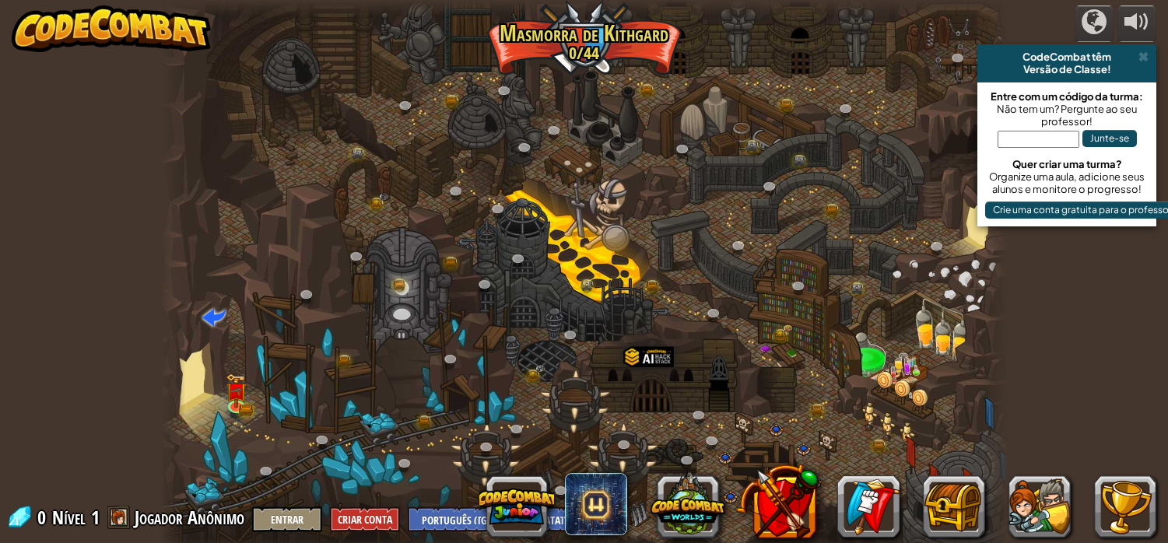
select select "pt-BR"
click at [1142, 58] on span at bounding box center [1144, 57] width 10 height 12
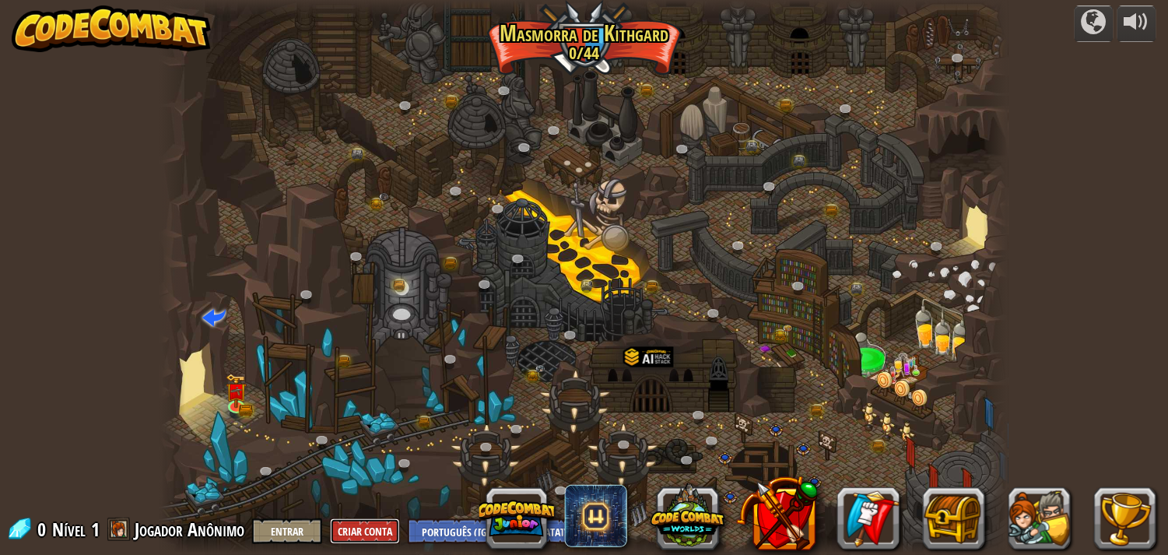
click at [370, 533] on button "Criar Conta" at bounding box center [365, 531] width 70 height 26
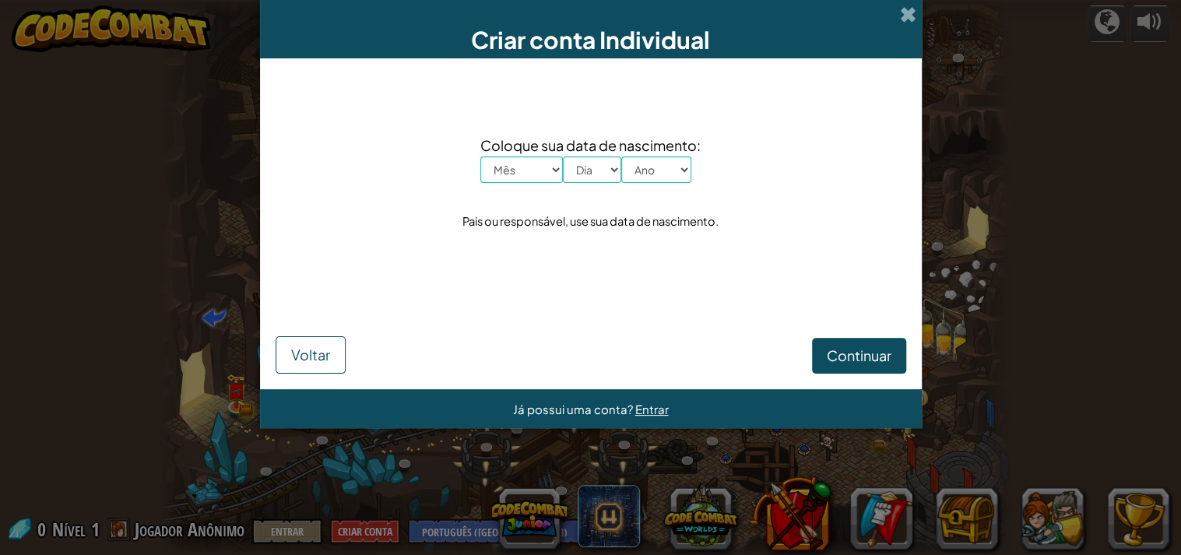
click at [555, 166] on select "Mês Janeiro Fevereiro Março Abril Maio Junho Julho Agosto Setembro Outubro Nove…" at bounding box center [521, 169] width 82 height 26
click at [480, 156] on select "Mês Janeiro Fevereiro Março Abril Maio Junho Julho Agosto Setembro Outubro Nove…" at bounding box center [521, 169] width 82 height 26
click at [536, 167] on select "Mês Janeiro Fevereiro Março Abril Maio Junho Julho Agosto Setembro Outubro Nove…" at bounding box center [521, 169] width 82 height 26
select select "10"
click at [480, 156] on select "Mês Janeiro Fevereiro Março Abril Maio Junho Julho Agosto Setembro Outubro Nove…" at bounding box center [521, 169] width 82 height 26
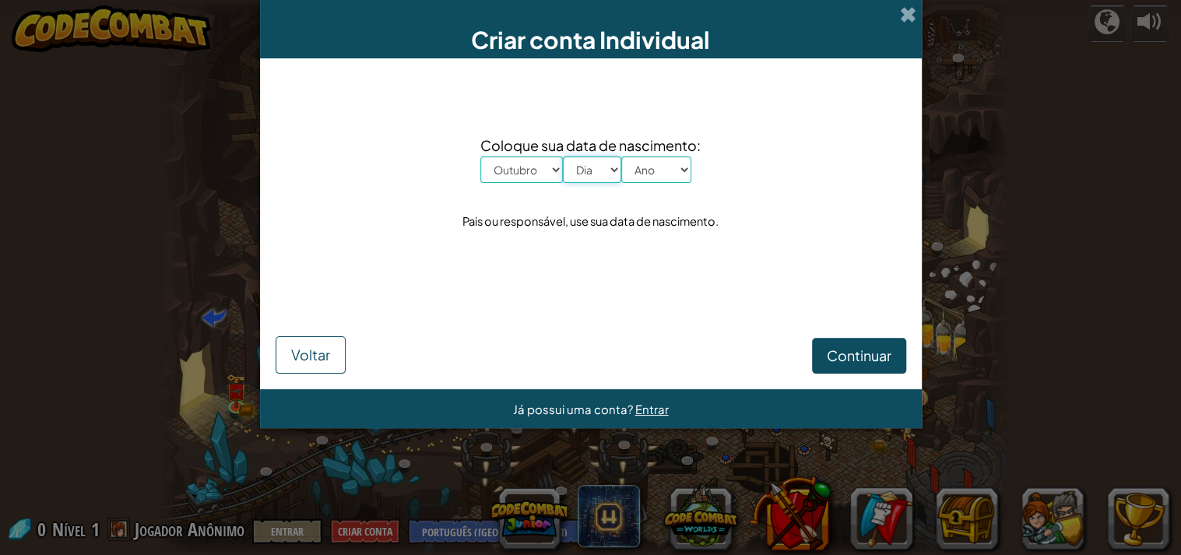
click at [605, 172] on select "Dia 1 2 3 4 5 6 7 8 9 10 11 12 13 14 15 16 17 18 19 20 21 22 23 24 25 26 27 28 …" at bounding box center [592, 169] width 58 height 26
select select "7"
click at [563, 156] on select "Dia 1 2 3 4 5 6 7 8 9 10 11 12 13 14 15 16 17 18 19 20 21 22 23 24 25 26 27 28 …" at bounding box center [592, 169] width 58 height 26
click at [655, 164] on select "Ano 2025 2024 2023 2022 2021 2020 2019 2018 2017 2016 2015 2014 2013 2012 2011 …" at bounding box center [656, 169] width 70 height 26
select select "1991"
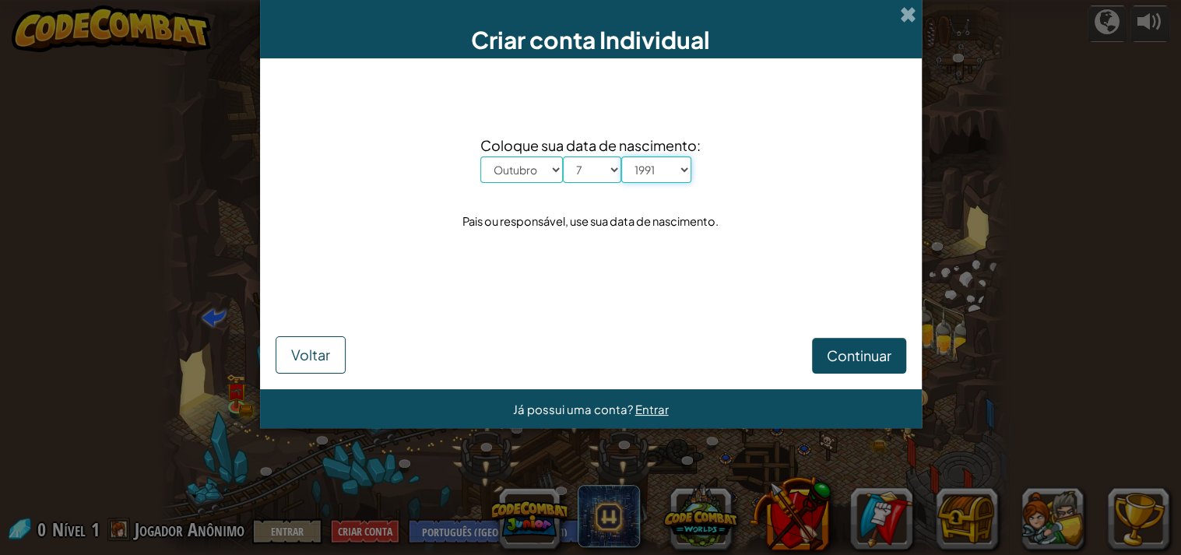
click at [621, 156] on select "Ano 2025 2024 2023 2022 2021 2020 2019 2018 2017 2016 2015 2014 2013 2012 2011 …" at bounding box center [656, 169] width 70 height 26
click at [847, 359] on span "Continuar" at bounding box center [859, 355] width 65 height 18
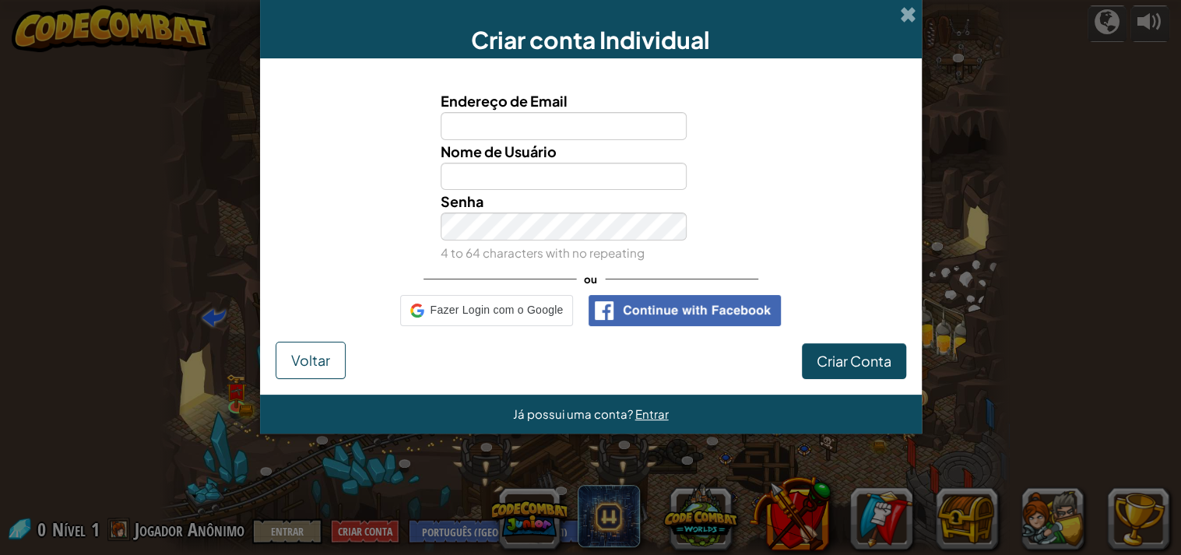
click at [532, 122] on input "Endereço de Email" at bounding box center [563, 126] width 246 height 28
click at [500, 121] on input "Endereço de Email" at bounding box center [563, 126] width 246 height 28
type input "goncalvesanadora07@gmail.com"
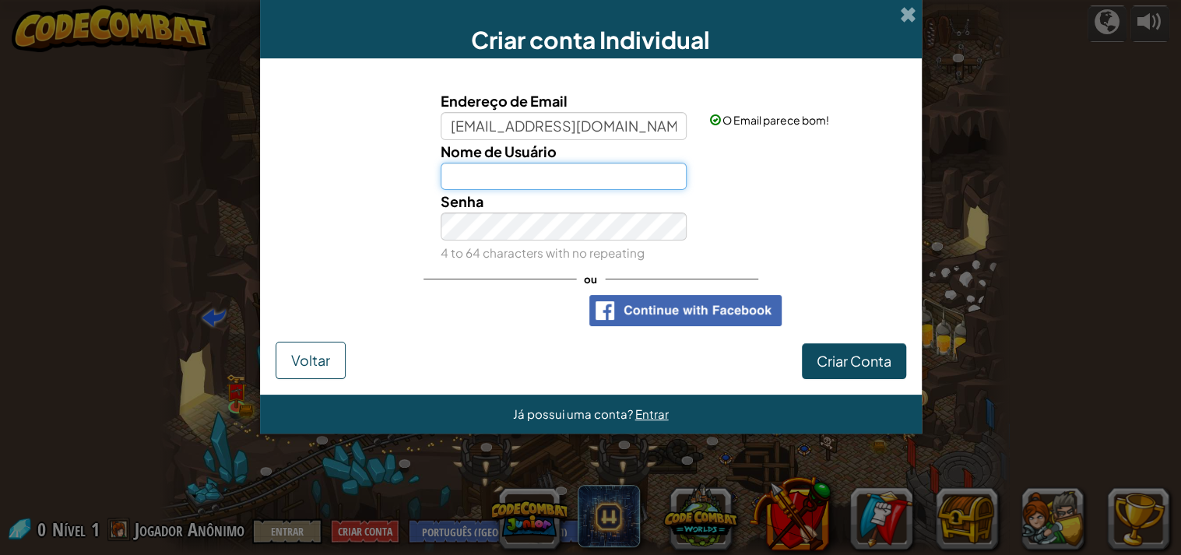
click at [517, 183] on input "Nome de Usuário" at bounding box center [563, 177] width 246 height 28
type input "Leozao26"
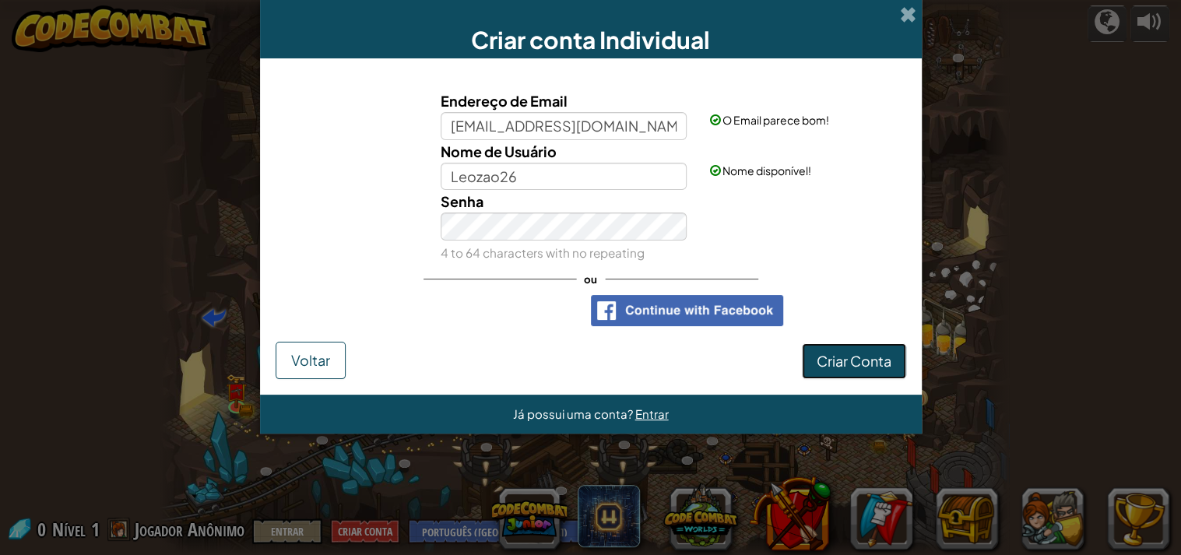
click at [865, 367] on span "Criar Conta" at bounding box center [853, 361] width 75 height 18
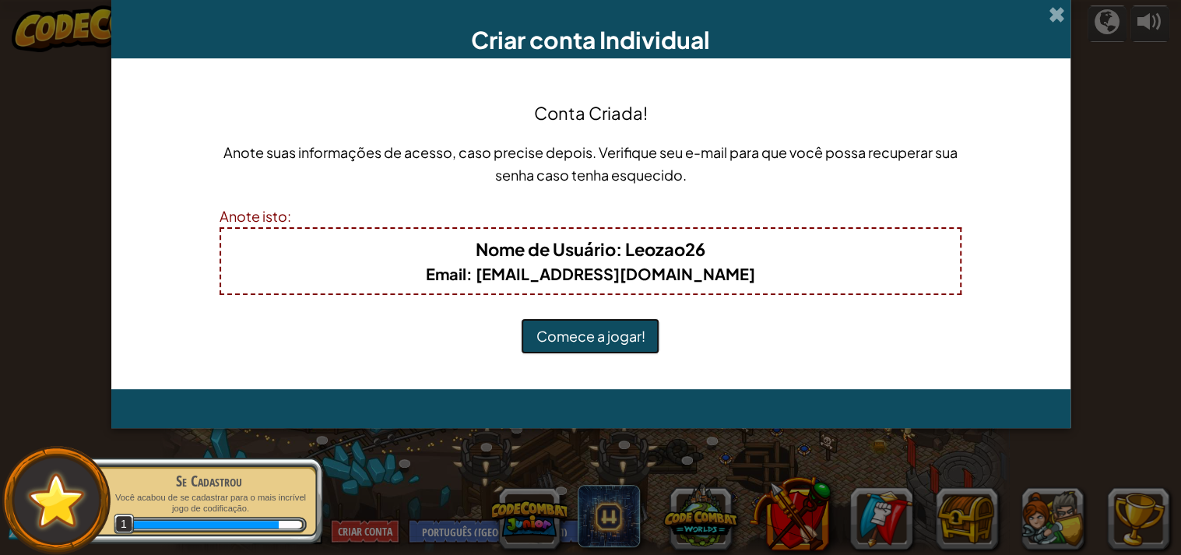
click at [589, 335] on button "Comece a jogar!" at bounding box center [590, 336] width 139 height 36
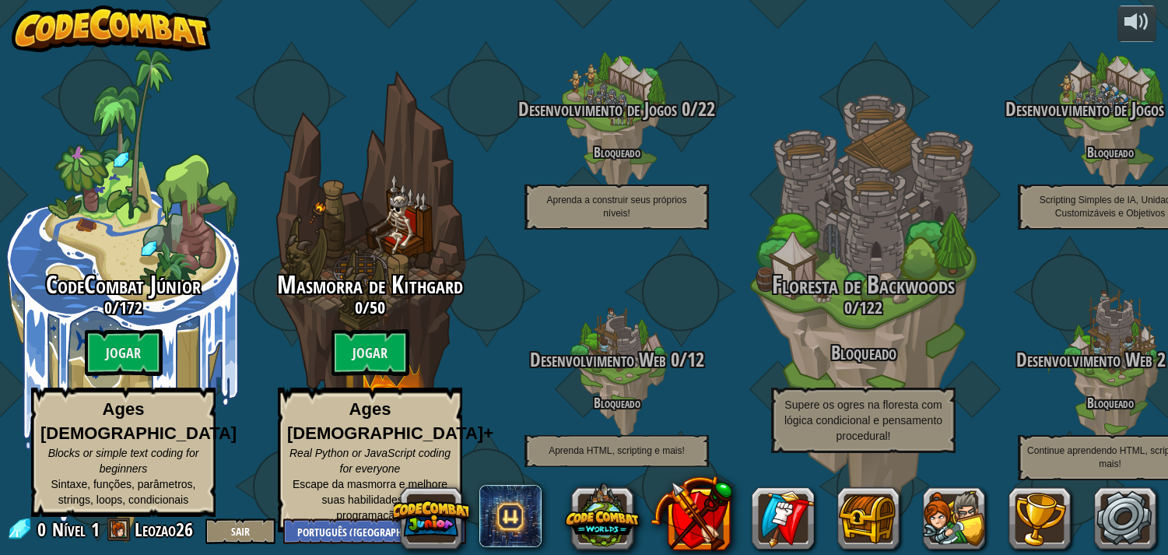
select select "pt-BR"
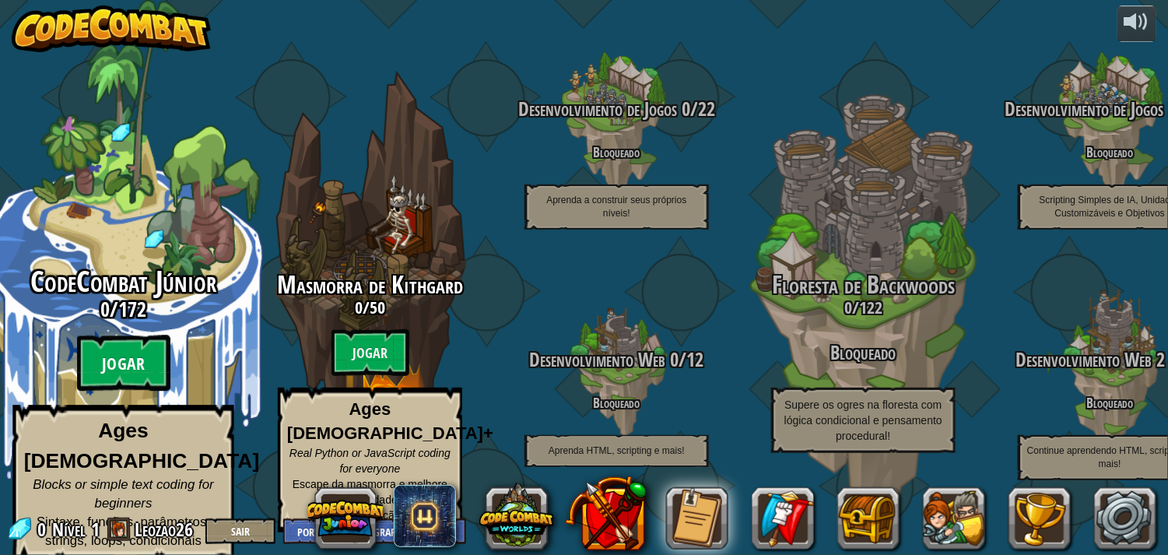
click at [137, 374] on btn "Jogar" at bounding box center [123, 363] width 93 height 56
select select "pt-BR"
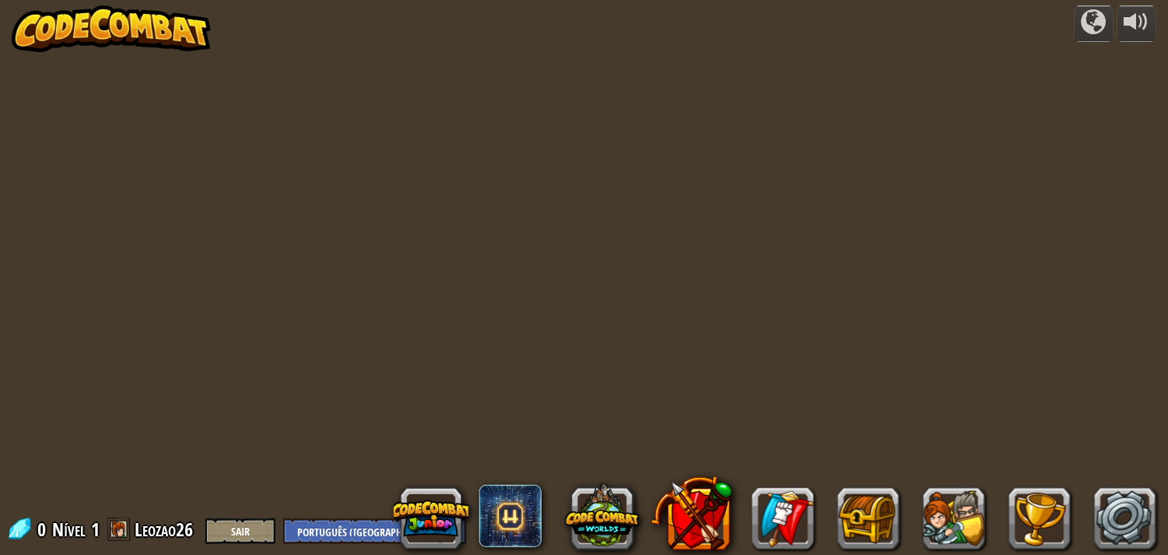
select select "pt-BR"
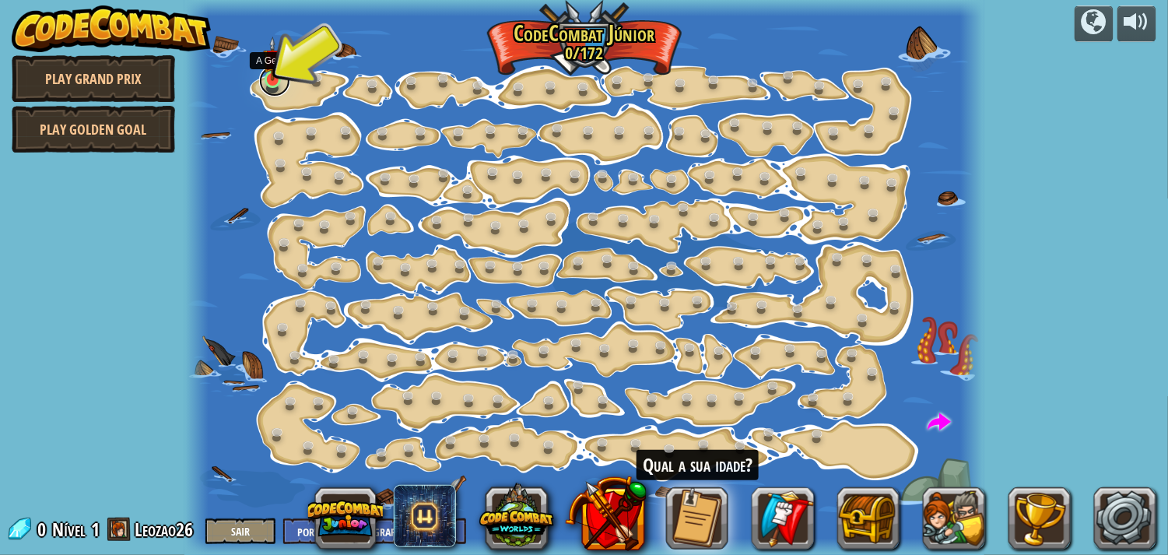
click at [269, 84] on link at bounding box center [274, 80] width 31 height 31
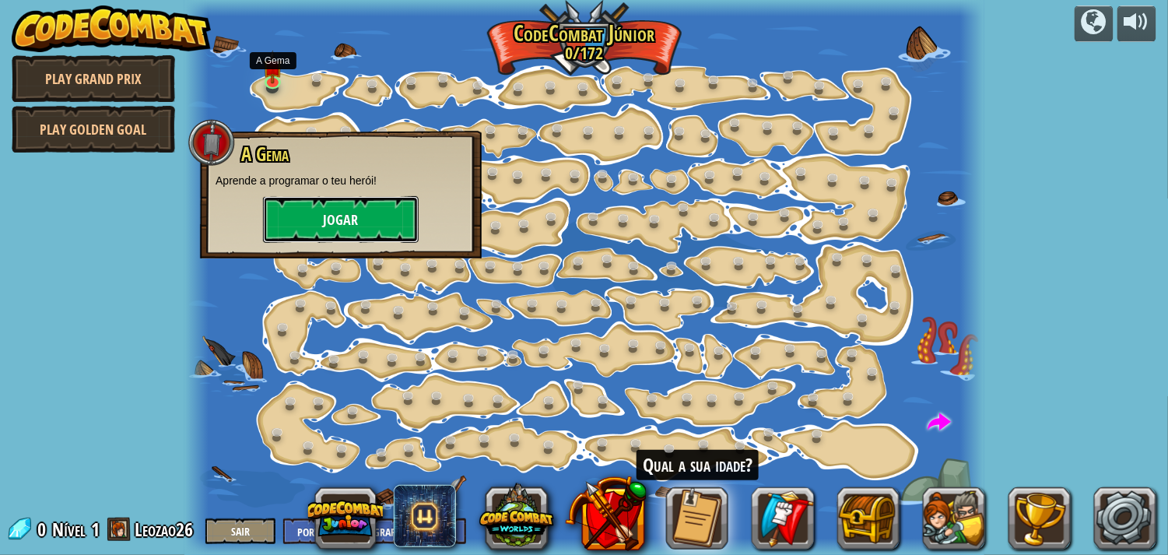
click at [335, 210] on button "Jogar" at bounding box center [341, 219] width 156 height 47
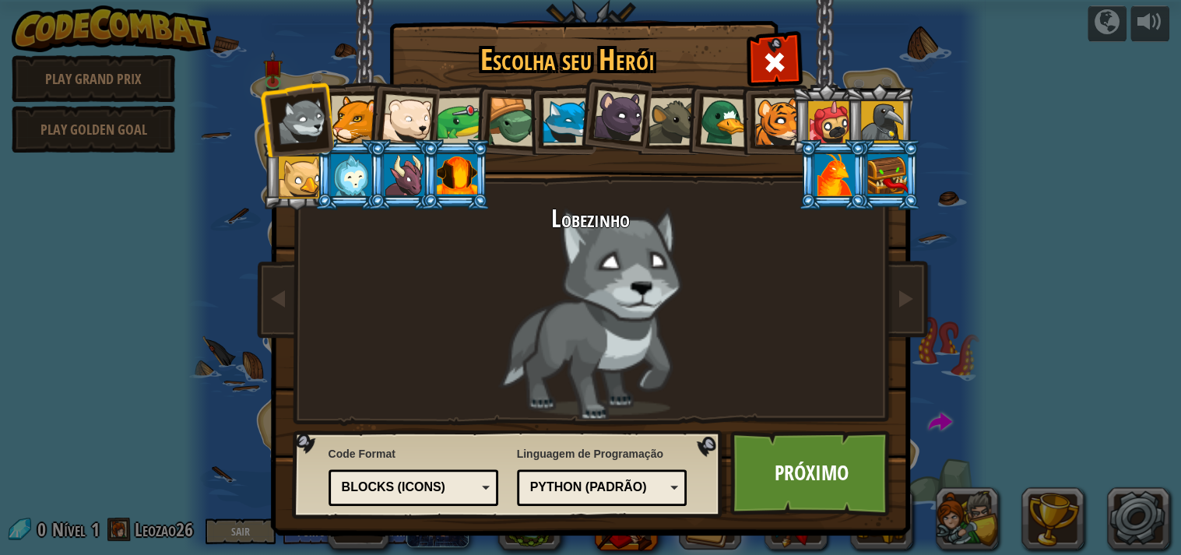
click at [350, 107] on div at bounding box center [354, 119] width 47 height 47
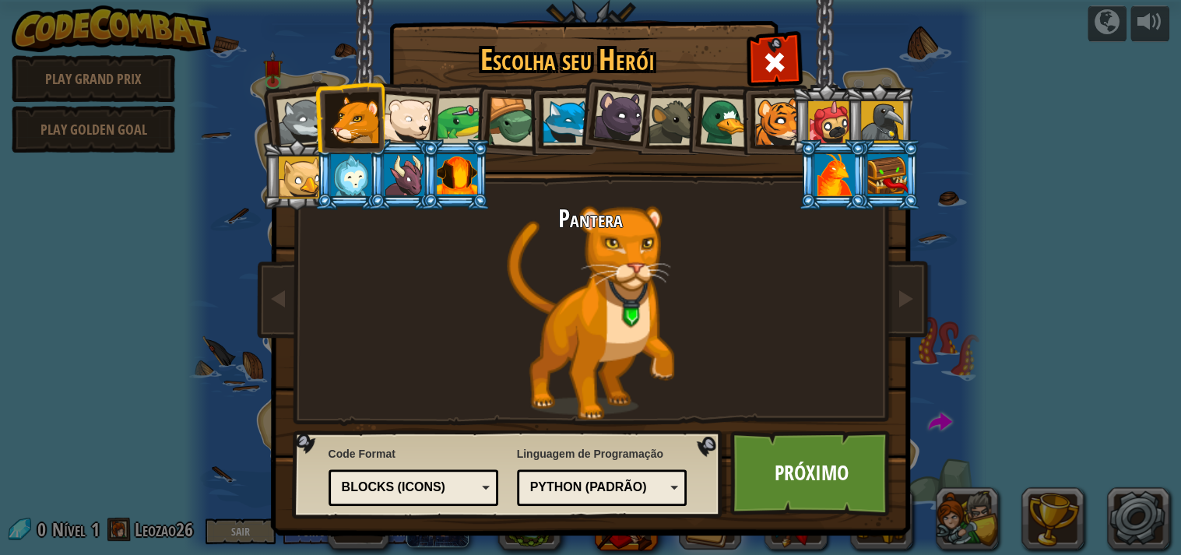
click at [412, 111] on div at bounding box center [406, 119] width 51 height 51
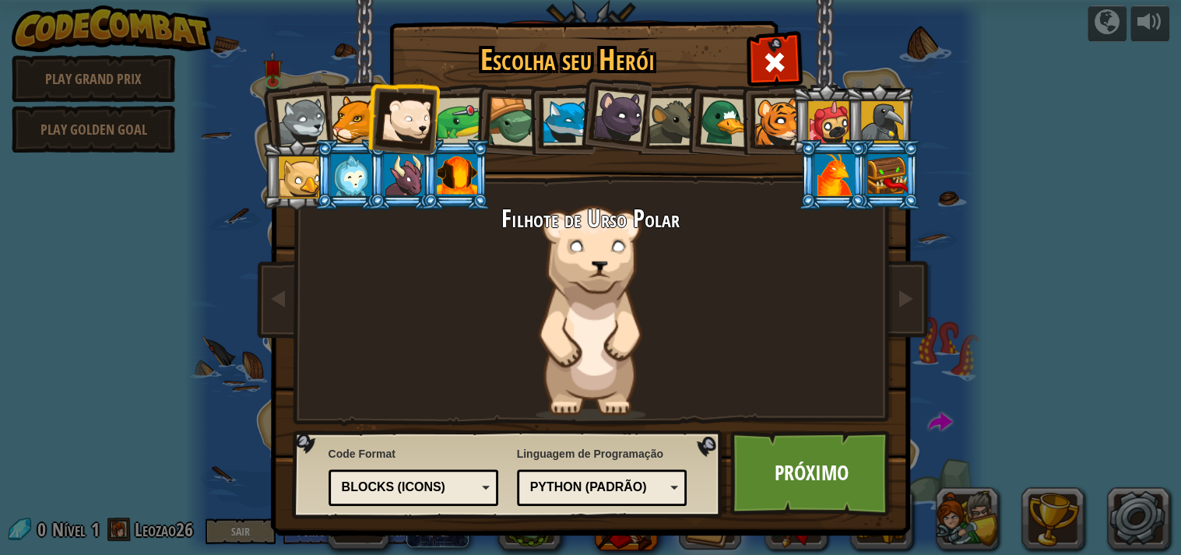
click at [444, 112] on div at bounding box center [460, 121] width 48 height 48
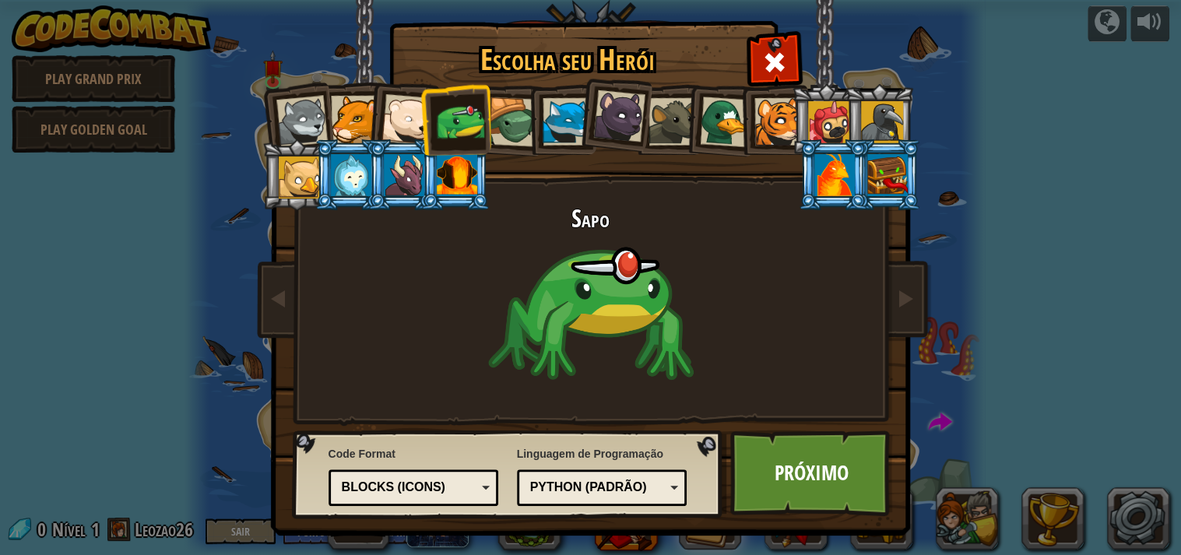
click at [507, 125] on div at bounding box center [513, 122] width 50 height 50
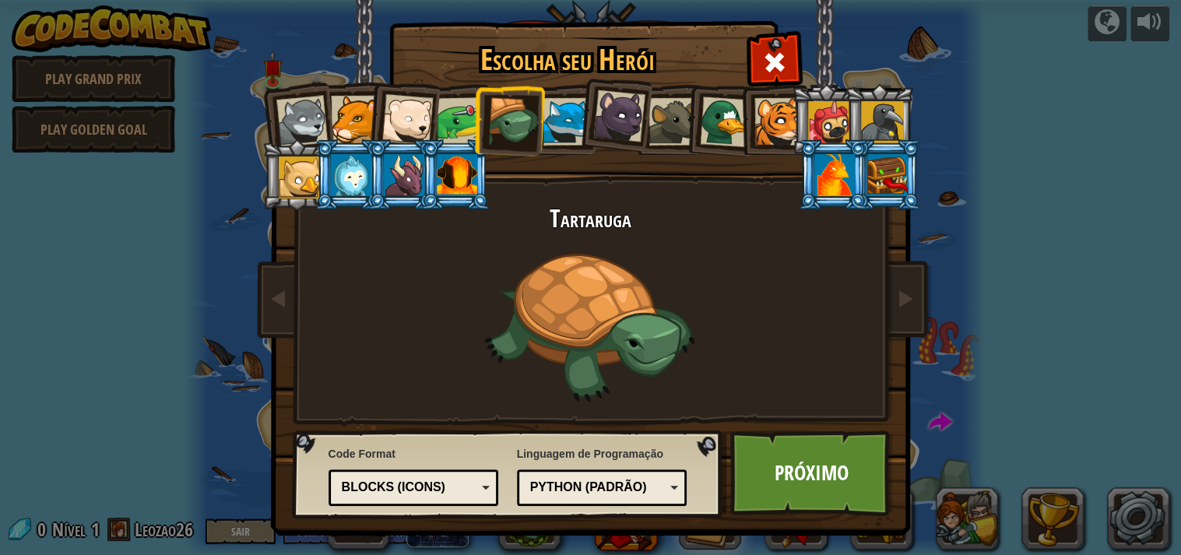
click at [561, 135] on div at bounding box center [565, 121] width 47 height 47
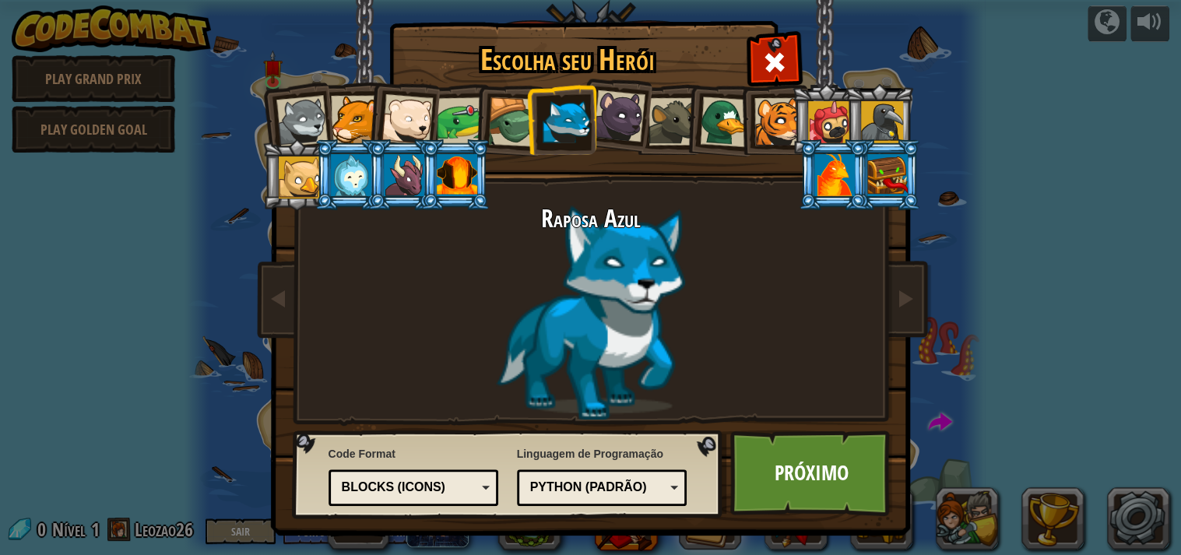
click at [625, 132] on div at bounding box center [618, 116] width 52 height 52
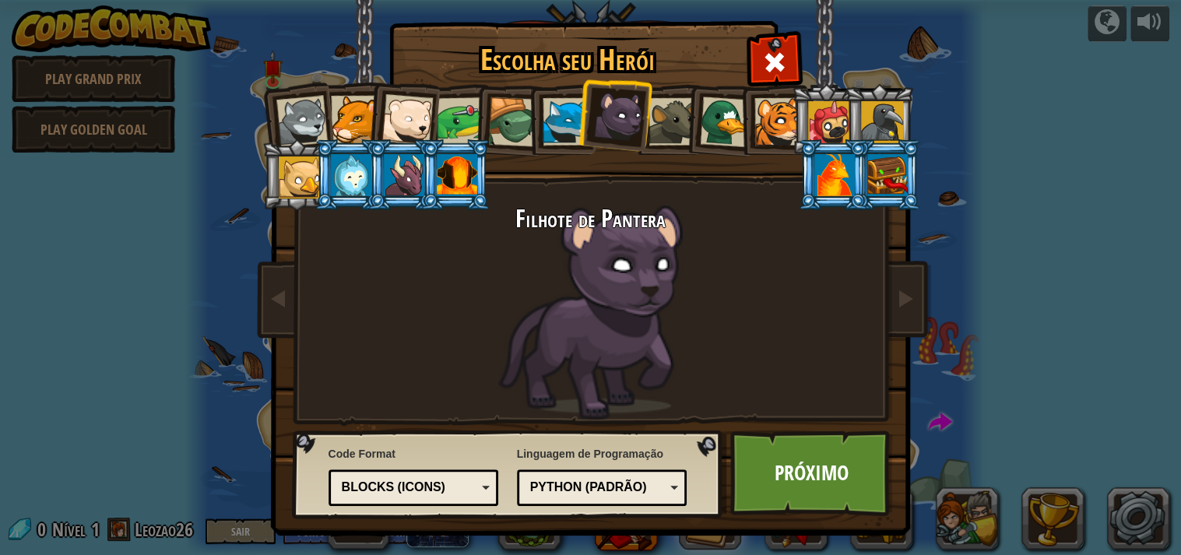
click at [667, 131] on div at bounding box center [671, 121] width 47 height 47
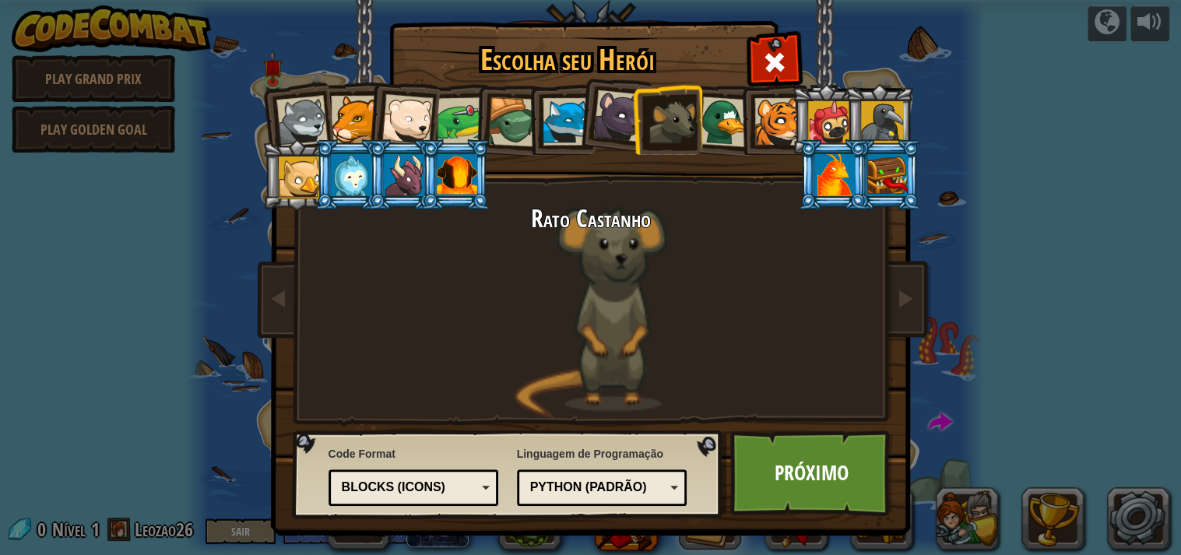
click at [714, 135] on div at bounding box center [724, 122] width 51 height 51
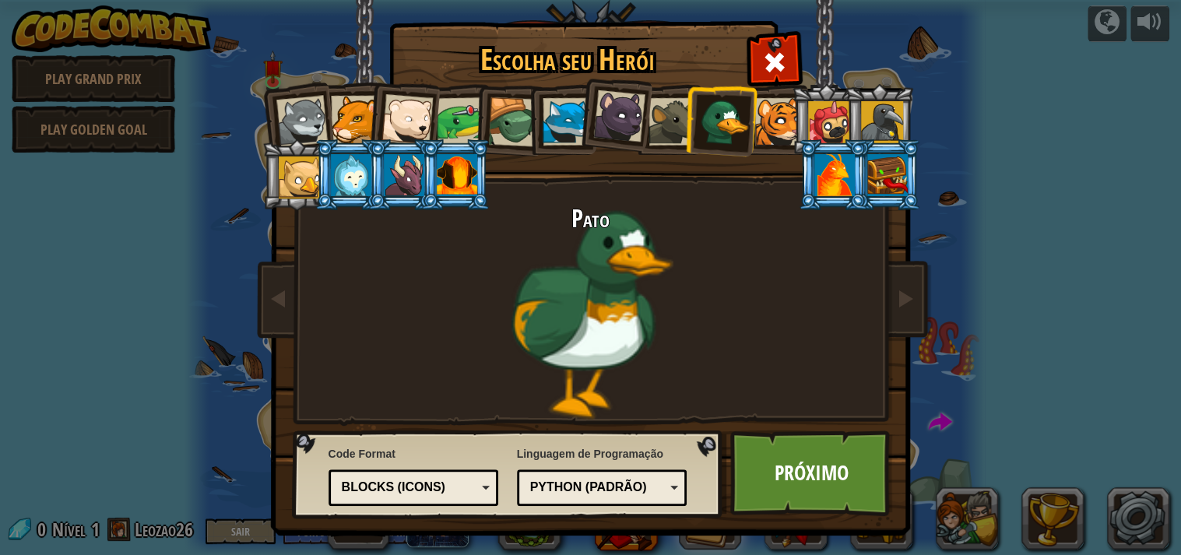
click at [760, 136] on div at bounding box center [777, 121] width 47 height 47
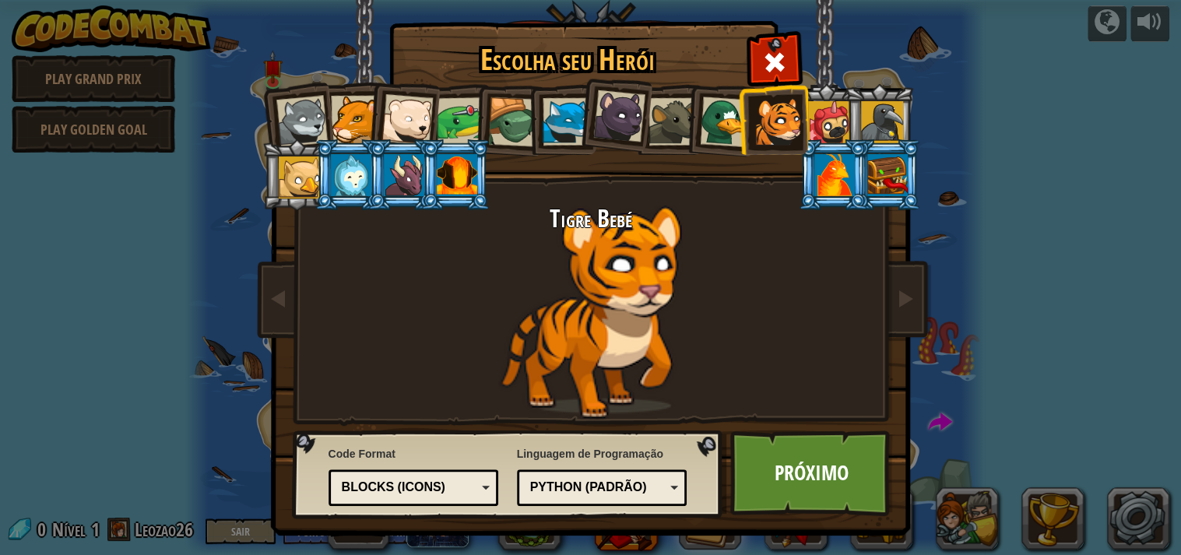
click at [305, 171] on div at bounding box center [300, 177] width 42 height 42
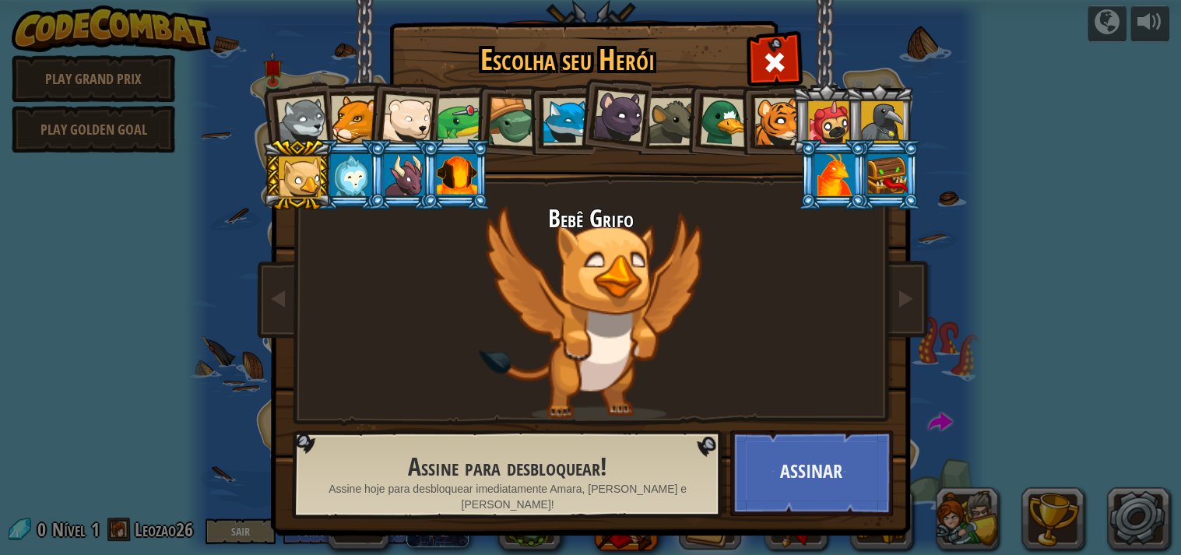
click at [349, 185] on div at bounding box center [351, 175] width 40 height 42
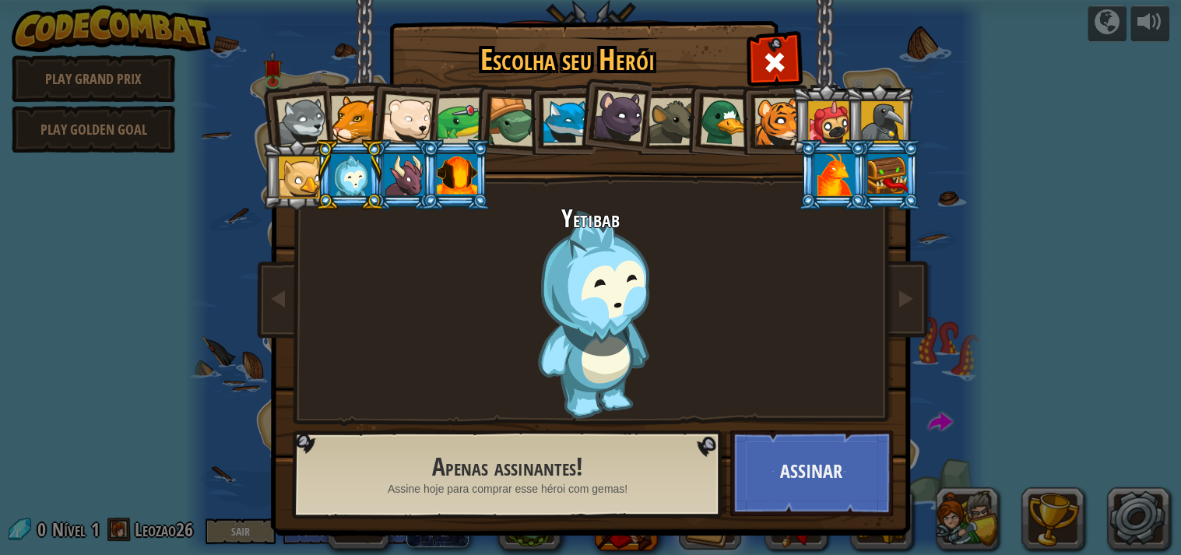
click at [406, 186] on div at bounding box center [404, 175] width 40 height 42
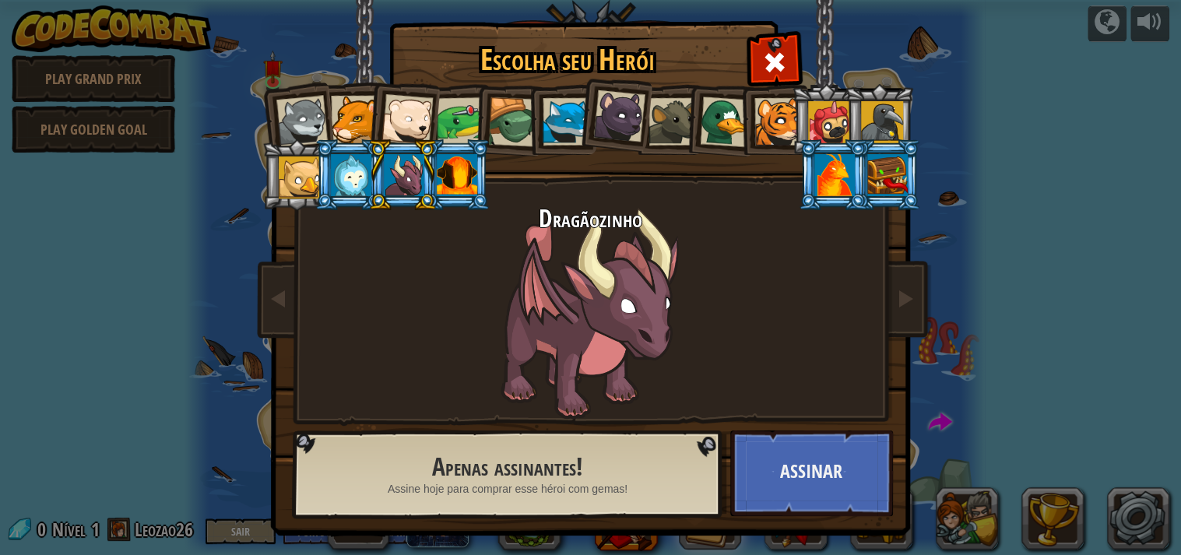
click at [444, 182] on div at bounding box center [457, 175] width 40 height 42
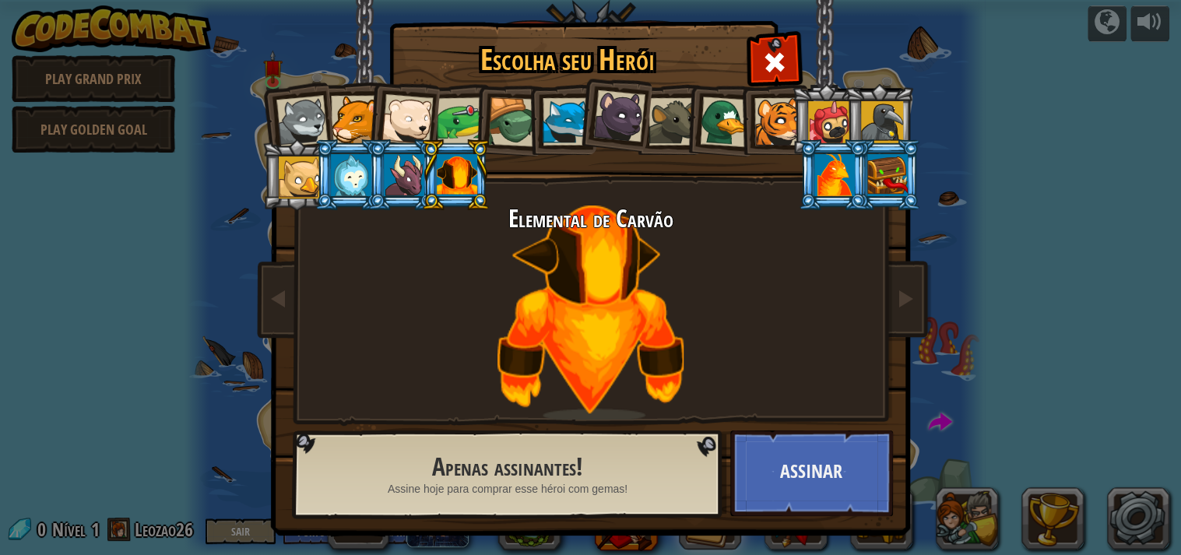
click at [388, 174] on div at bounding box center [404, 175] width 40 height 42
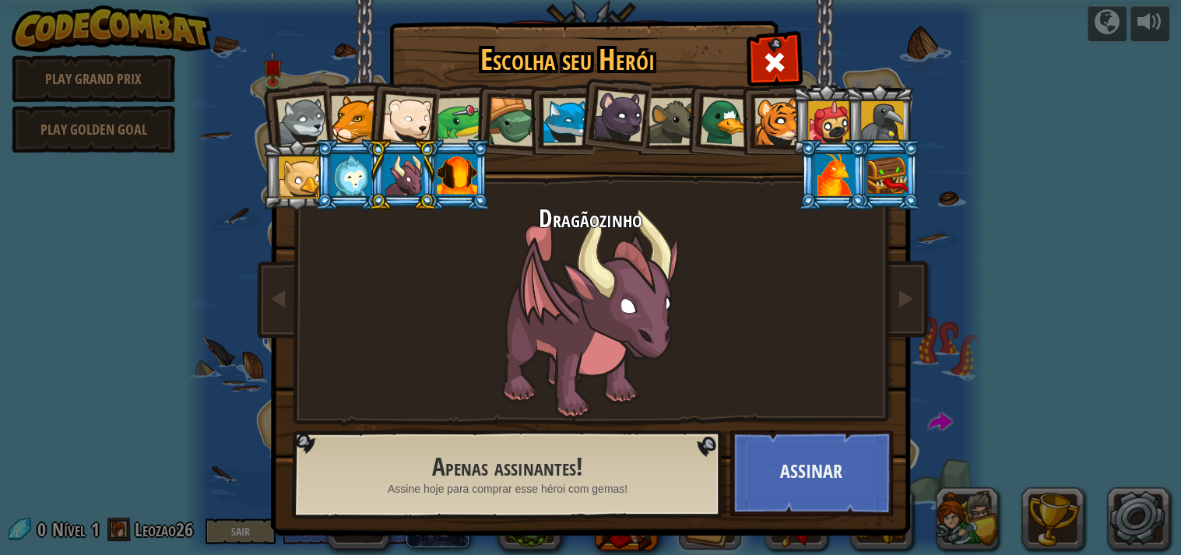
click at [808, 139] on li at bounding box center [833, 174] width 70 height 71
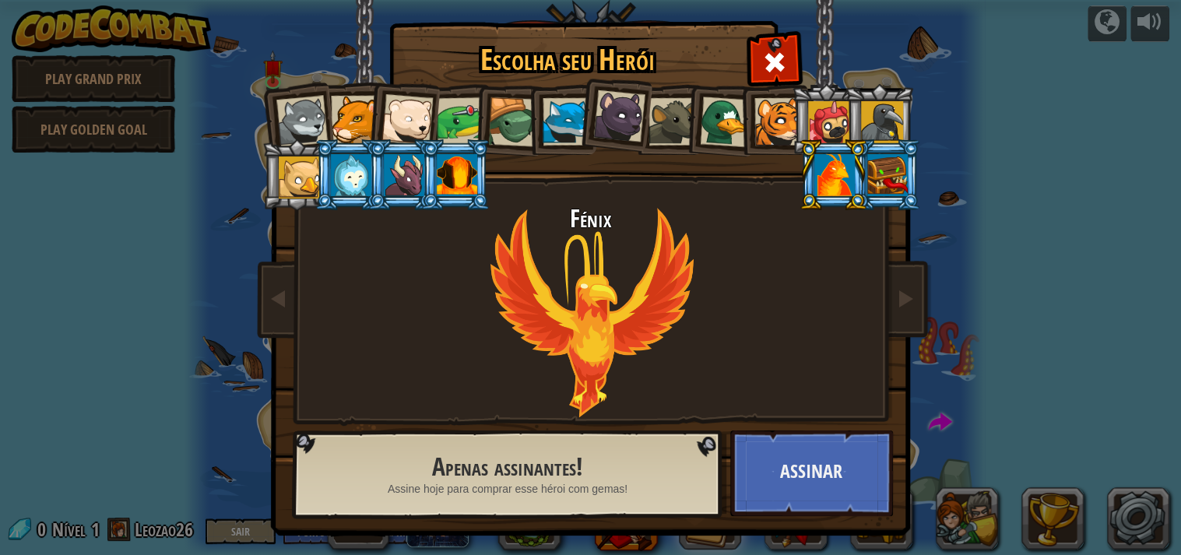
click at [823, 113] on div at bounding box center [829, 122] width 42 height 42
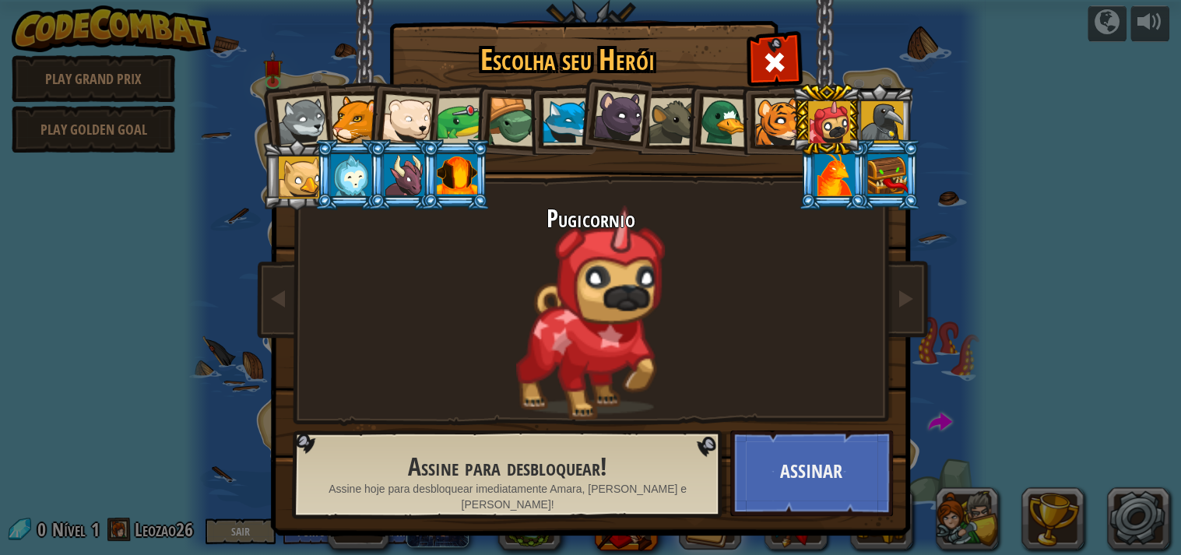
click at [868, 116] on div at bounding box center [882, 122] width 42 height 42
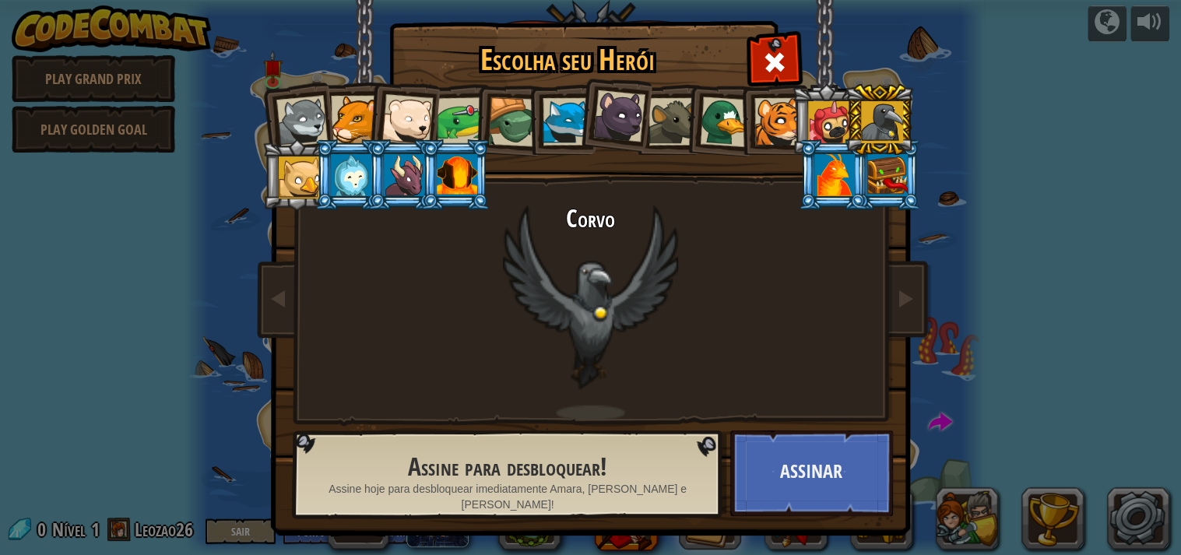
click at [883, 175] on div at bounding box center [887, 175] width 40 height 42
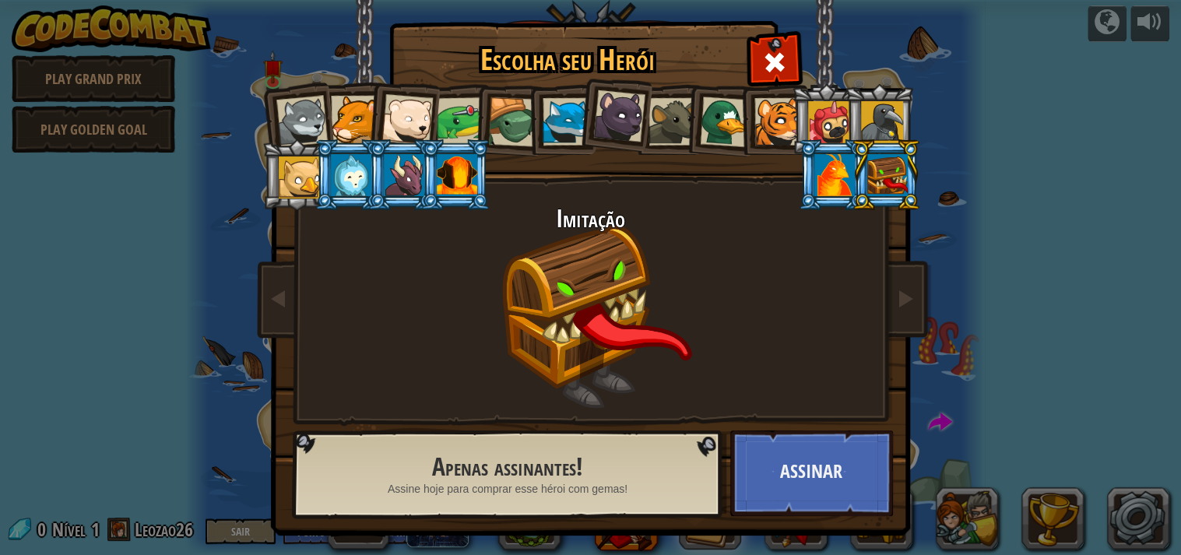
click at [829, 168] on div at bounding box center [834, 175] width 40 height 42
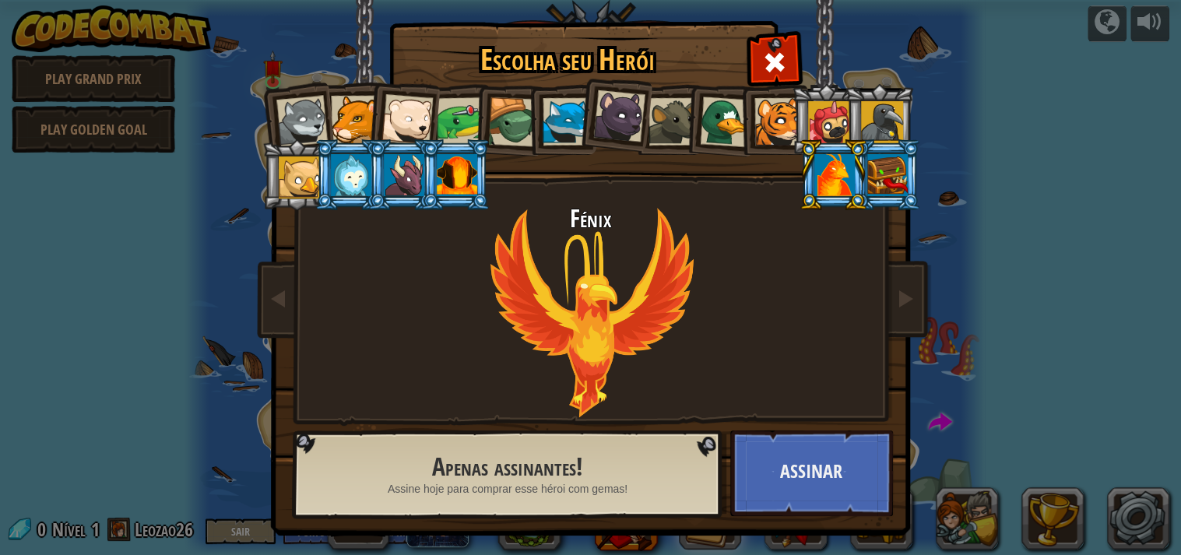
click at [462, 156] on div at bounding box center [457, 175] width 40 height 42
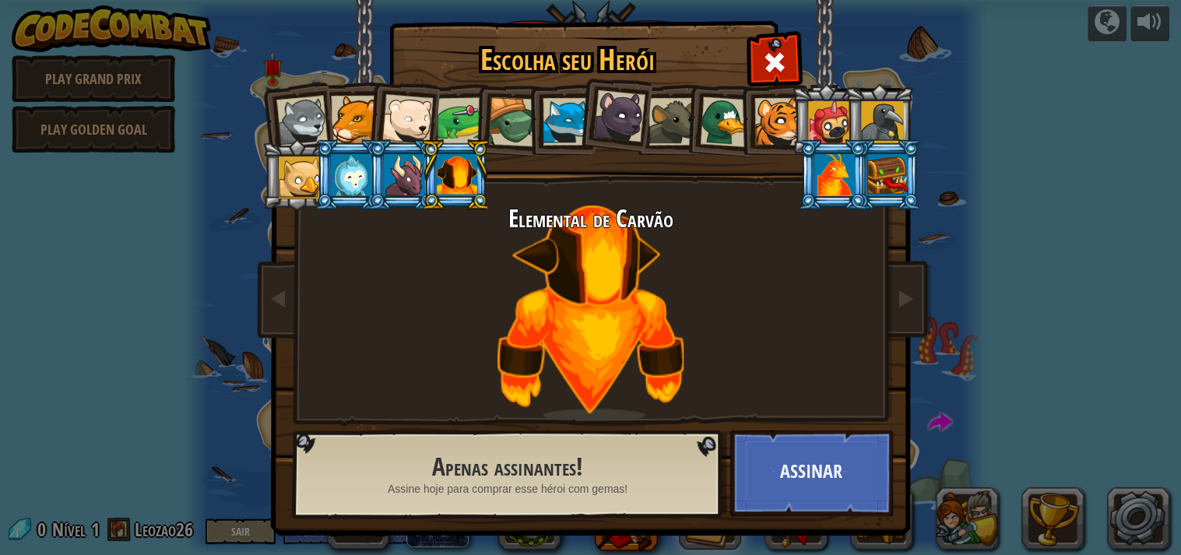
click at [816, 185] on div at bounding box center [834, 175] width 40 height 42
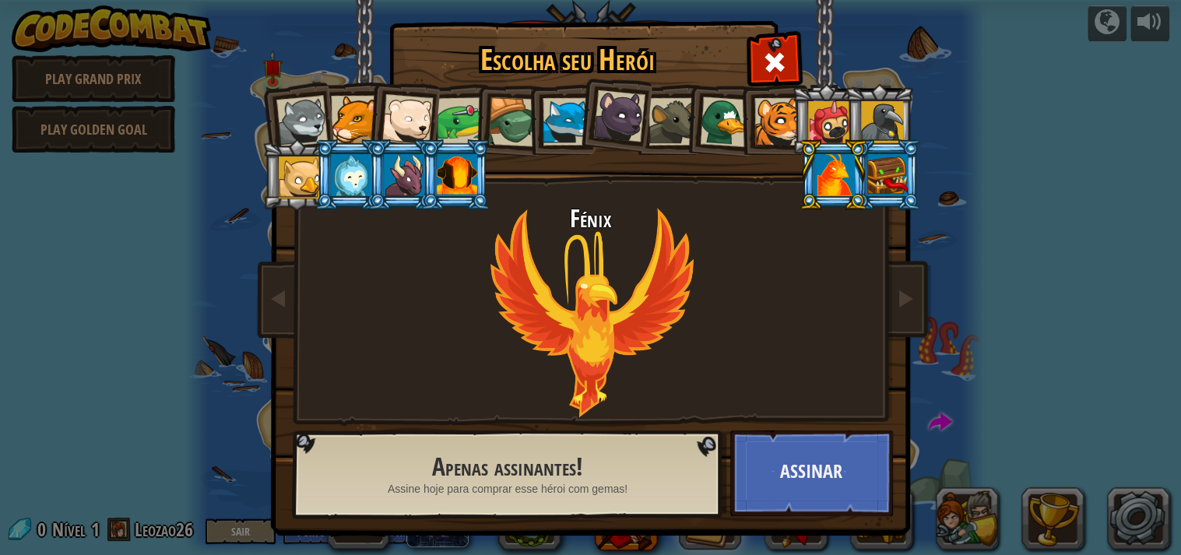
click at [458, 189] on div at bounding box center [457, 175] width 40 height 42
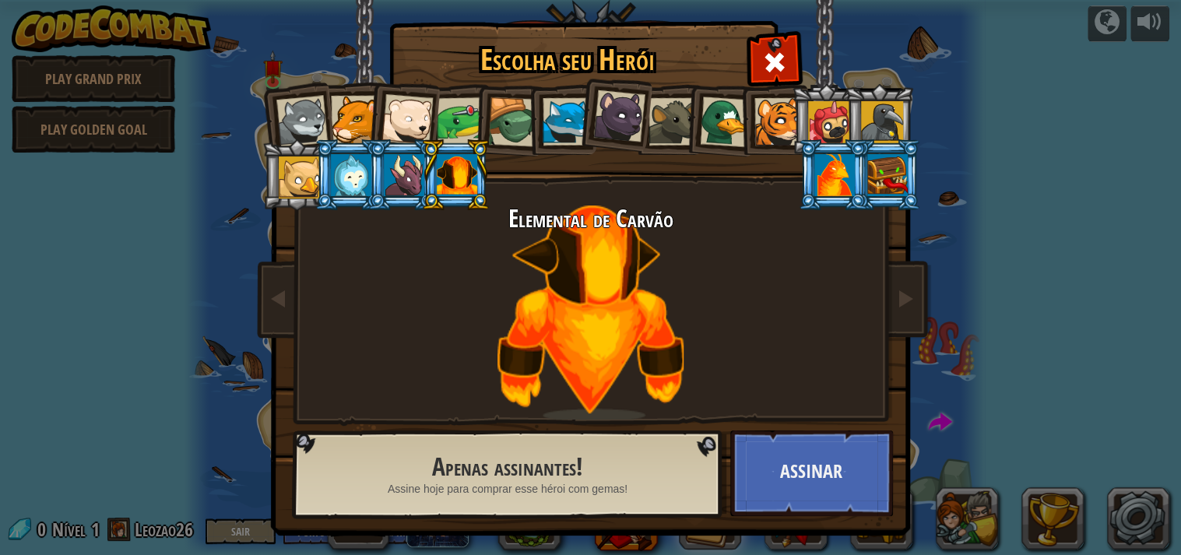
click at [814, 174] on div at bounding box center [834, 175] width 40 height 42
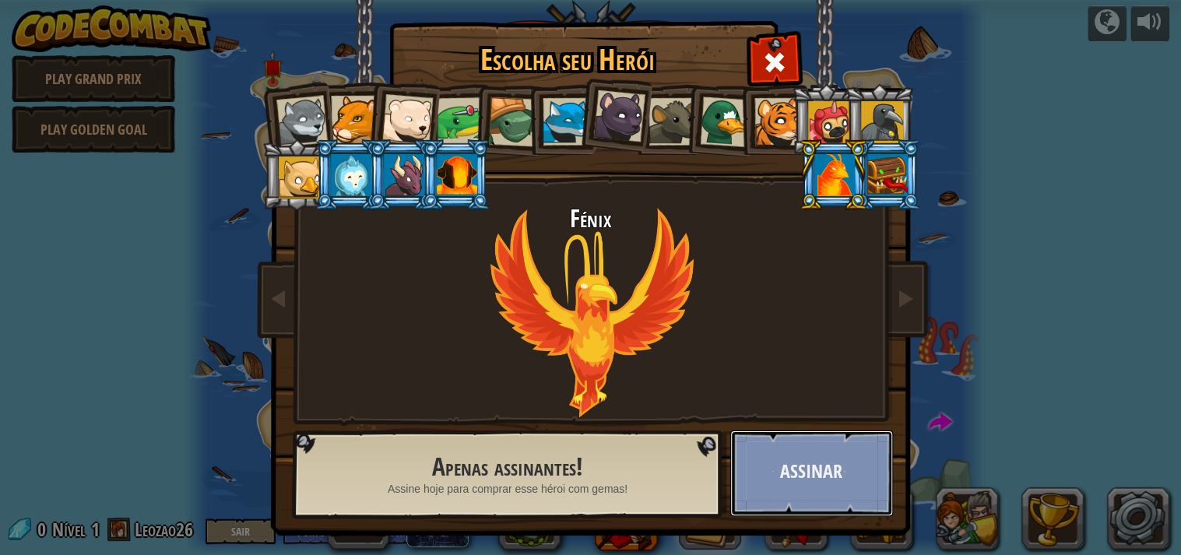
click at [849, 474] on button "Assinar" at bounding box center [811, 473] width 163 height 86
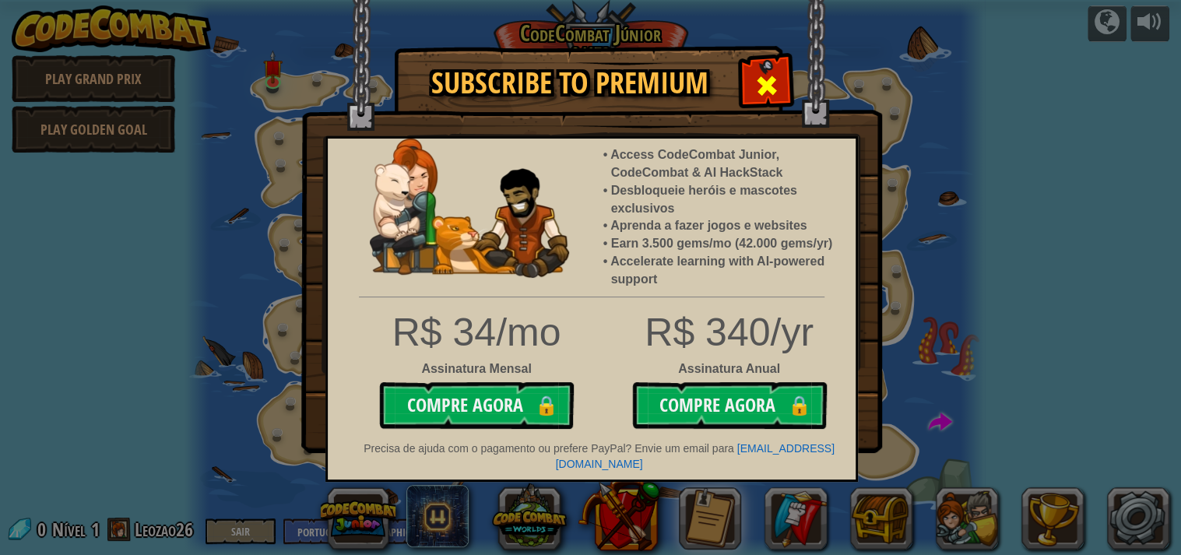
click at [749, 100] on div at bounding box center [766, 83] width 49 height 49
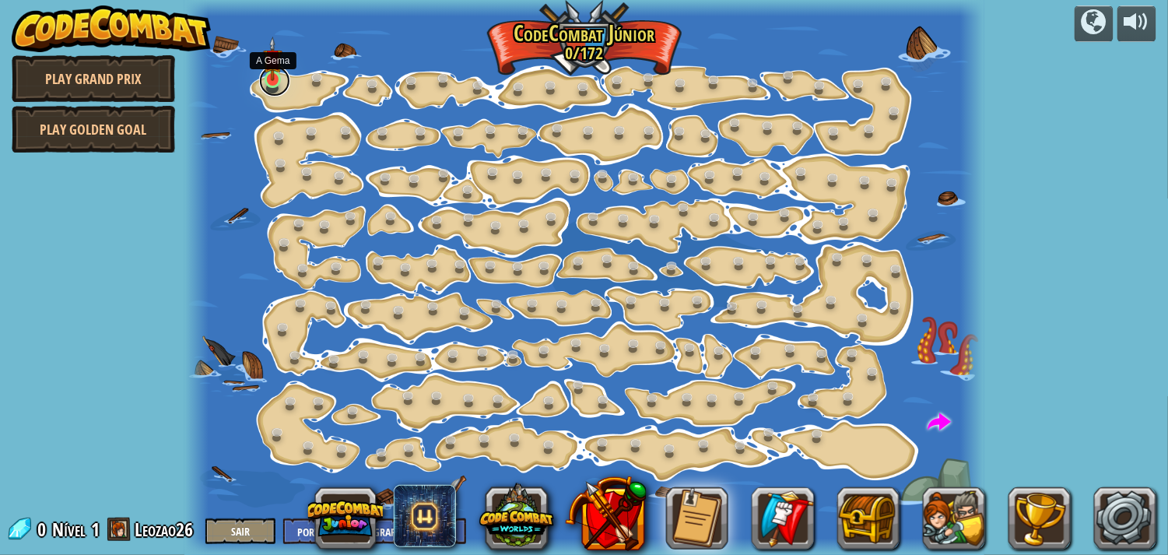
click at [268, 81] on link at bounding box center [274, 80] width 31 height 31
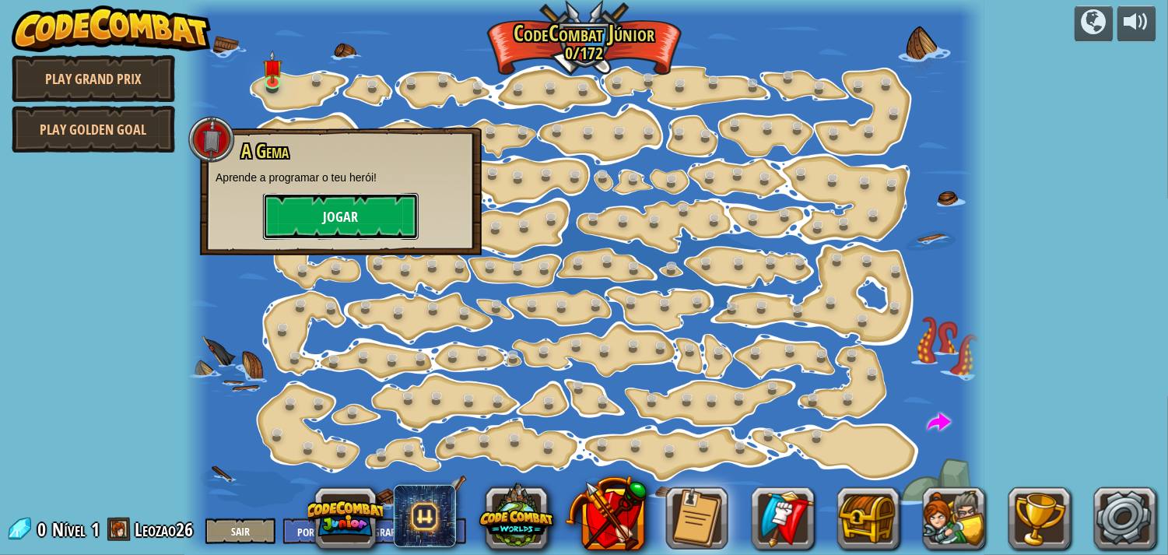
click at [409, 207] on button "Jogar" at bounding box center [341, 216] width 156 height 47
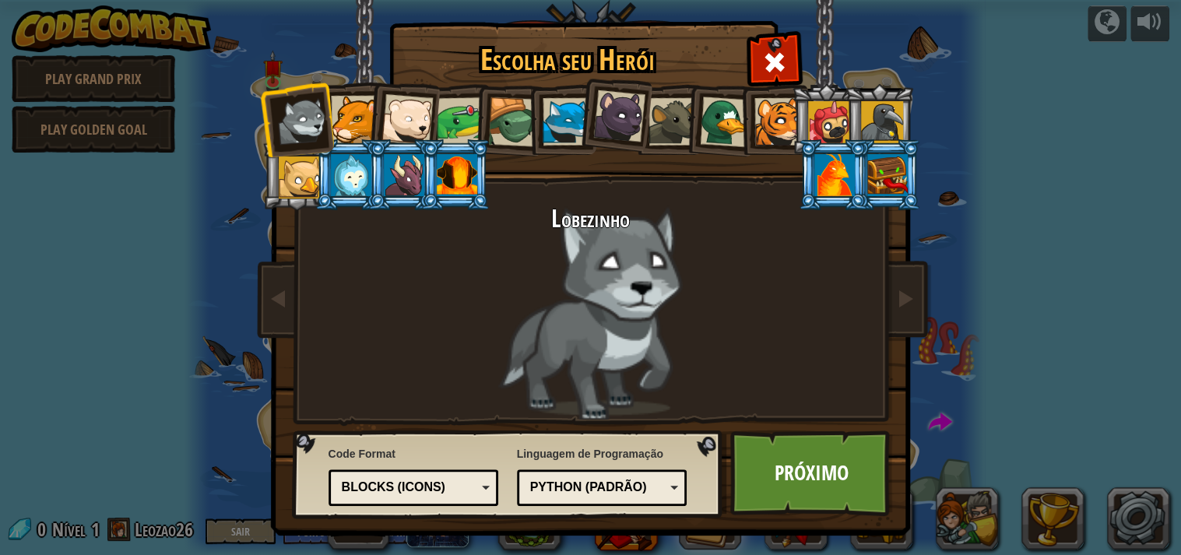
click at [465, 181] on div at bounding box center [457, 175] width 40 height 42
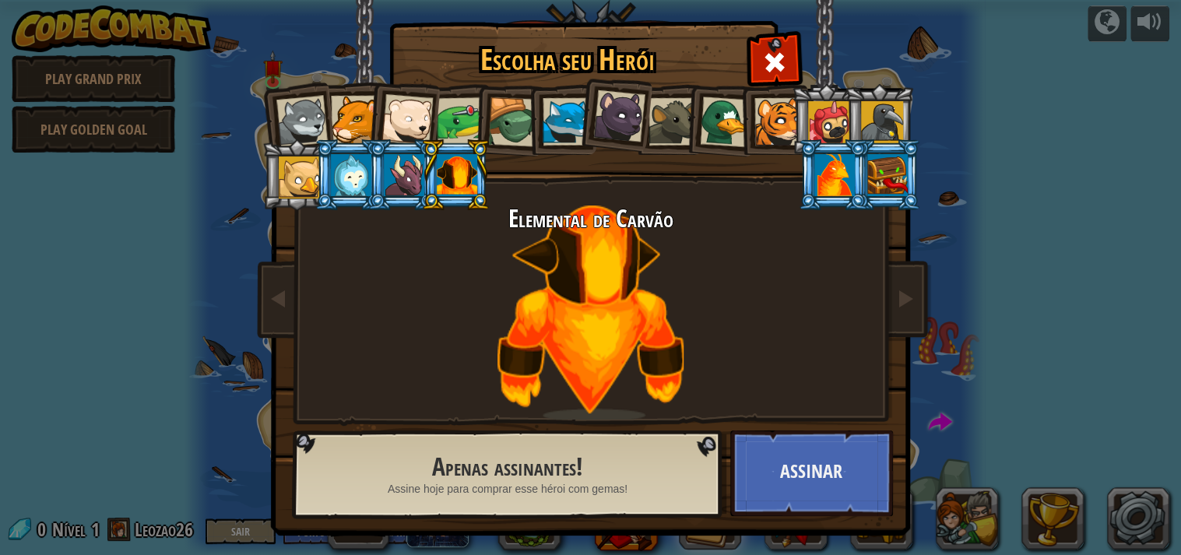
click at [285, 194] on div at bounding box center [300, 177] width 42 height 42
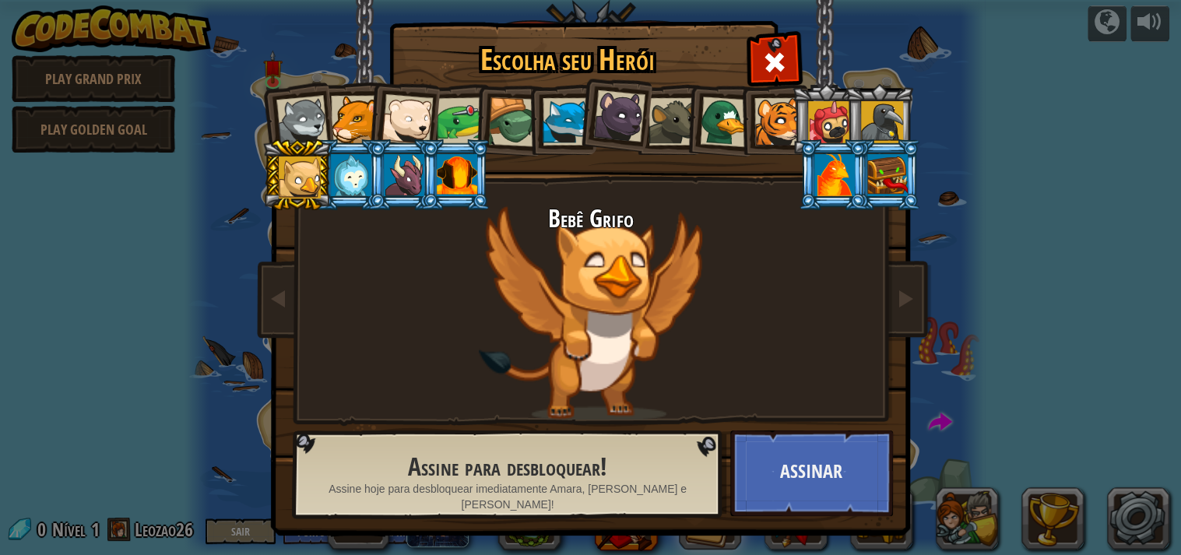
click at [293, 121] on div at bounding box center [301, 121] width 51 height 51
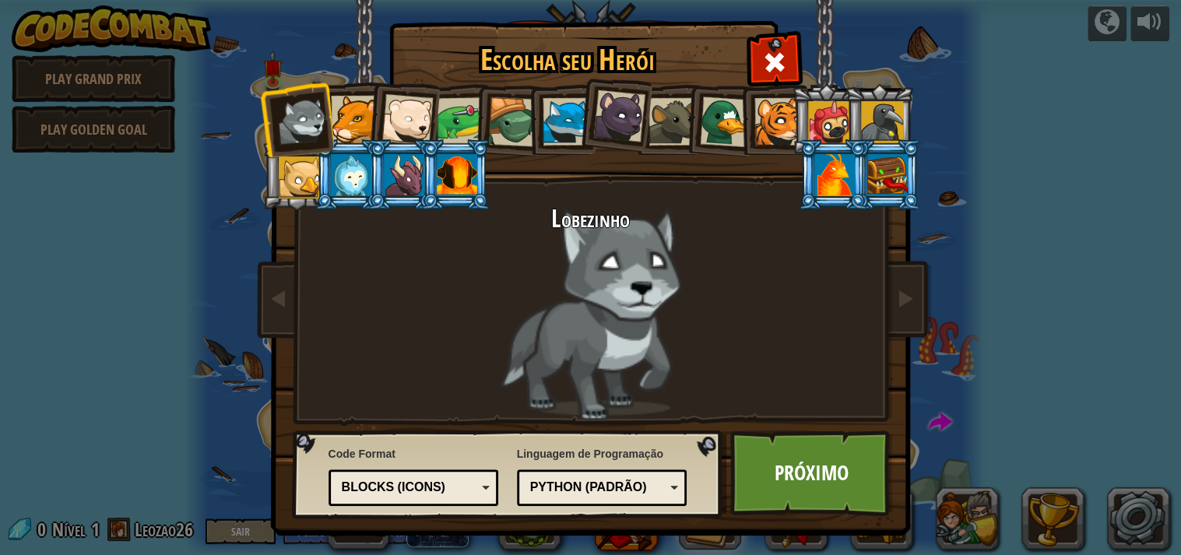
click at [813, 111] on div at bounding box center [829, 122] width 42 height 42
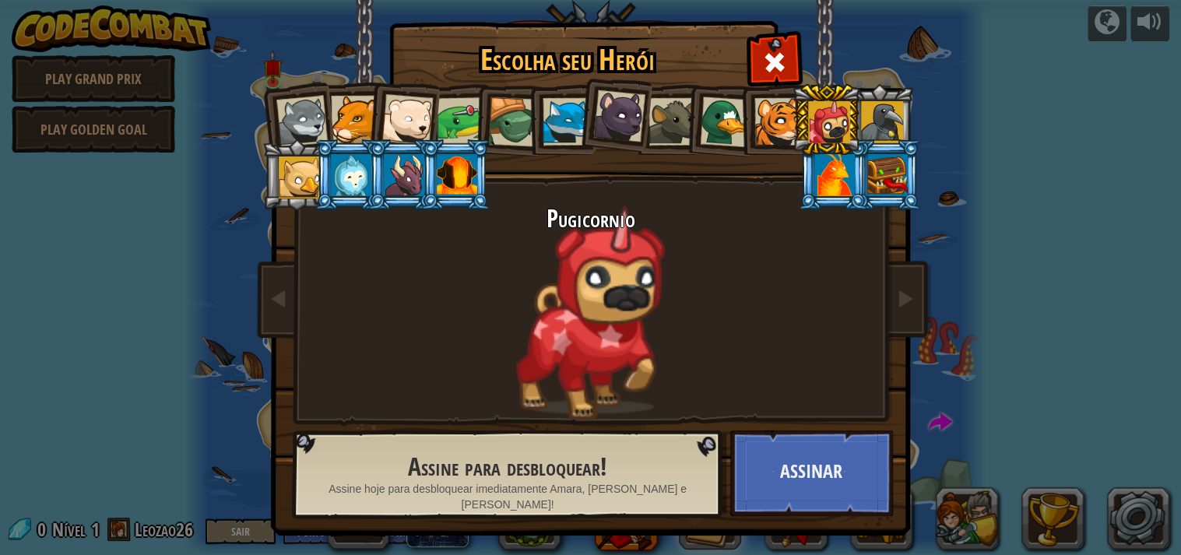
click at [754, 106] on div at bounding box center [777, 121] width 47 height 47
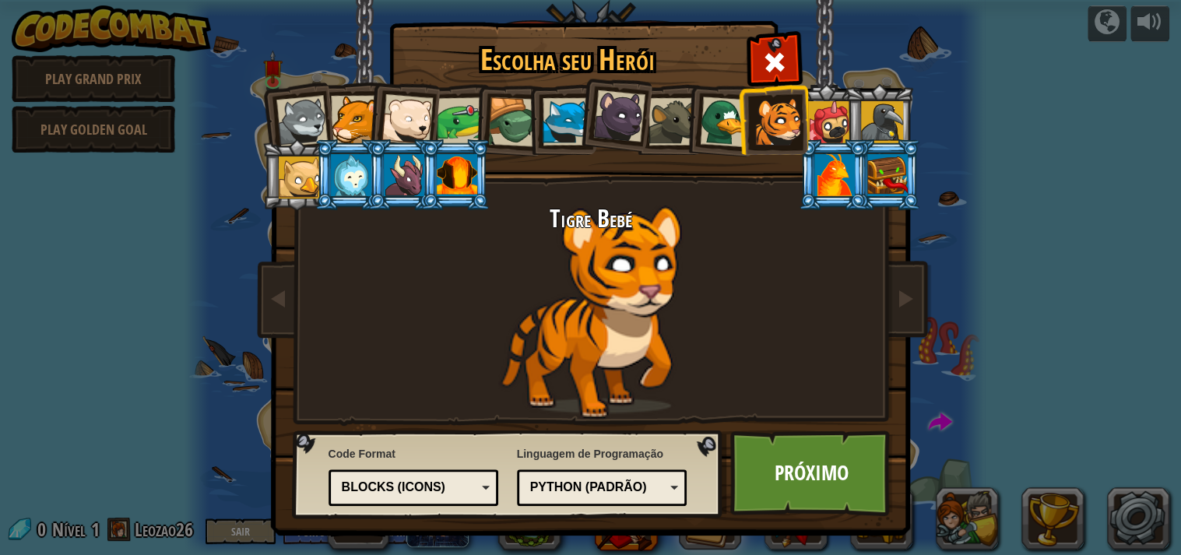
click at [707, 100] on div at bounding box center [724, 122] width 51 height 51
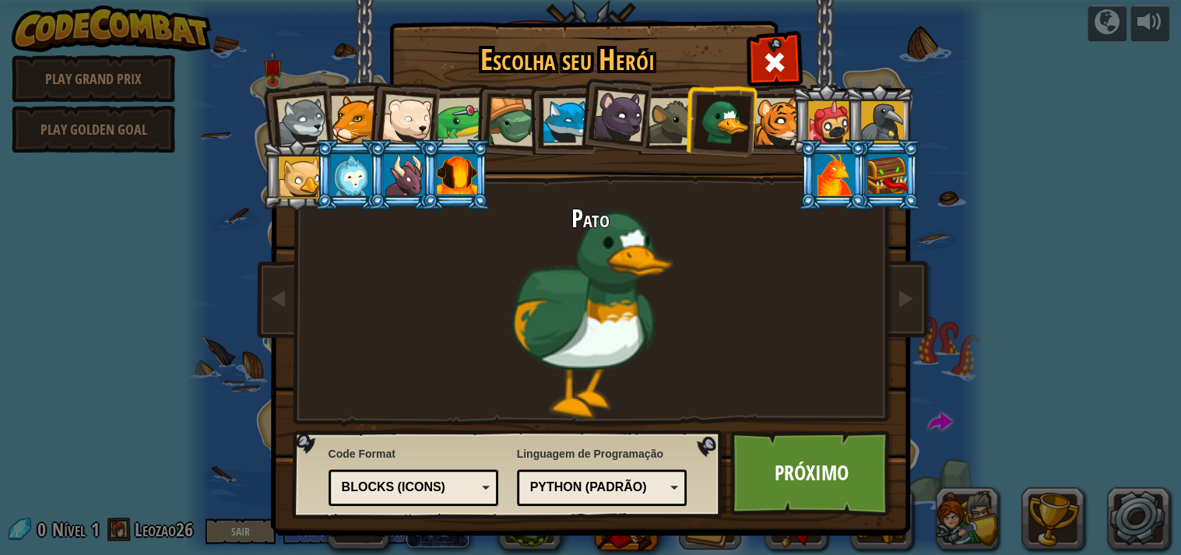
click at [269, 176] on li at bounding box center [296, 174] width 70 height 71
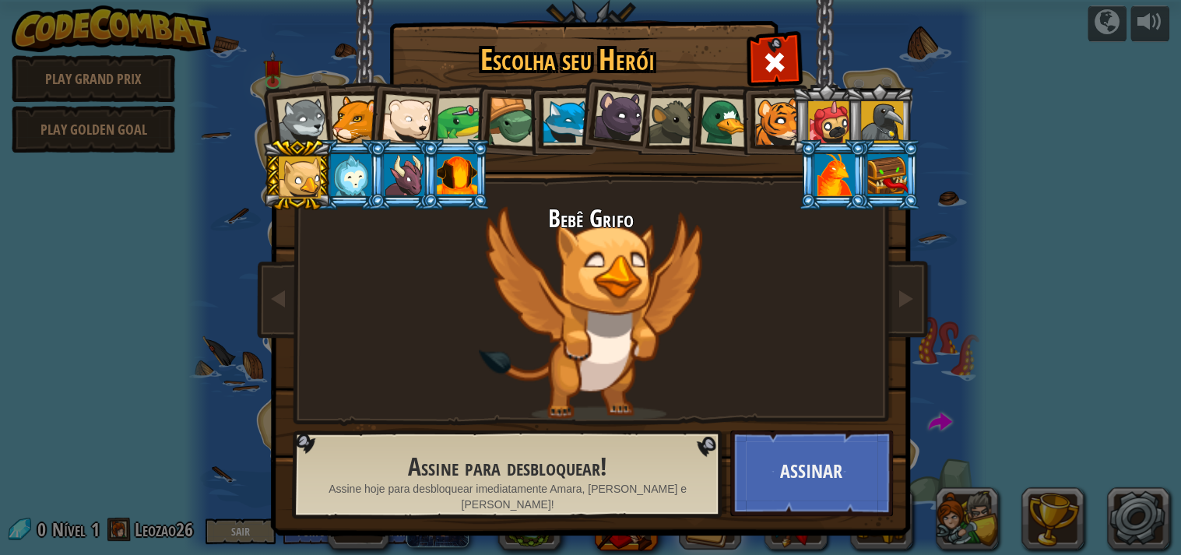
click at [299, 118] on div at bounding box center [301, 121] width 51 height 51
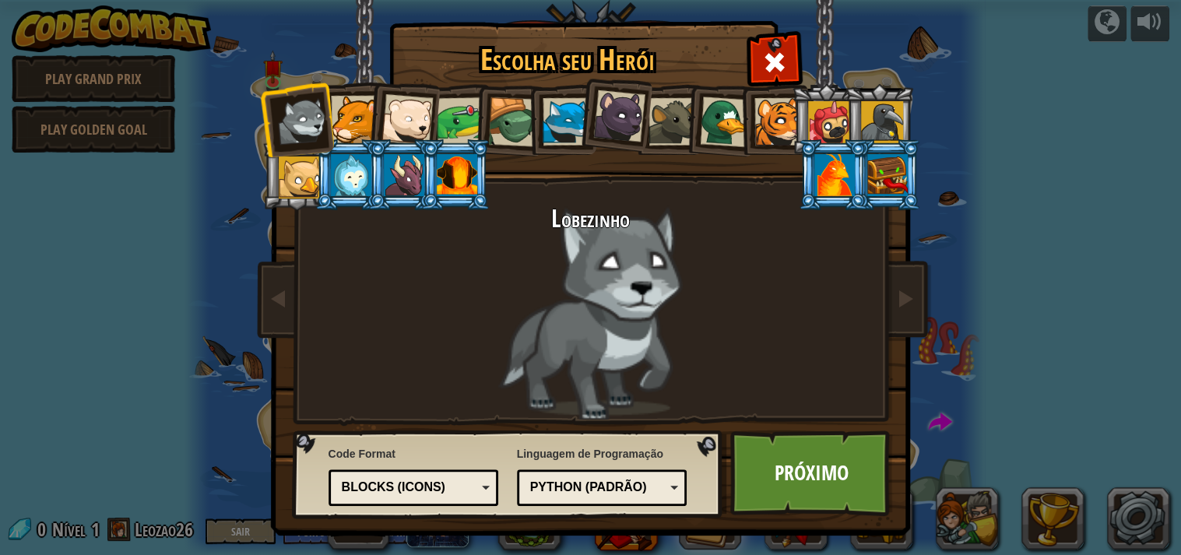
click at [382, 128] on div at bounding box center [406, 119] width 51 height 51
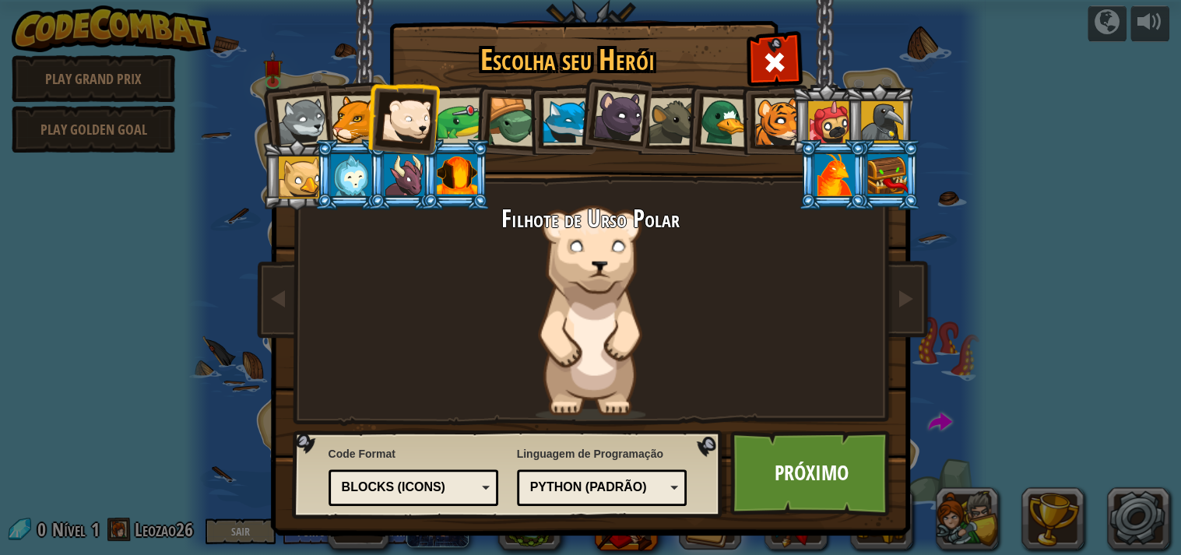
click at [556, 116] on div at bounding box center [565, 121] width 47 height 47
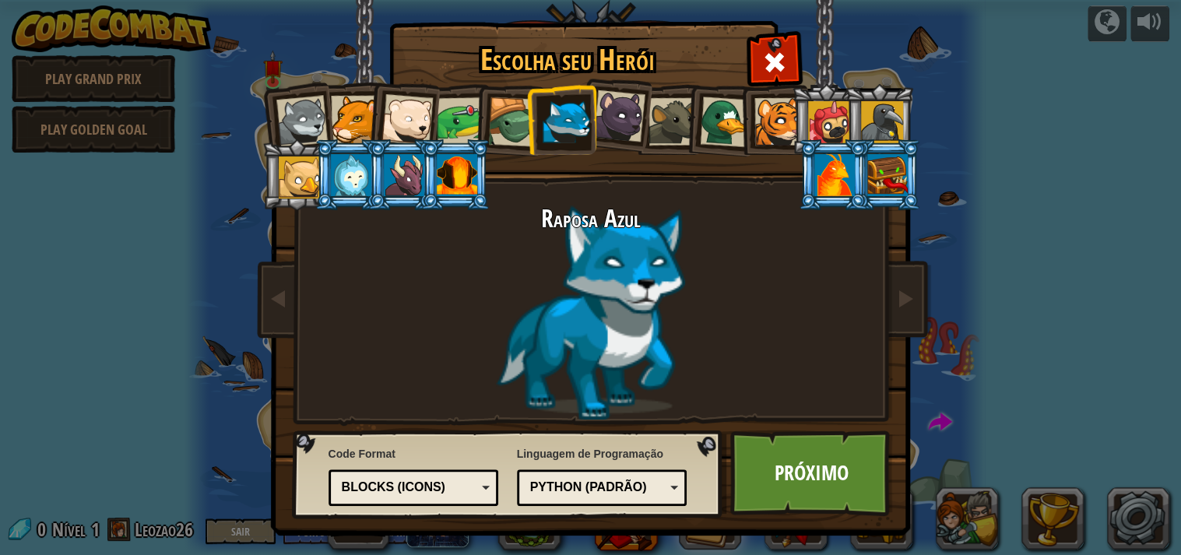
click at [498, 134] on div at bounding box center [513, 122] width 50 height 50
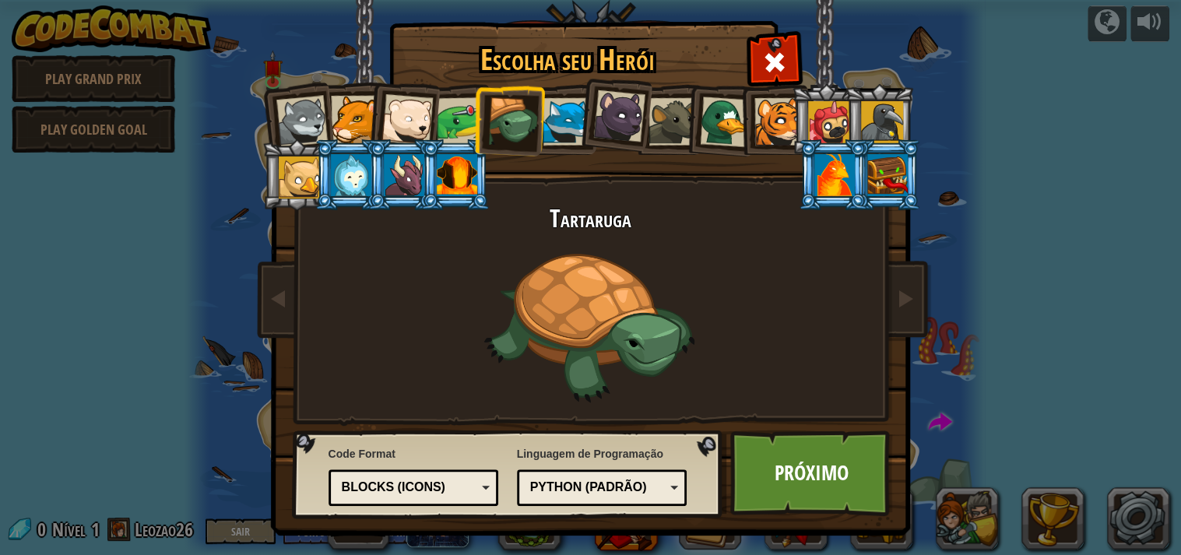
click at [542, 126] on div at bounding box center [565, 121] width 47 height 47
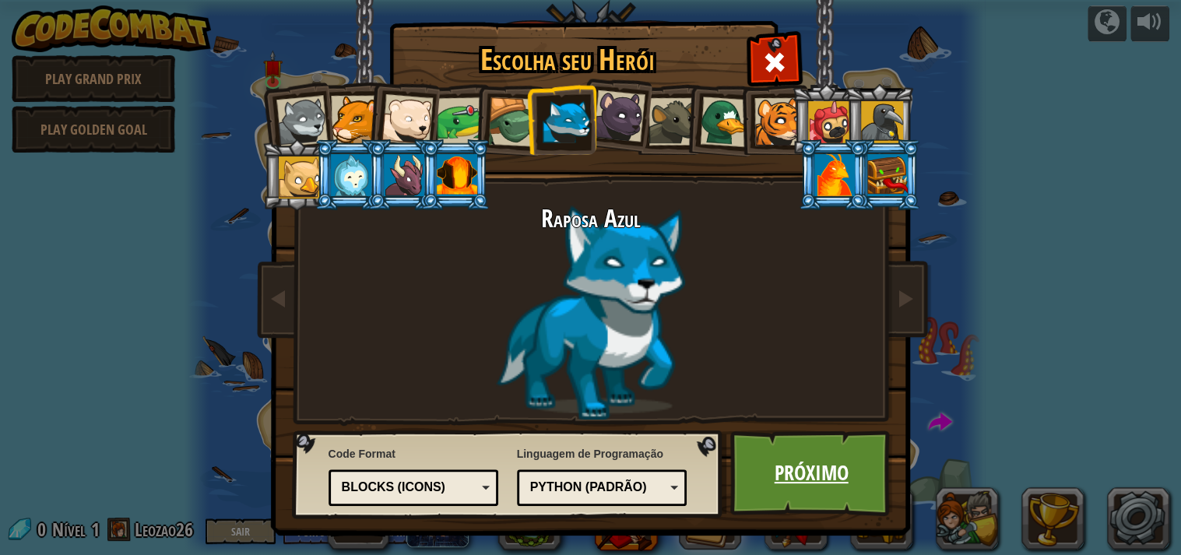
click at [782, 466] on link "Próximo" at bounding box center [811, 473] width 163 height 86
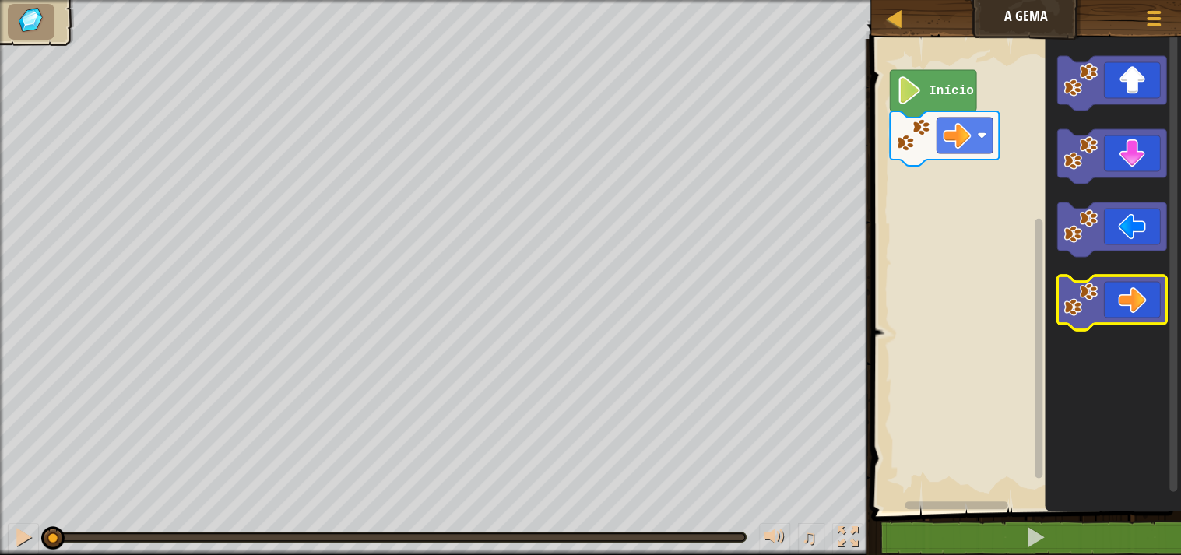
click at [1133, 293] on icon "Espaço de trabalho do Blockly" at bounding box center [1111, 303] width 109 height 54
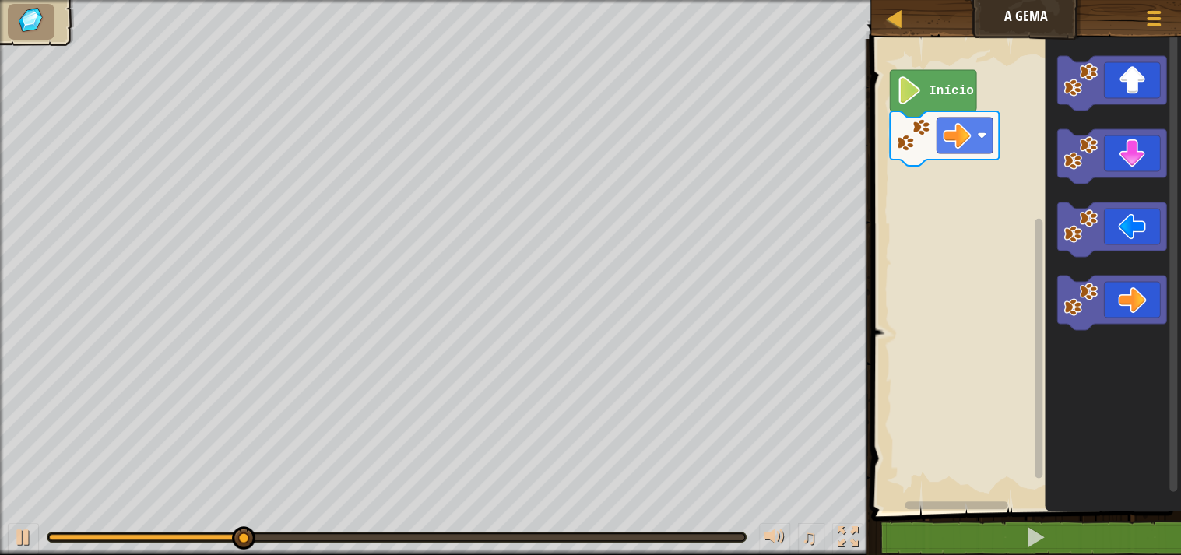
click at [939, 98] on icon "Espaço de trabalho do Blockly" at bounding box center [933, 93] width 86 height 47
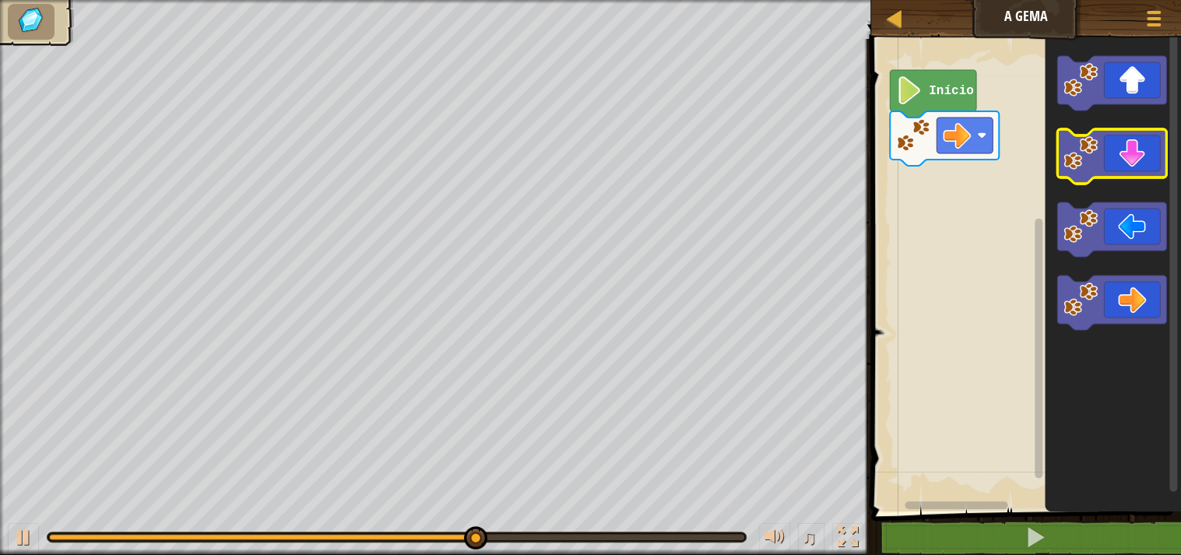
click at [1116, 147] on icon "Espaço de trabalho do Blockly" at bounding box center [1111, 156] width 109 height 54
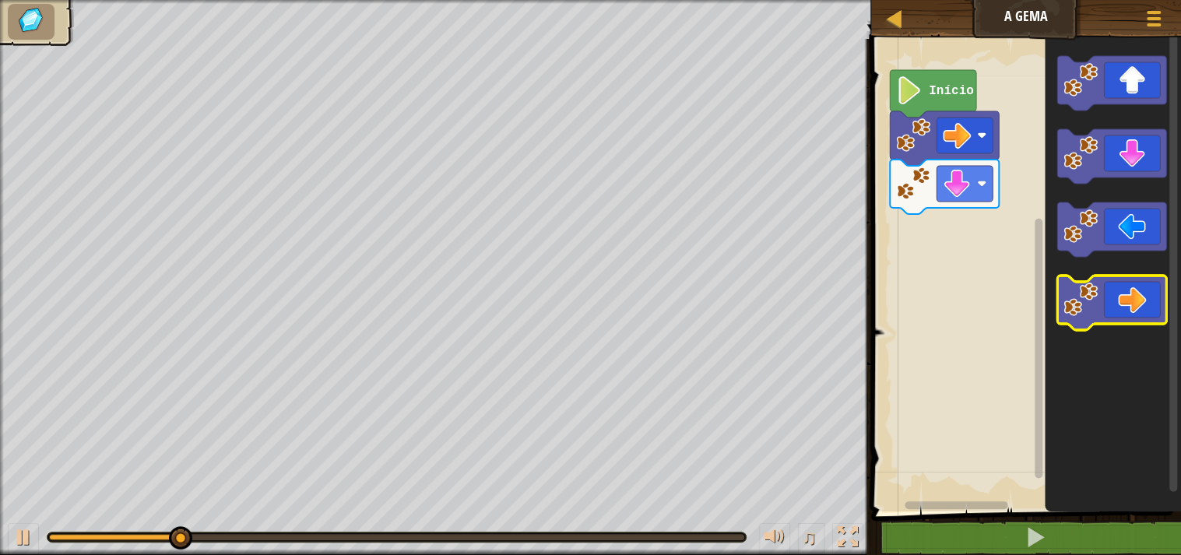
click at [1138, 317] on icon "Espaço de trabalho do Blockly" at bounding box center [1111, 303] width 109 height 54
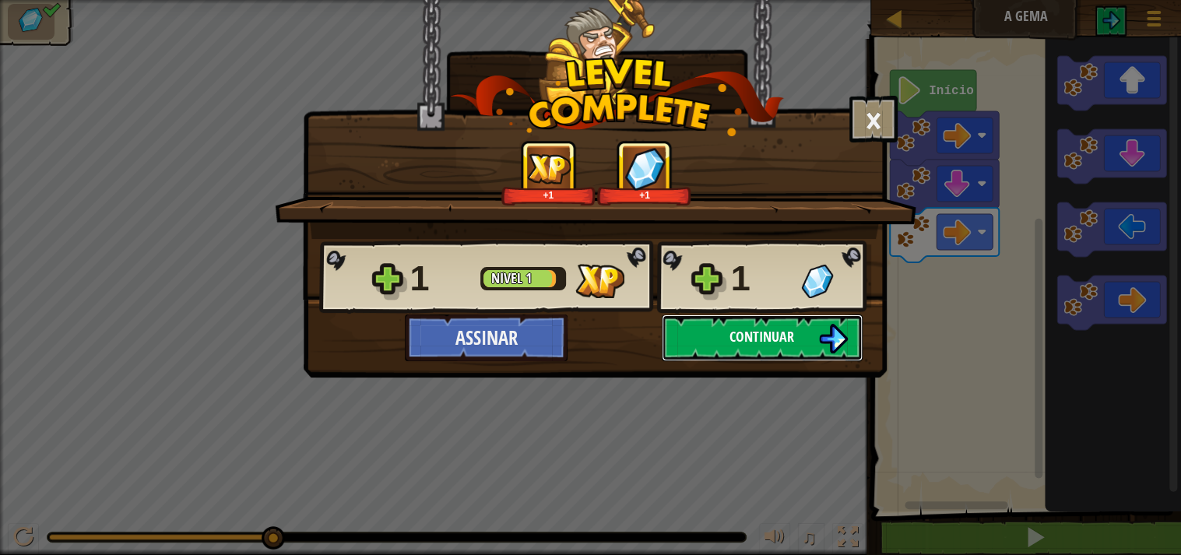
click at [739, 345] on span "Continuar" at bounding box center [761, 336] width 65 height 19
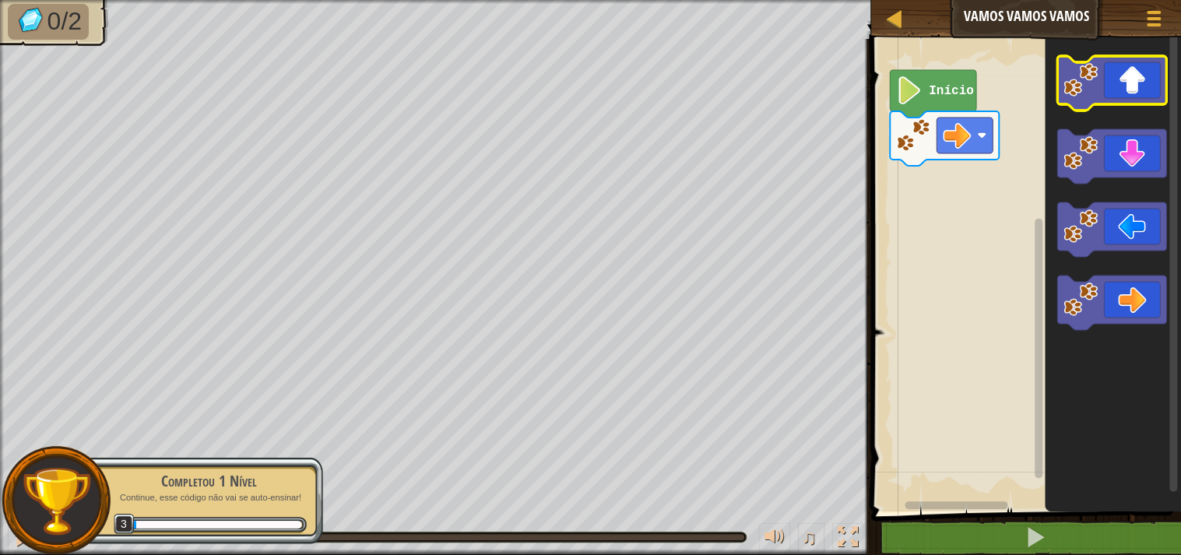
click at [1135, 84] on icon "Espaço de trabalho do Blockly" at bounding box center [1111, 83] width 109 height 54
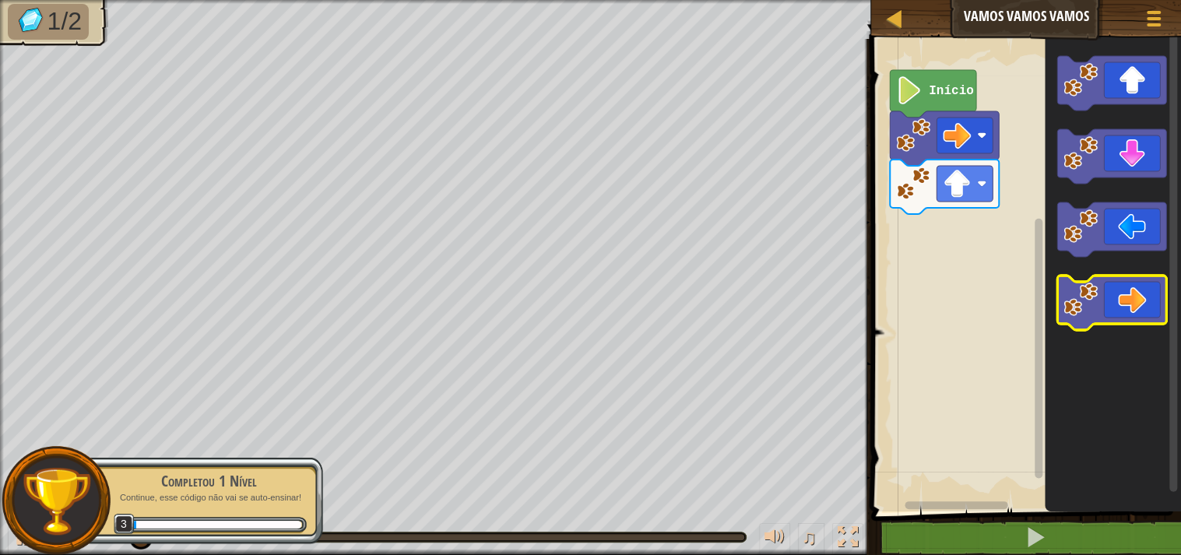
click at [1107, 283] on icon "Espaço de trabalho do Blockly" at bounding box center [1111, 303] width 109 height 54
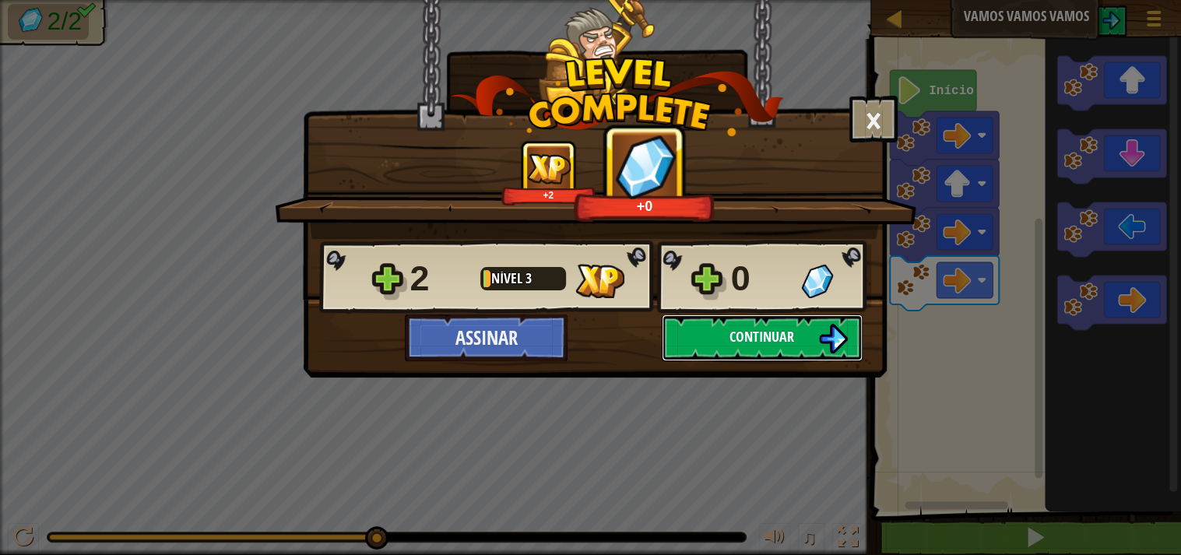
click at [809, 338] on button "Continuar" at bounding box center [762, 337] width 201 height 47
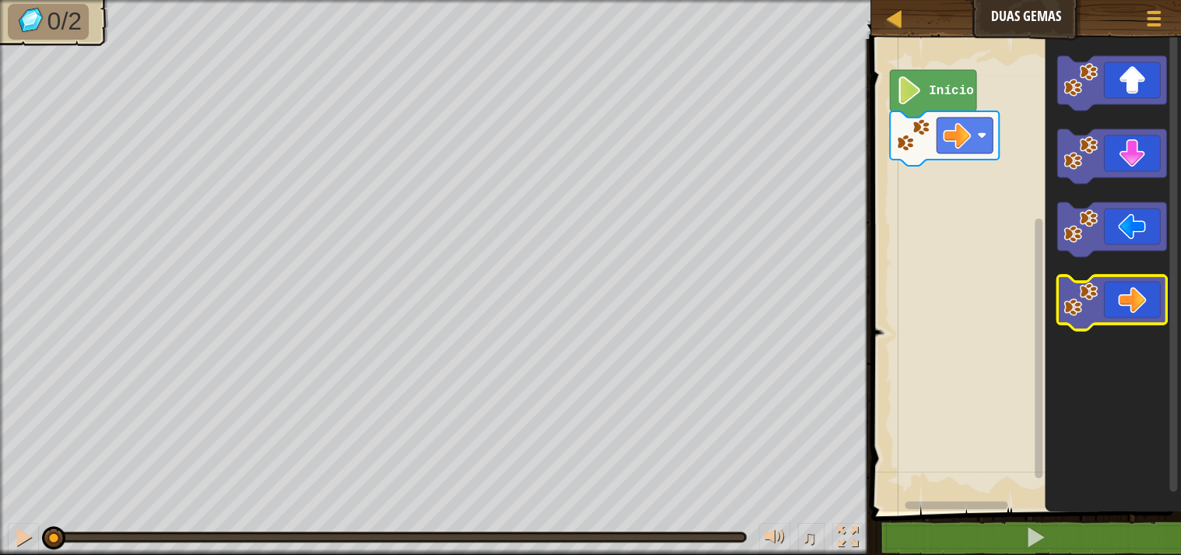
click at [1108, 312] on icon "Espaço de trabalho do Blockly" at bounding box center [1111, 303] width 109 height 54
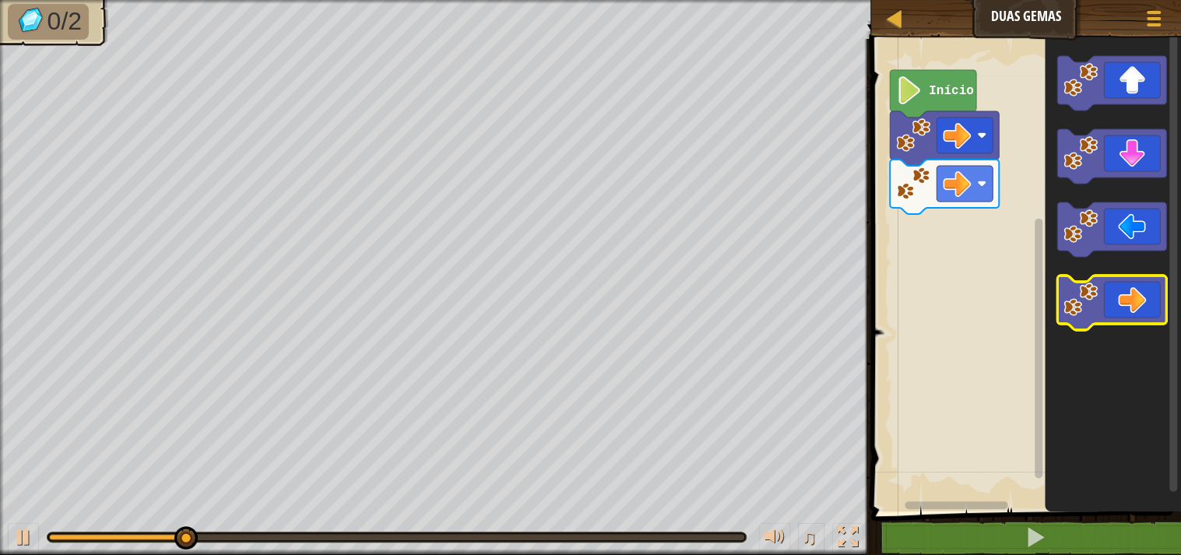
click at [1102, 307] on icon "Espaço de trabalho do Blockly" at bounding box center [1111, 303] width 109 height 54
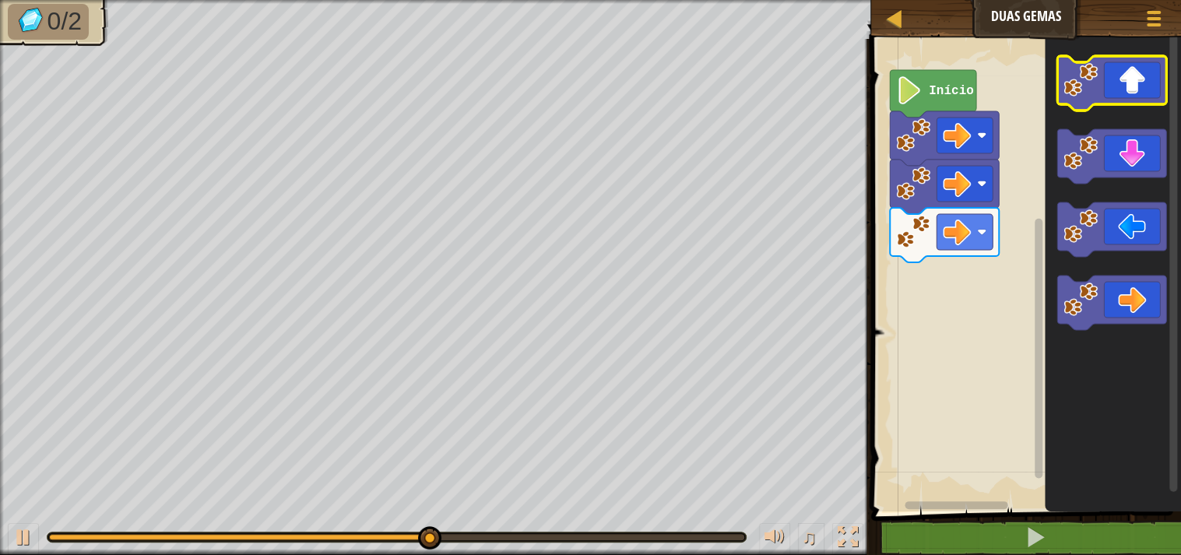
click at [1139, 97] on icon "Espaço de trabalho do Blockly" at bounding box center [1111, 83] width 109 height 54
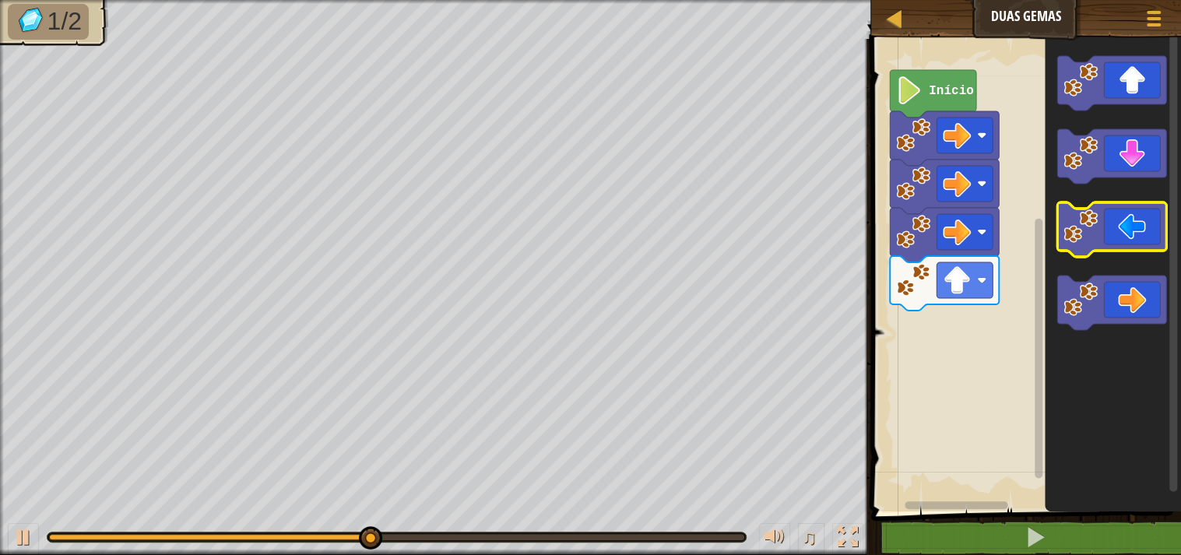
click at [1142, 234] on icon "Espaço de trabalho do Blockly" at bounding box center [1111, 229] width 109 height 54
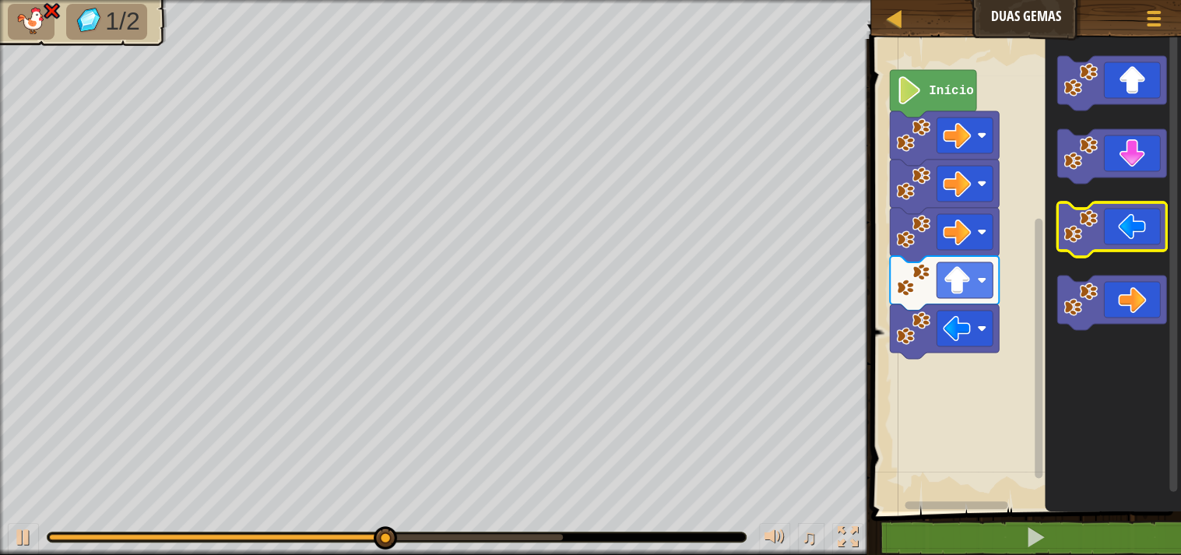
click at [1142, 234] on icon "Espaço de trabalho do Blockly" at bounding box center [1111, 229] width 109 height 54
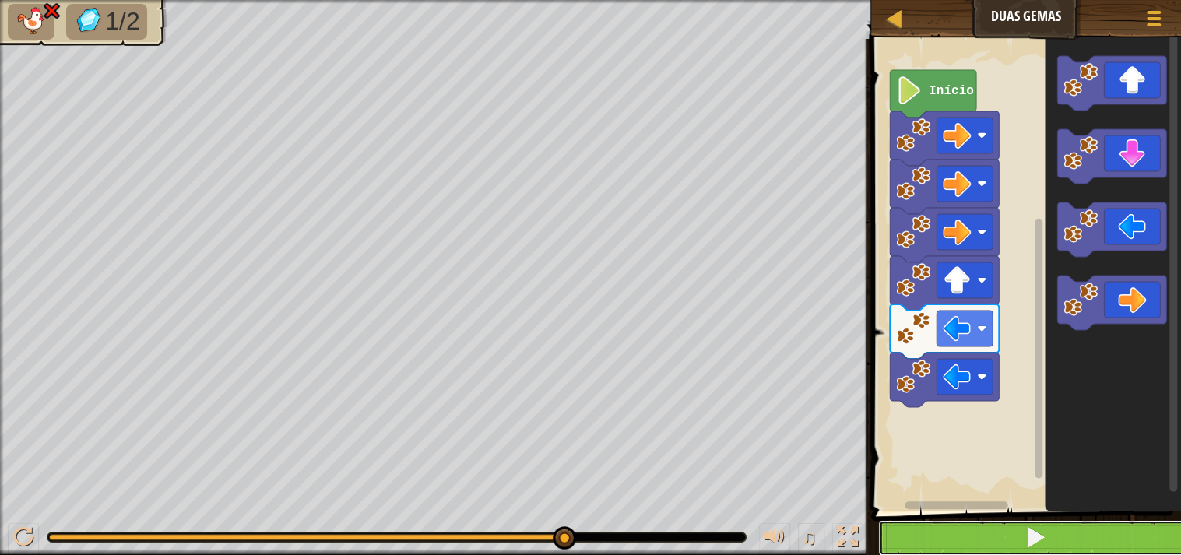
click at [1052, 528] on button at bounding box center [1035, 538] width 314 height 36
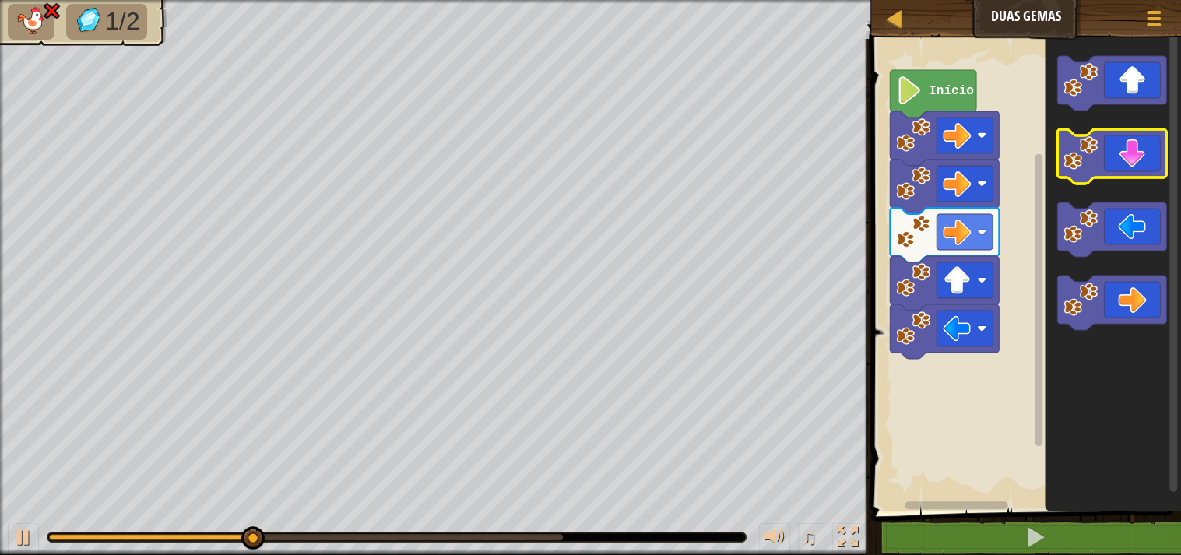
click at [1112, 181] on rect "Espaço de trabalho do Blockly" at bounding box center [1111, 156] width 109 height 54
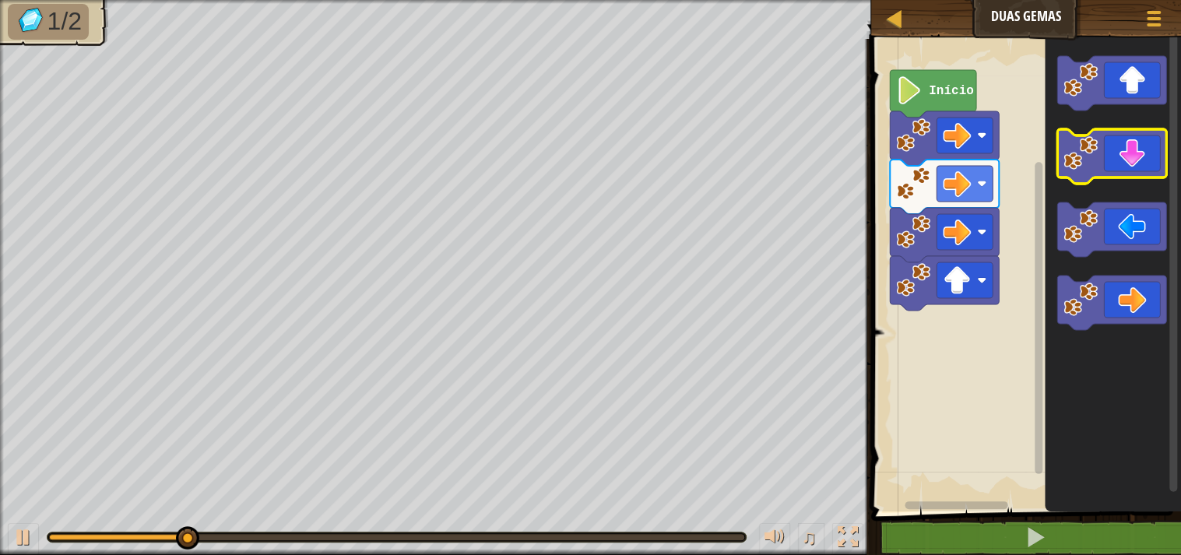
click at [1139, 143] on icon "Espaço de trabalho do Blockly" at bounding box center [1111, 156] width 109 height 54
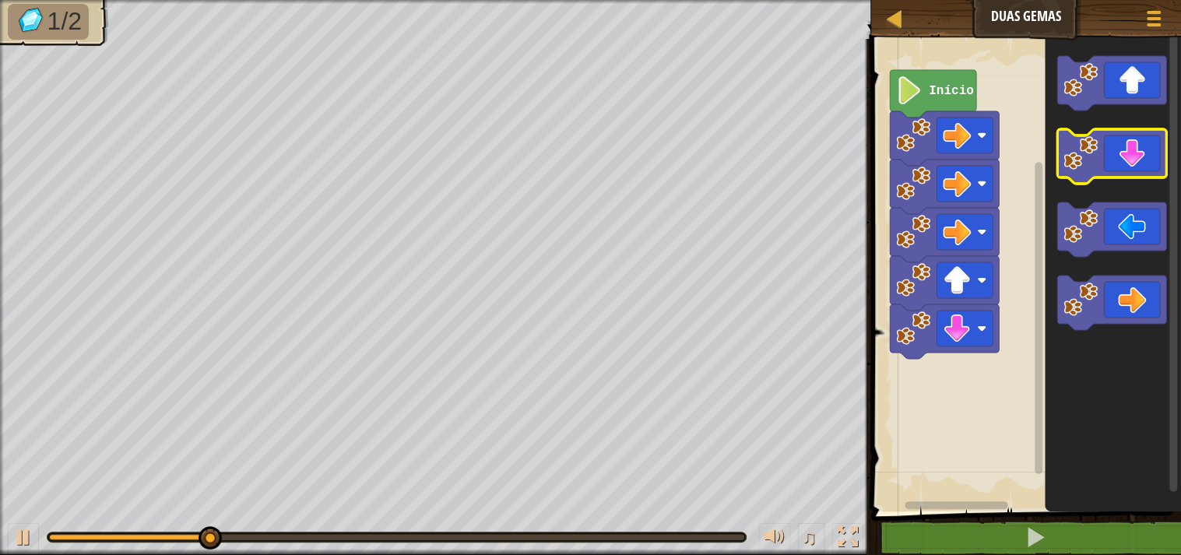
click at [1144, 145] on icon "Espaço de trabalho do Blockly" at bounding box center [1111, 156] width 109 height 54
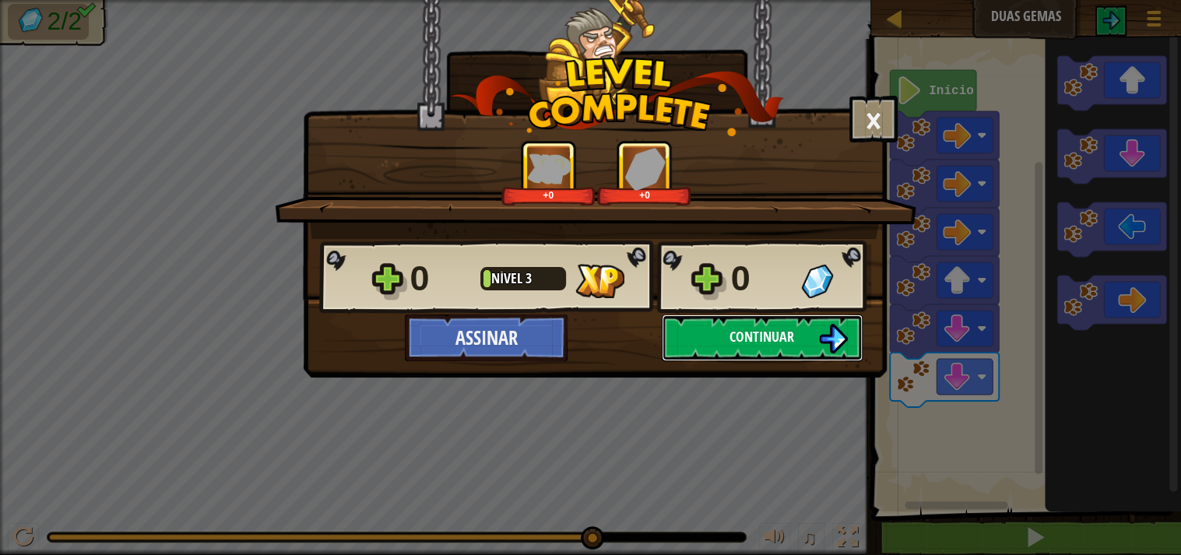
click at [736, 328] on span "Continuar" at bounding box center [761, 336] width 65 height 19
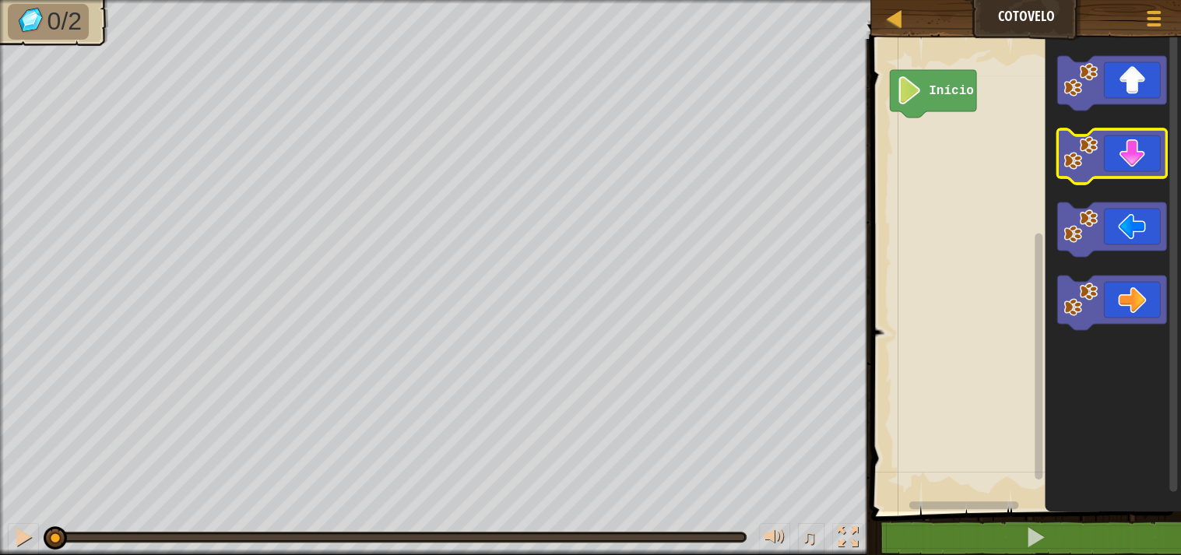
click at [1115, 168] on icon "Espaço de trabalho do Blockly" at bounding box center [1111, 156] width 109 height 54
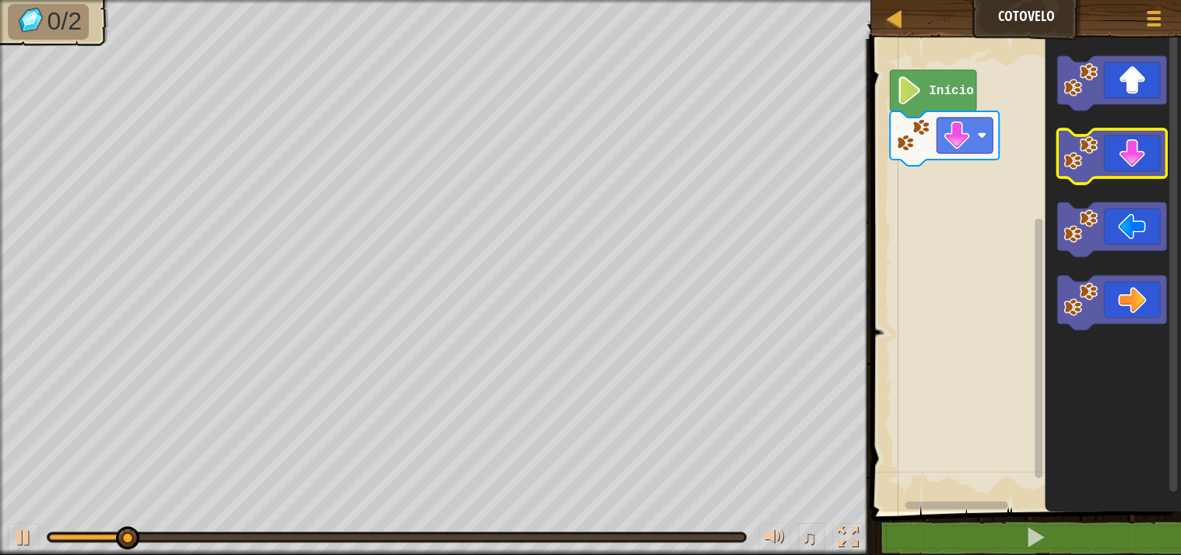
click at [1116, 168] on icon "Espaço de trabalho do Blockly" at bounding box center [1111, 156] width 109 height 54
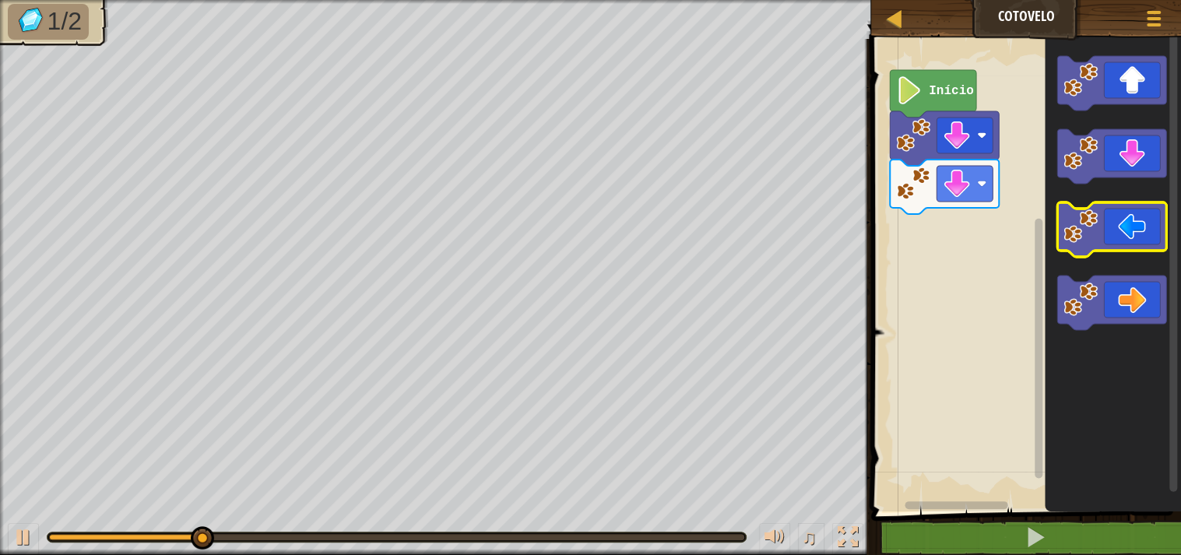
click at [1143, 226] on icon "Espaço de trabalho do Blockly" at bounding box center [1111, 229] width 109 height 54
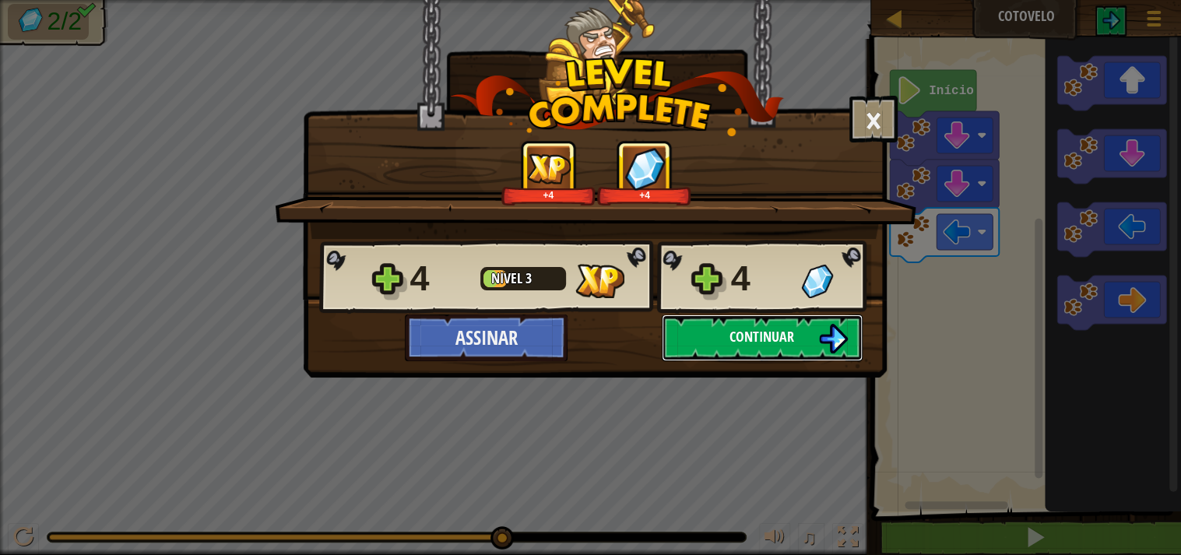
click at [783, 337] on span "Continuar" at bounding box center [761, 336] width 65 height 19
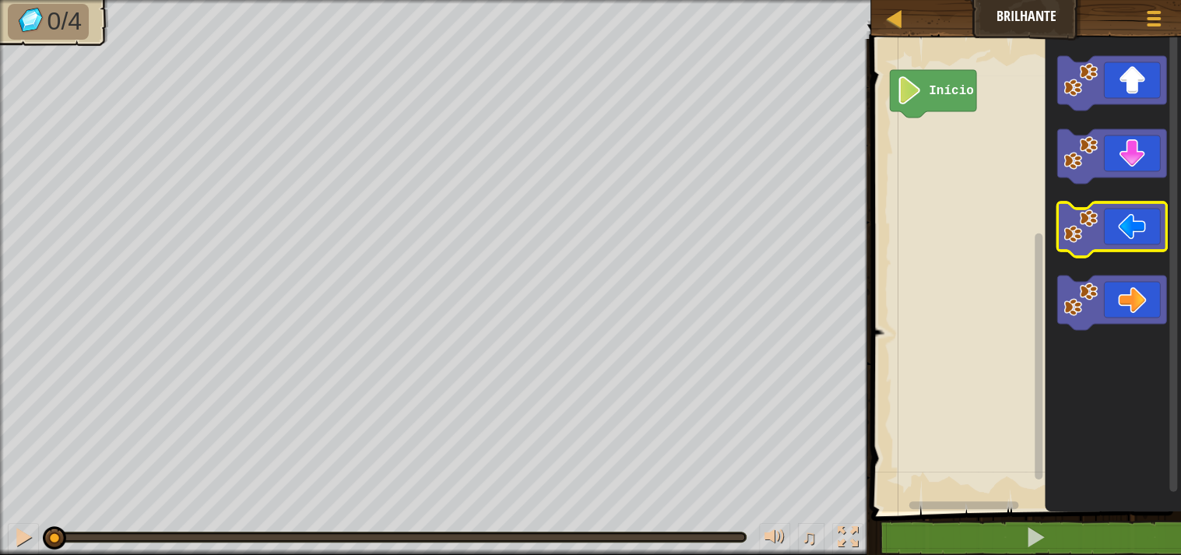
click at [1131, 235] on icon "Espaço de trabalho do Blockly" at bounding box center [1111, 229] width 109 height 54
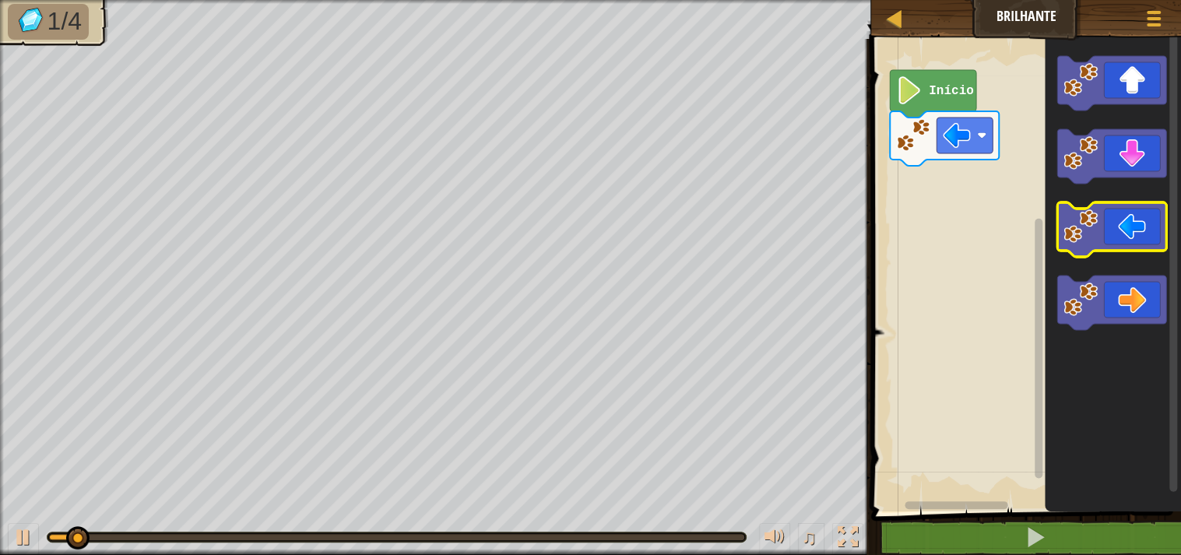
click at [1132, 236] on icon "Espaço de trabalho do Blockly" at bounding box center [1111, 229] width 109 height 54
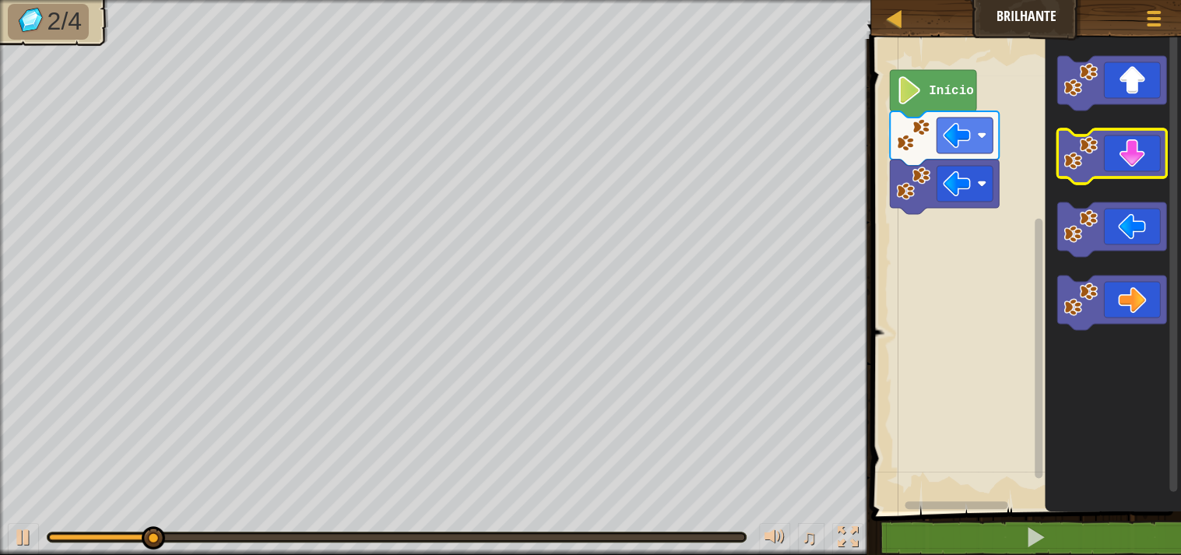
click at [1135, 167] on icon "Espaço de trabalho do Blockly" at bounding box center [1111, 156] width 109 height 54
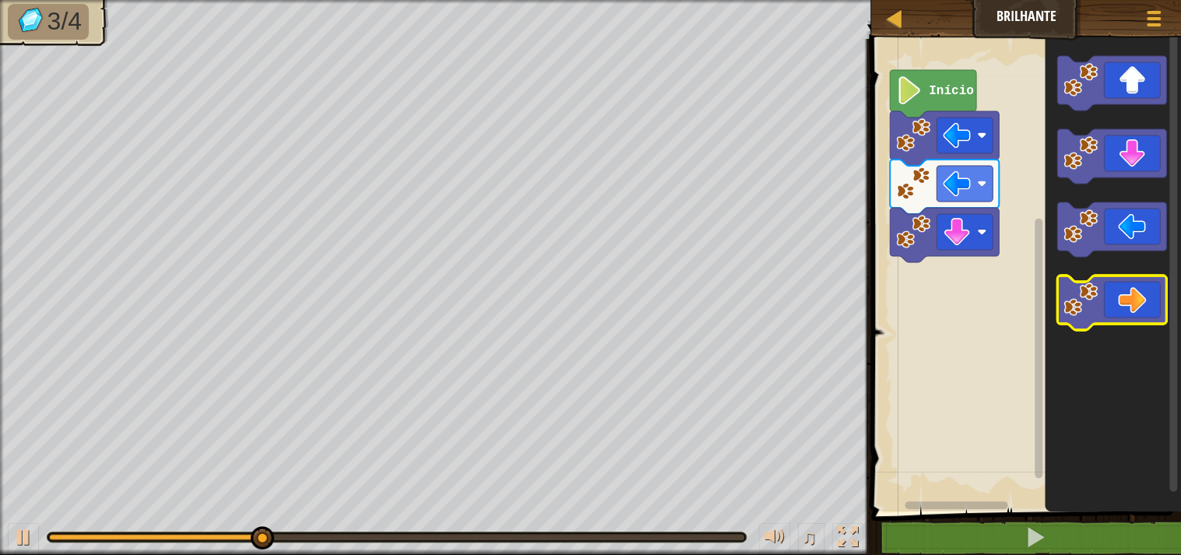
click at [1142, 284] on icon "Espaço de trabalho do Blockly" at bounding box center [1111, 303] width 109 height 54
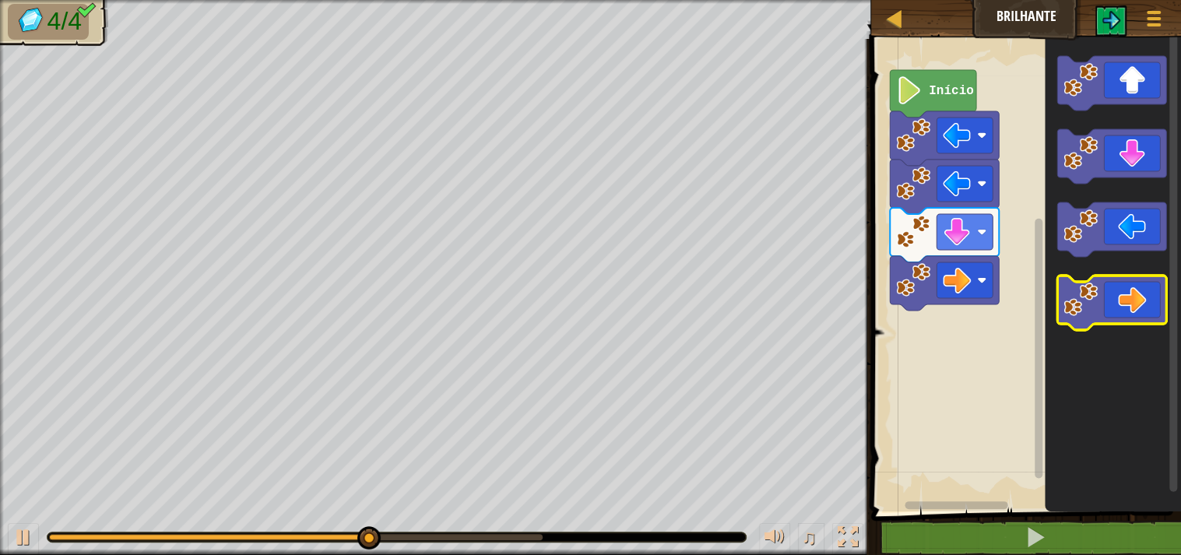
click at [1142, 284] on icon "Espaço de trabalho do Blockly" at bounding box center [1111, 303] width 109 height 54
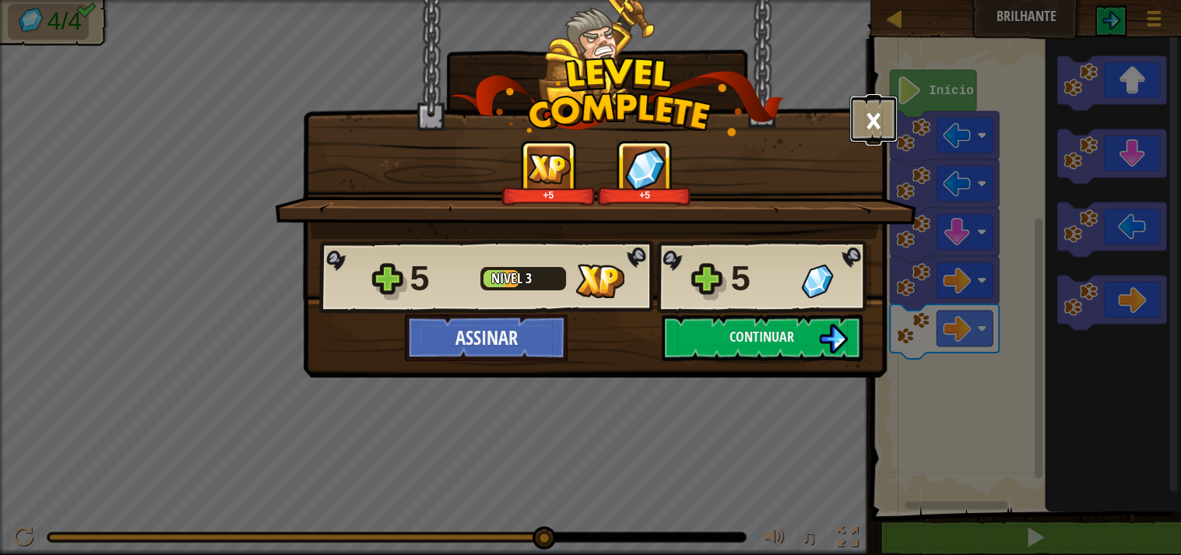
click at [865, 121] on button "×" at bounding box center [873, 119] width 48 height 47
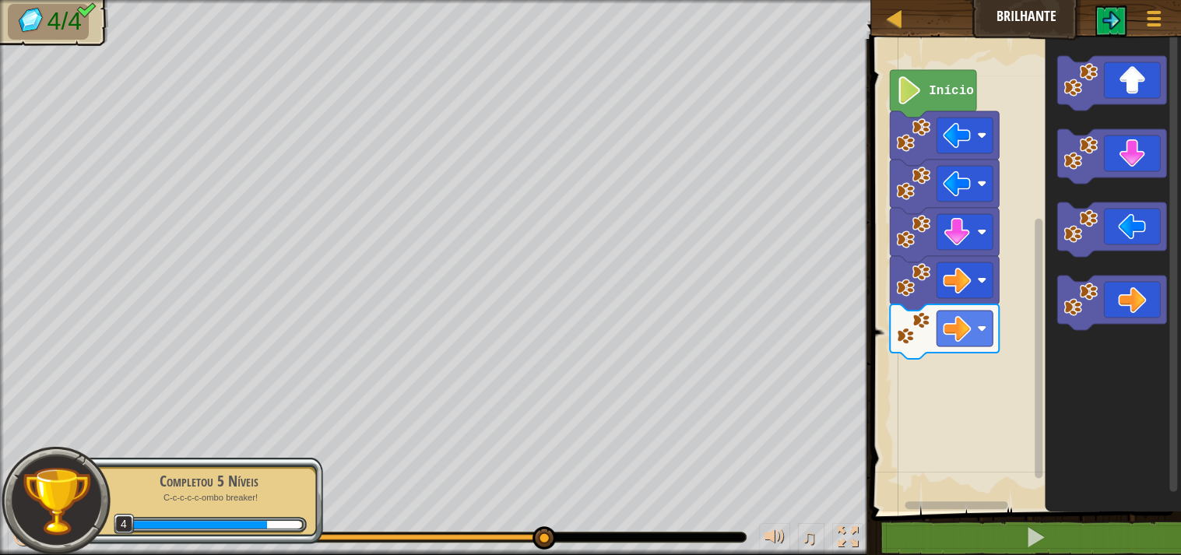
click at [956, 93] on text "Início" at bounding box center [950, 91] width 45 height 14
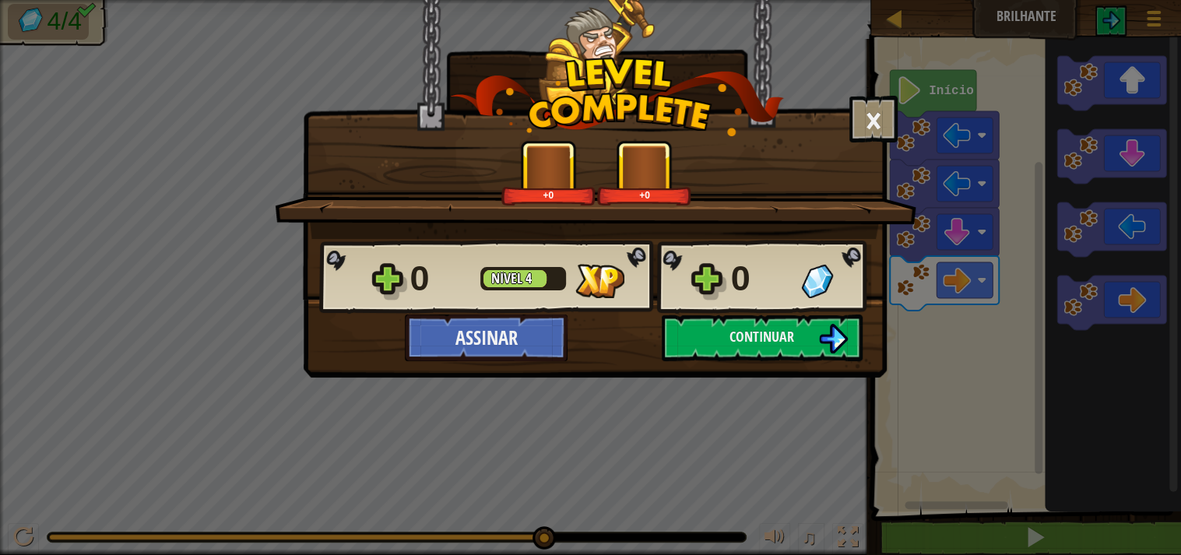
click at [850, 526] on div "× Este nível foi divertido? Diga-nos mais! +0 +0 Reticulating Splines... 0 Níve…" at bounding box center [590, 277] width 1181 height 555
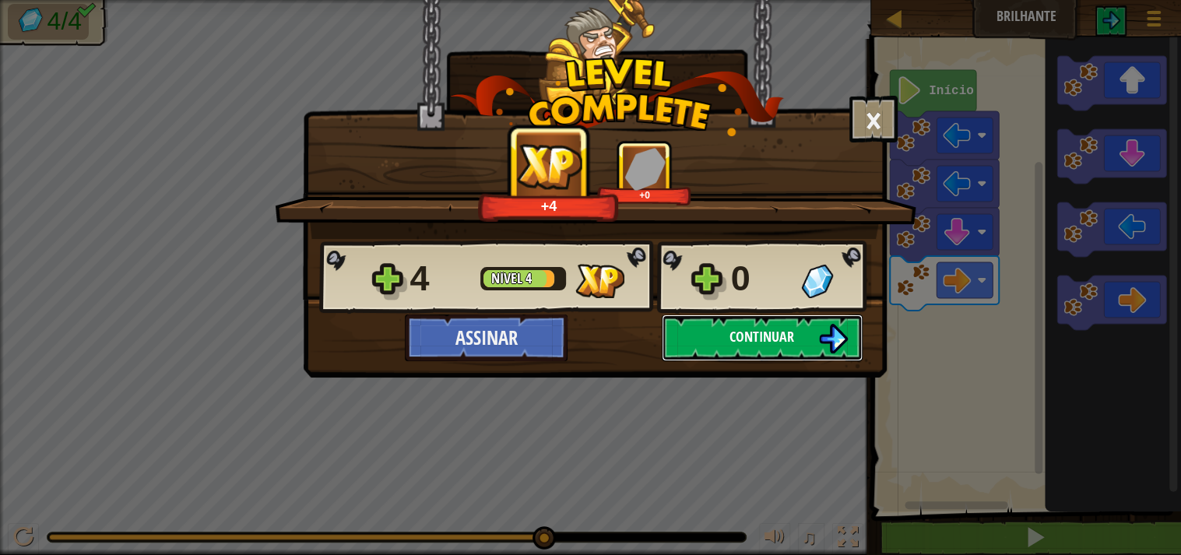
click at [805, 334] on button "Continuar" at bounding box center [762, 337] width 201 height 47
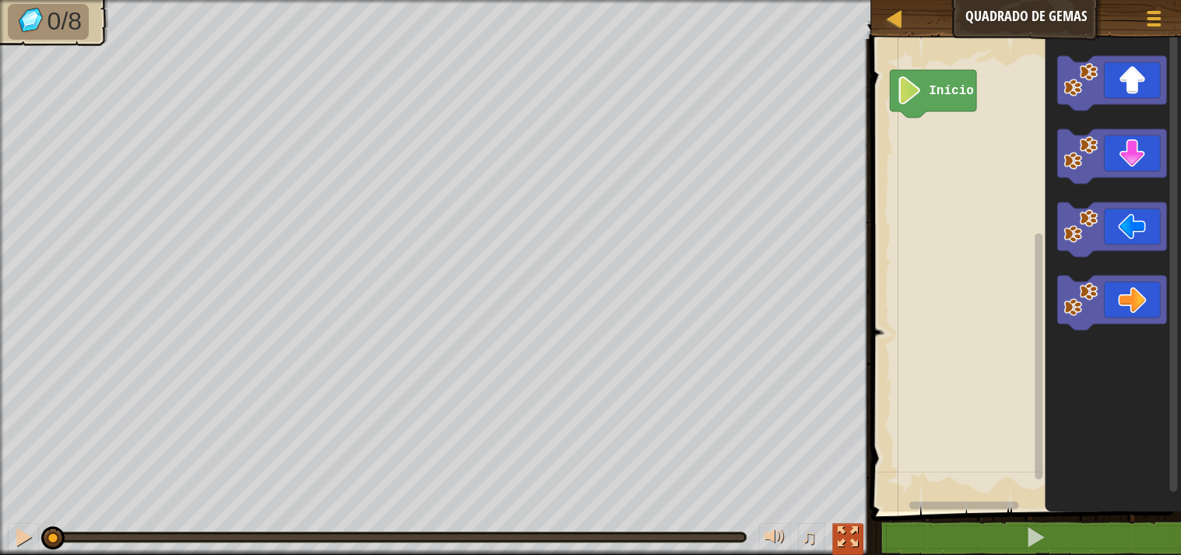
click at [855, 543] on div at bounding box center [847, 537] width 20 height 20
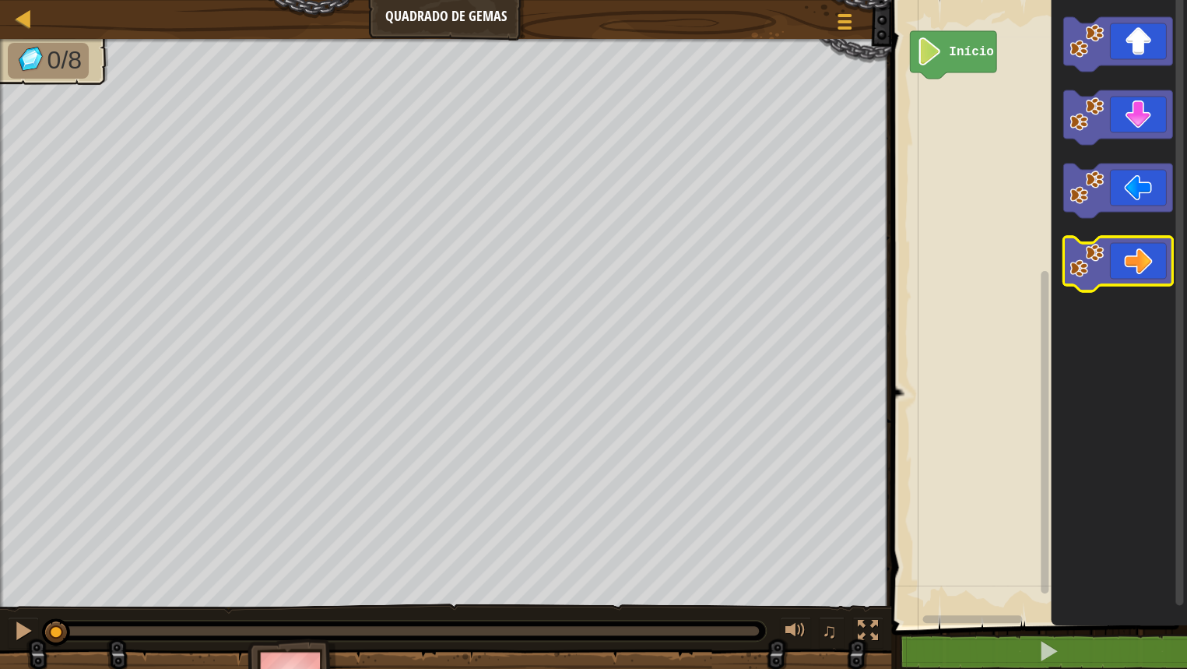
click at [1146, 277] on icon "Espaço de trabalho do Blockly" at bounding box center [1117, 264] width 109 height 54
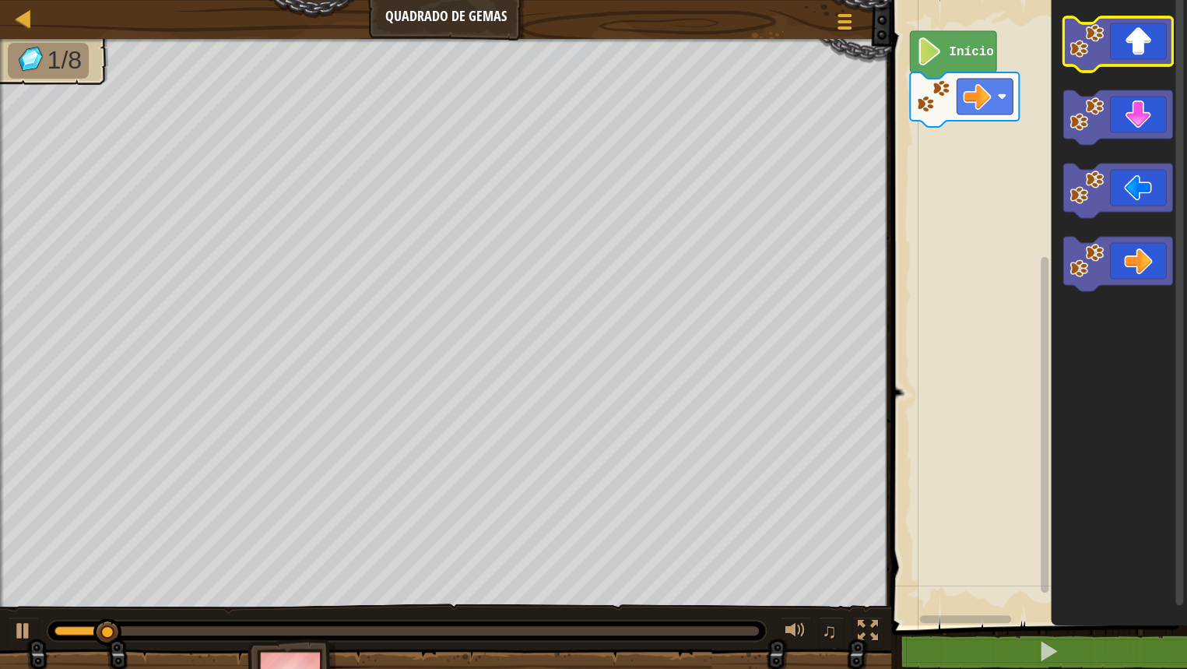
click at [1131, 59] on icon "Espaço de trabalho do Blockly" at bounding box center [1117, 44] width 109 height 54
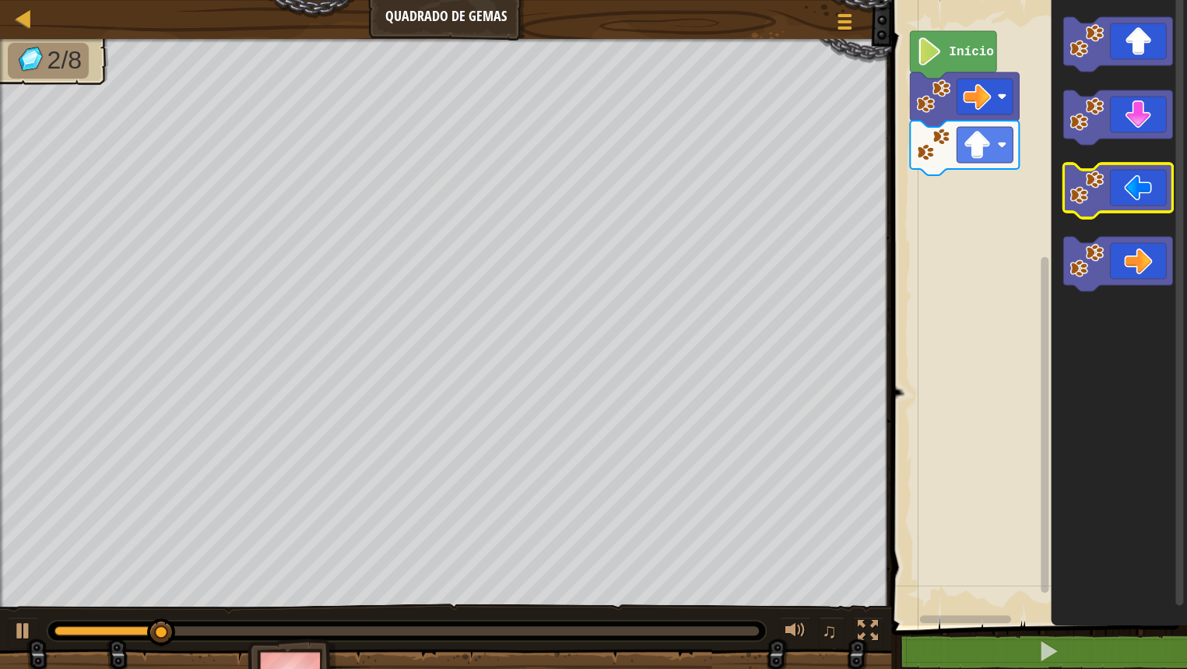
click at [1133, 195] on icon "Espaço de trabalho do Blockly" at bounding box center [1117, 190] width 109 height 54
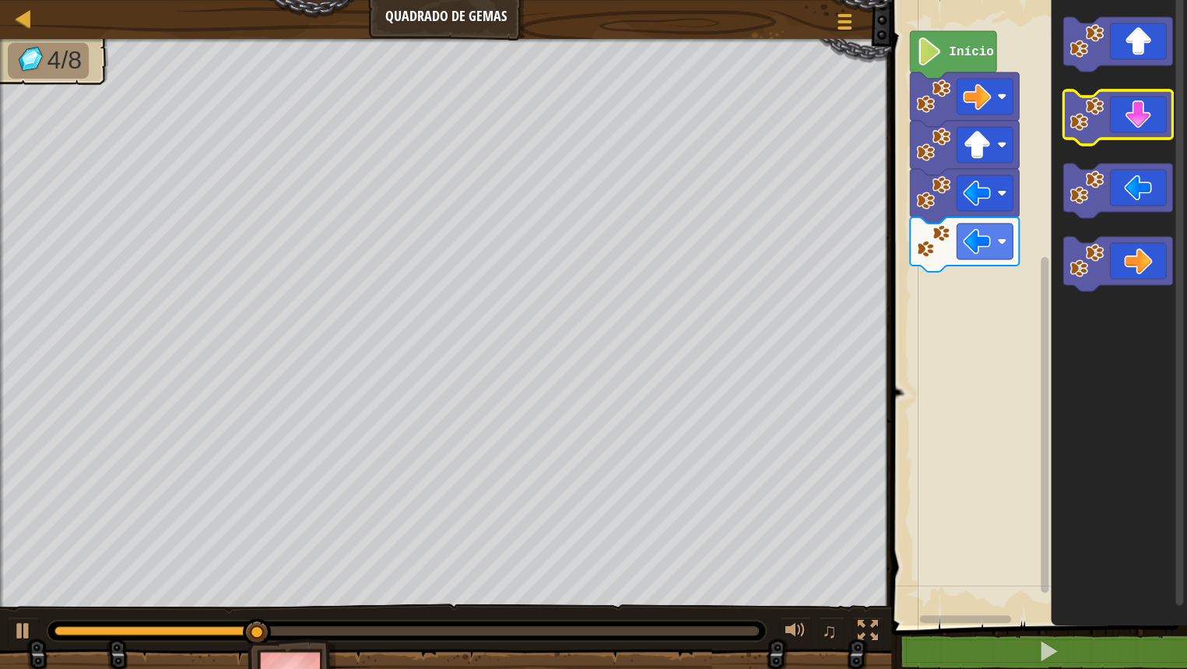
click at [1125, 128] on icon "Espaço de trabalho do Blockly" at bounding box center [1117, 117] width 109 height 54
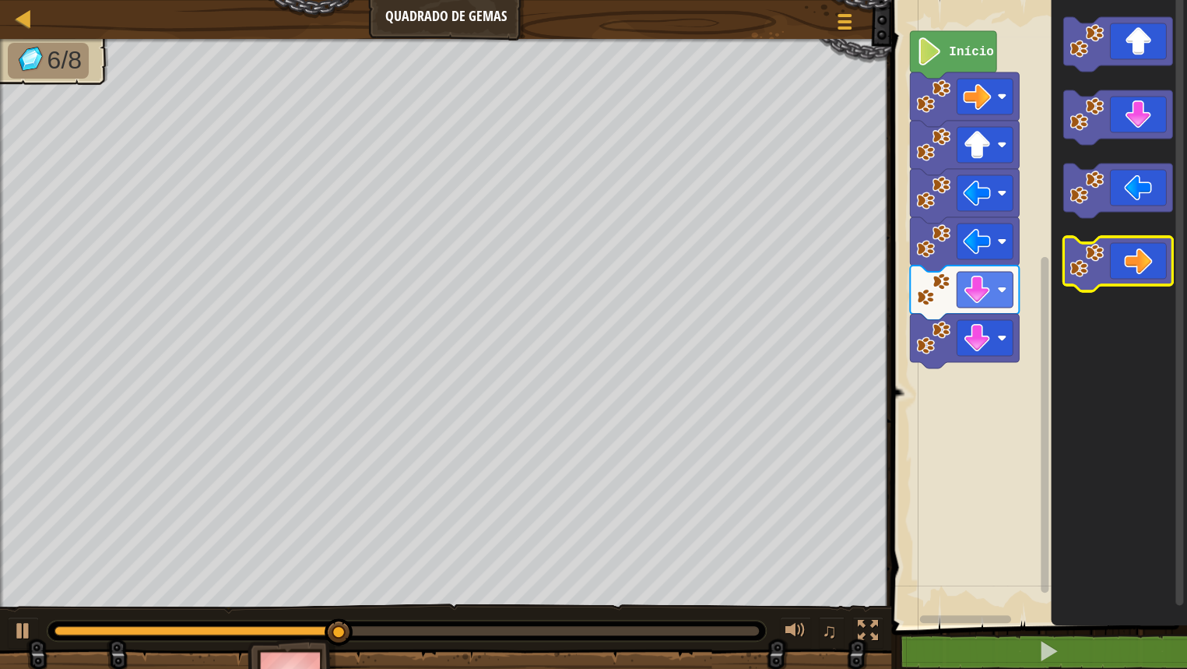
click at [1124, 254] on icon "Espaço de trabalho do Blockly" at bounding box center [1117, 264] width 109 height 54
click at [1123, 254] on icon "Espaço de trabalho do Blockly" at bounding box center [1117, 264] width 109 height 54
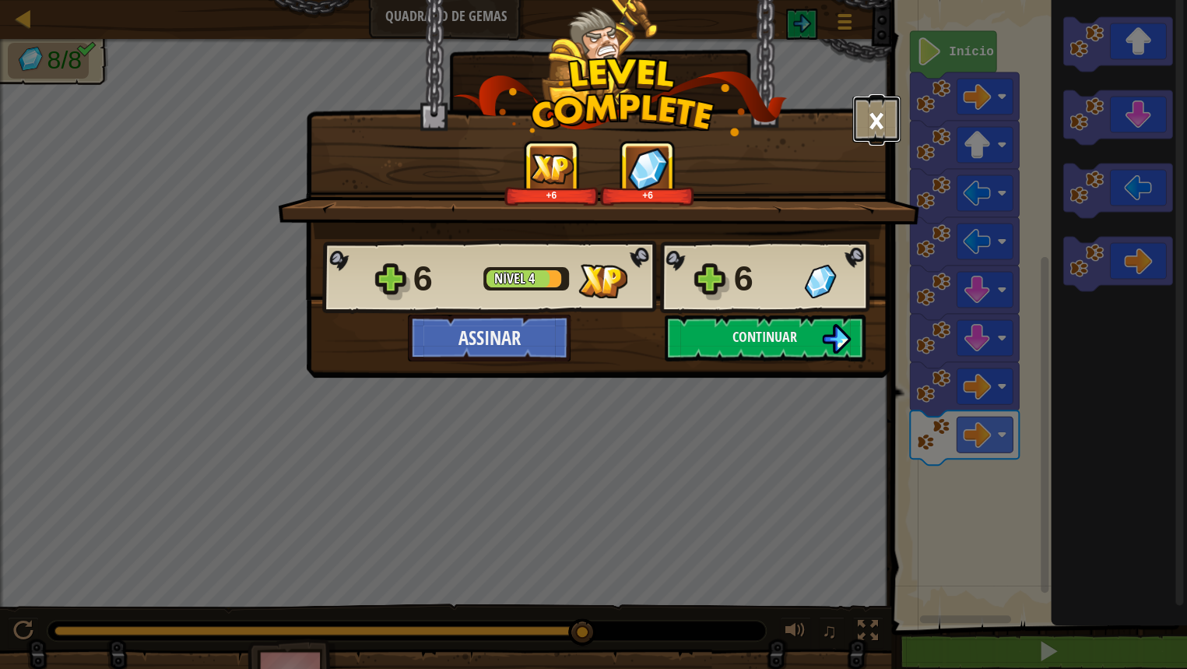
click at [892, 107] on button "×" at bounding box center [876, 119] width 48 height 47
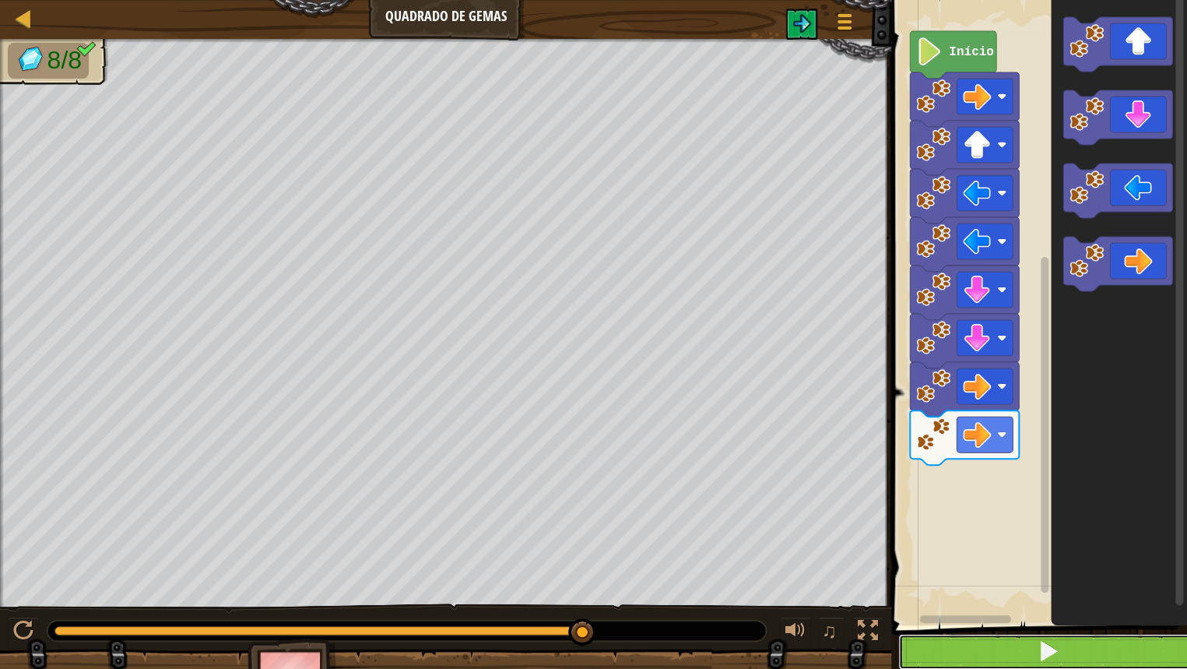
click at [993, 554] on button at bounding box center [1048, 652] width 300 height 36
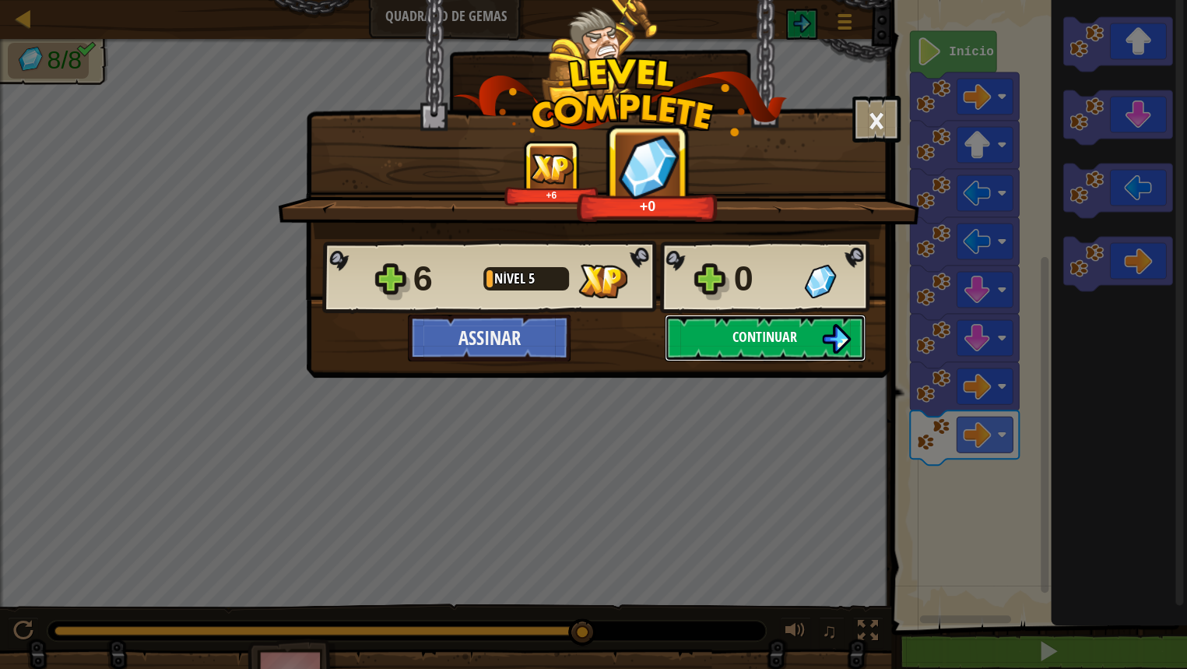
click at [811, 356] on button "Continuar" at bounding box center [765, 337] width 201 height 47
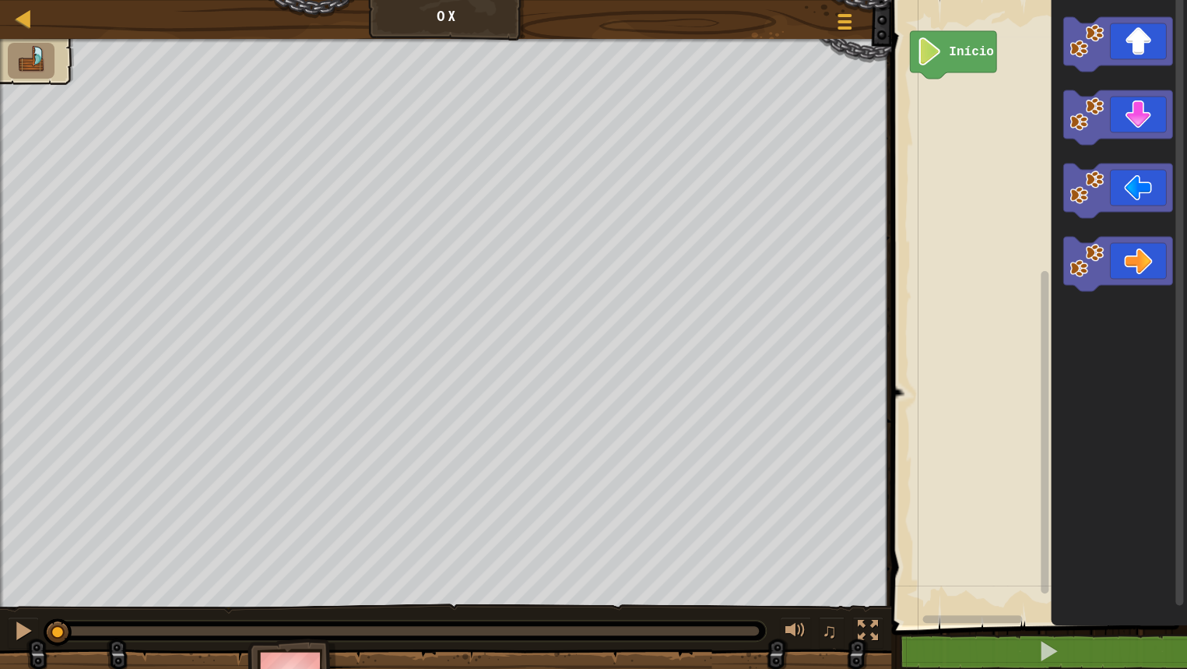
click at [1113, 73] on icon "Espaço de trabalho do Blockly" at bounding box center [1119, 308] width 136 height 633
click at [1140, 60] on icon "Espaço de trabalho do Blockly" at bounding box center [1117, 44] width 109 height 54
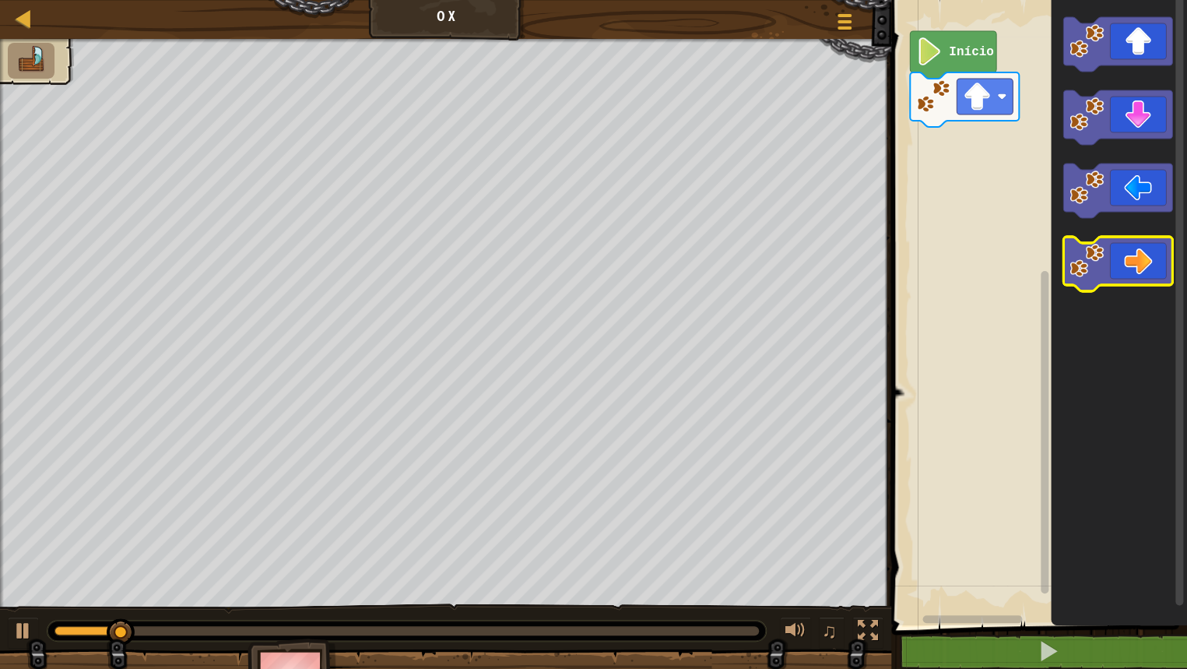
click at [1136, 251] on icon "Espaço de trabalho do Blockly" at bounding box center [1117, 264] width 109 height 54
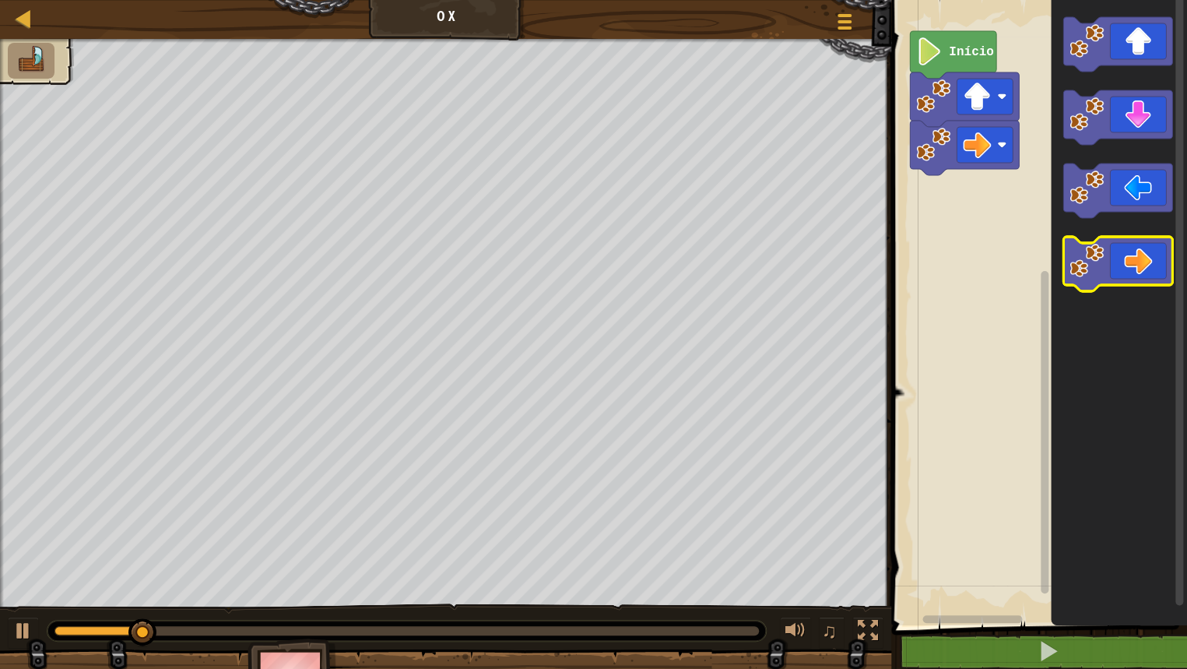
click at [1136, 251] on icon "Espaço de trabalho do Blockly" at bounding box center [1117, 264] width 109 height 54
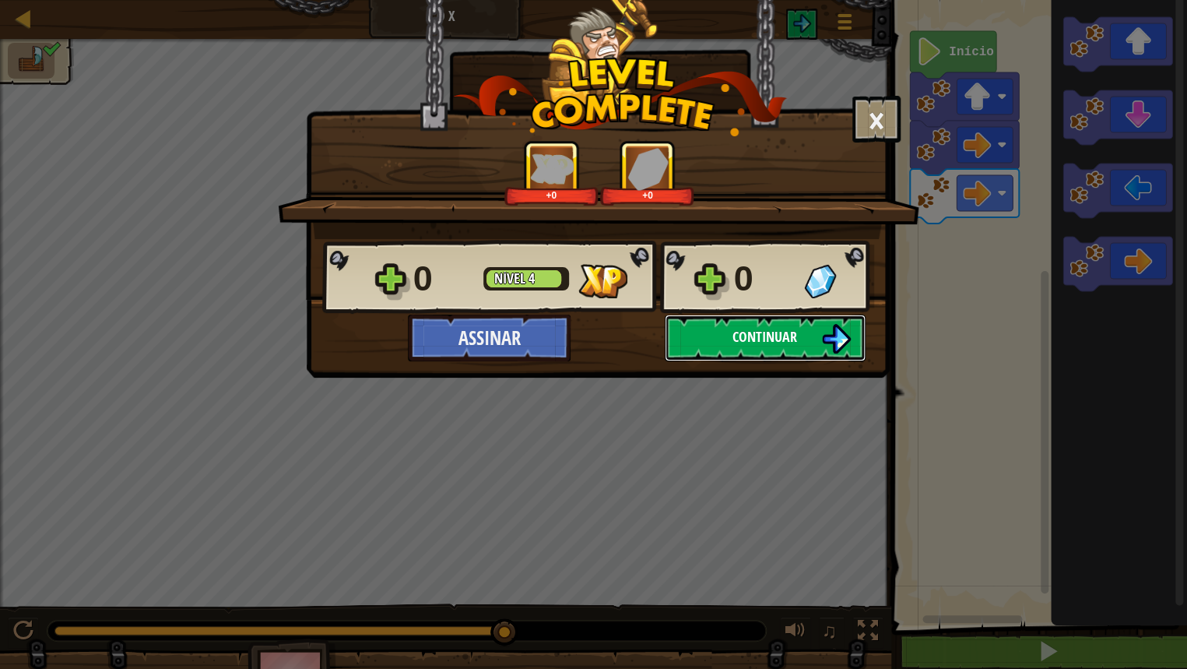
click at [830, 344] on img at bounding box center [836, 339] width 30 height 30
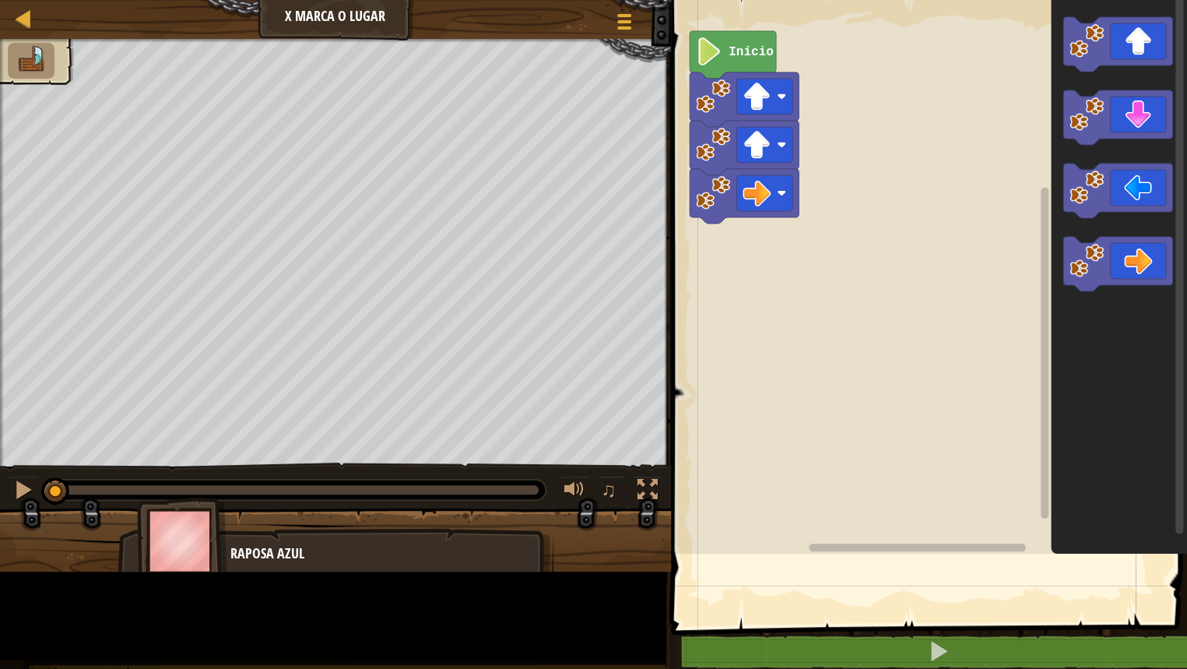
click at [830, 344] on rect "Espaço de trabalho do Blockly" at bounding box center [926, 272] width 521 height 561
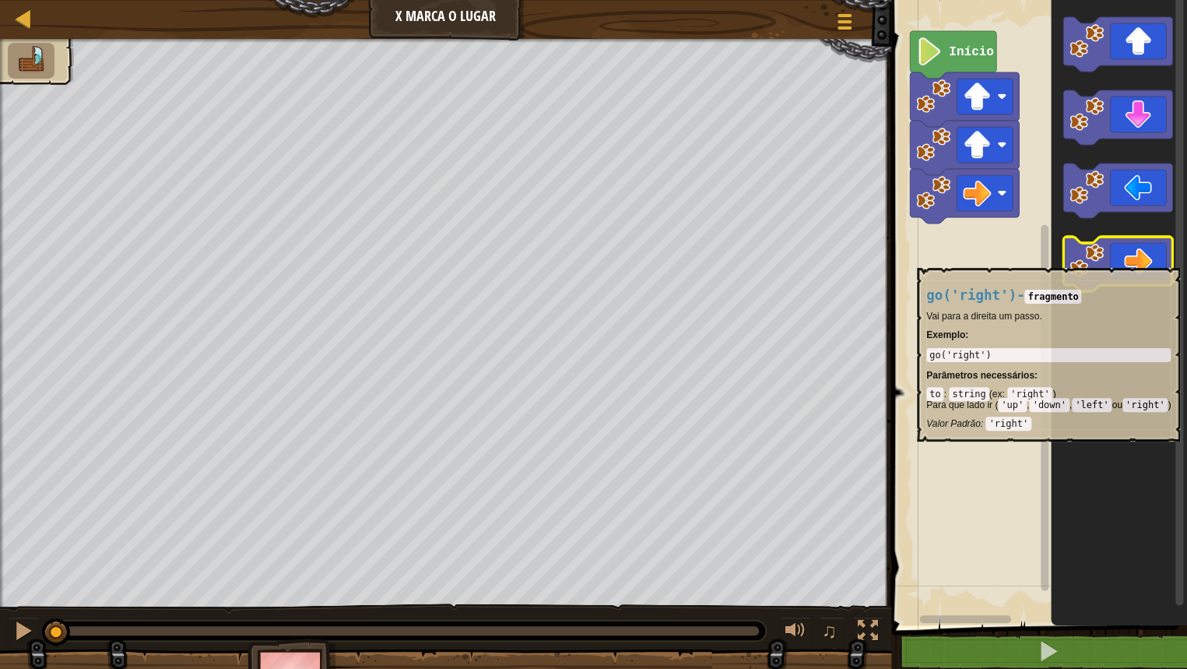
click at [1135, 263] on icon "Espaço de trabalho do Blockly" at bounding box center [1117, 264] width 109 height 54
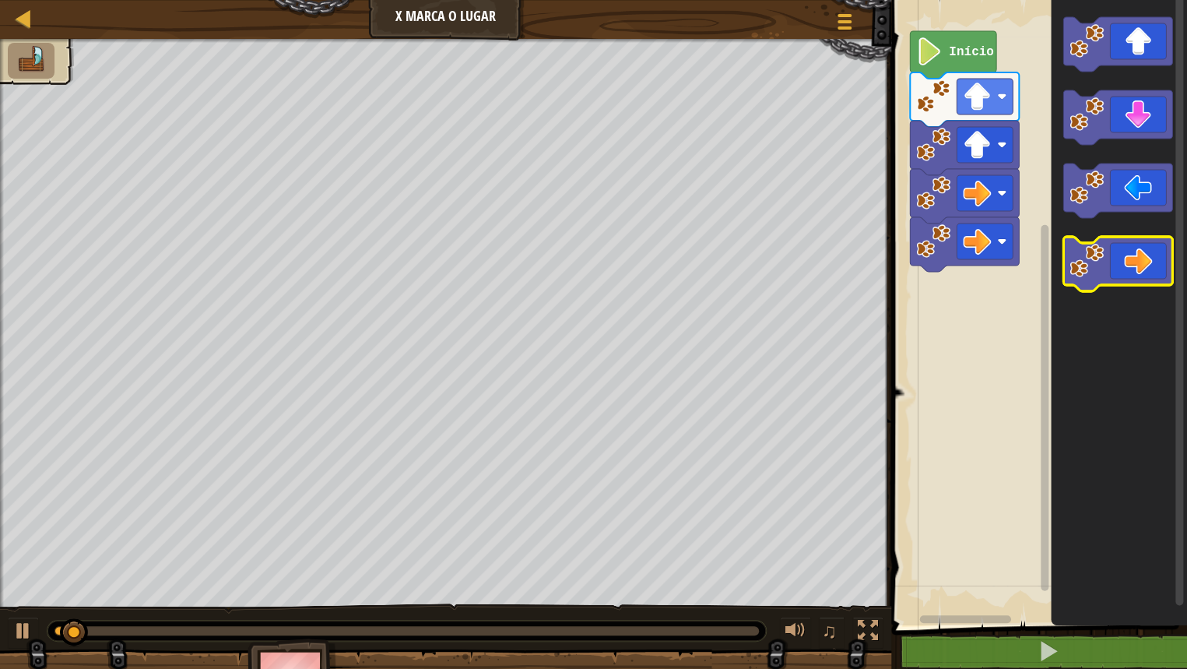
click at [1140, 266] on icon "Espaço de trabalho do Blockly" at bounding box center [1117, 264] width 109 height 54
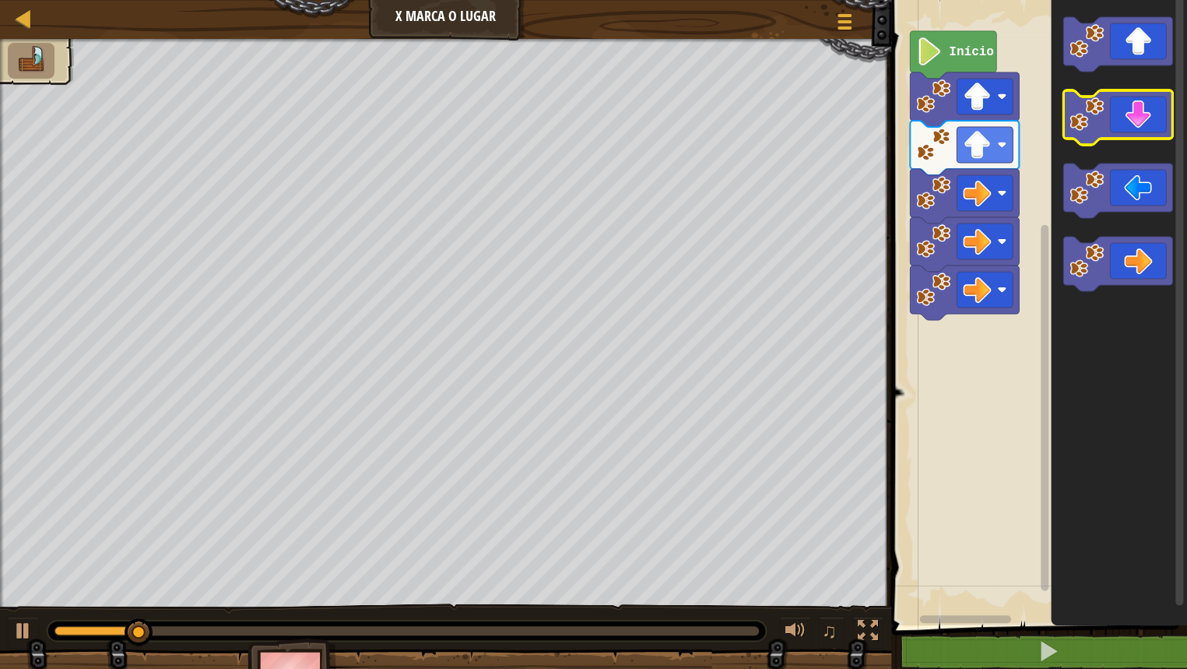
click at [1146, 127] on icon "Espaço de trabalho do Blockly" at bounding box center [1117, 117] width 109 height 54
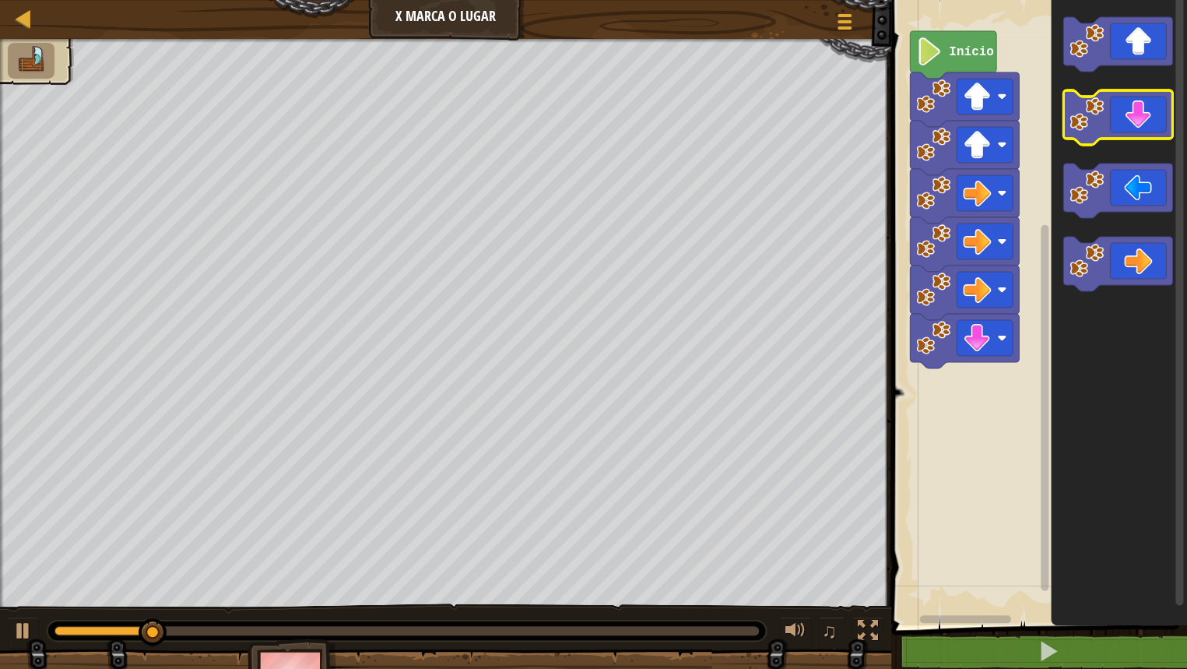
click at [1145, 125] on icon "Espaço de trabalho do Blockly" at bounding box center [1117, 117] width 109 height 54
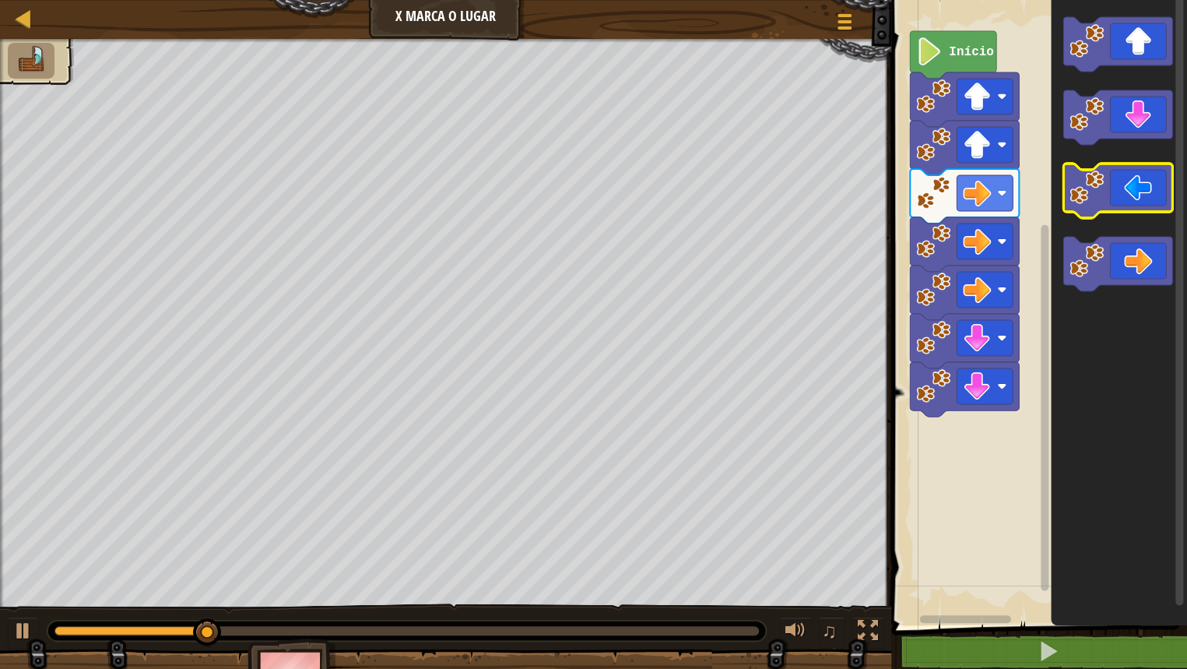
click at [1152, 185] on icon "Espaço de trabalho do Blockly" at bounding box center [1117, 190] width 109 height 54
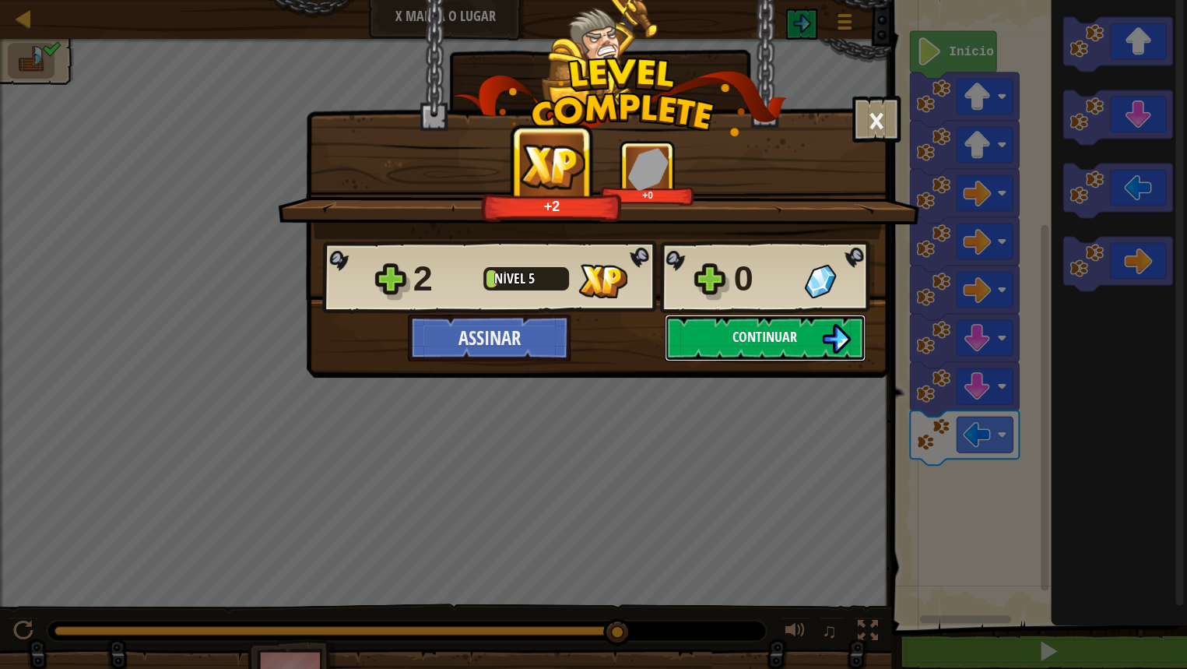
click at [841, 321] on button "Continuar" at bounding box center [765, 337] width 201 height 47
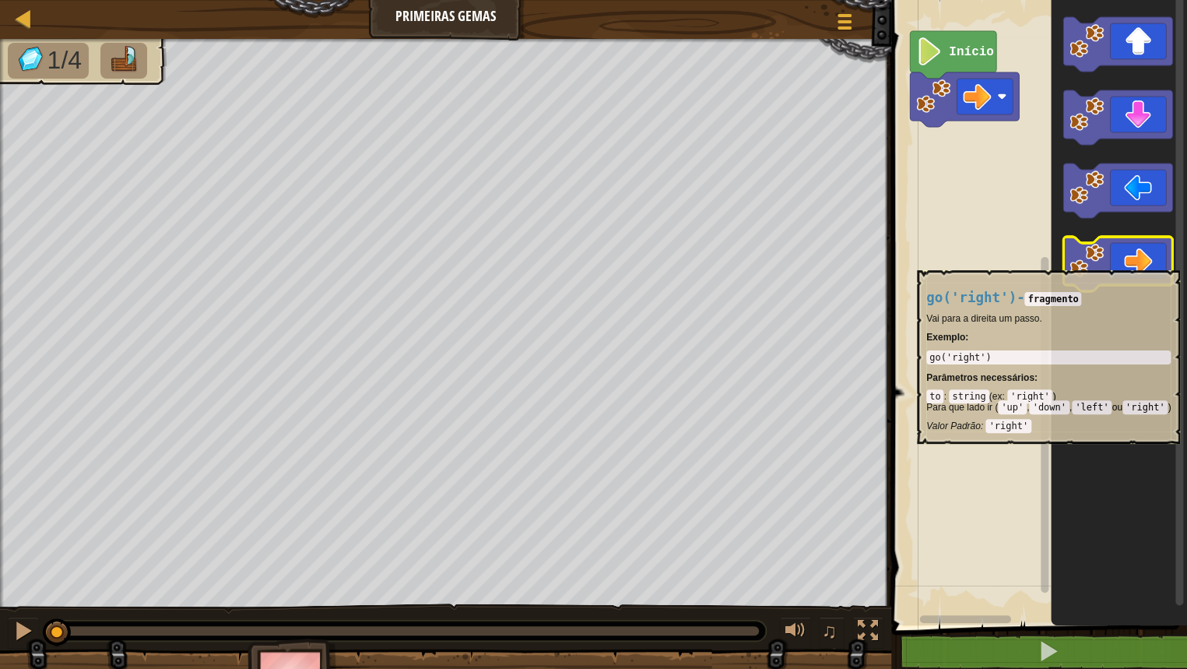
click at [1147, 261] on icon "Espaço de trabalho do Blockly" at bounding box center [1117, 264] width 109 height 54
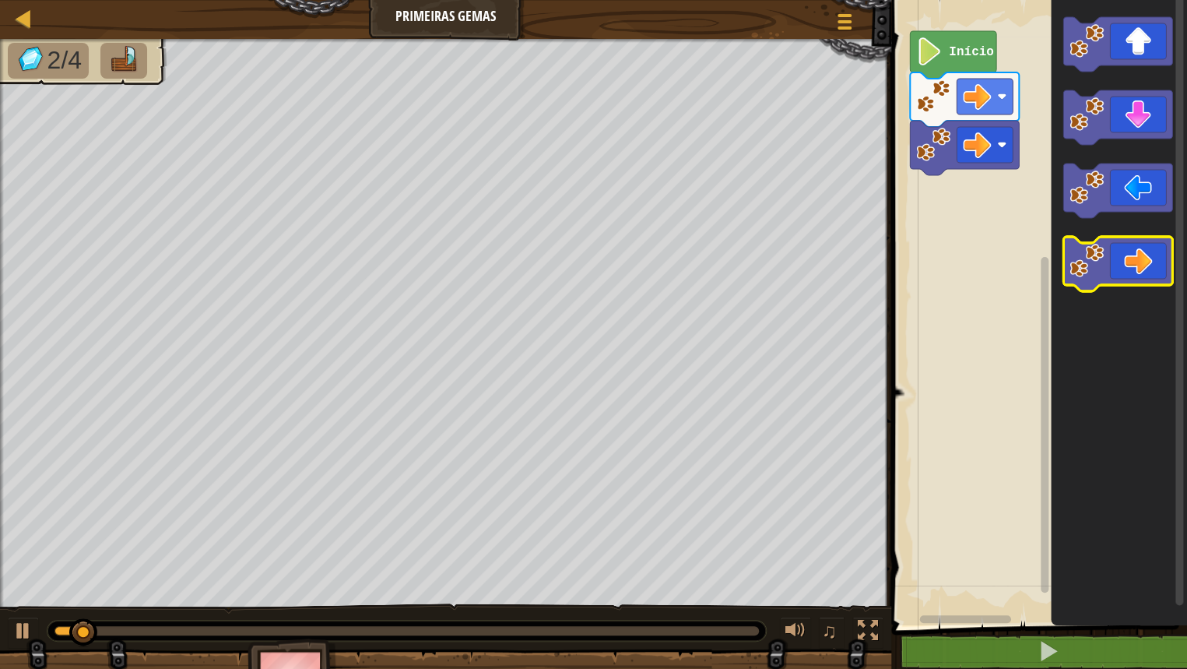
click at [1152, 261] on icon "Espaço de trabalho do Blockly" at bounding box center [1117, 264] width 109 height 54
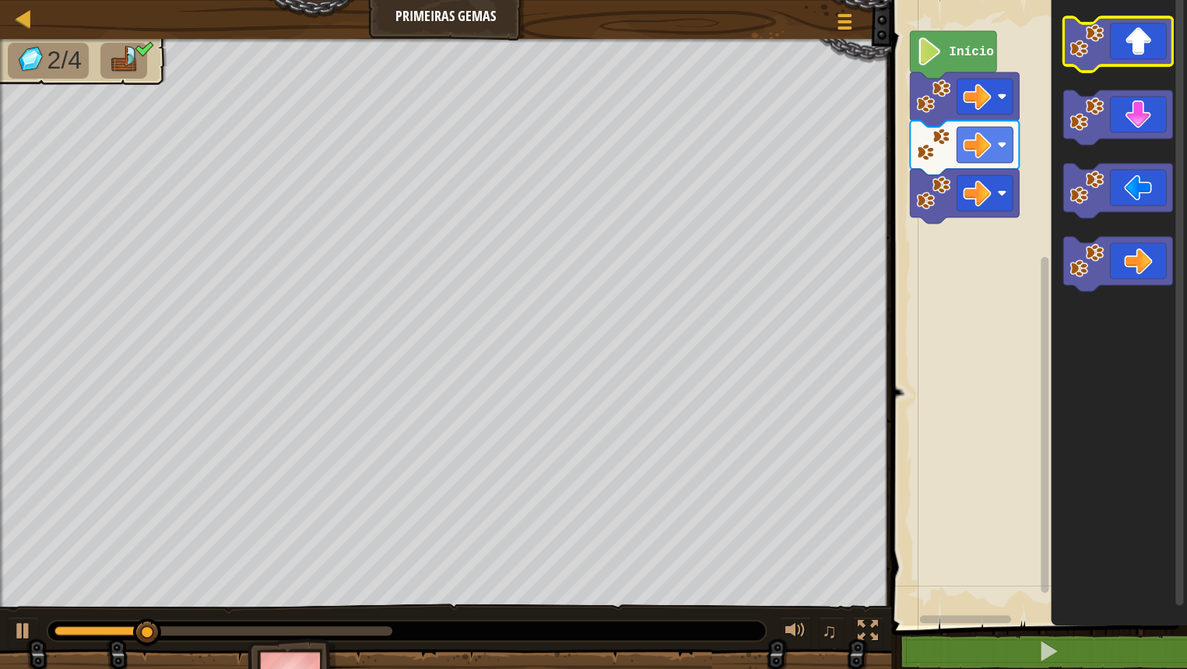
click at [1153, 30] on icon "Espaço de trabalho do Blockly" at bounding box center [1117, 44] width 109 height 54
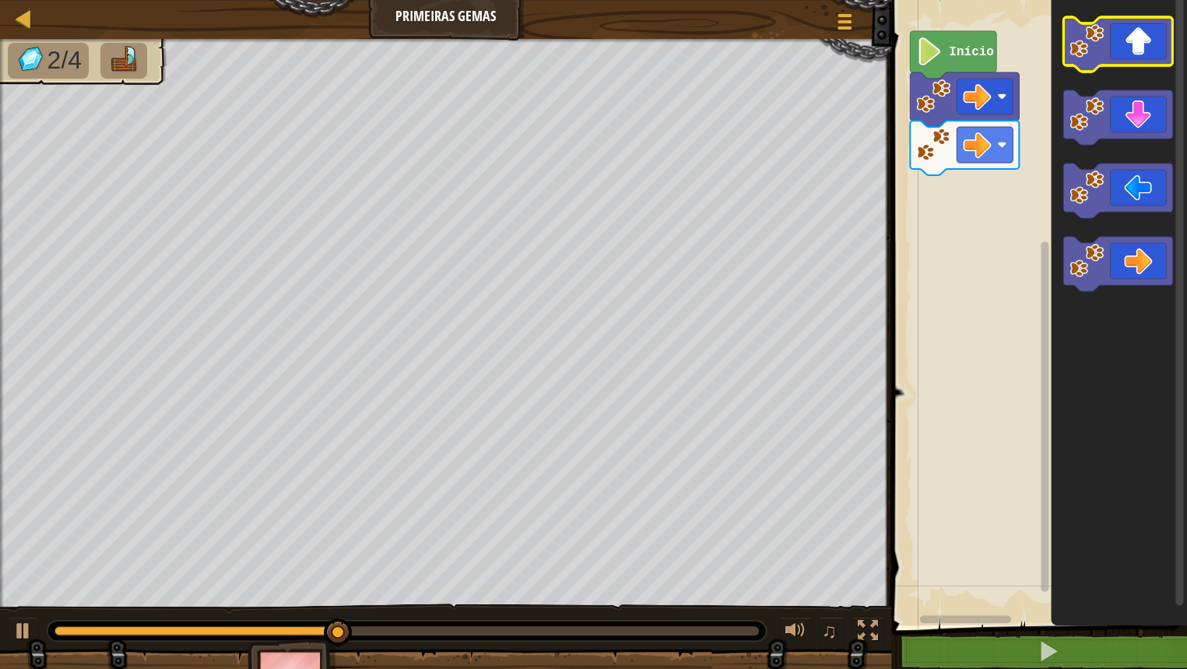
click at [1138, 54] on icon "Espaço de trabalho do Blockly" at bounding box center [1117, 44] width 109 height 54
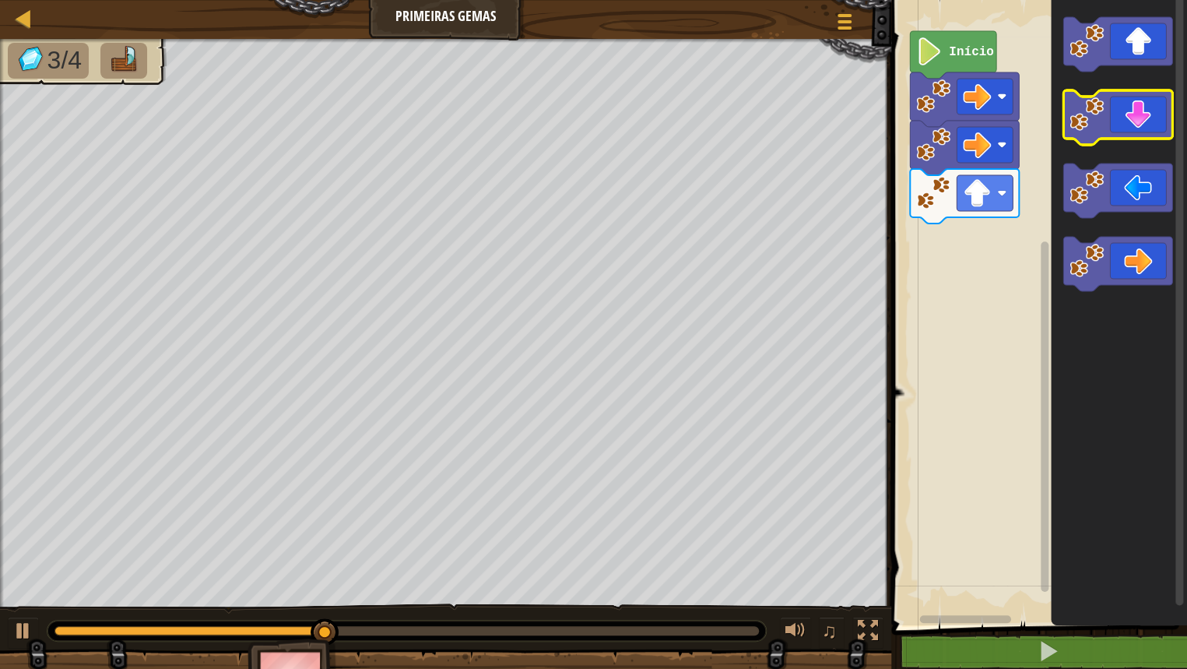
click at [1162, 121] on icon "Espaço de trabalho do Blockly" at bounding box center [1117, 117] width 109 height 54
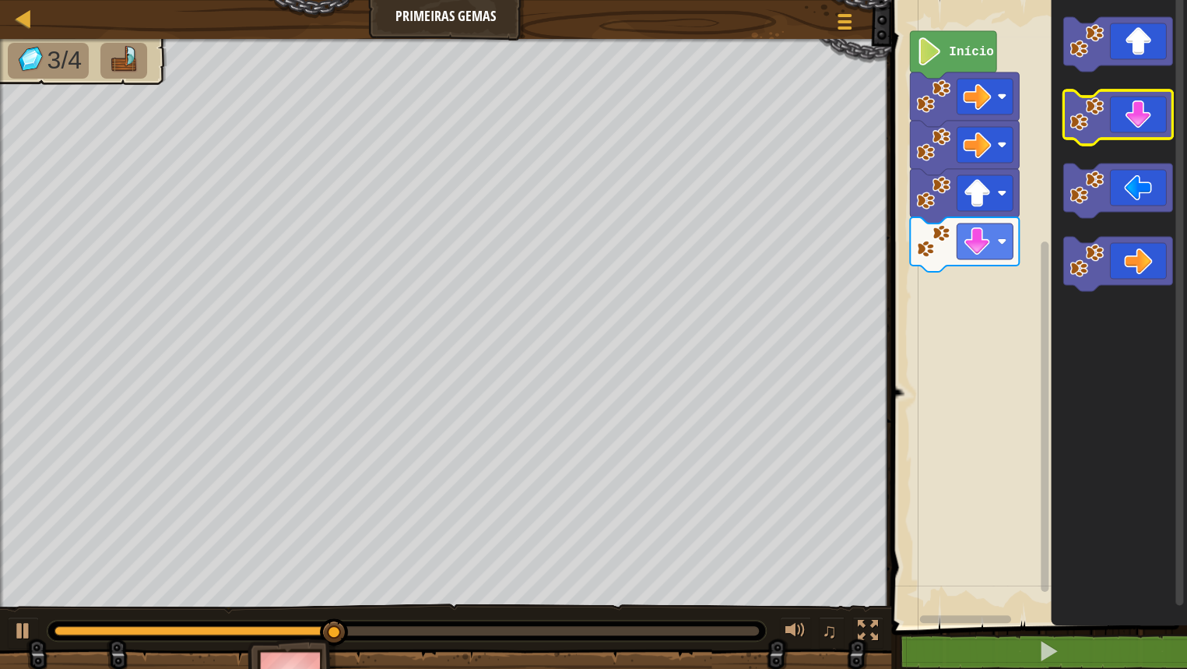
click at [1162, 121] on icon "Espaço de trabalho do Blockly" at bounding box center [1117, 117] width 109 height 54
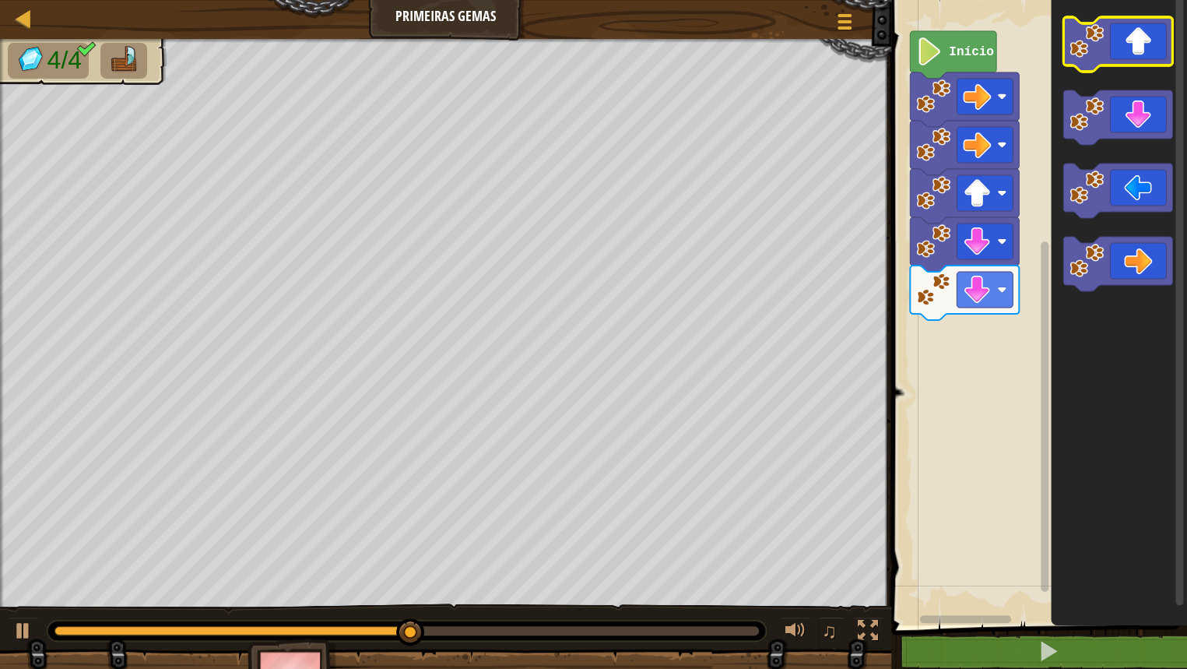
click at [1161, 43] on icon "Espaço de trabalho do Blockly" at bounding box center [1117, 44] width 109 height 54
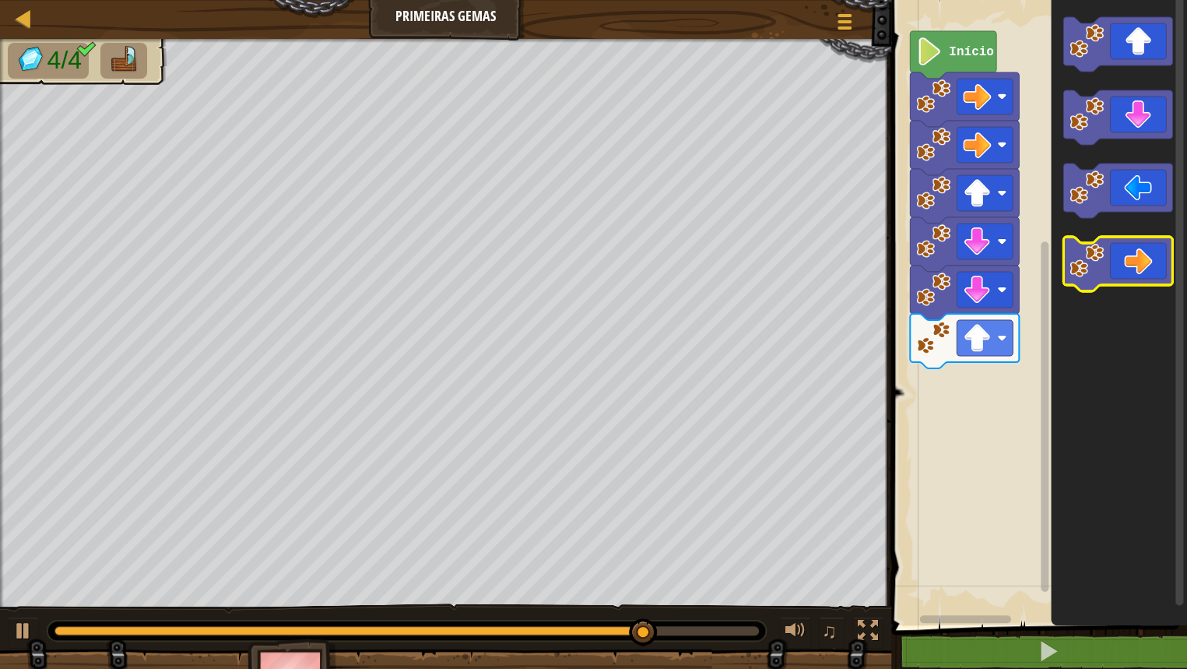
click at [1142, 275] on icon "Espaço de trabalho do Blockly" at bounding box center [1117, 264] width 109 height 54
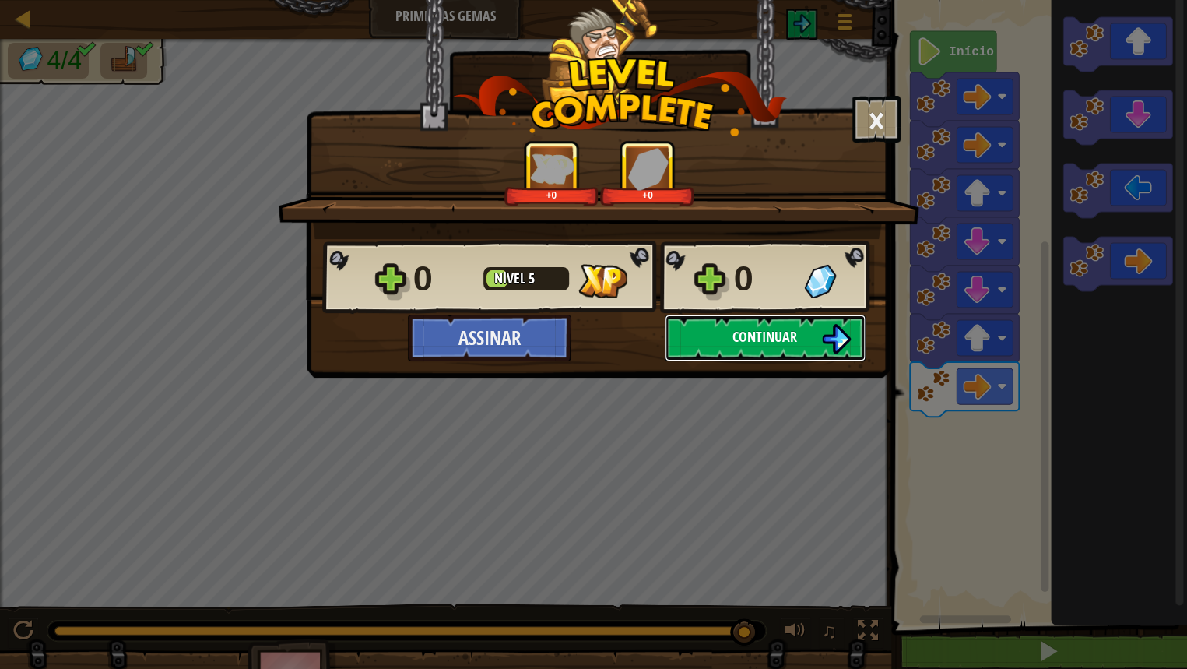
click at [801, 339] on button "Continuar" at bounding box center [765, 337] width 201 height 47
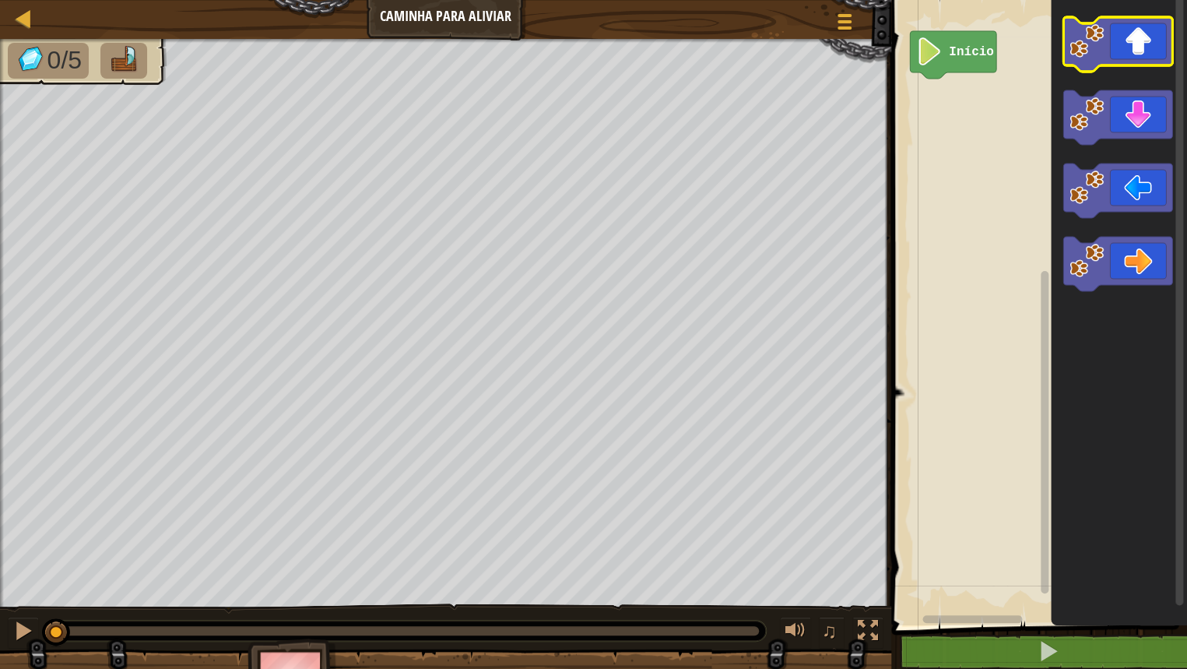
click at [1116, 59] on icon "Espaço de trabalho do Blockly" at bounding box center [1117, 44] width 109 height 54
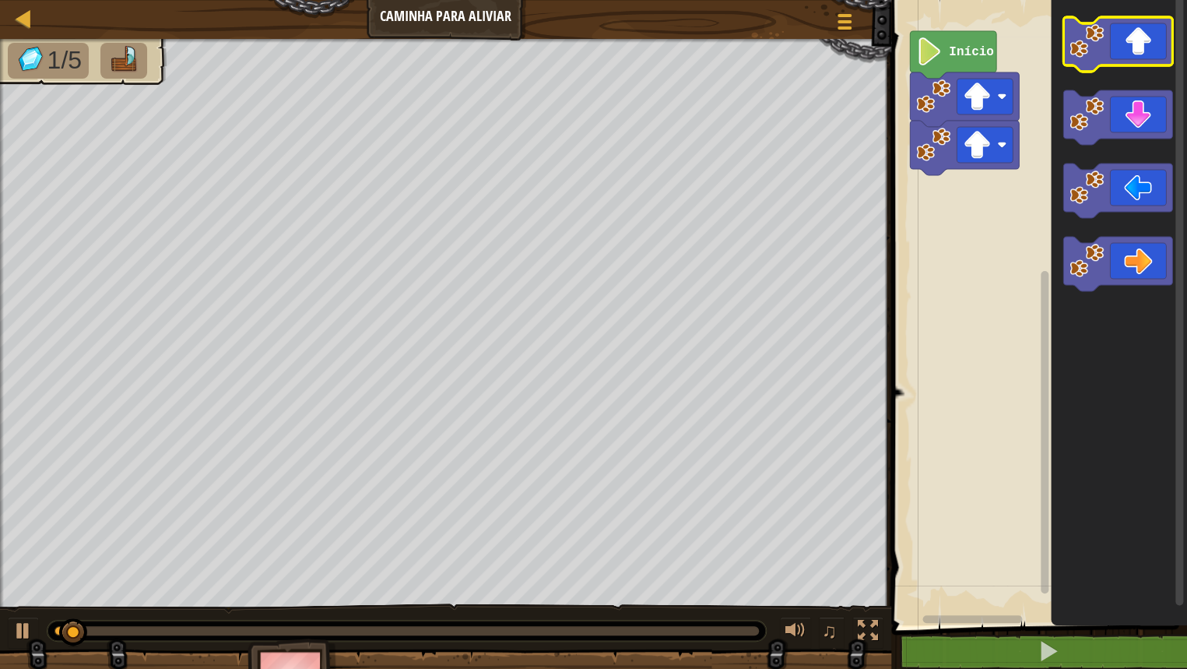
click at [1116, 59] on icon "Espaço de trabalho do Blockly" at bounding box center [1117, 44] width 109 height 54
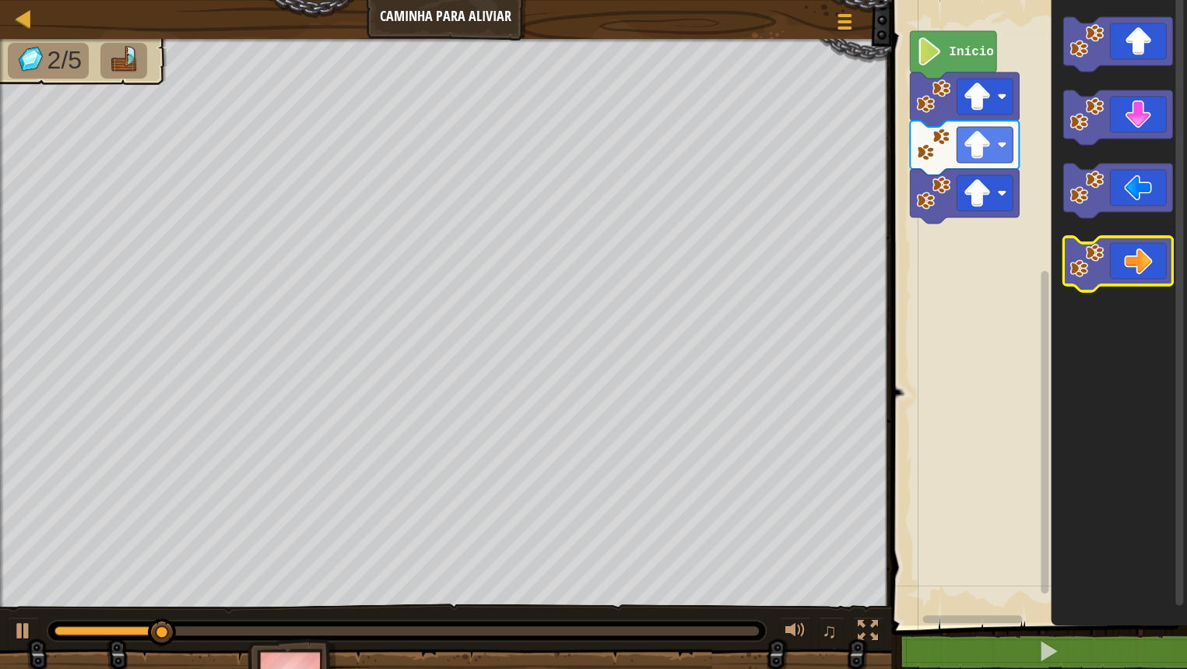
click at [1144, 280] on icon "Espaço de trabalho do Blockly" at bounding box center [1117, 264] width 109 height 54
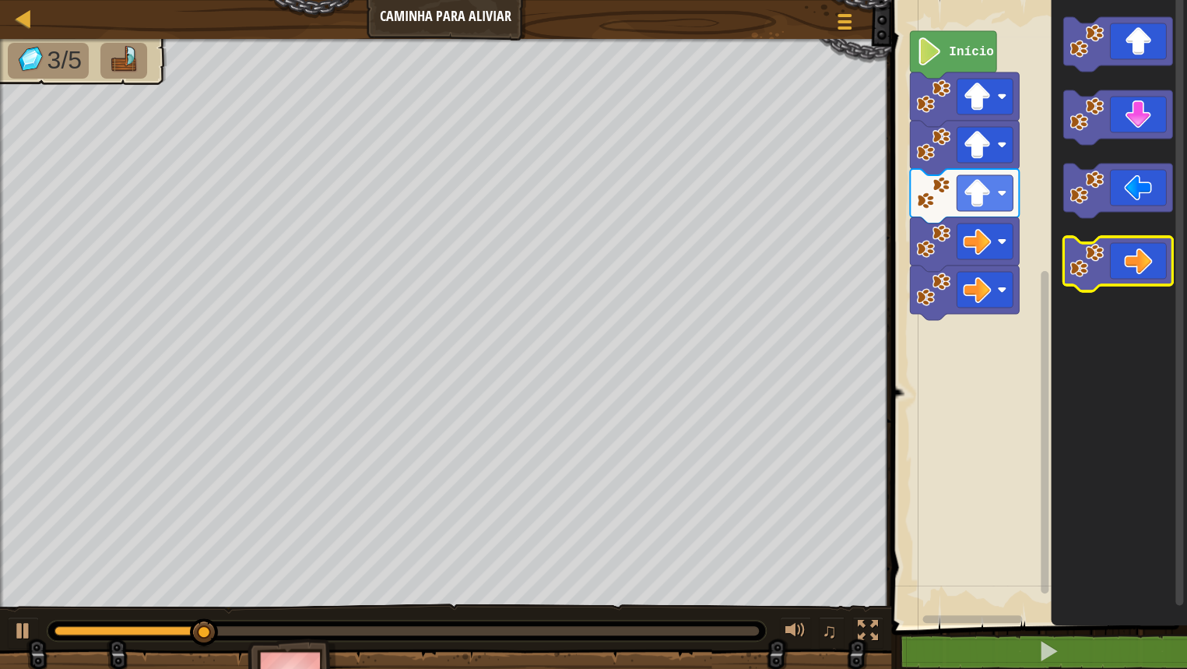
click at [1144, 280] on icon "Espaço de trabalho do Blockly" at bounding box center [1117, 264] width 109 height 54
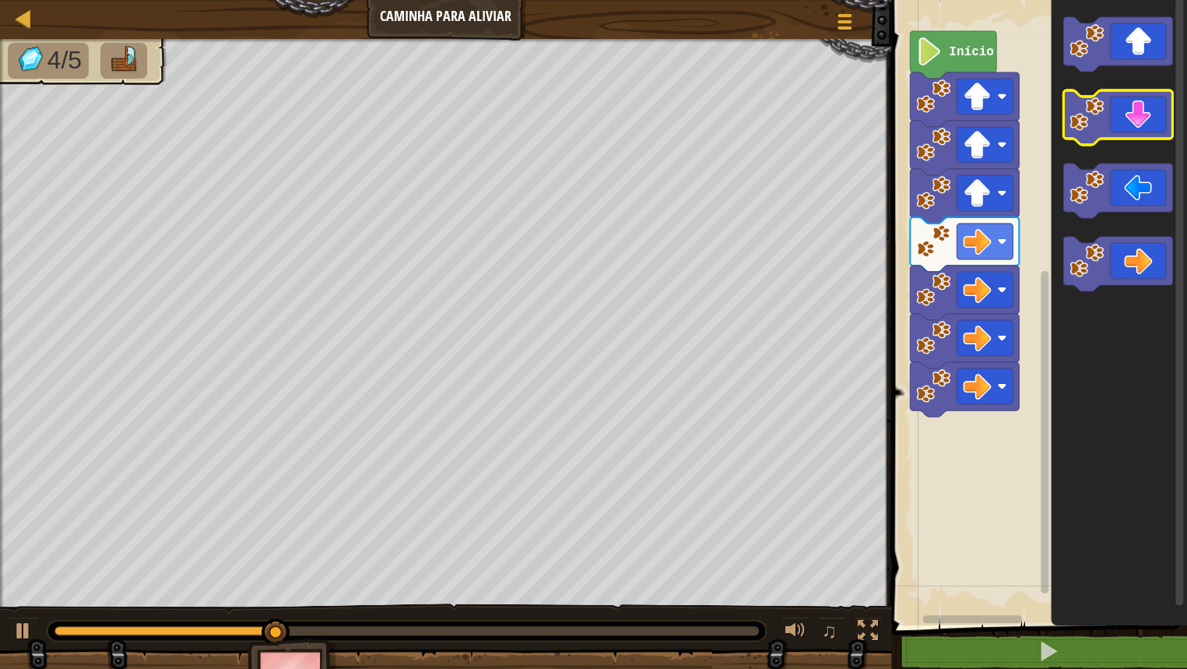
click at [1135, 123] on icon "Espaço de trabalho do Blockly" at bounding box center [1117, 117] width 109 height 54
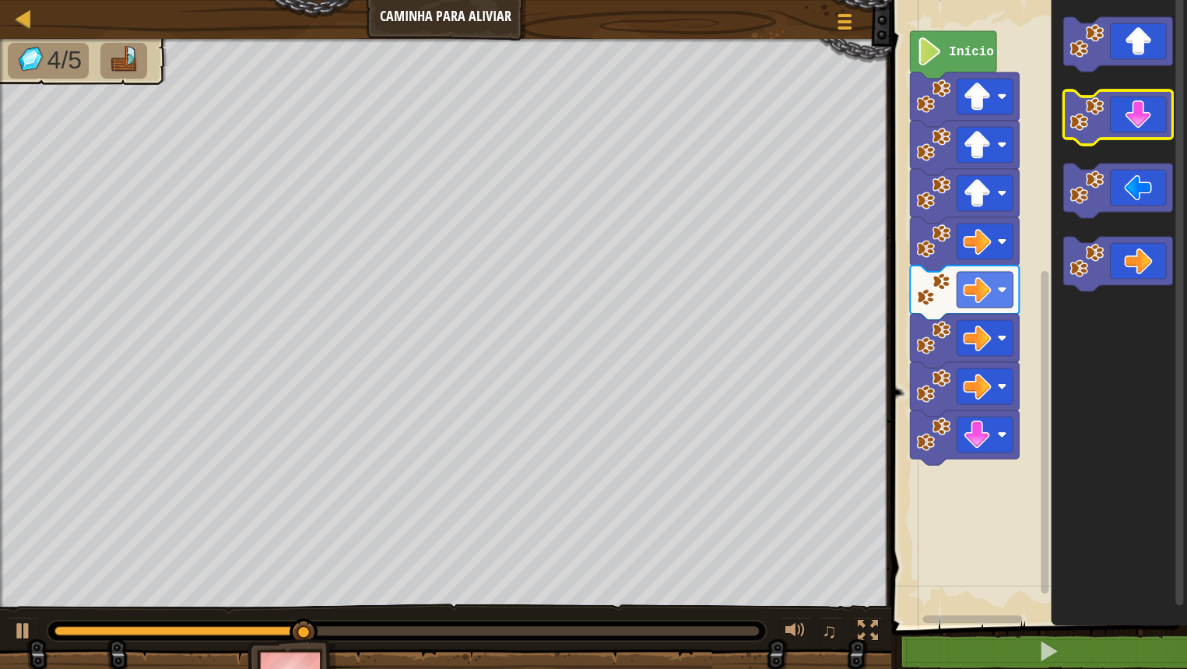
click at [1135, 123] on icon "Espaço de trabalho do Blockly" at bounding box center [1117, 117] width 109 height 54
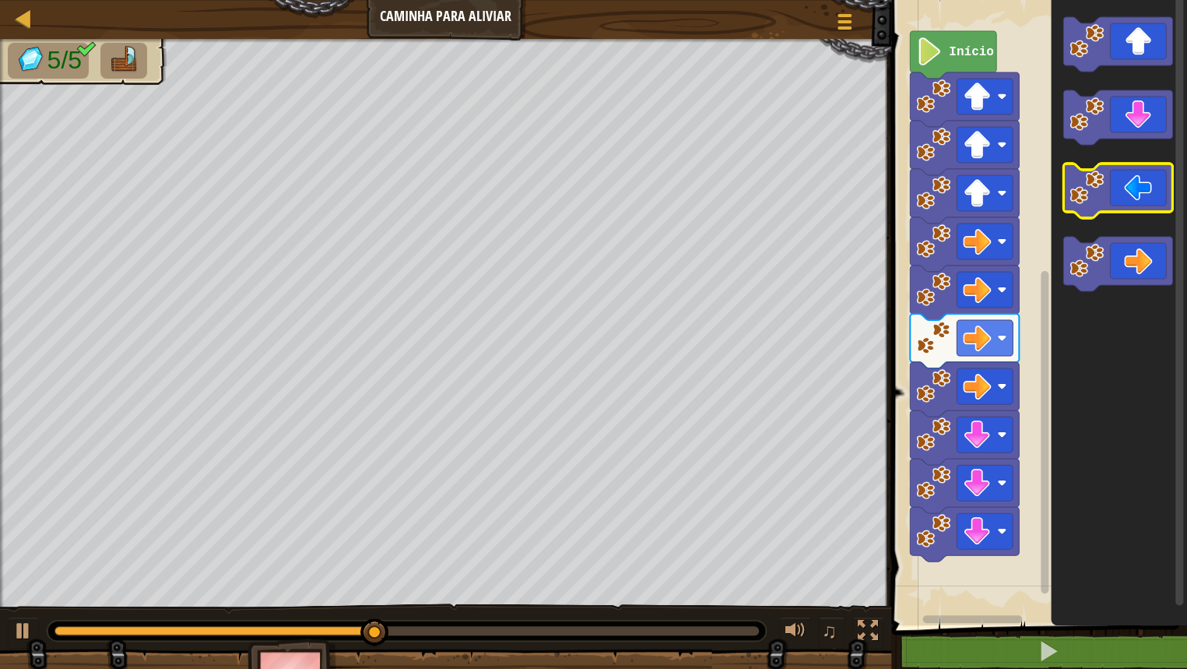
click at [1116, 197] on icon "Espaço de trabalho do Blockly" at bounding box center [1117, 190] width 109 height 54
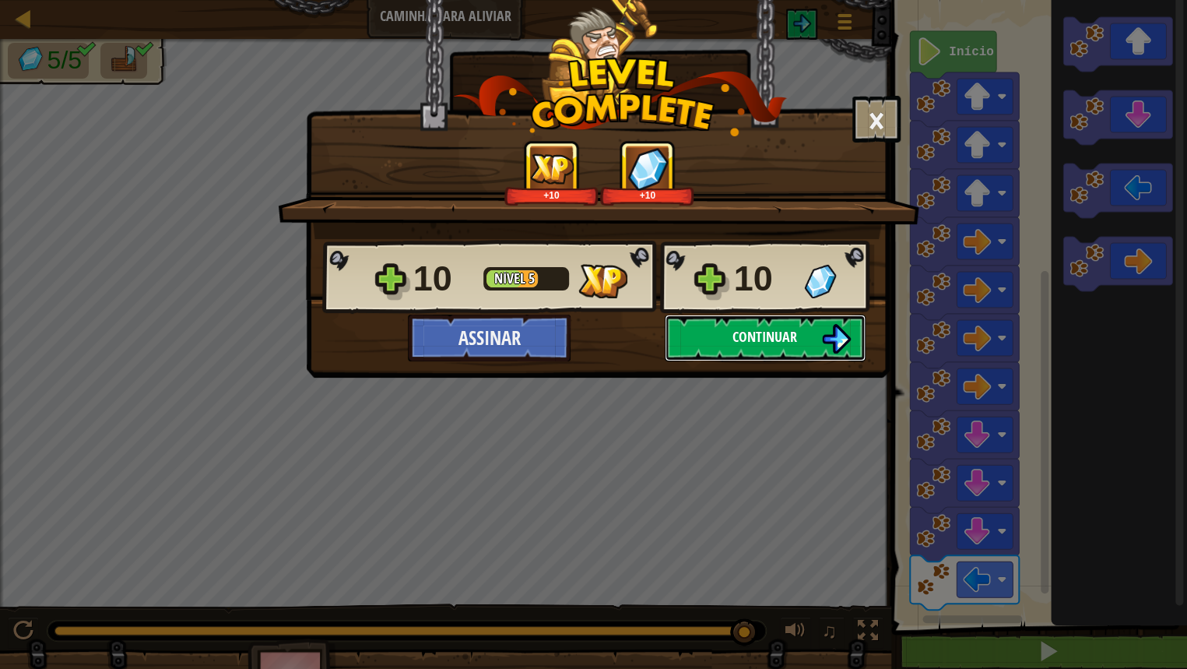
drag, startPoint x: 806, startPoint y: 353, endPoint x: 847, endPoint y: 347, distance: 41.6
click at [847, 347] on img at bounding box center [836, 339] width 30 height 30
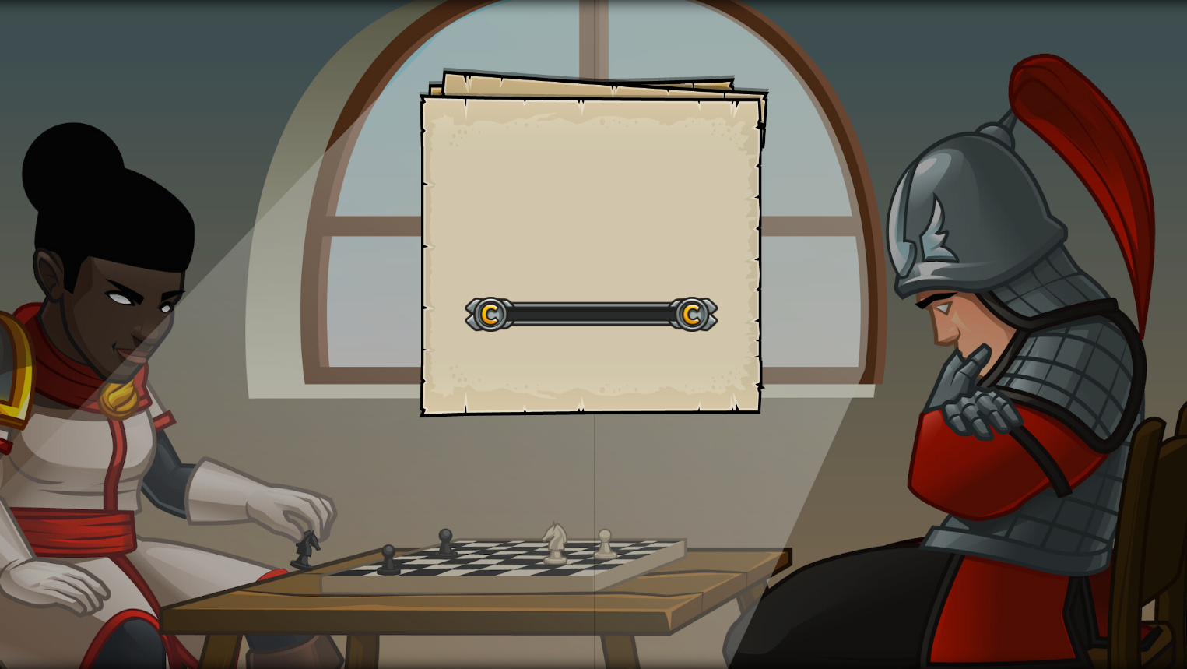
click at [855, 356] on div "Goals Start Level Erro ao carregar do servidor Você precisa de uma assinatura p…" at bounding box center [593, 334] width 1187 height 669
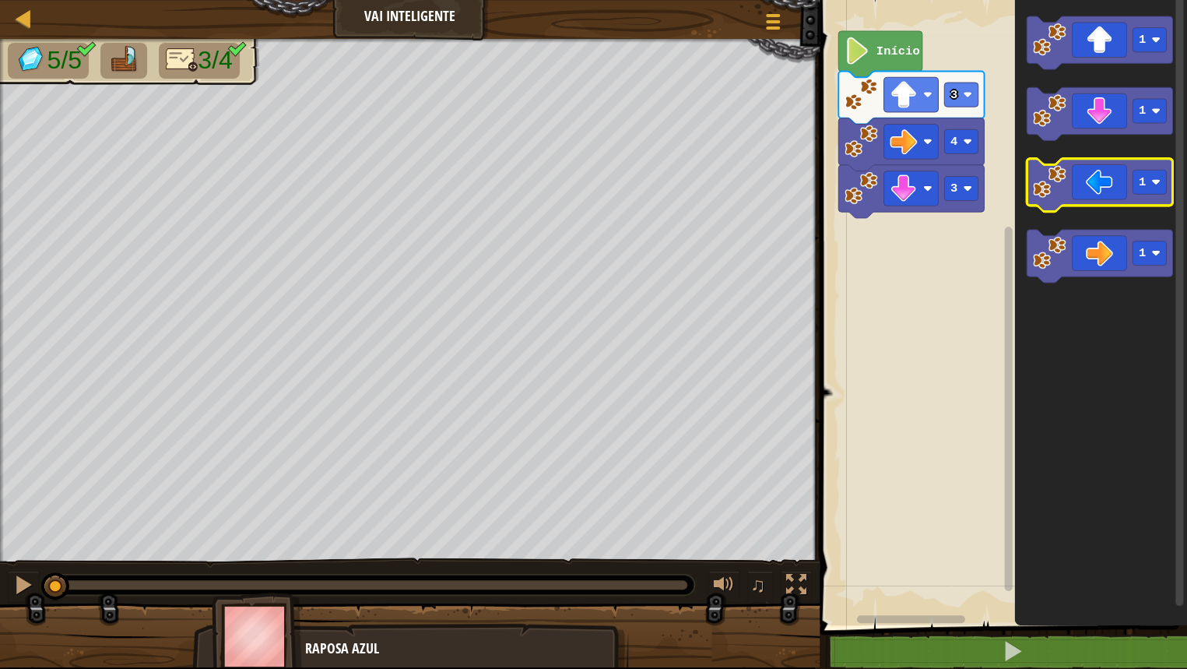
click at [1114, 196] on icon "Espaço de trabalho do Blockly" at bounding box center [1100, 185] width 146 height 53
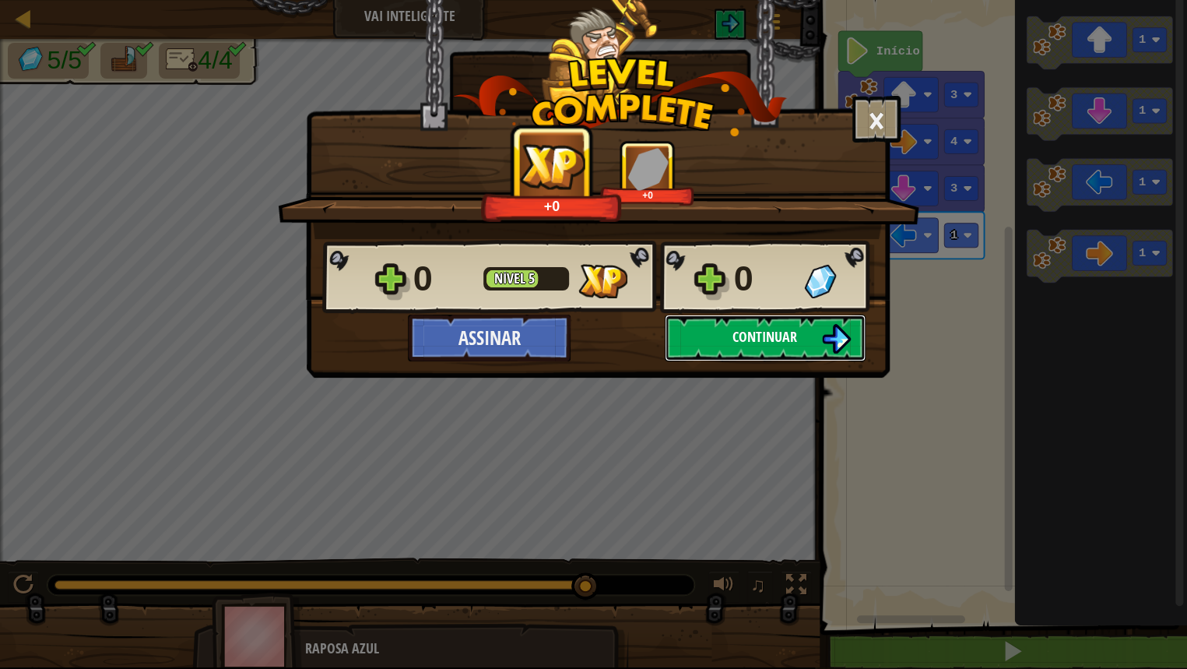
click at [790, 342] on span "Continuar" at bounding box center [764, 336] width 65 height 19
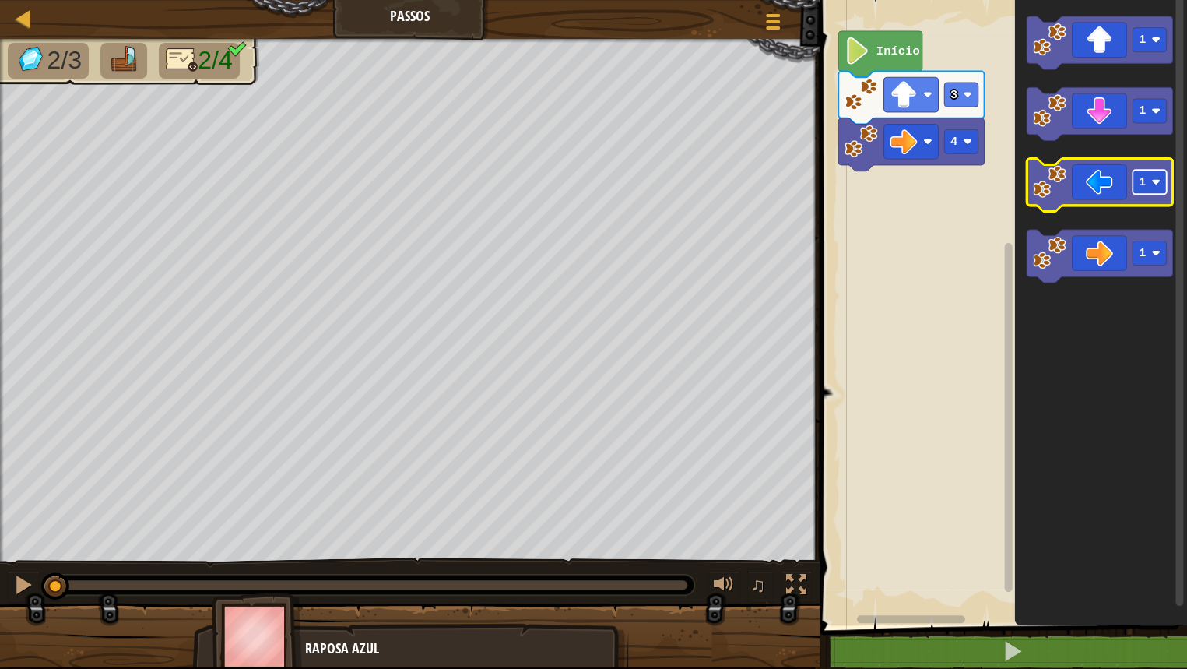
click at [1153, 191] on rect "Espaço de trabalho do Blockly" at bounding box center [1149, 182] width 34 height 24
click at [1137, 196] on icon "Espaço de trabalho do Blockly" at bounding box center [1100, 185] width 146 height 53
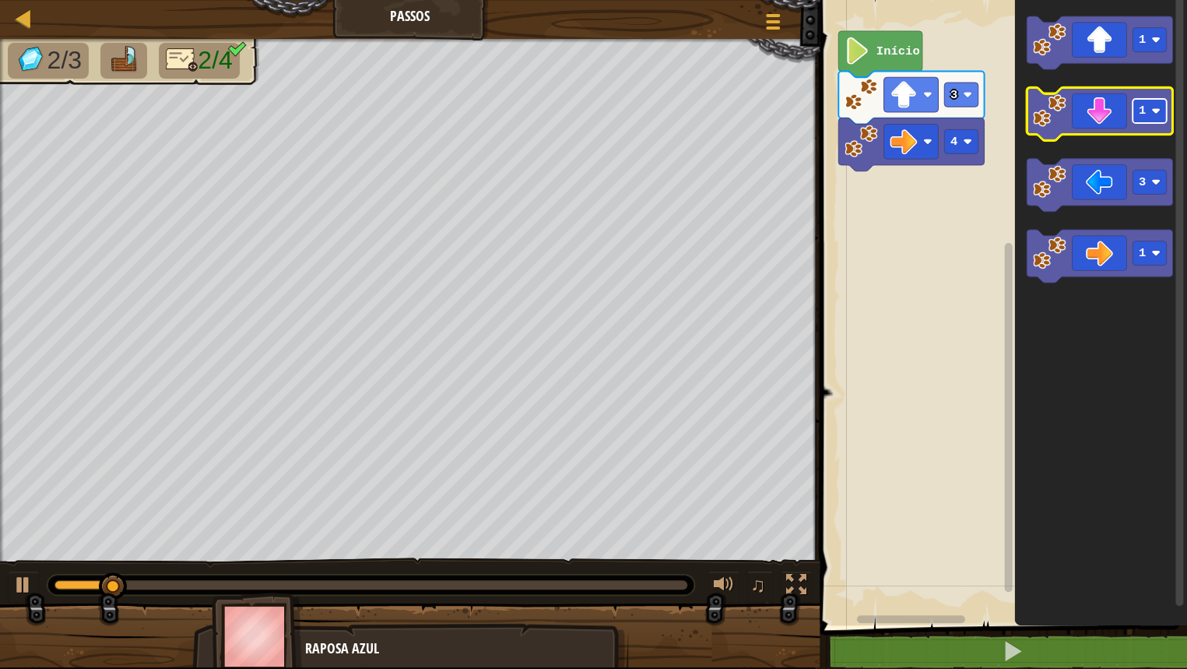
click at [1149, 113] on rect "Espaço de trabalho do Blockly" at bounding box center [1149, 111] width 34 height 24
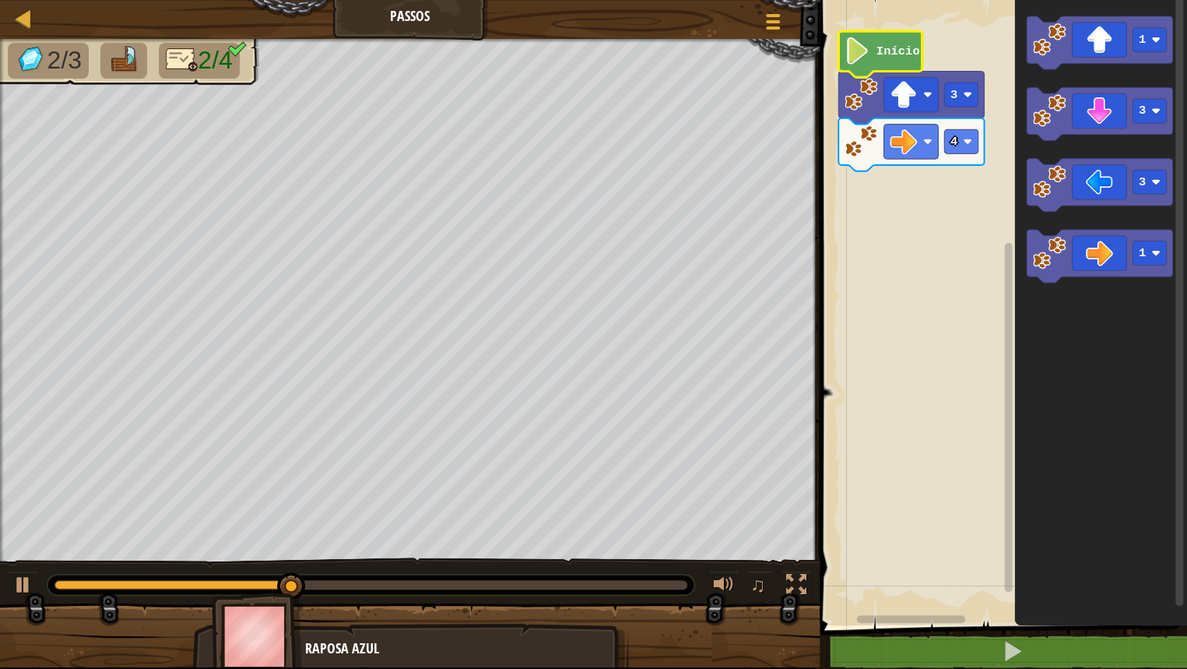
click at [889, 51] on text "Início" at bounding box center [898, 51] width 44 height 14
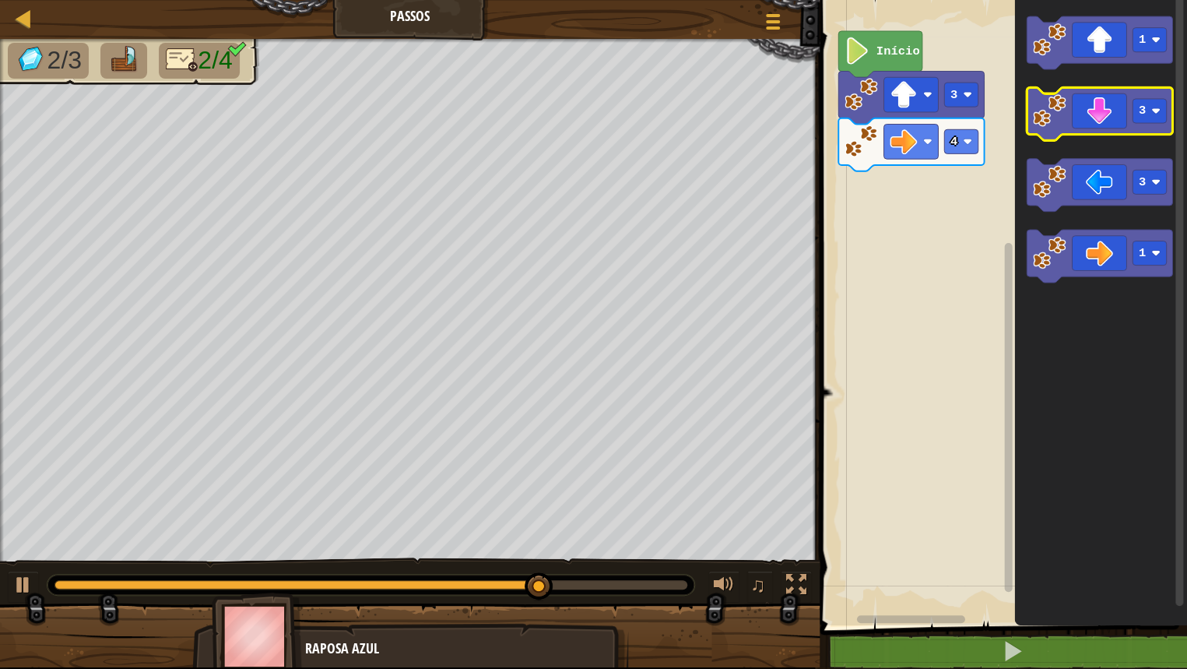
click at [1092, 130] on icon "Espaço de trabalho do Blockly" at bounding box center [1100, 113] width 146 height 53
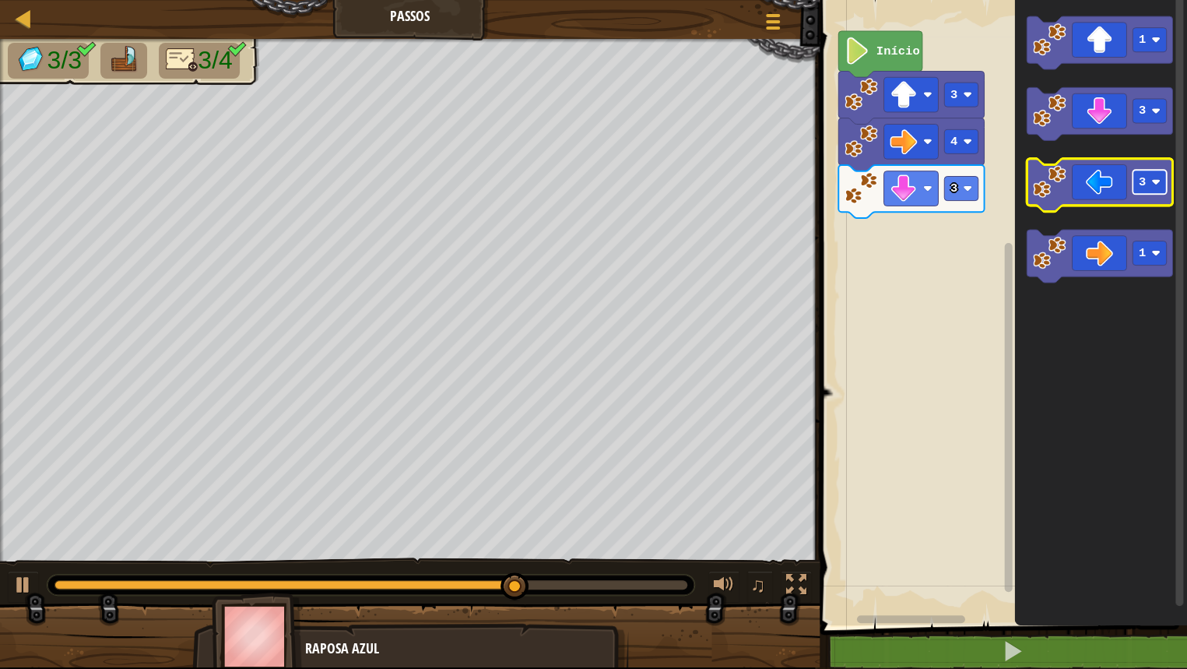
click at [1144, 184] on text "3" at bounding box center [1142, 182] width 7 height 14
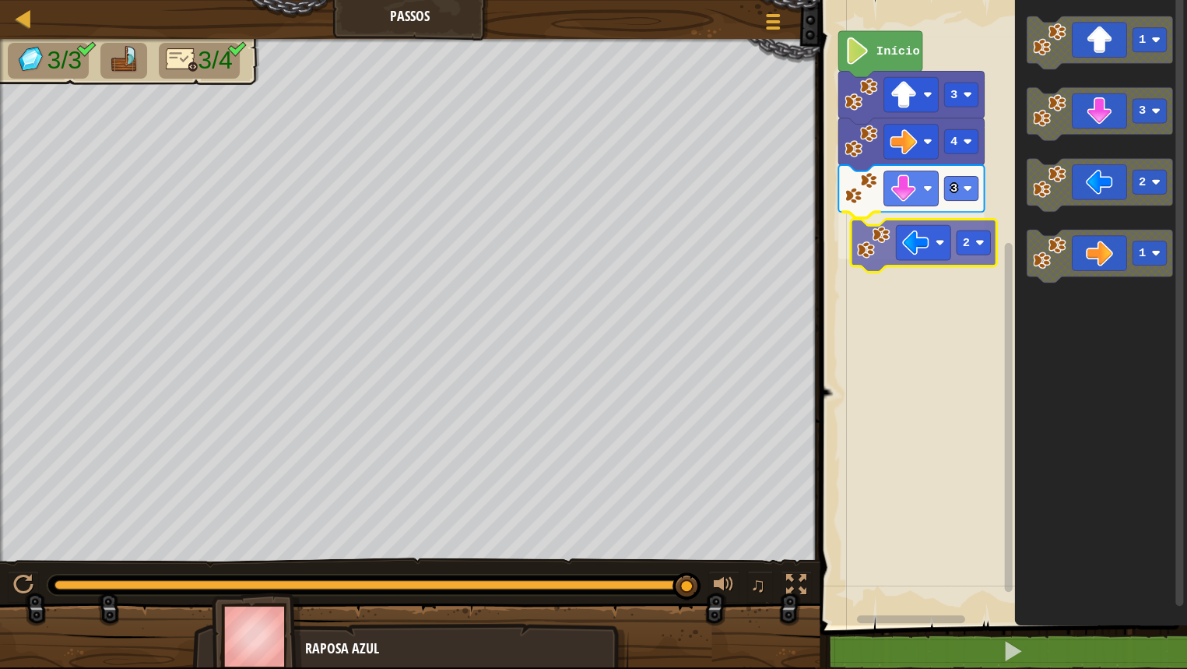
click at [917, 259] on div "4 3 2 3 Início 1 3 2 1 2" at bounding box center [1001, 308] width 372 height 633
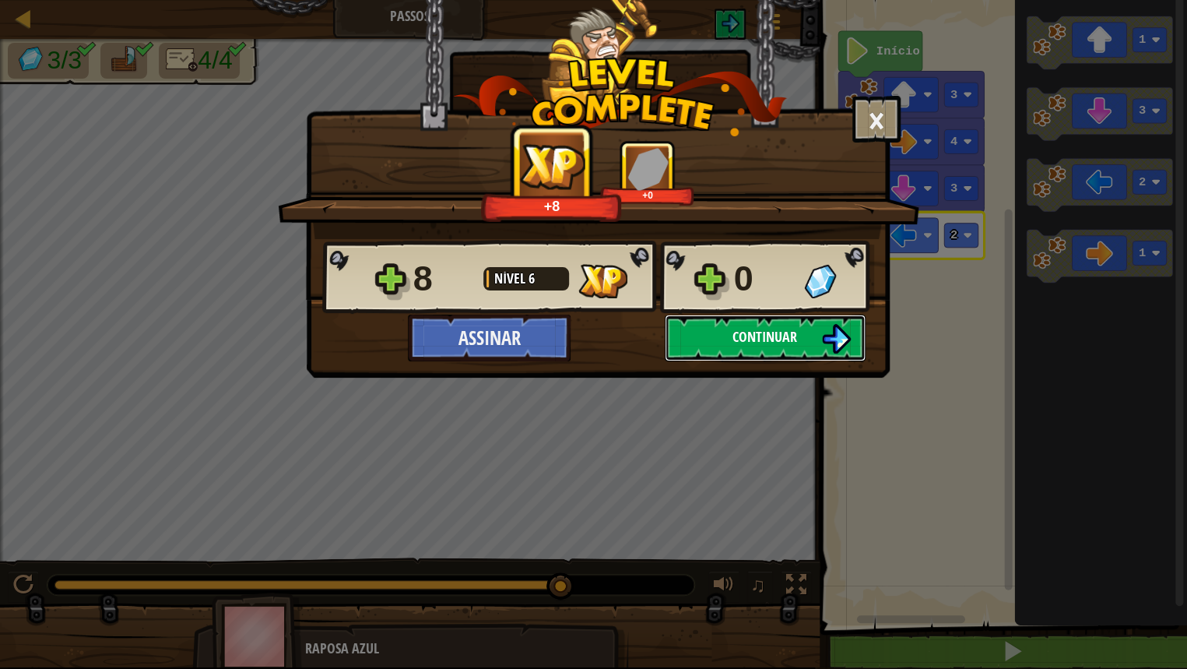
click at [809, 349] on button "Continuar" at bounding box center [765, 337] width 201 height 47
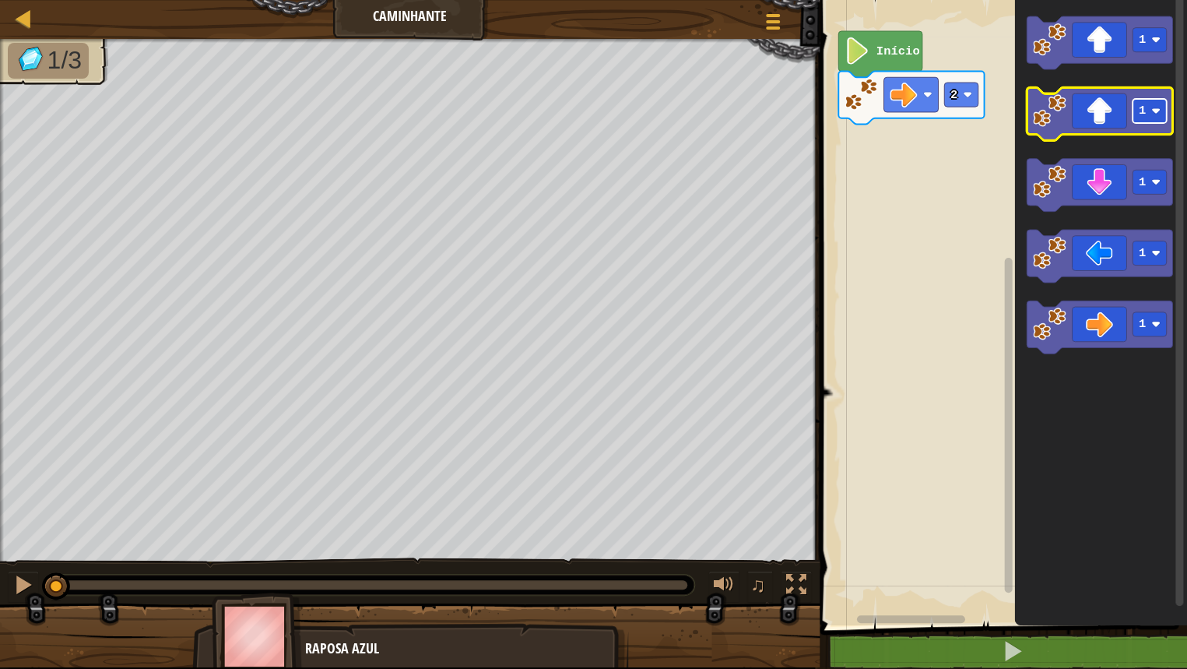
click at [1148, 116] on rect "Espaço de trabalho do Blockly" at bounding box center [1149, 111] width 34 height 24
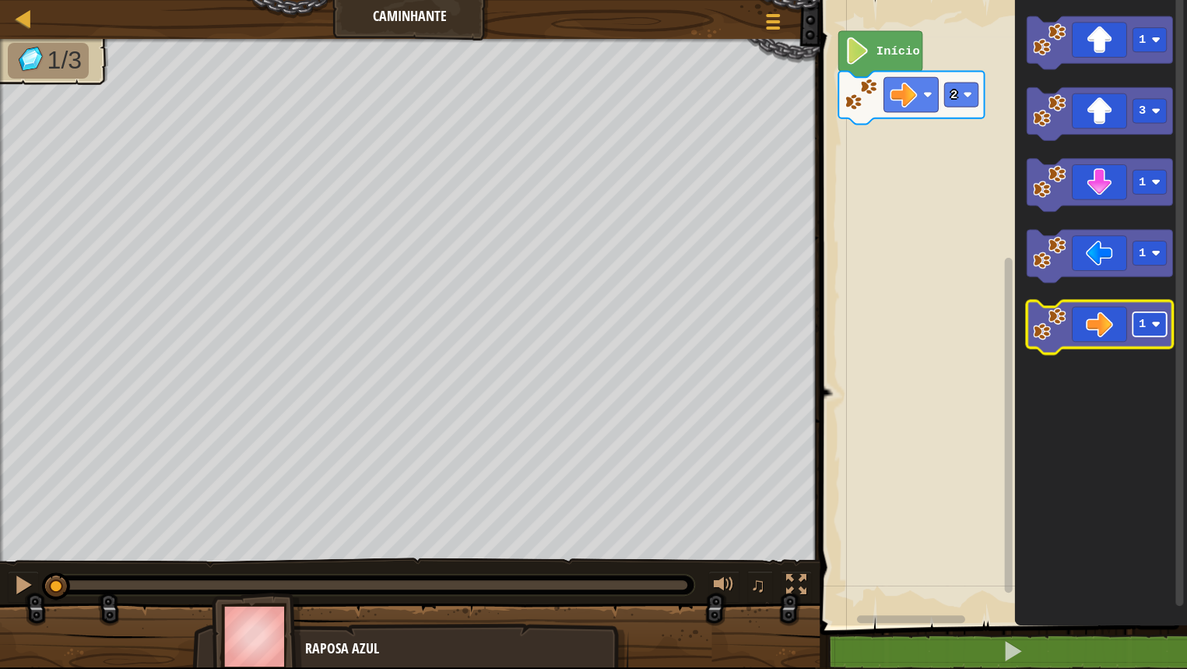
click at [1158, 318] on rect "Espaço de trabalho do Blockly" at bounding box center [1149, 324] width 34 height 24
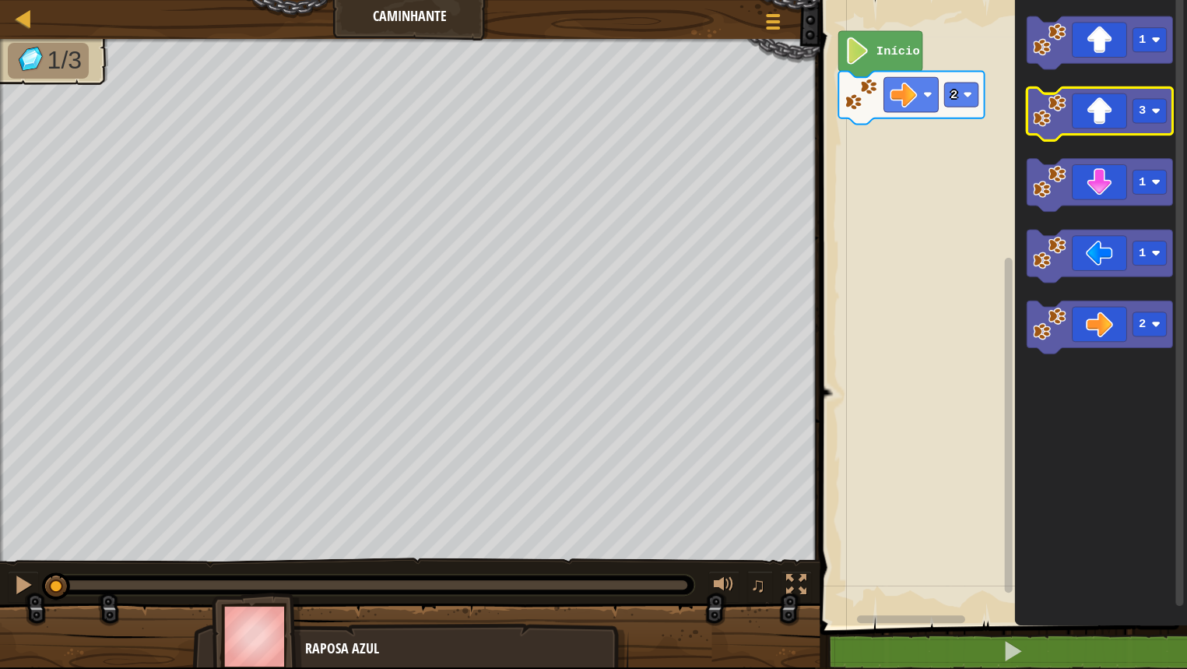
click at [1096, 124] on icon "Espaço de trabalho do Blockly" at bounding box center [1100, 113] width 146 height 53
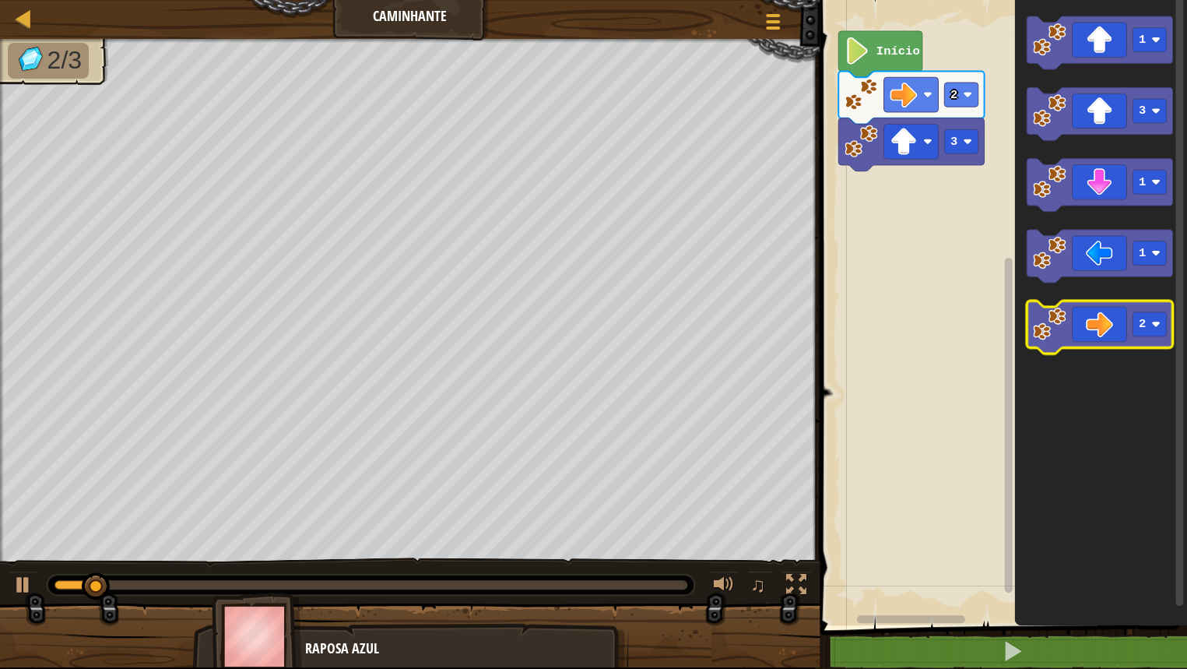
click at [1104, 321] on icon "Espaço de trabalho do Blockly" at bounding box center [1100, 326] width 146 height 53
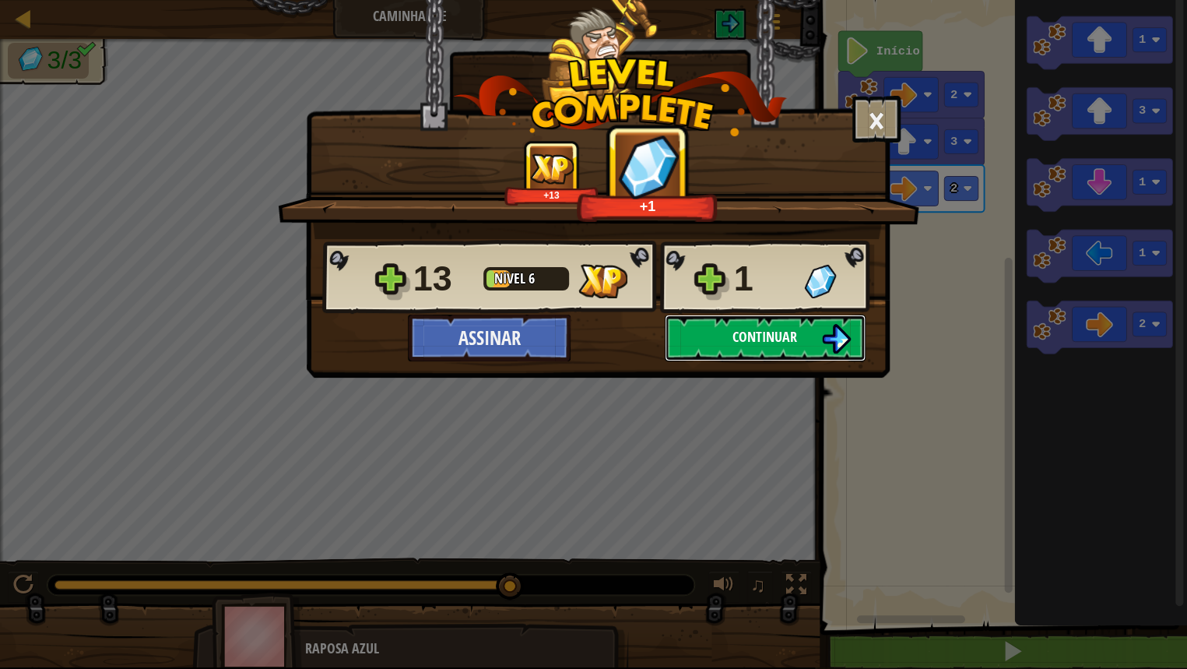
click at [811, 325] on button "Continuar" at bounding box center [765, 337] width 201 height 47
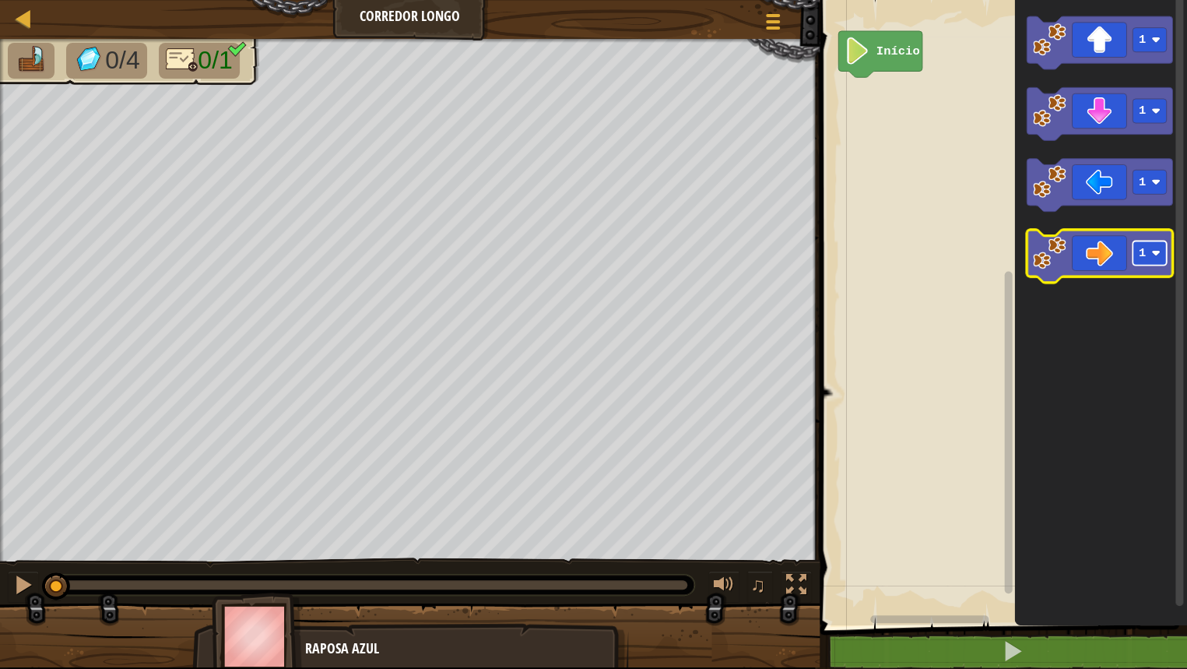
click at [1148, 254] on rect "Espaço de trabalho do Blockly" at bounding box center [1149, 252] width 34 height 24
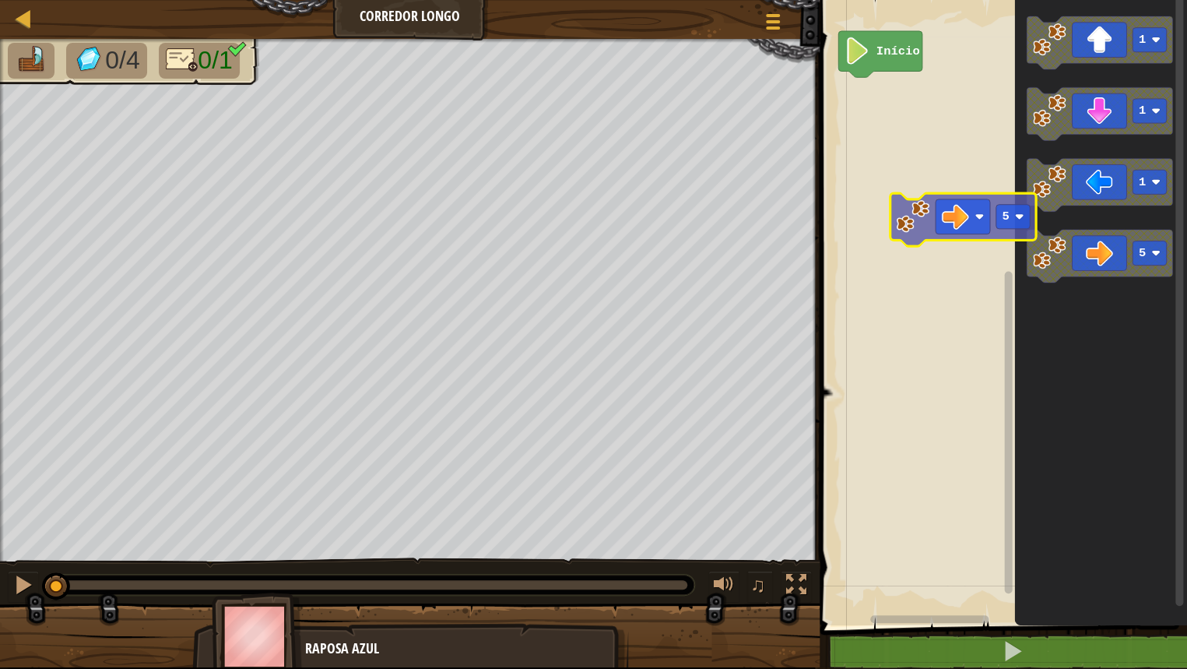
click at [915, 209] on div "Início 1 1 1 5 5" at bounding box center [1001, 308] width 372 height 633
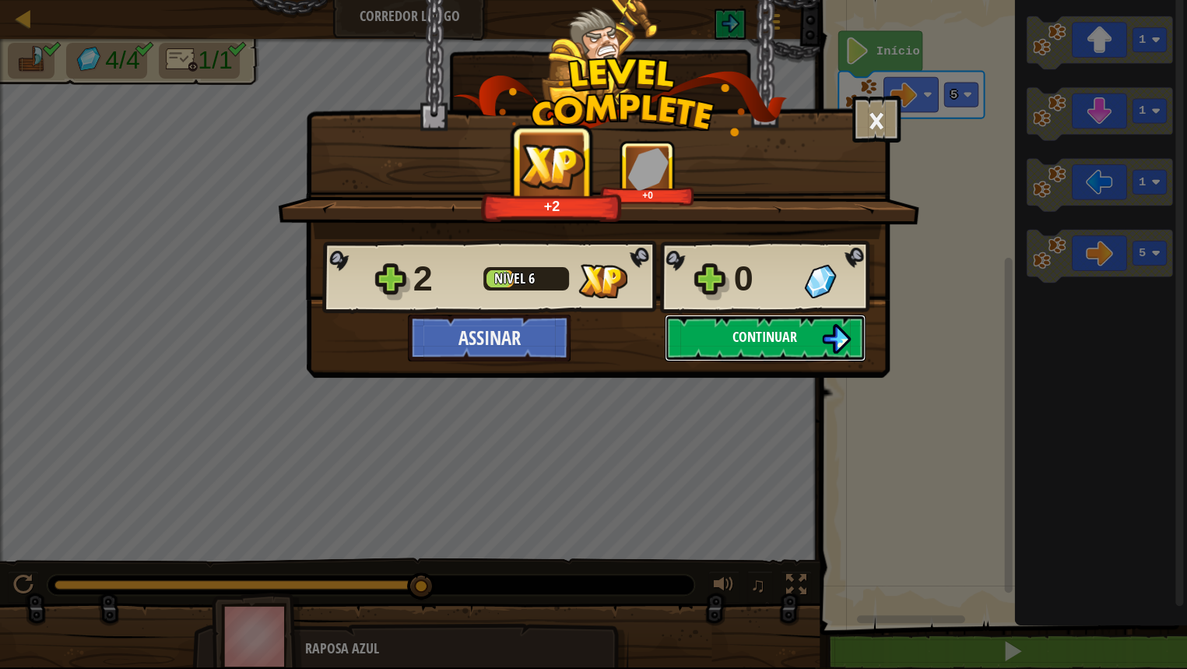
click at [821, 325] on img at bounding box center [836, 339] width 30 height 30
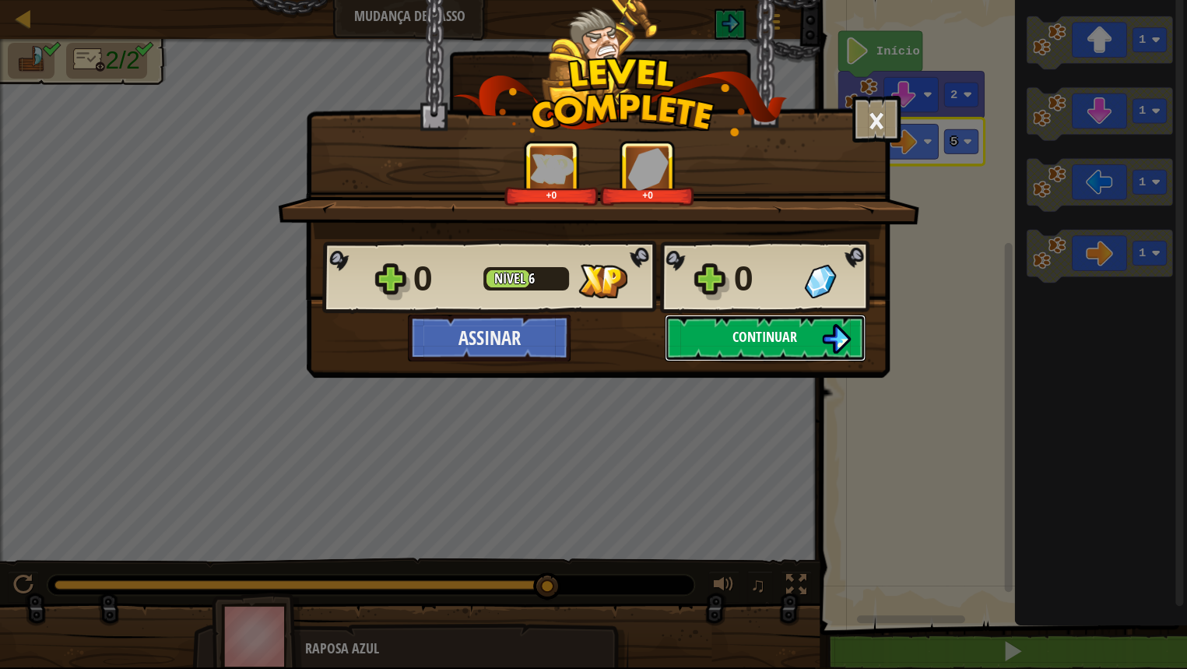
click at [745, 327] on span "Continuar" at bounding box center [764, 336] width 65 height 19
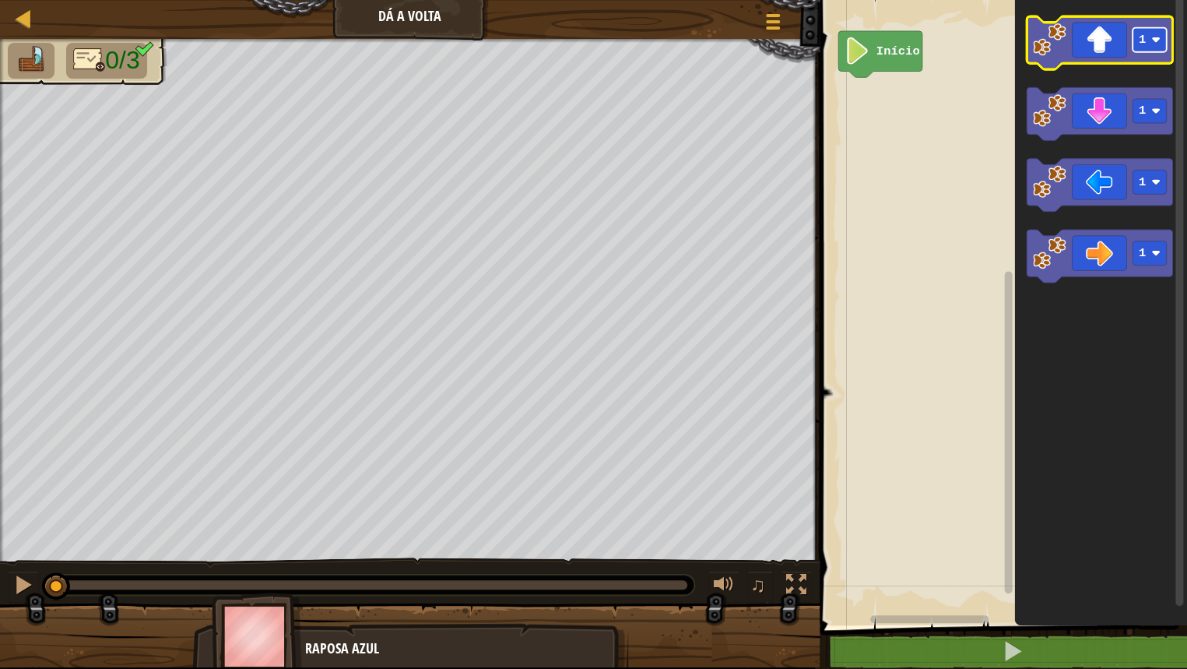
click at [1157, 50] on rect "Espaço de trabalho do Blockly" at bounding box center [1149, 40] width 34 height 24
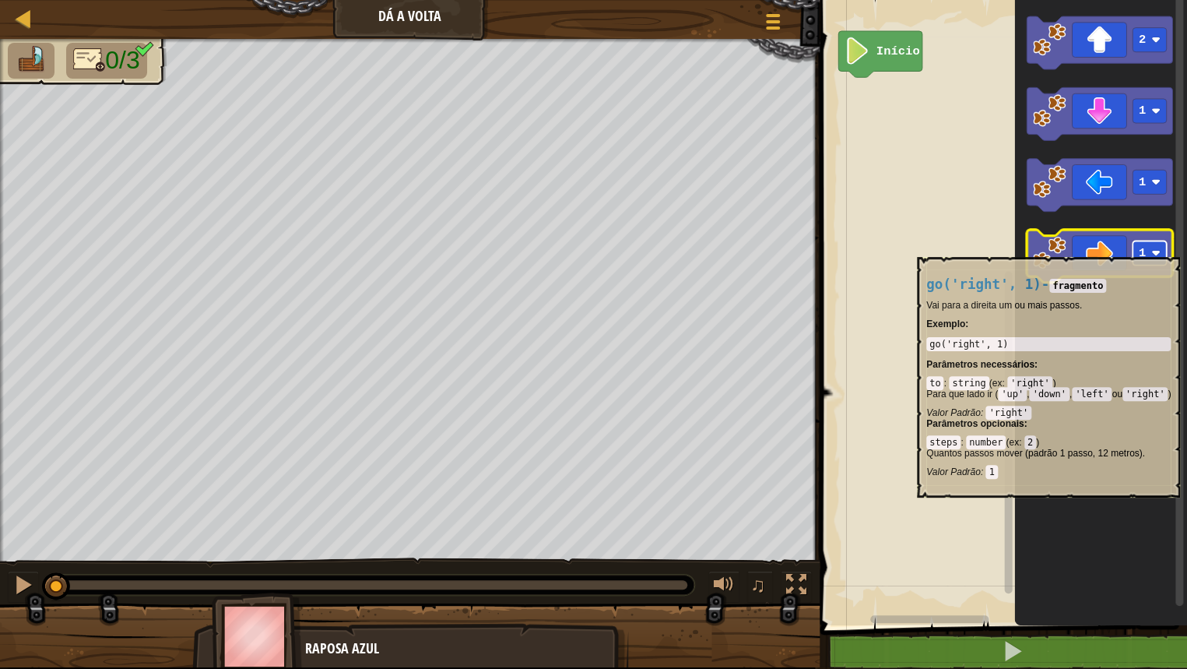
click at [1155, 248] on image "Espaço de trabalho do Blockly" at bounding box center [1155, 252] width 9 height 9
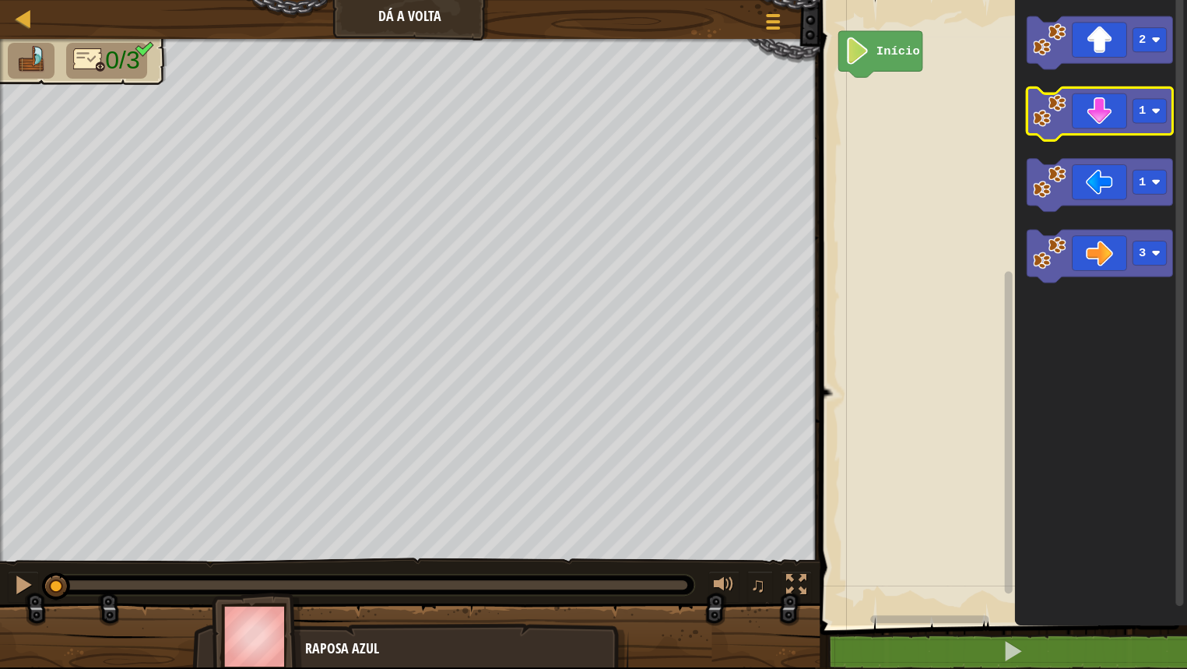
click at [1167, 124] on icon "Espaço de trabalho do Blockly" at bounding box center [1100, 113] width 146 height 53
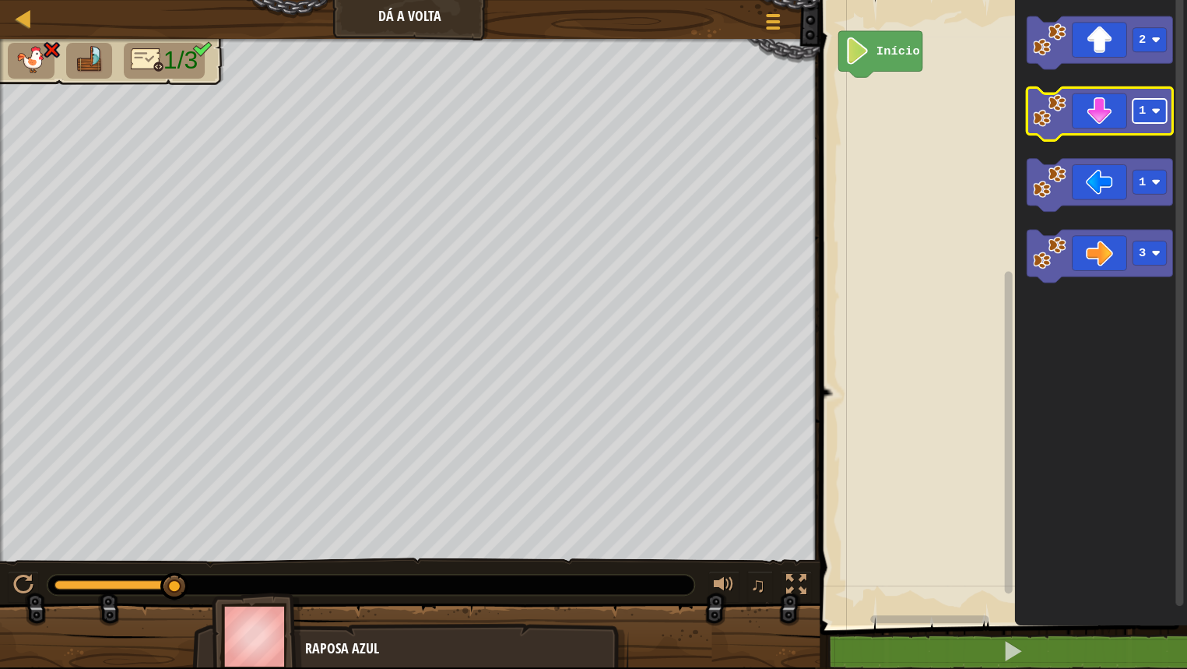
click at [1161, 119] on rect "Espaço de trabalho do Blockly" at bounding box center [1149, 111] width 34 height 24
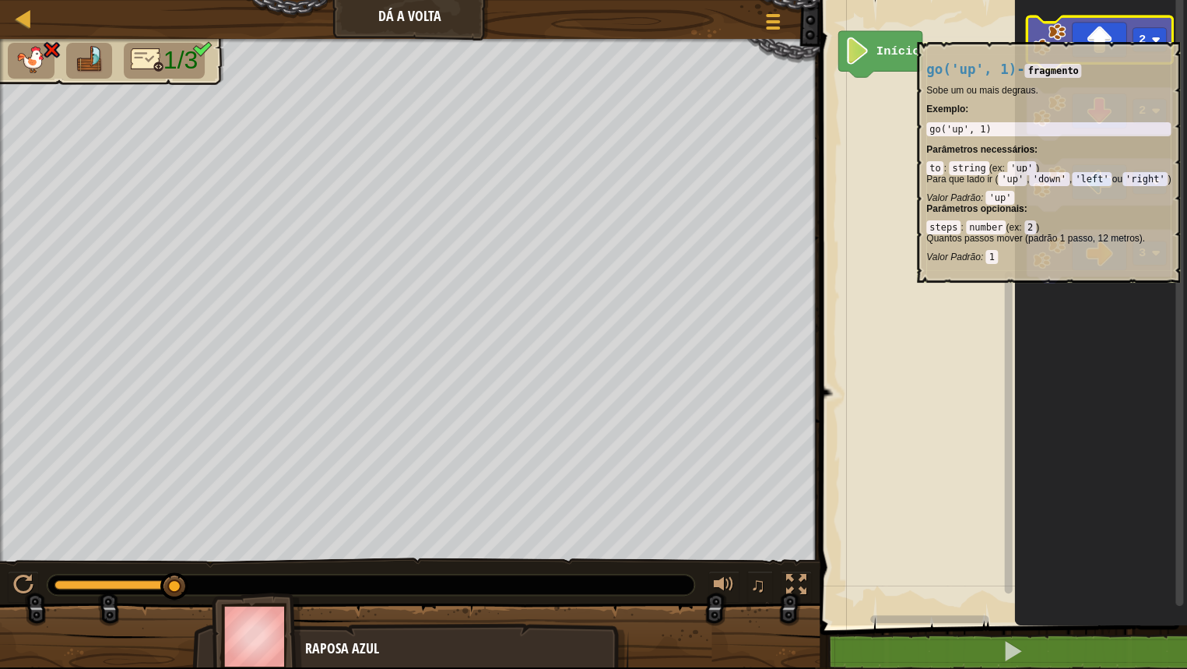
click at [1091, 33] on icon "Espaço de trabalho do Blockly" at bounding box center [1100, 42] width 146 height 53
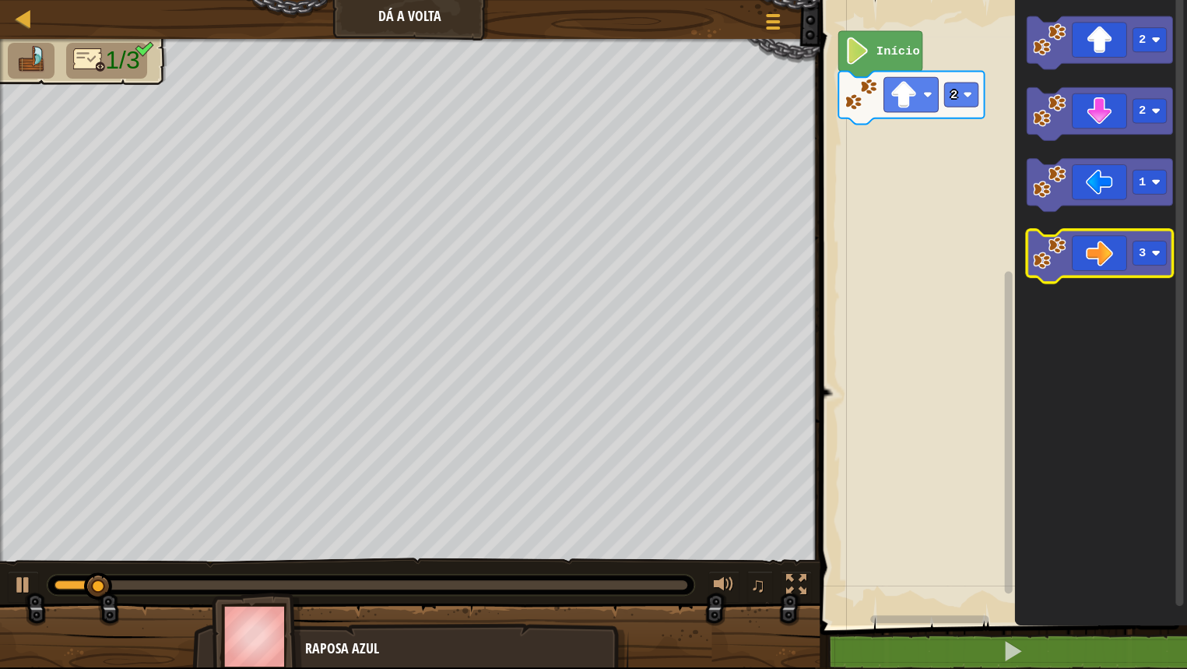
click at [1069, 260] on icon "Espaço de trabalho do Blockly" at bounding box center [1100, 256] width 146 height 53
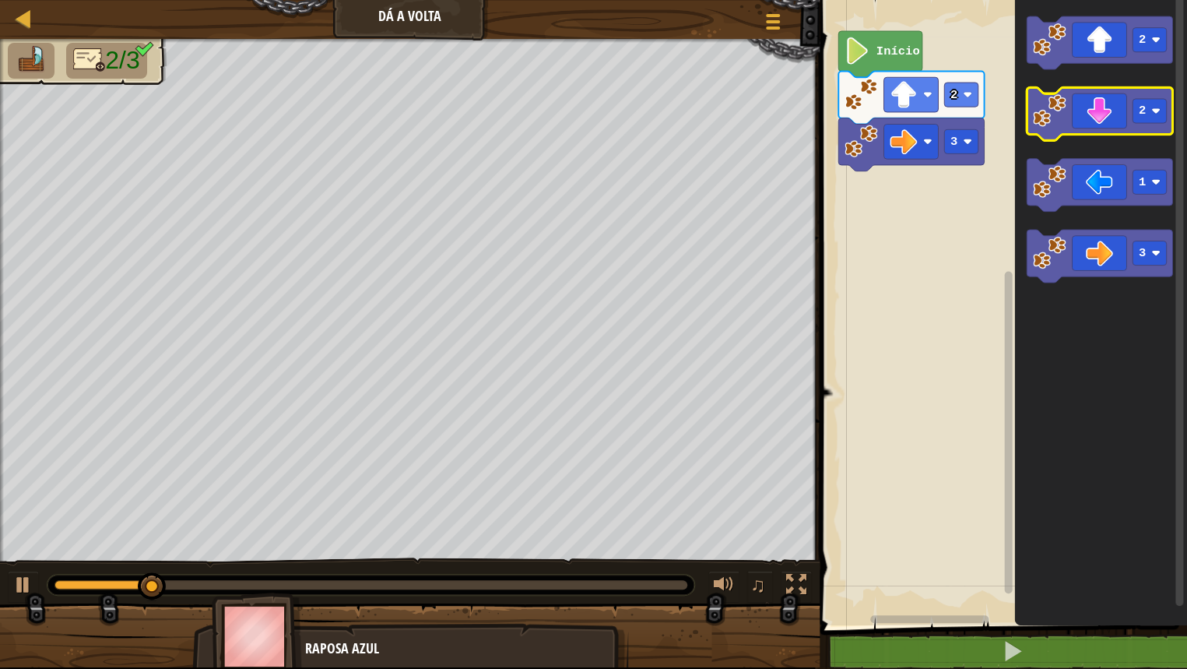
click at [1065, 130] on icon "Espaço de trabalho do Blockly" at bounding box center [1100, 113] width 146 height 53
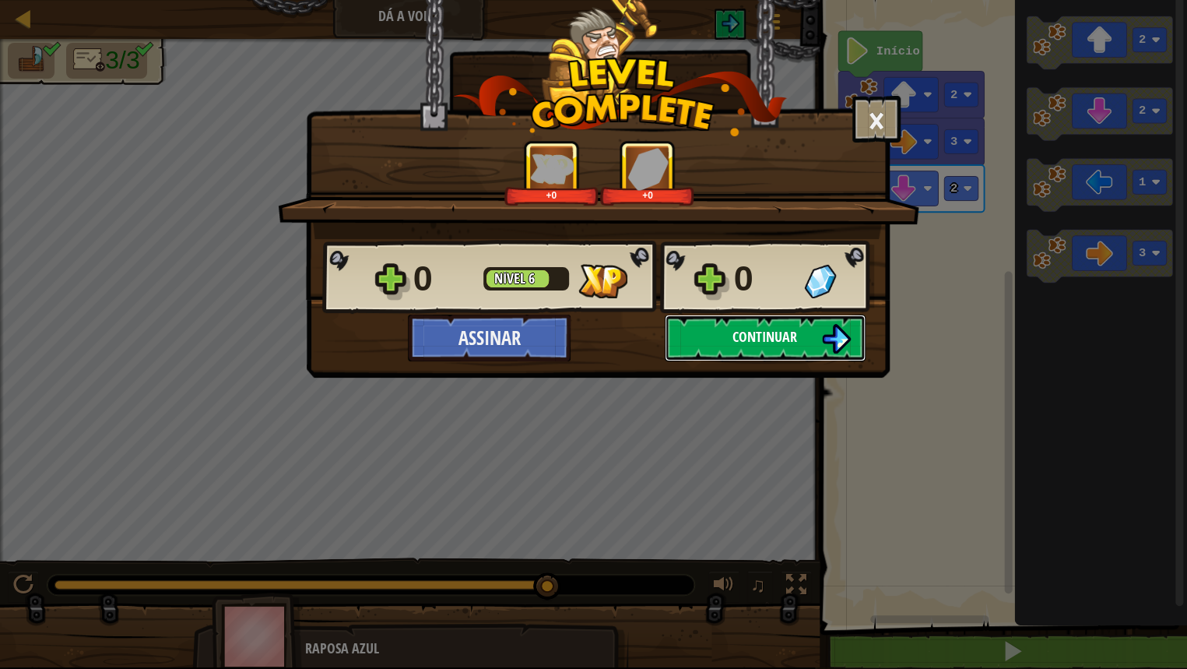
click at [814, 328] on button "Continuar" at bounding box center [765, 337] width 201 height 47
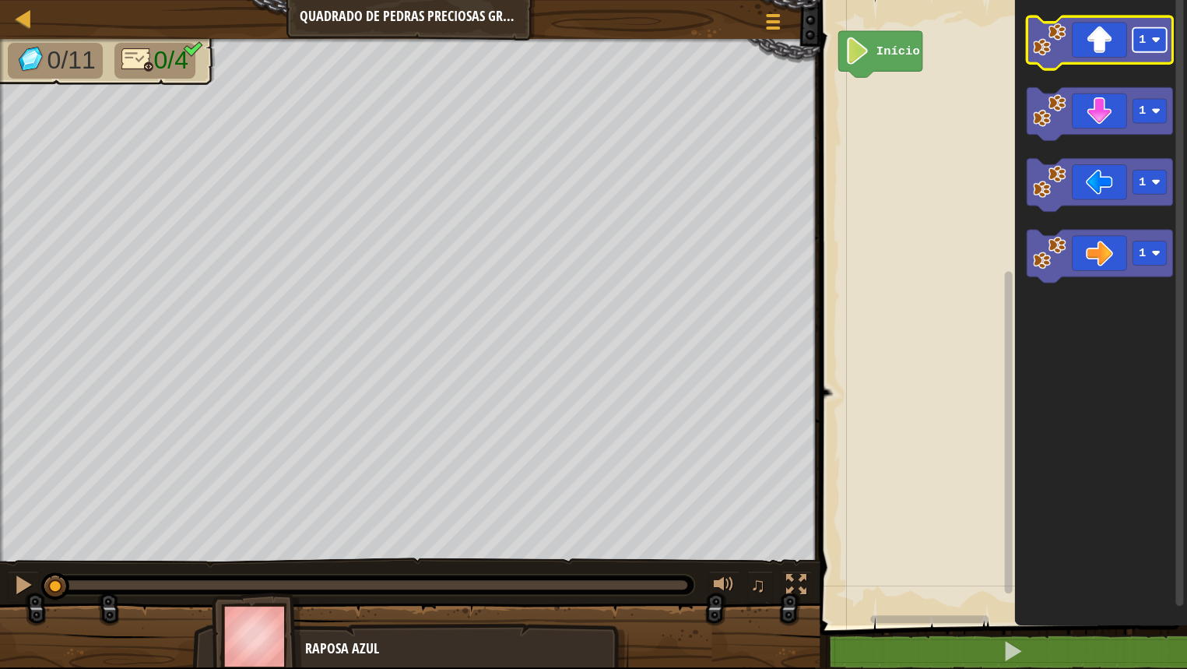
click at [1142, 46] on text "1" at bounding box center [1142, 40] width 7 height 14
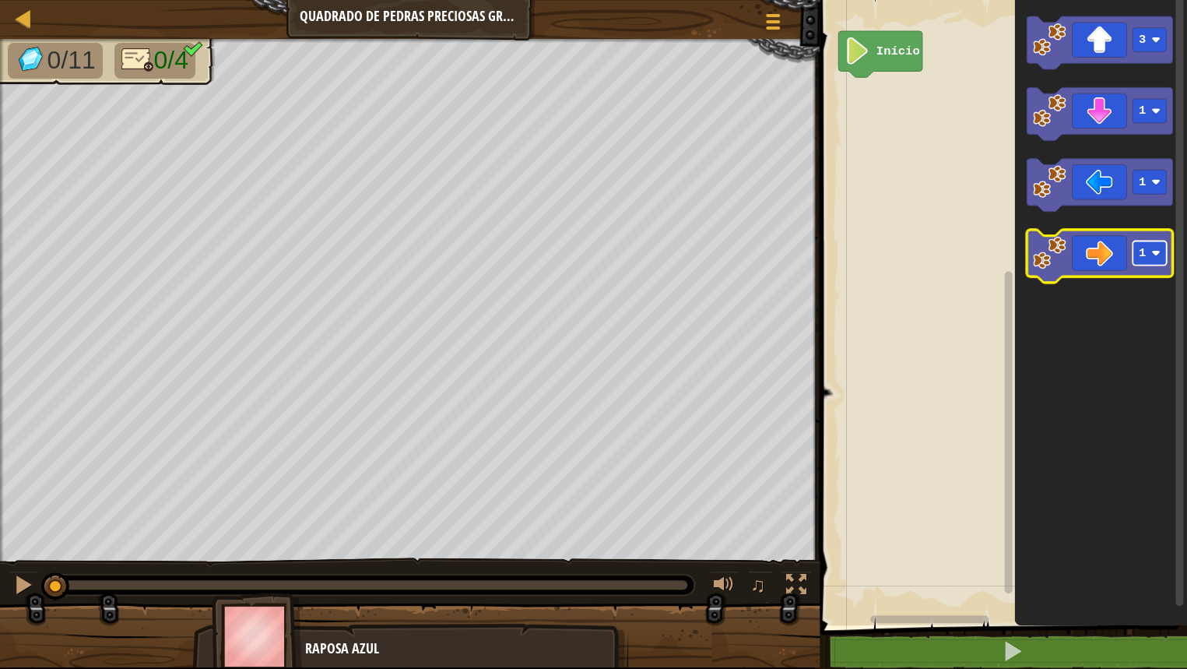
click at [1151, 254] on image "Espaço de trabalho do Blockly" at bounding box center [1155, 252] width 9 height 9
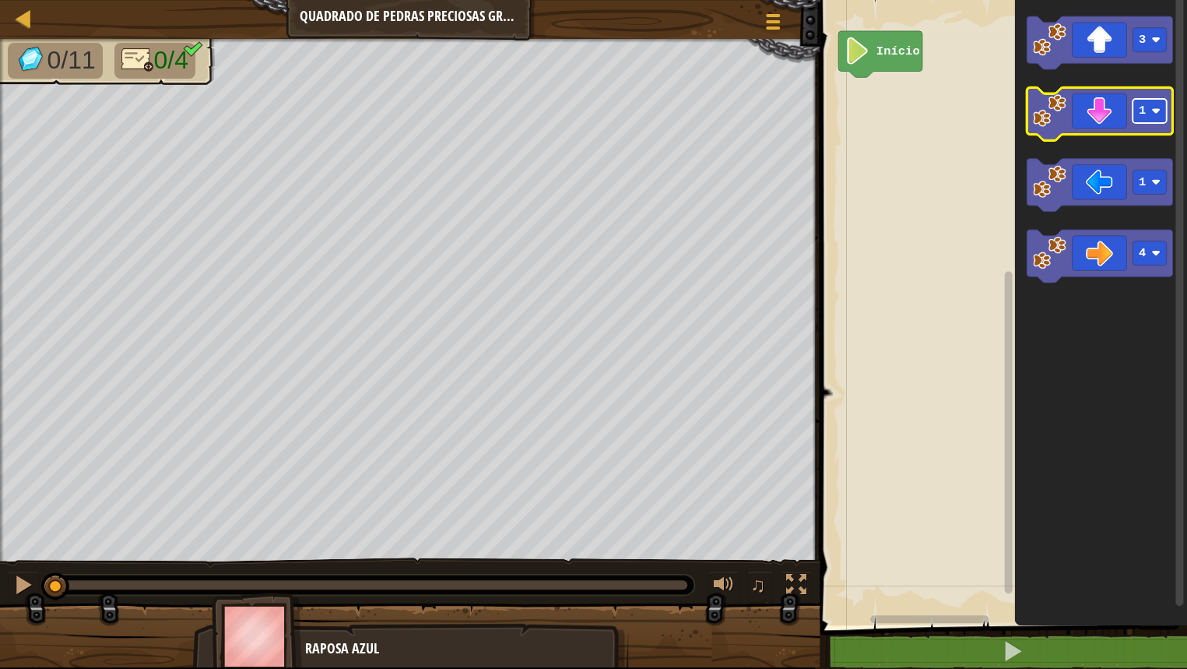
click at [1146, 112] on rect "Espaço de trabalho do Blockly" at bounding box center [1149, 111] width 34 height 24
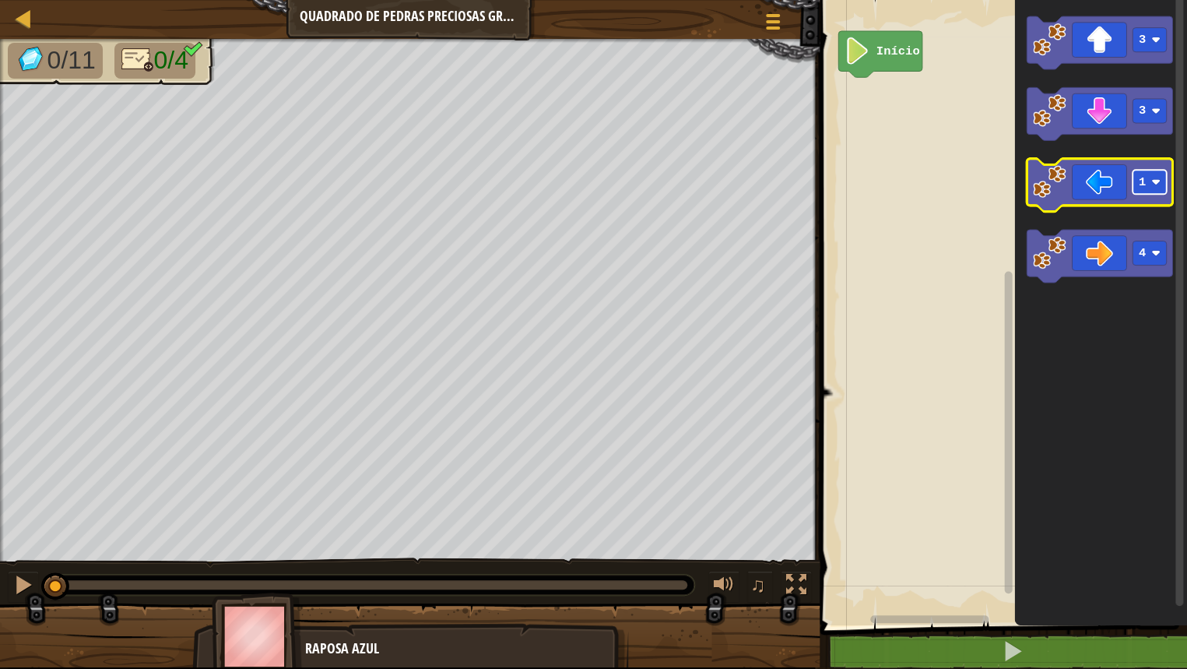
click at [1149, 182] on rect "Espaço de trabalho do Blockly" at bounding box center [1149, 182] width 34 height 24
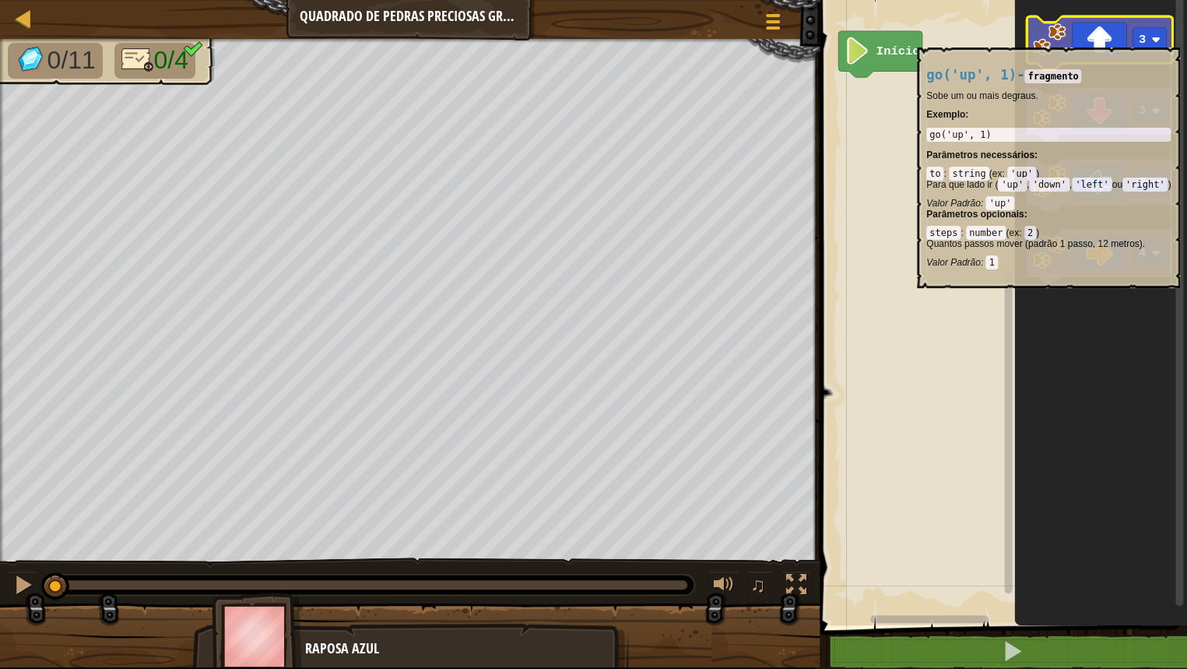
click at [1112, 39] on icon "Espaço de trabalho do Blockly" at bounding box center [1100, 42] width 146 height 53
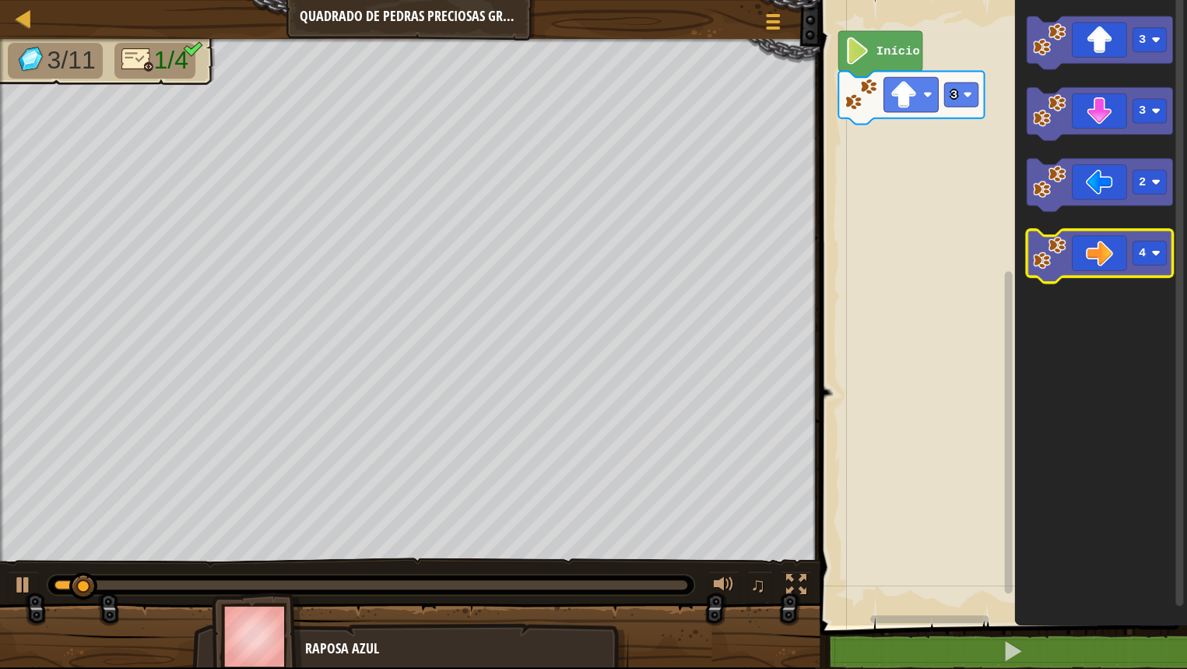
click at [1116, 260] on icon "Espaço de trabalho do Blockly" at bounding box center [1100, 256] width 146 height 53
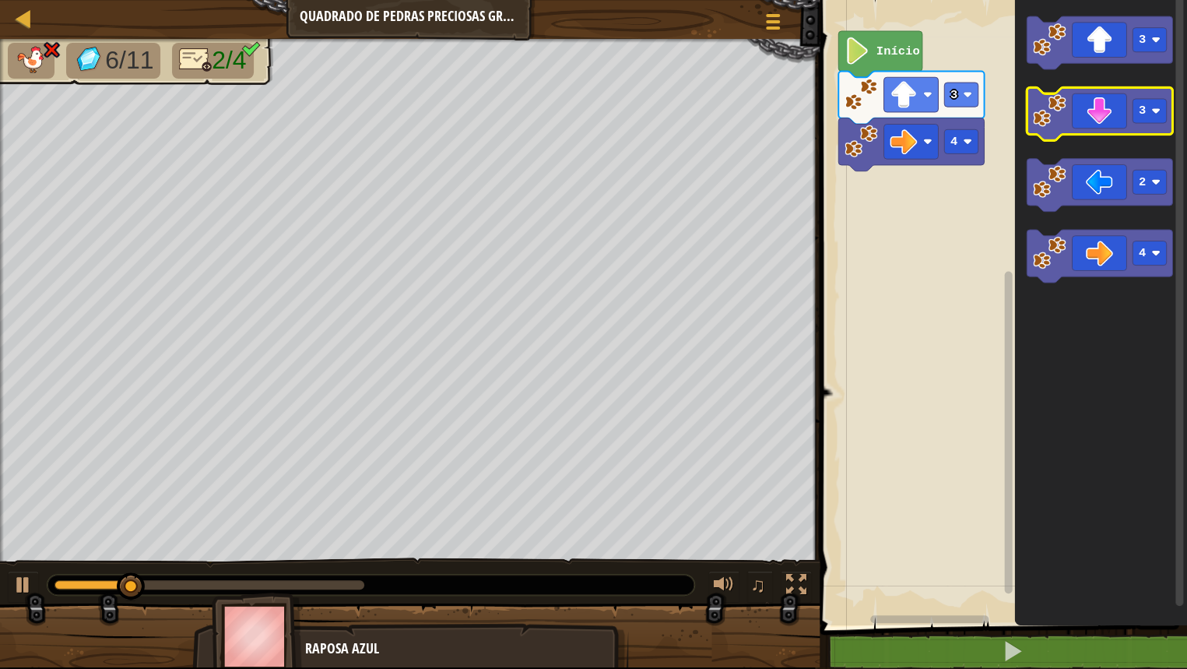
click at [1092, 122] on icon "Espaço de trabalho do Blockly" at bounding box center [1100, 113] width 146 height 53
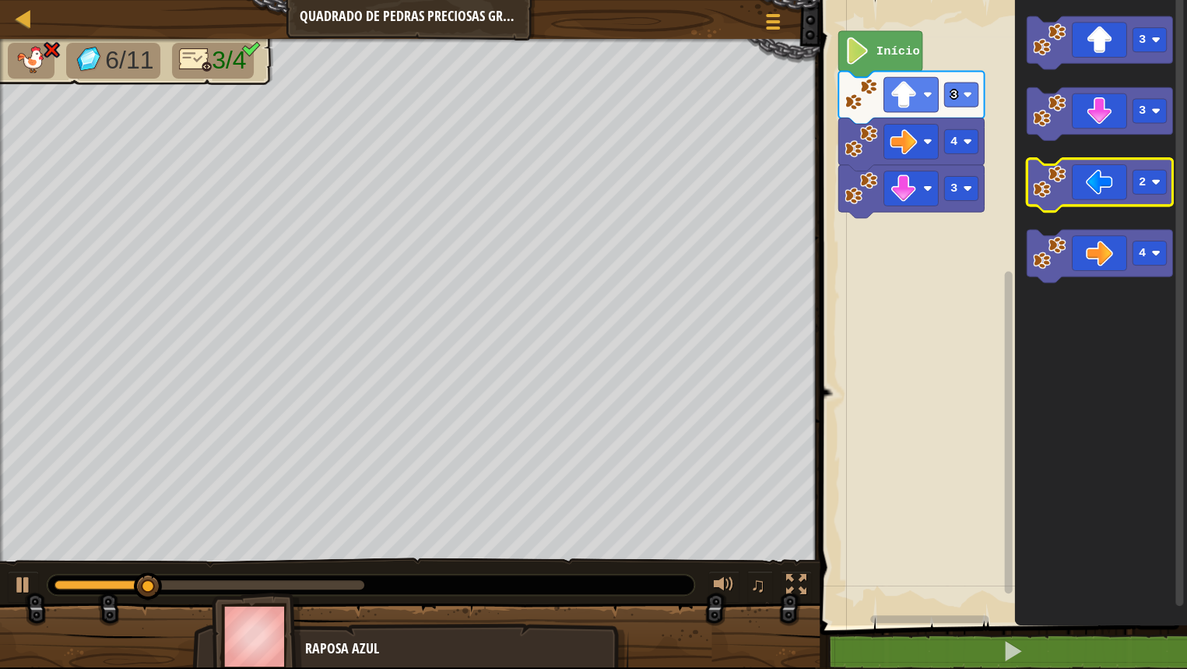
click at [1097, 190] on icon "Espaço de trabalho do Blockly" at bounding box center [1100, 185] width 146 height 53
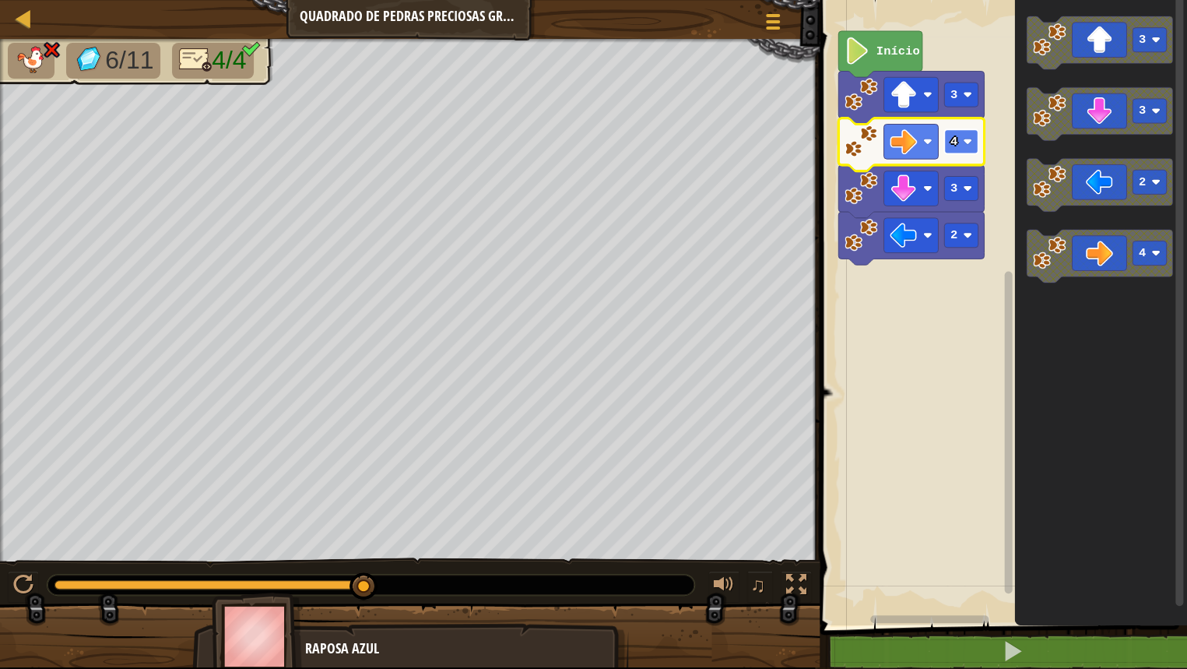
click at [967, 139] on image "Espaço de trabalho do Blockly" at bounding box center [967, 141] width 9 height 9
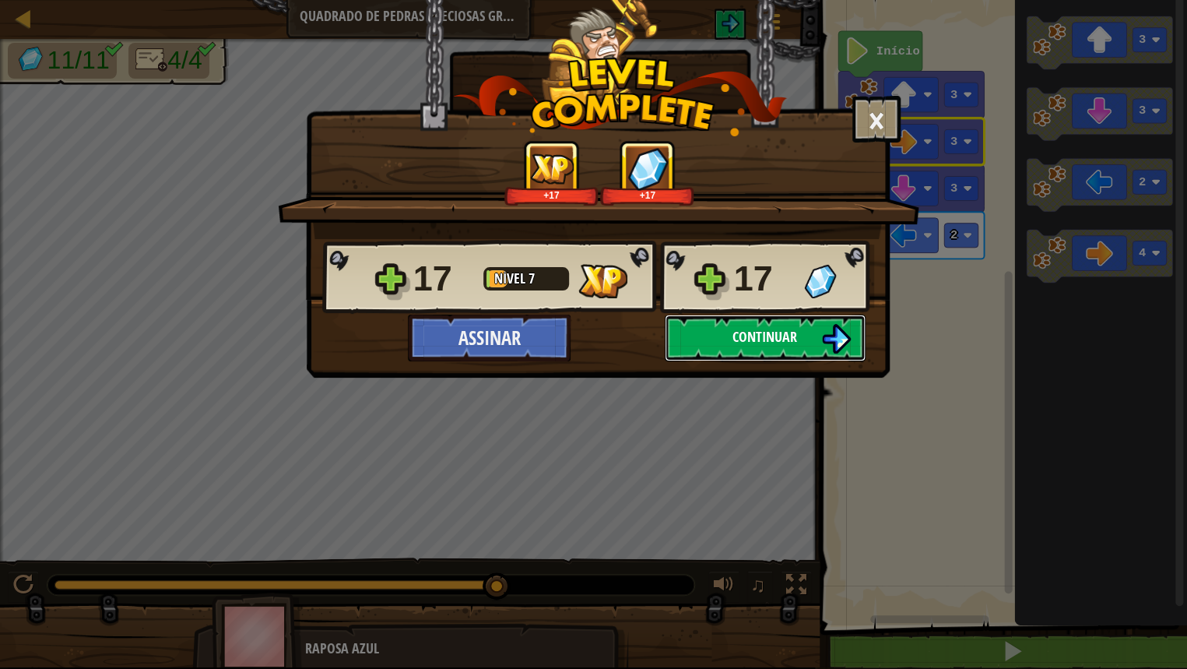
click at [788, 327] on span "Continuar" at bounding box center [764, 336] width 65 height 19
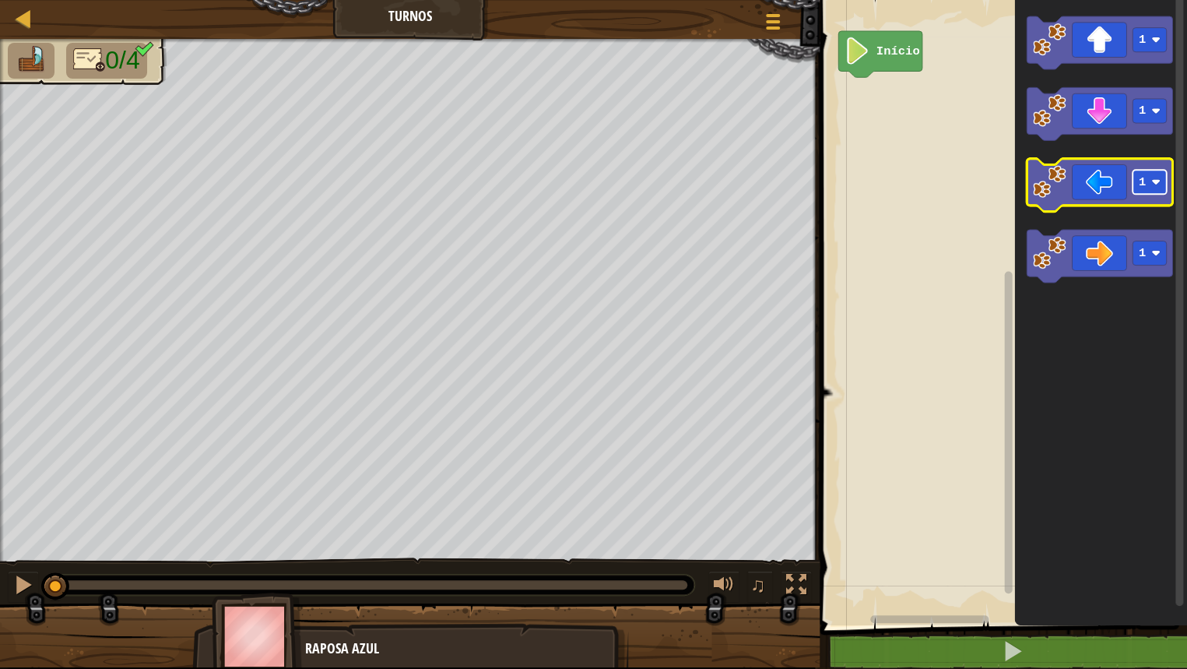
click at [1145, 193] on rect "Espaço de trabalho do Blockly" at bounding box center [1149, 182] width 34 height 24
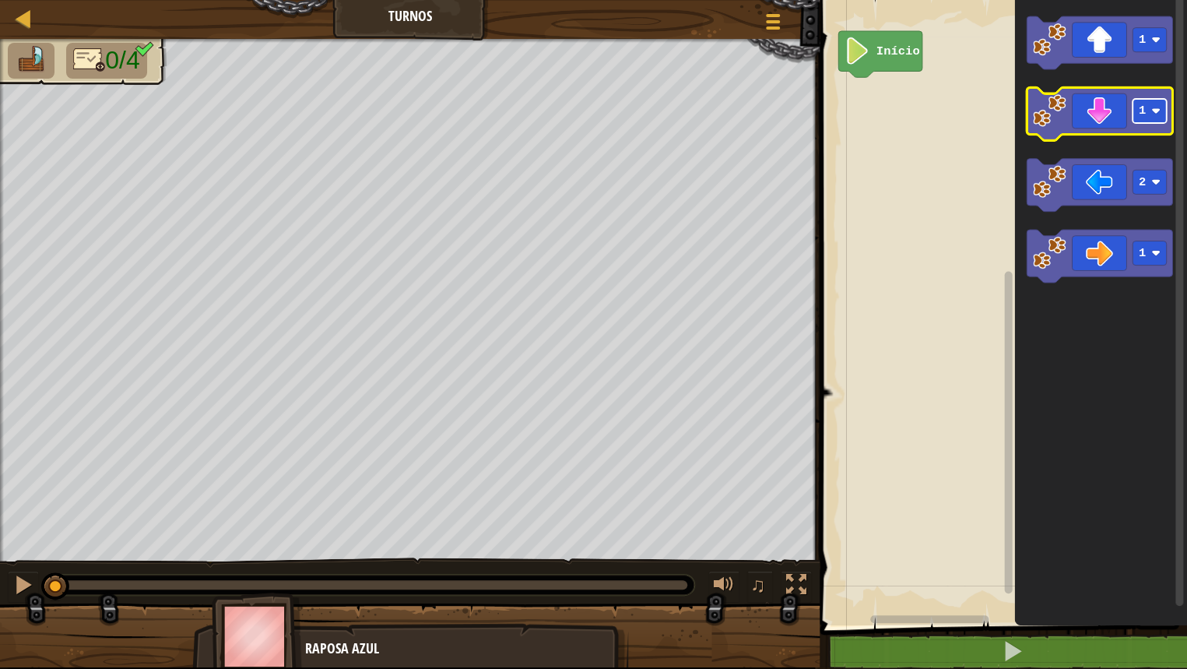
click at [1146, 114] on rect "Espaço de trabalho do Blockly" at bounding box center [1149, 111] width 34 height 24
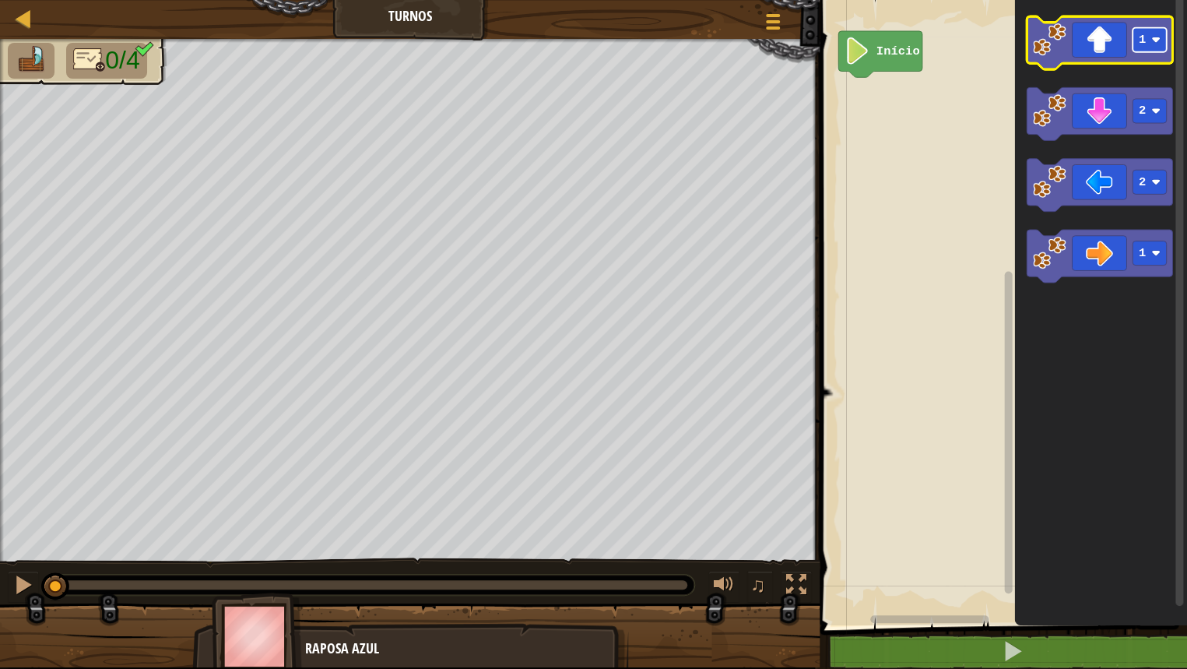
click at [1144, 38] on text "1" at bounding box center [1142, 40] width 7 height 14
click at [1017, 153] on icon "Espaço de trabalho do Blockly" at bounding box center [1101, 308] width 173 height 633
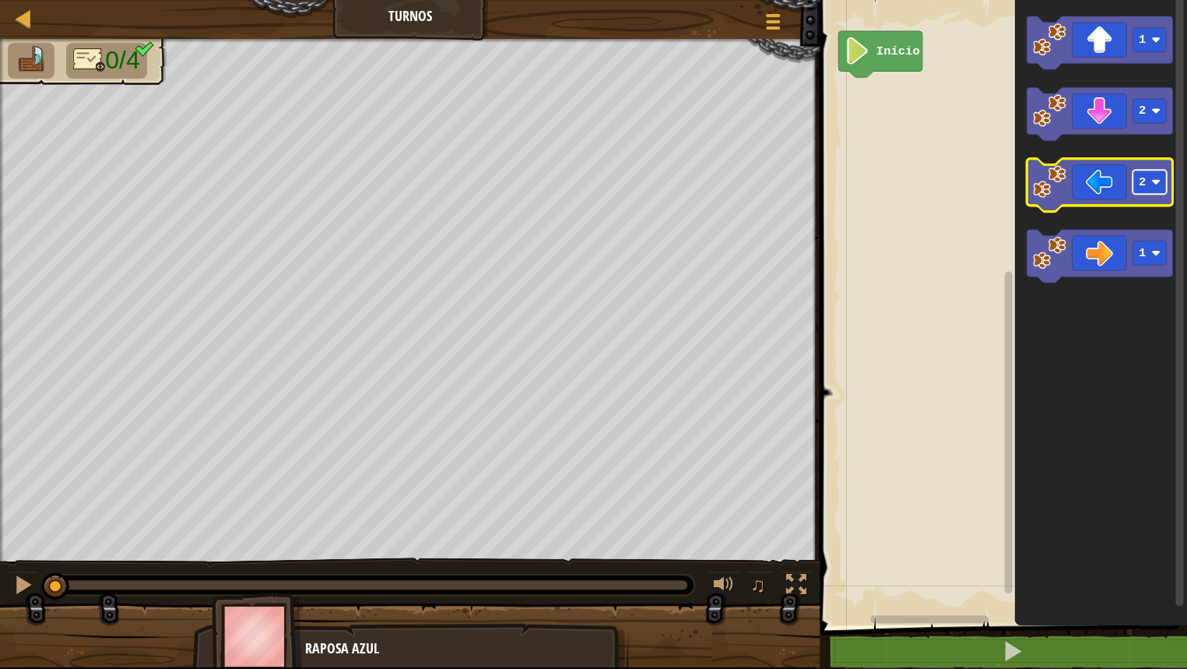
click at [1149, 175] on rect "Espaço de trabalho do Blockly" at bounding box center [1149, 182] width 34 height 24
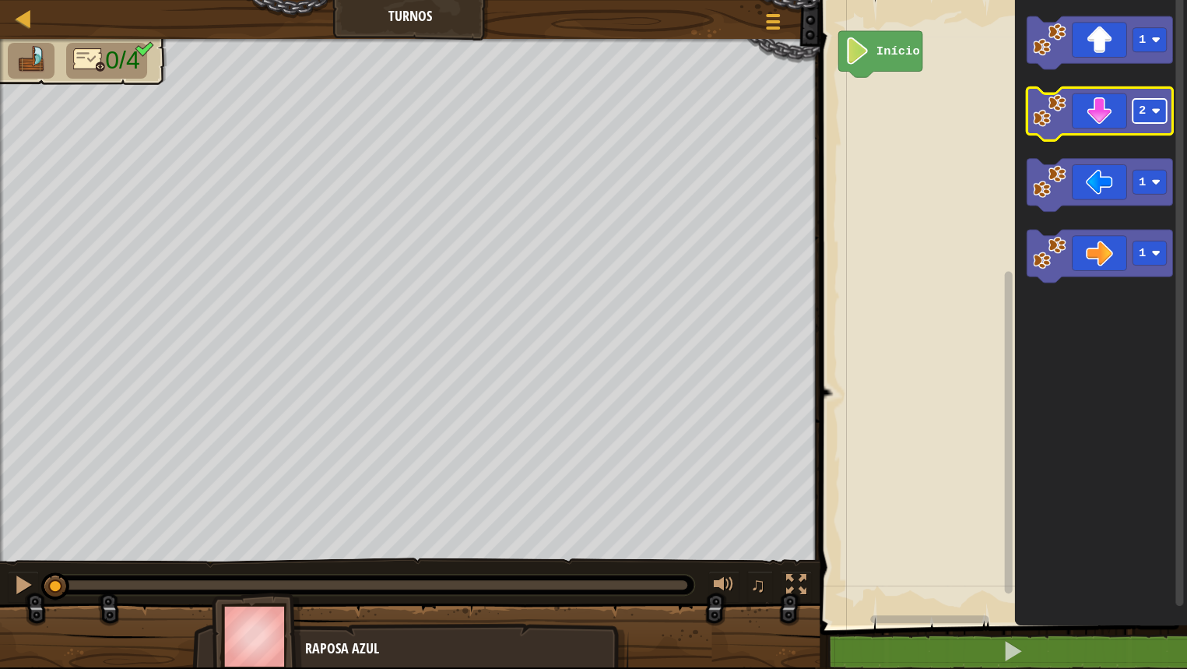
click at [1142, 115] on text "2" at bounding box center [1142, 111] width 7 height 14
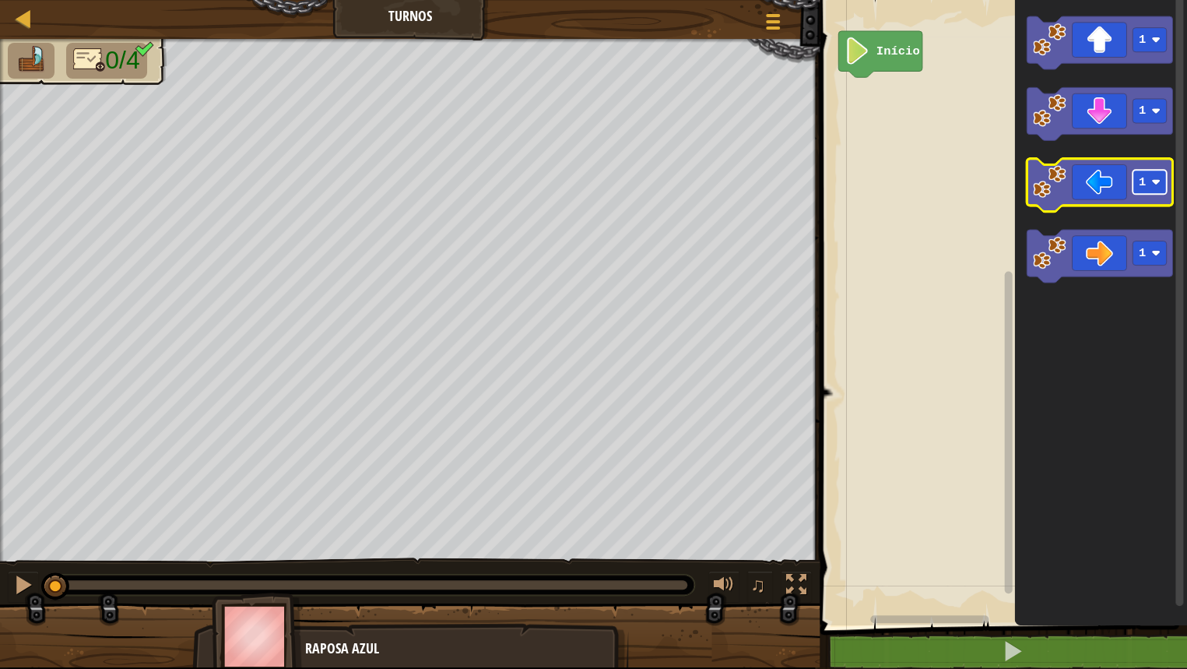
click at [1144, 179] on text "1" at bounding box center [1142, 182] width 7 height 14
click at [1077, 305] on icon "Espaço de trabalho do Blockly" at bounding box center [1101, 308] width 173 height 633
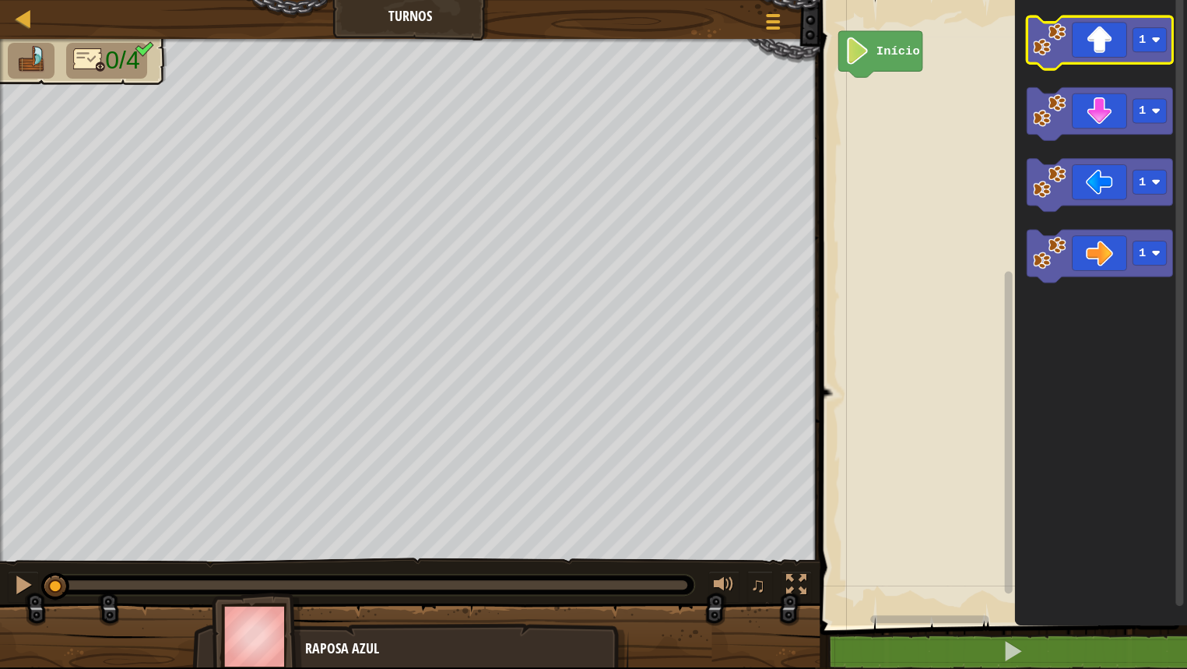
click at [1109, 45] on icon "Espaço de trabalho do Blockly" at bounding box center [1100, 42] width 146 height 53
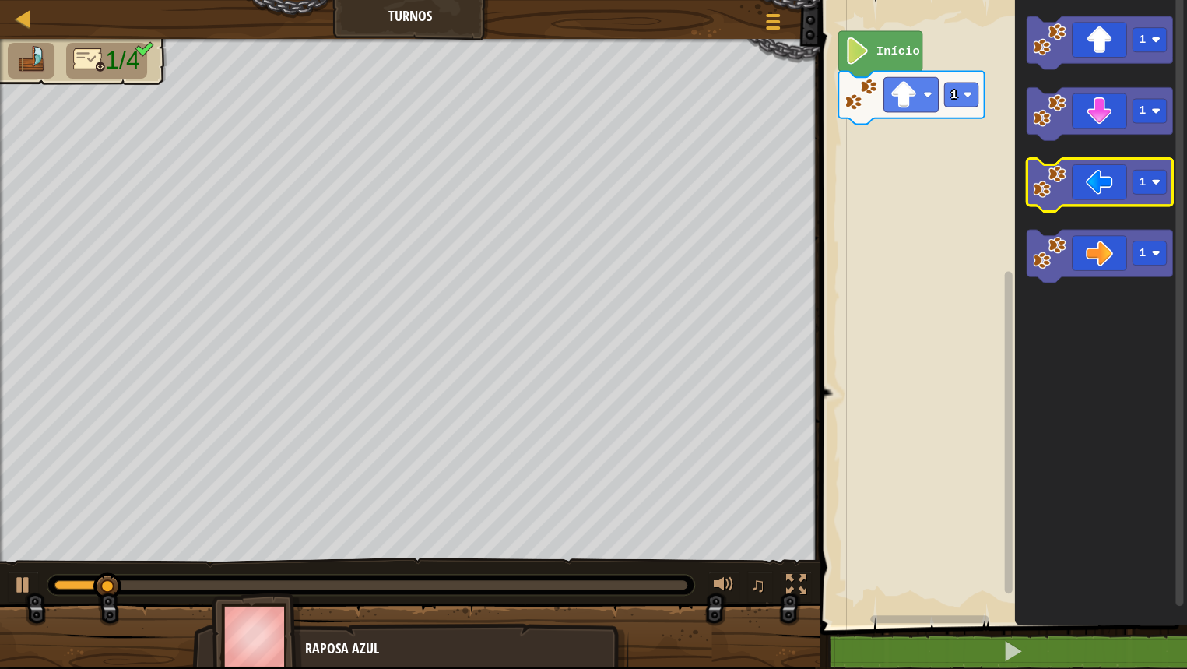
click at [1121, 179] on icon "Espaço de trabalho do Blockly" at bounding box center [1100, 185] width 146 height 53
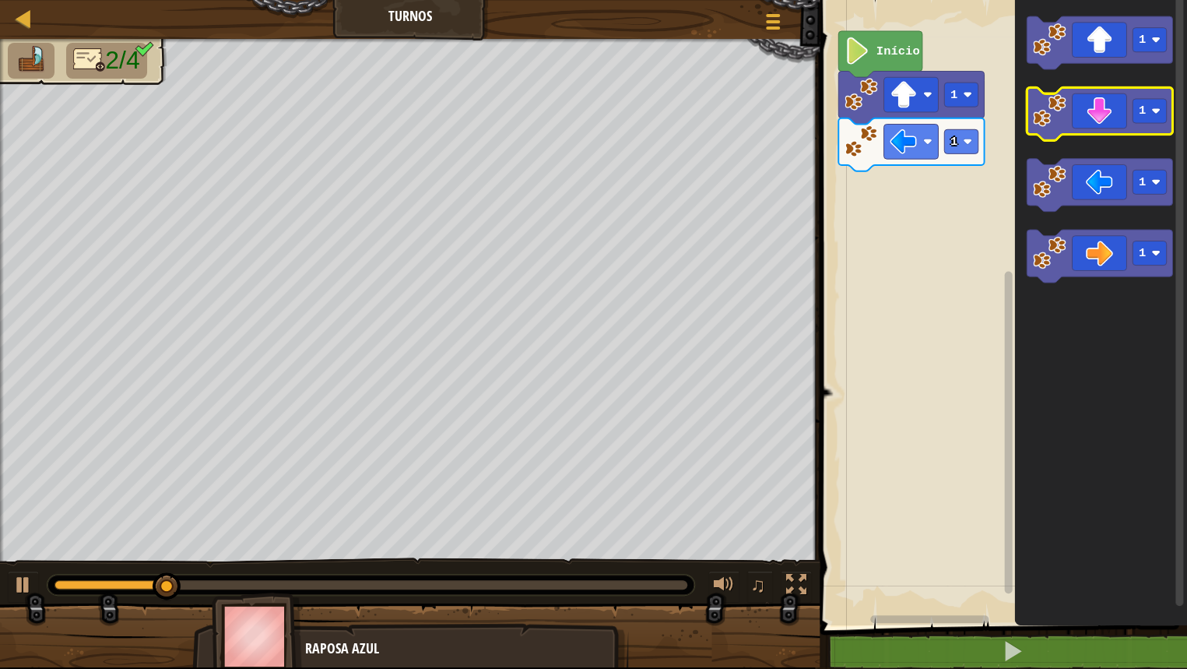
click at [1107, 121] on icon "Espaço de trabalho do Blockly" at bounding box center [1100, 113] width 146 height 53
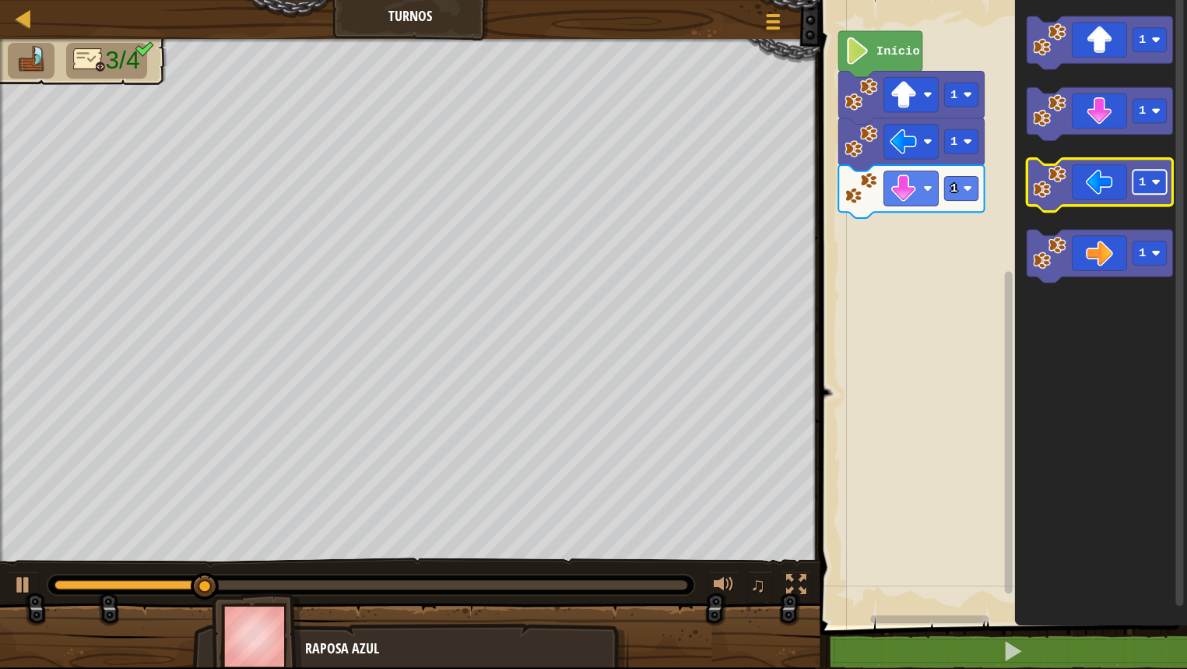
click at [1162, 183] on rect "Espaço de trabalho do Blockly" at bounding box center [1149, 182] width 34 height 24
click at [1104, 192] on icon "Espaço de trabalho do Blockly" at bounding box center [1100, 185] width 146 height 53
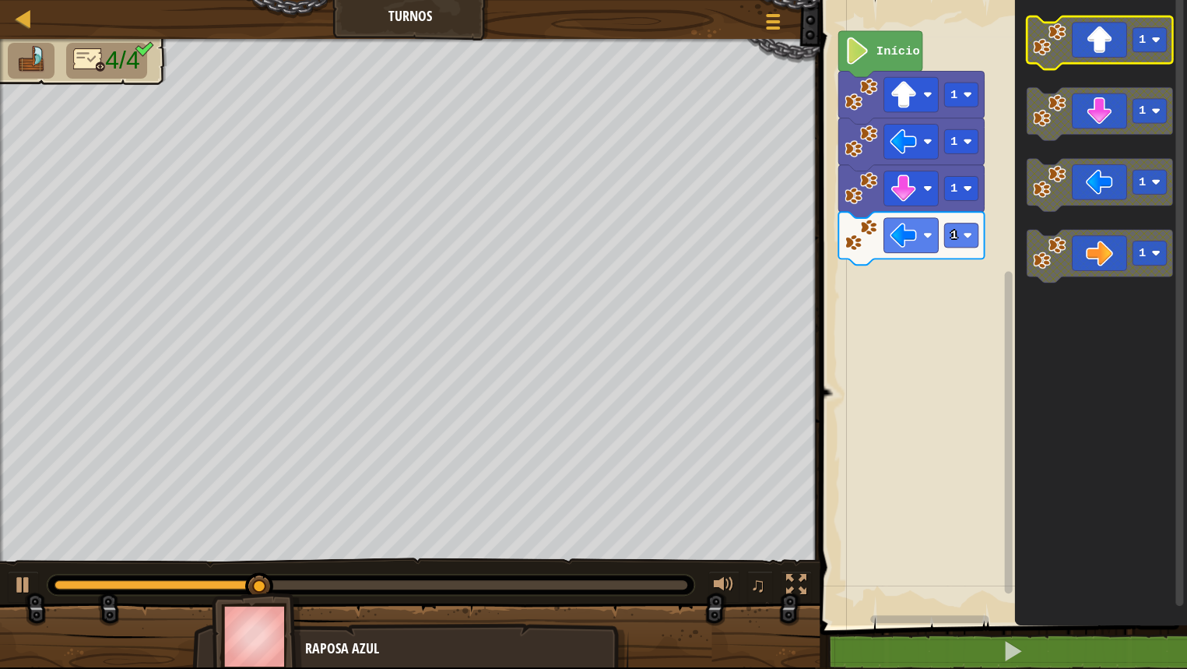
click at [1103, 46] on icon "Espaço de trabalho do Blockly" at bounding box center [1100, 42] width 146 height 53
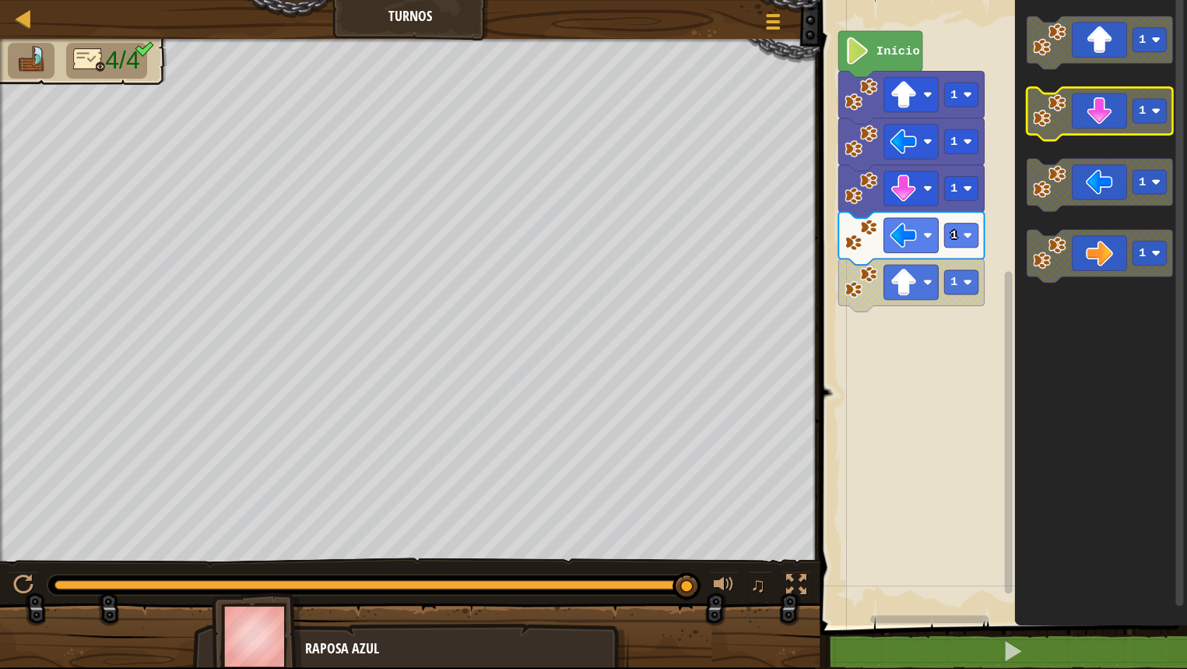
click at [1085, 124] on icon "Espaço de trabalho do Blockly" at bounding box center [1100, 113] width 146 height 53
click at [1081, 124] on icon "Espaço de trabalho do Blockly" at bounding box center [1100, 113] width 146 height 53
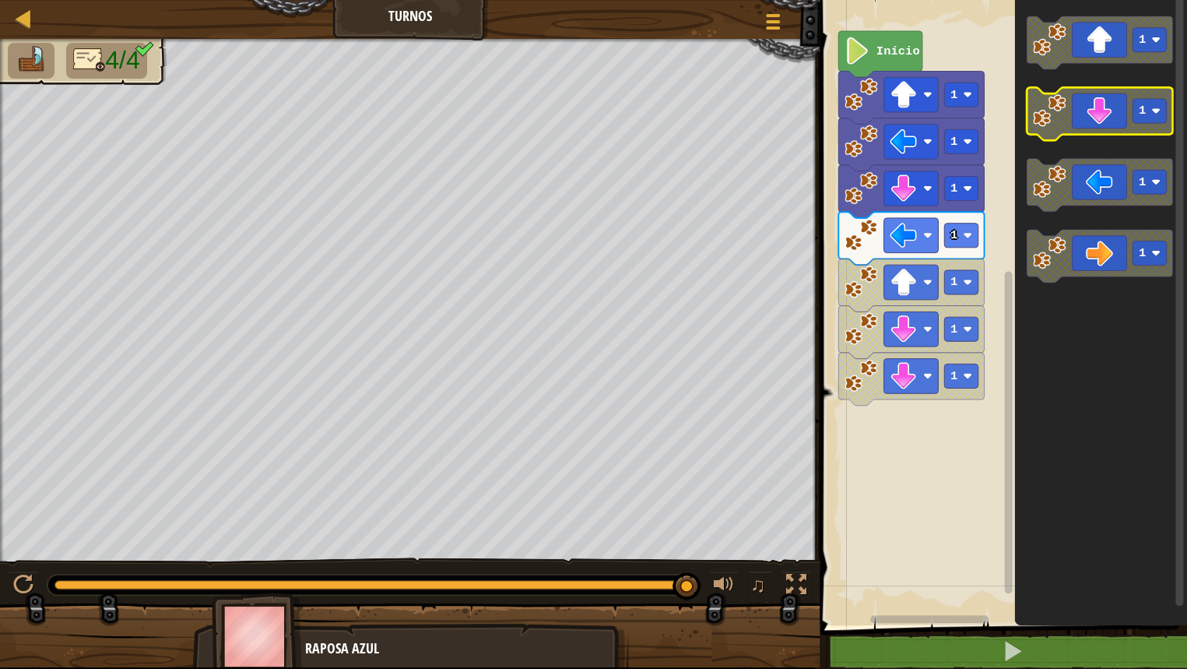
click at [1081, 124] on icon "Espaço de trabalho do Blockly" at bounding box center [1100, 113] width 146 height 53
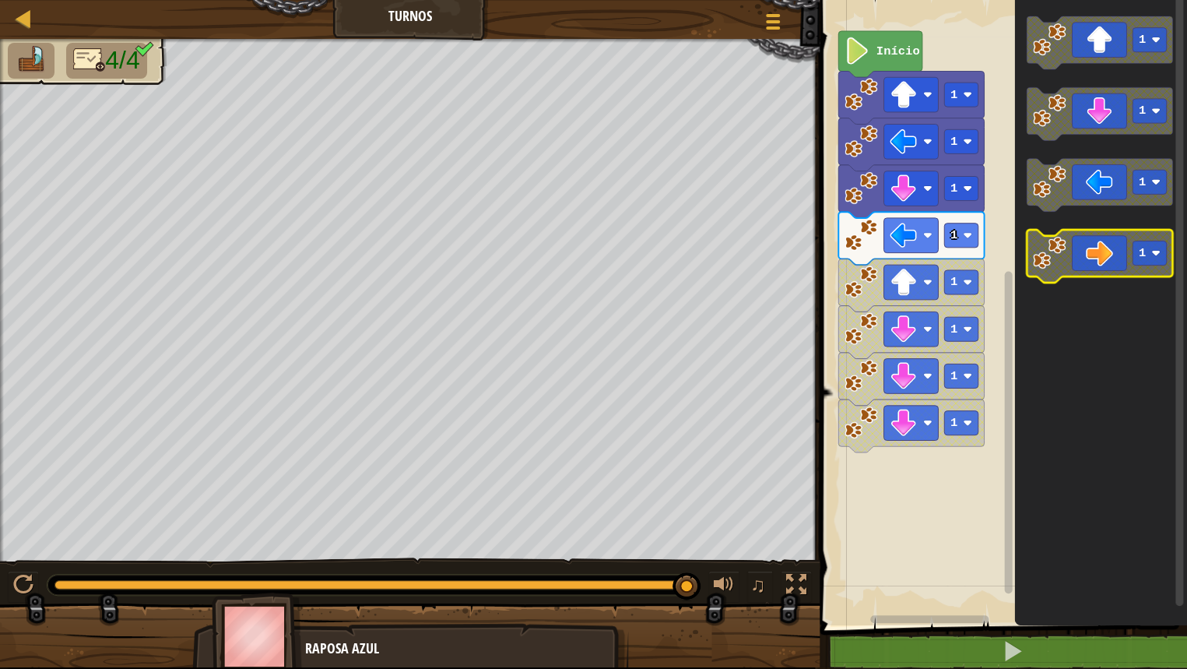
click at [1100, 247] on icon "Espaço de trabalho do Blockly" at bounding box center [1100, 256] width 146 height 53
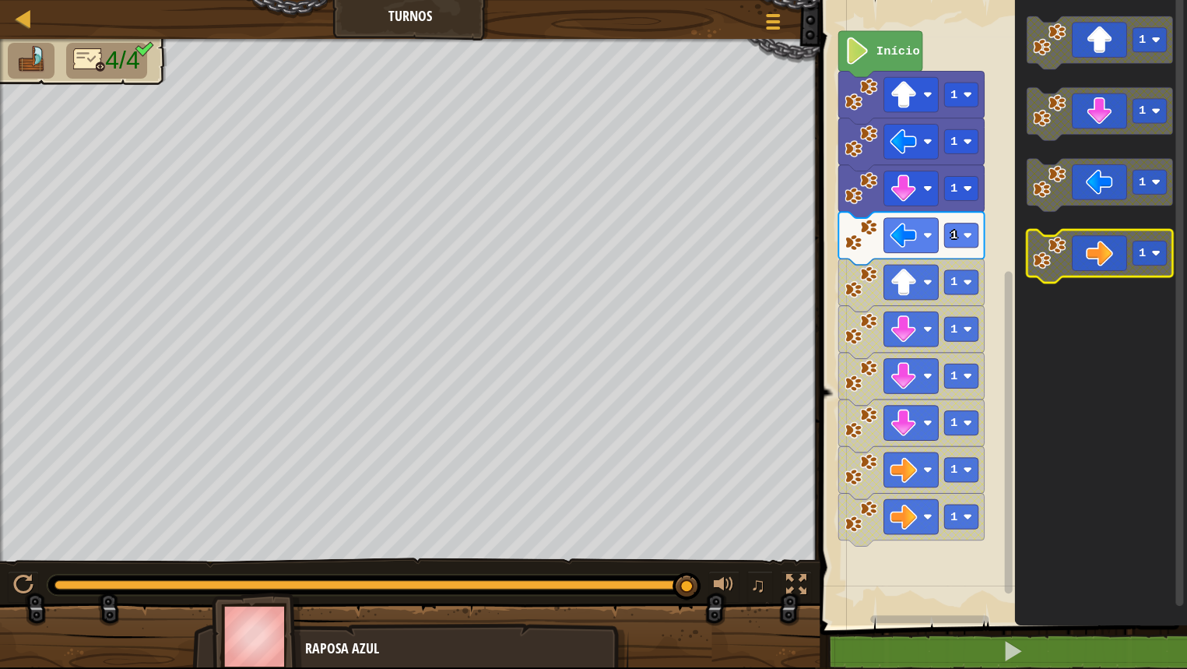
click at [1100, 247] on icon "Espaço de trabalho do Blockly" at bounding box center [1100, 256] width 146 height 53
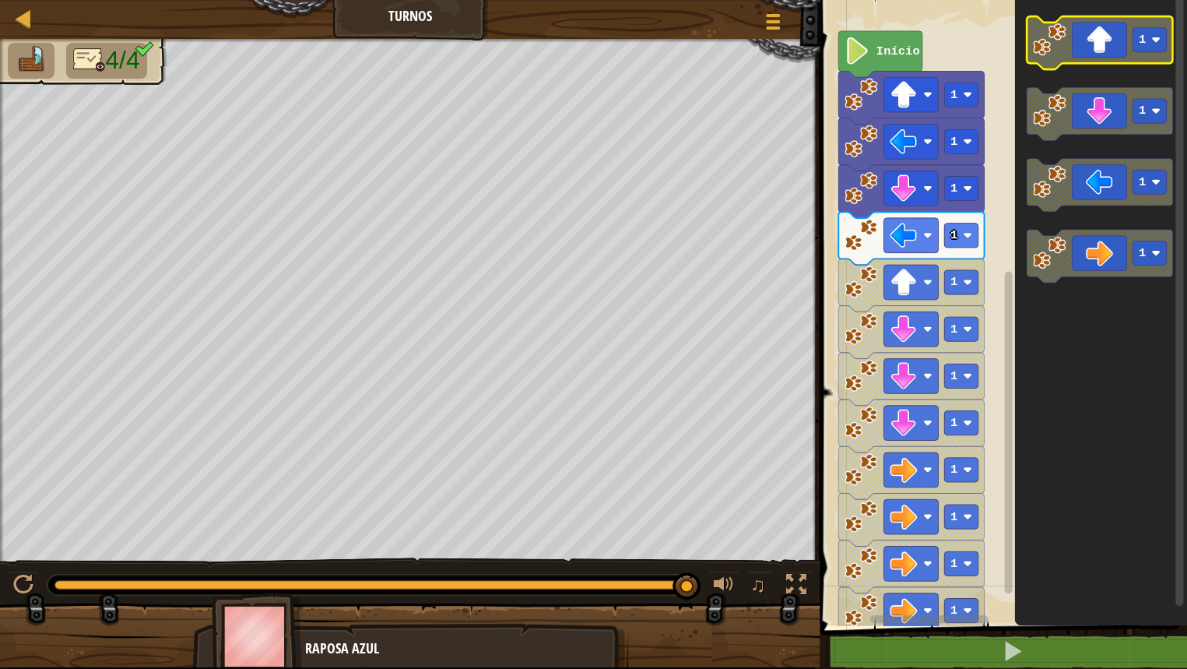
click at [1112, 56] on icon "Espaço de trabalho do Blockly" at bounding box center [1100, 42] width 146 height 53
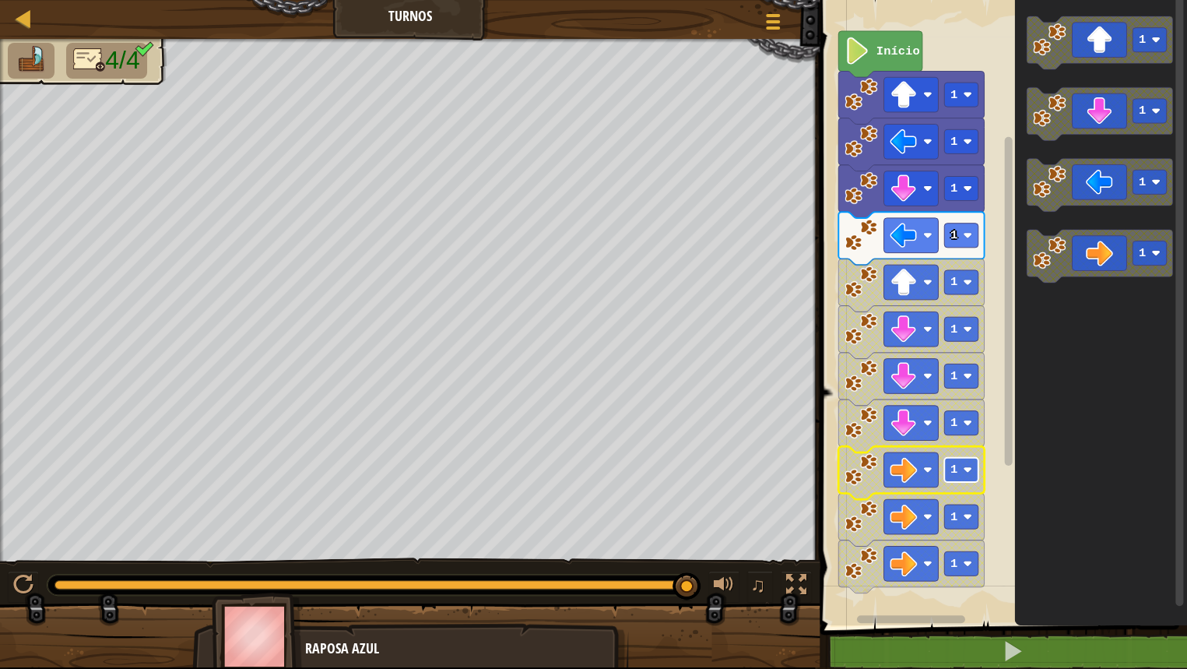
click at [957, 472] on rect "Espaço de trabalho do Blockly" at bounding box center [961, 470] width 34 height 24
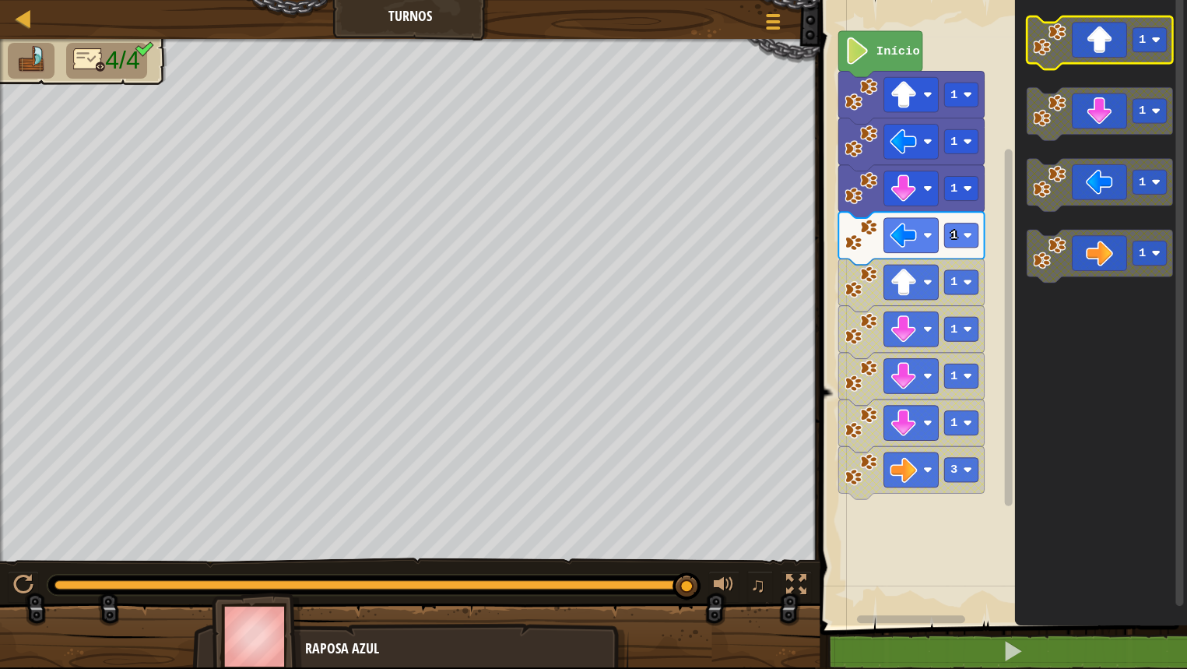
click at [1121, 49] on icon "Espaço de trabalho do Blockly" at bounding box center [1100, 42] width 146 height 53
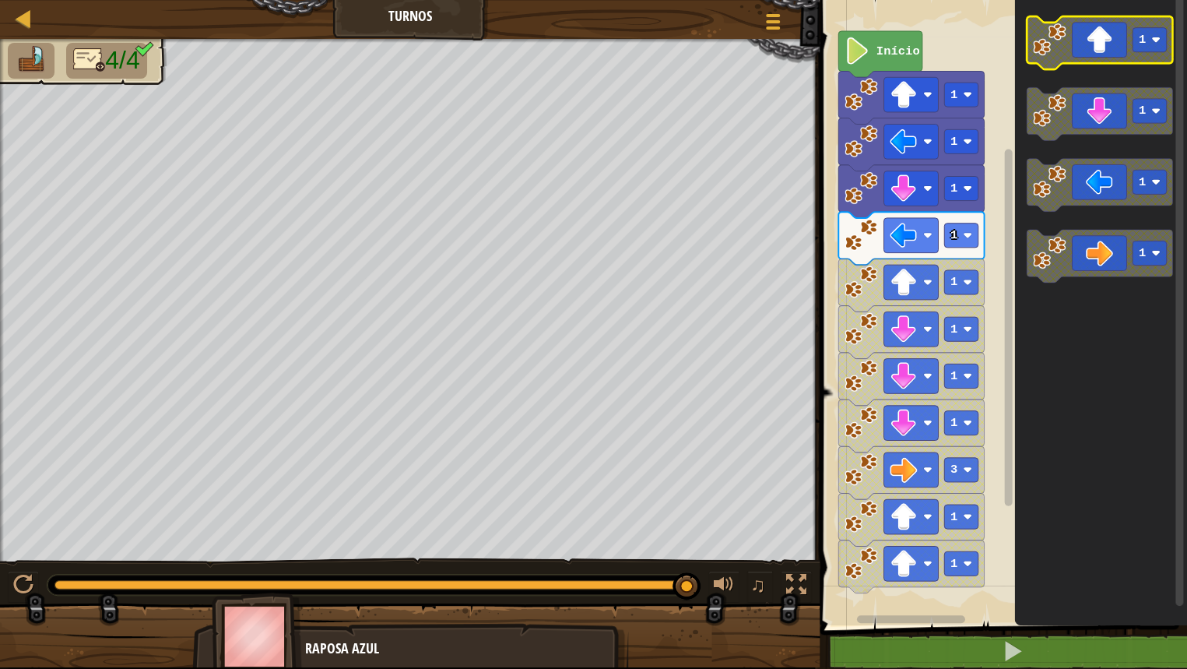
click at [1121, 49] on icon "Espaço de trabalho do Blockly" at bounding box center [1100, 42] width 146 height 53
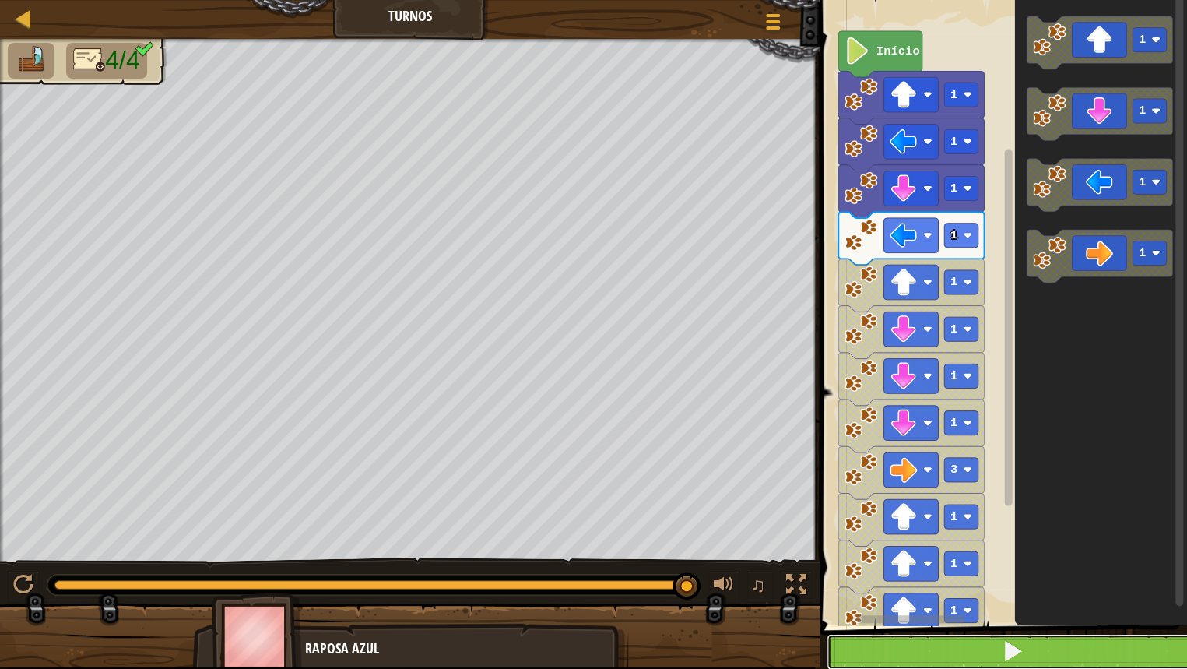
click at [982, 554] on button at bounding box center [1013, 652] width 372 height 36
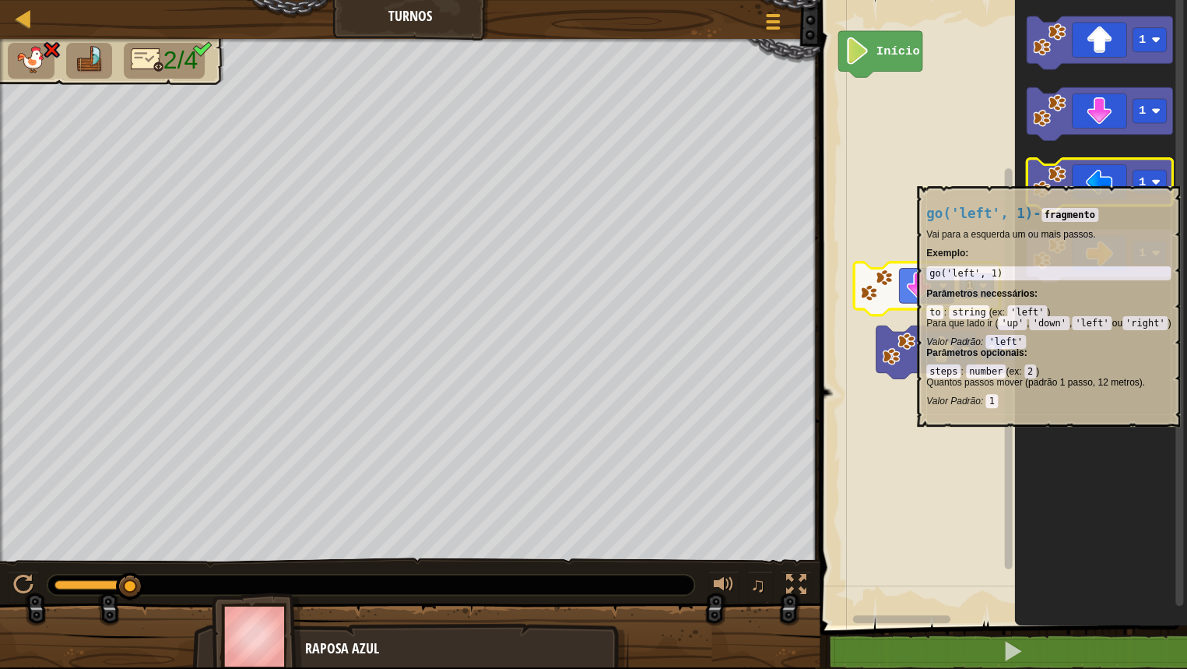
click at [1098, 177] on icon "Espaço de trabalho do Blockly" at bounding box center [1100, 185] width 146 height 53
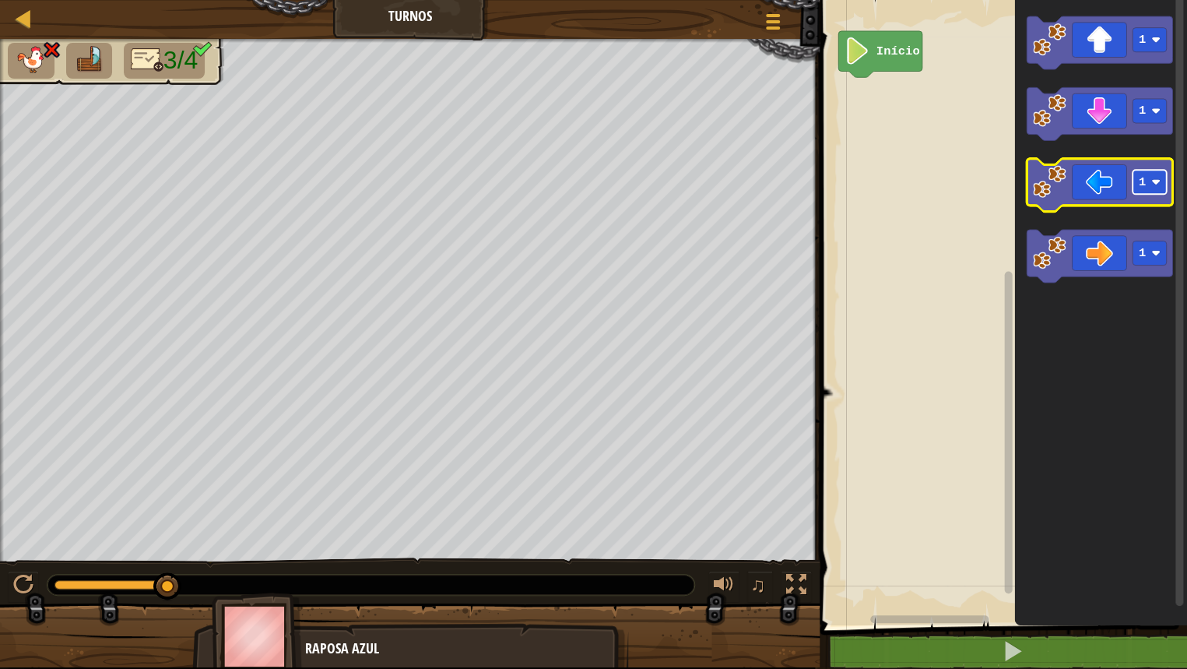
click at [1149, 185] on rect "Espaço de trabalho do Blockly" at bounding box center [1149, 182] width 34 height 24
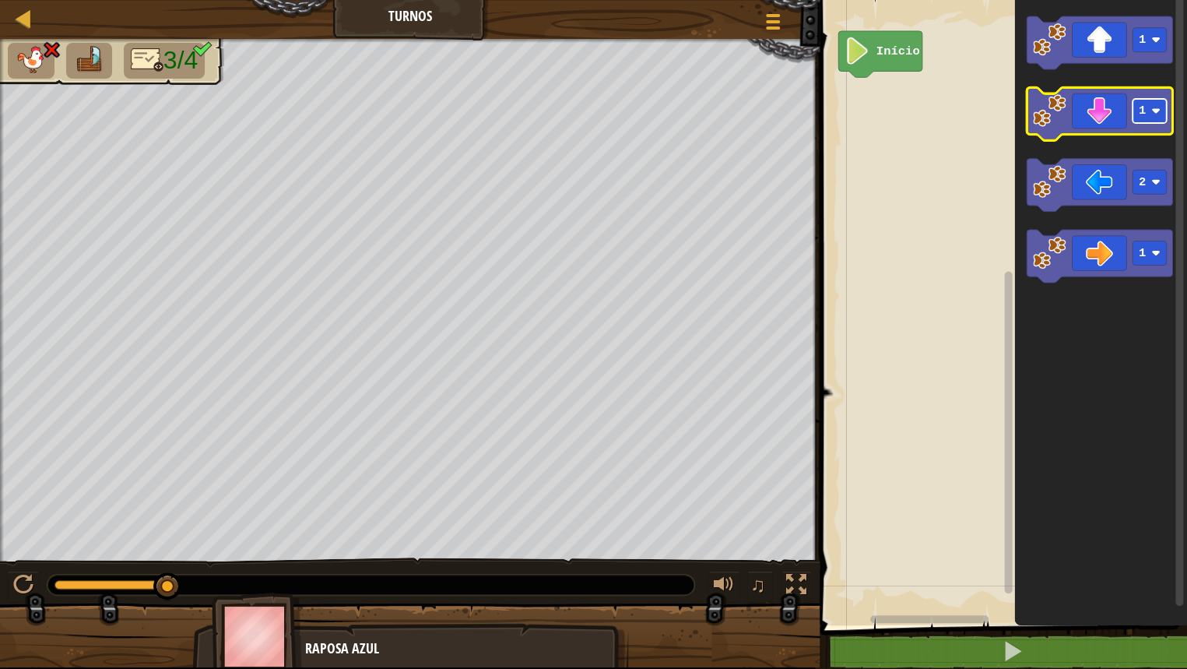
click at [1144, 108] on text "1" at bounding box center [1142, 111] width 7 height 14
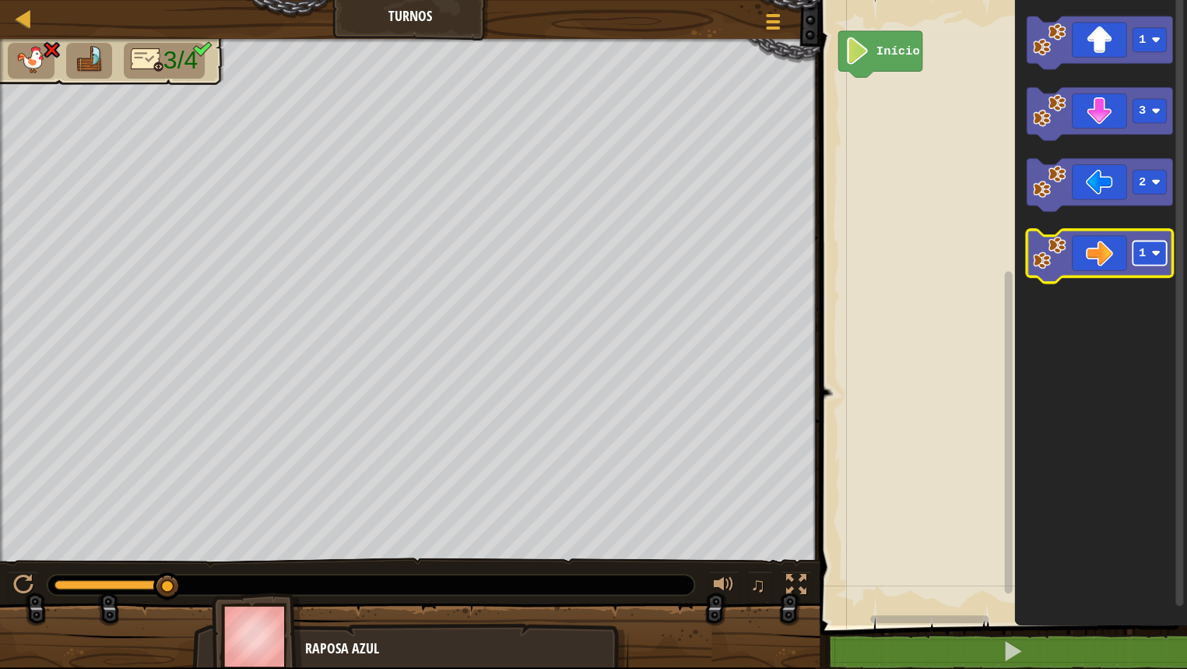
click at [1148, 257] on rect "Espaço de trabalho do Blockly" at bounding box center [1149, 252] width 34 height 24
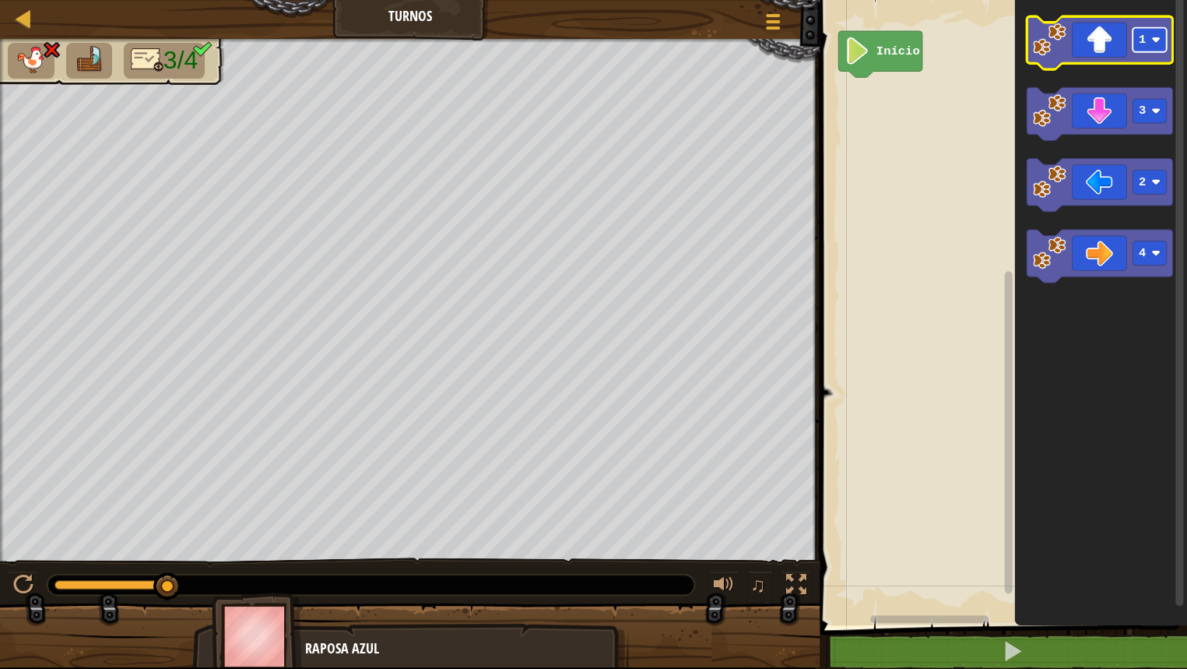
click at [1145, 41] on rect "Espaço de trabalho do Blockly" at bounding box center [1149, 40] width 34 height 24
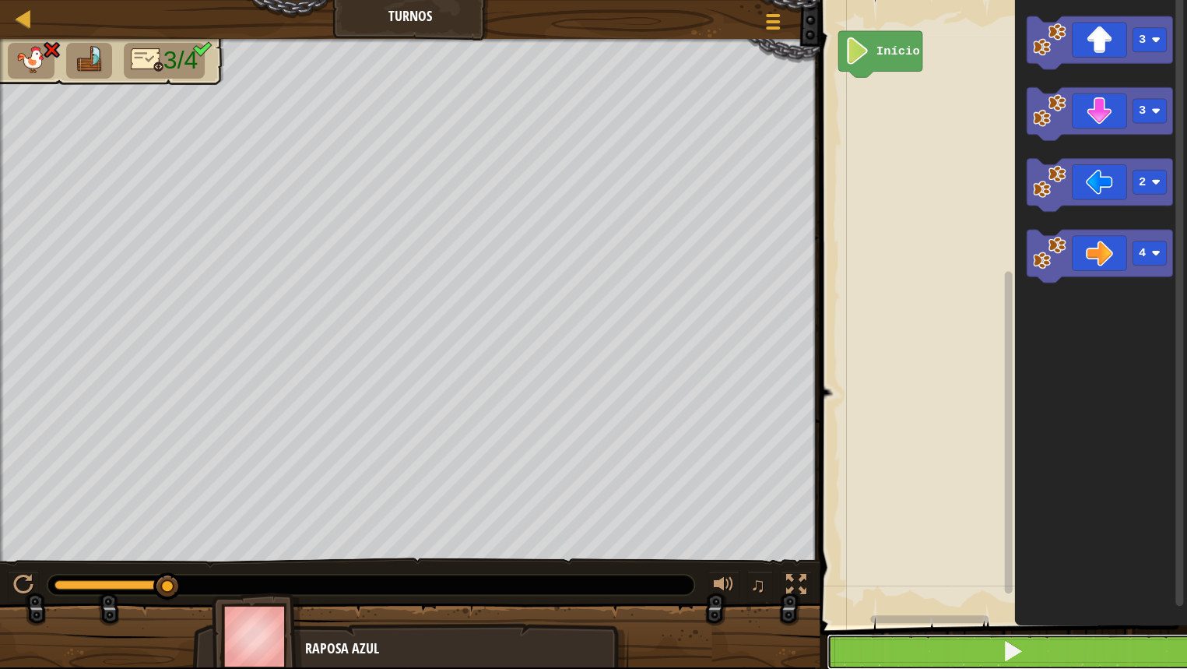
click at [1013, 554] on button at bounding box center [1013, 652] width 372 height 36
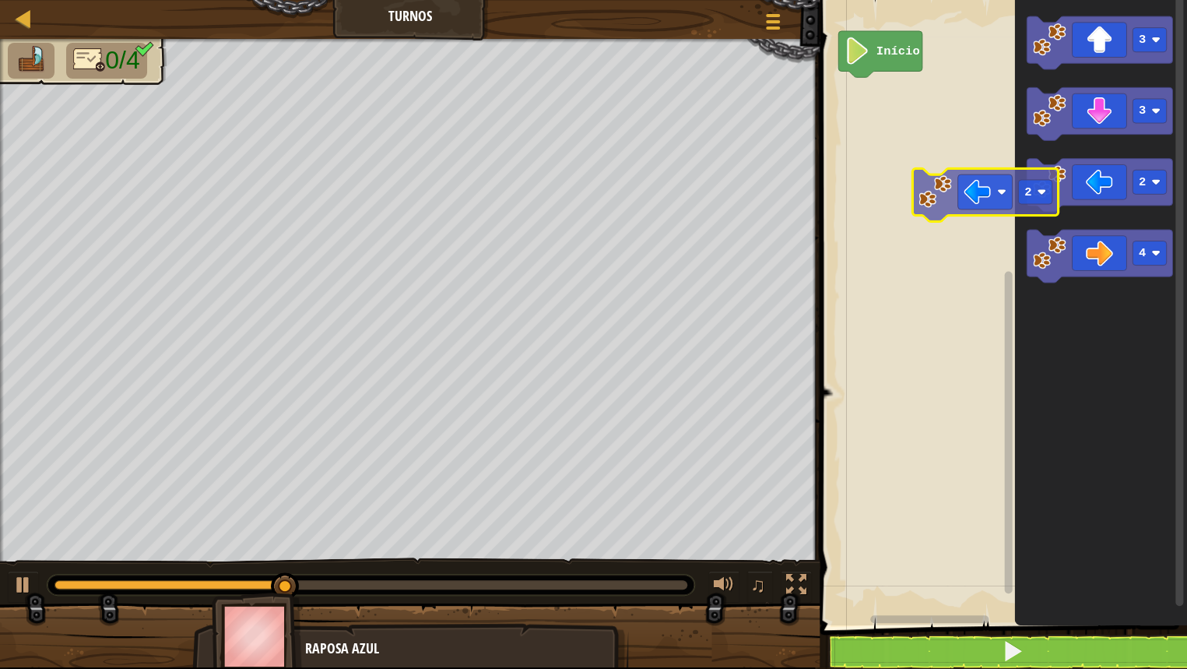
click at [984, 203] on div "Início 3 3 2 4 2" at bounding box center [1001, 308] width 372 height 633
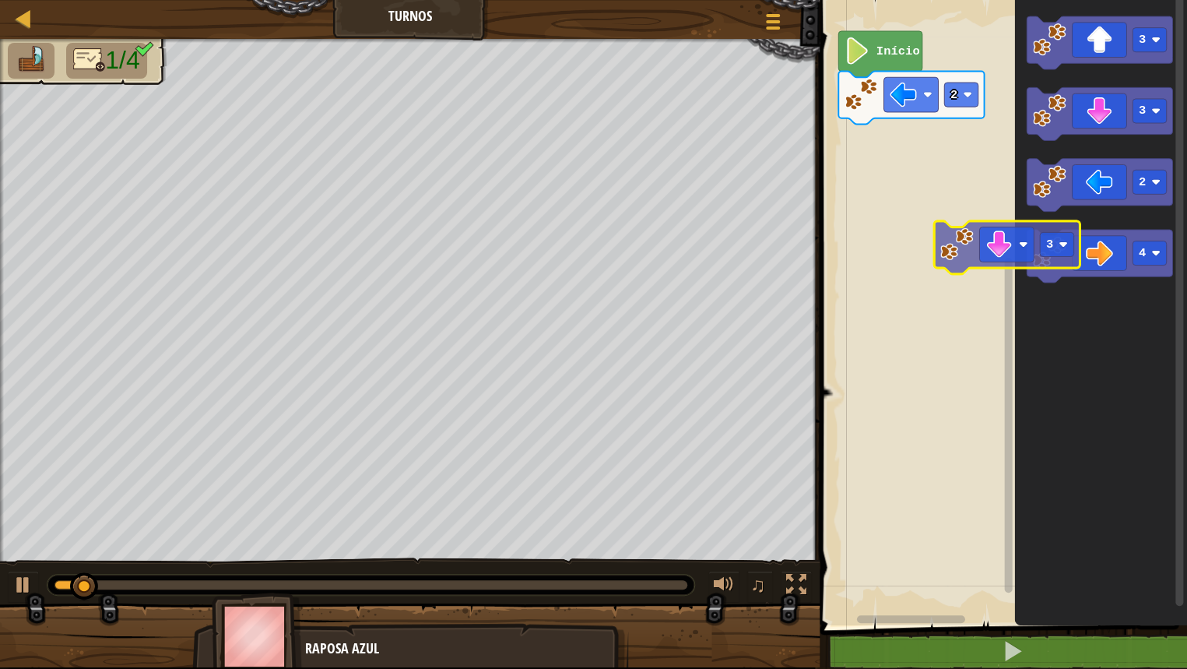
click at [935, 272] on div "2 Início 3 3 2 4 3" at bounding box center [1001, 308] width 372 height 633
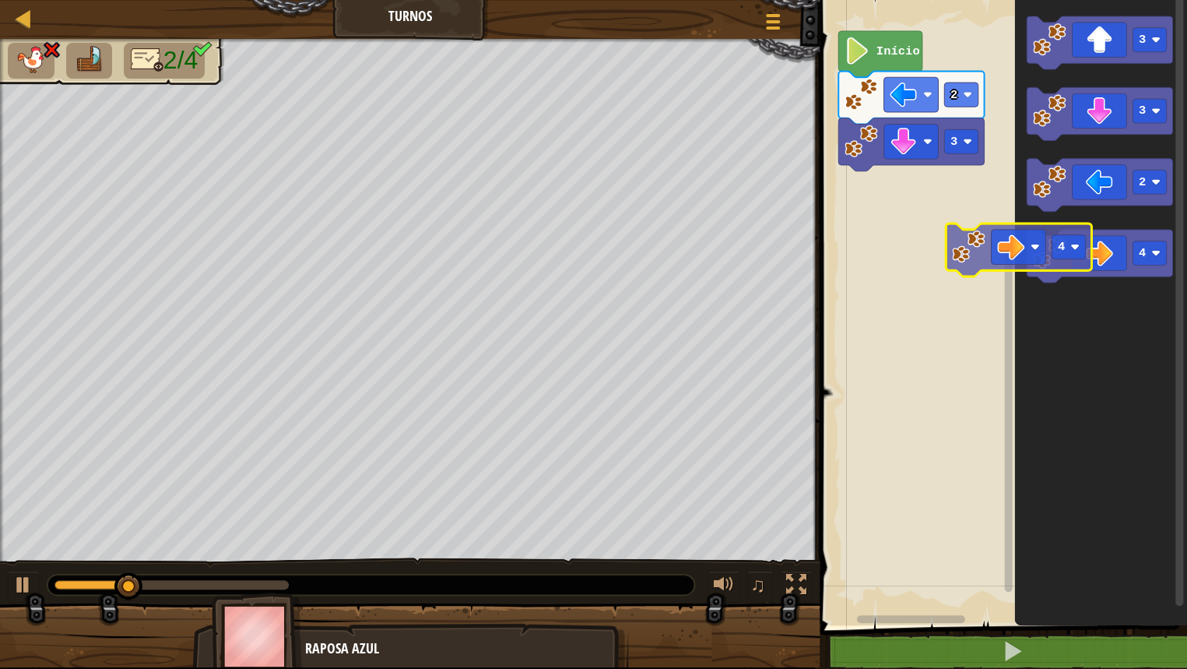
click at [904, 265] on div "3 2 Início 3 3 2 4 4" at bounding box center [1001, 308] width 372 height 633
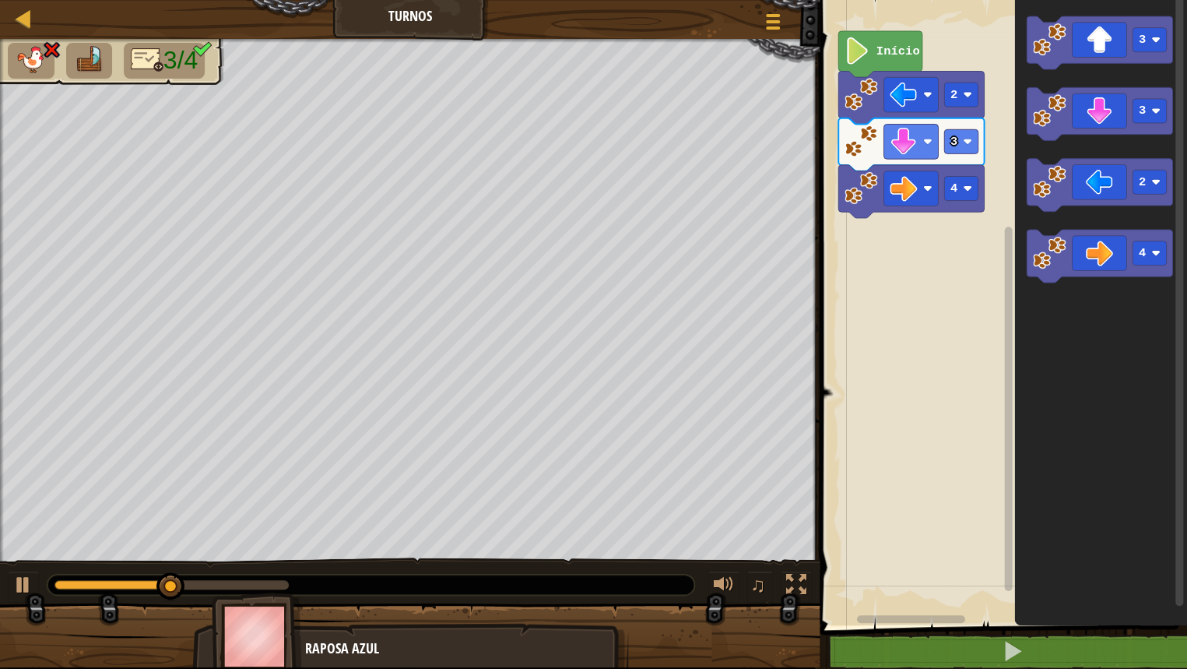
click at [1071, 71] on icon "Espaço de trabalho do Blockly" at bounding box center [1101, 308] width 173 height 633
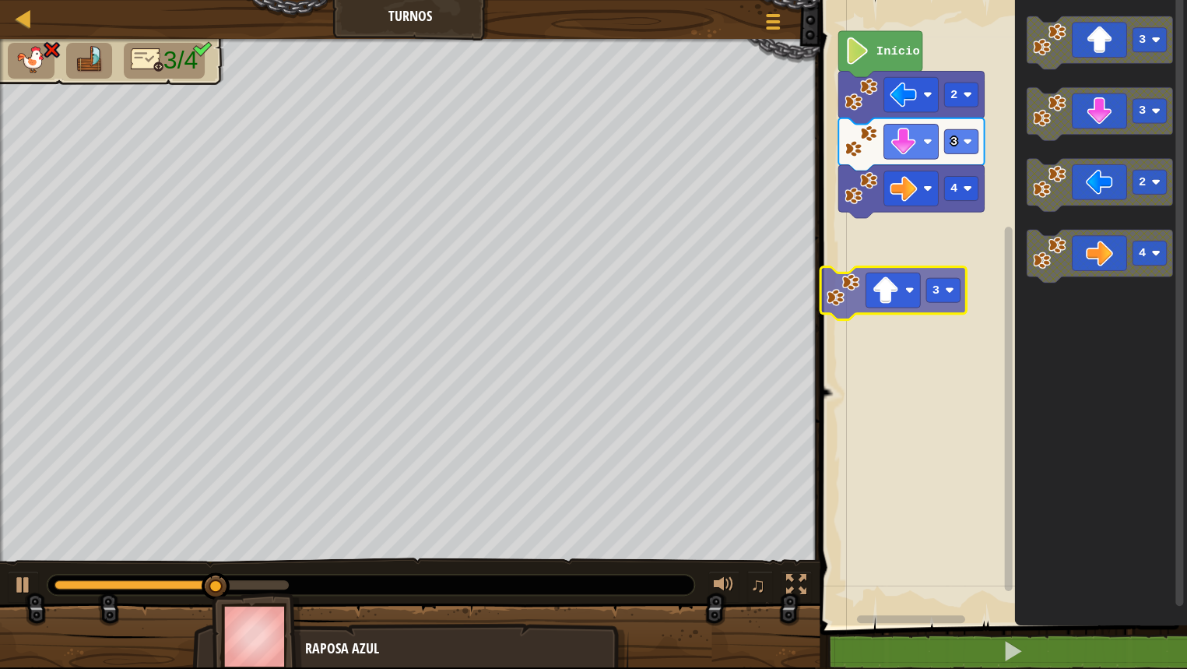
click at [853, 363] on div "4 3 2 Início 3 3 3 2 4 3" at bounding box center [1001, 308] width 372 height 633
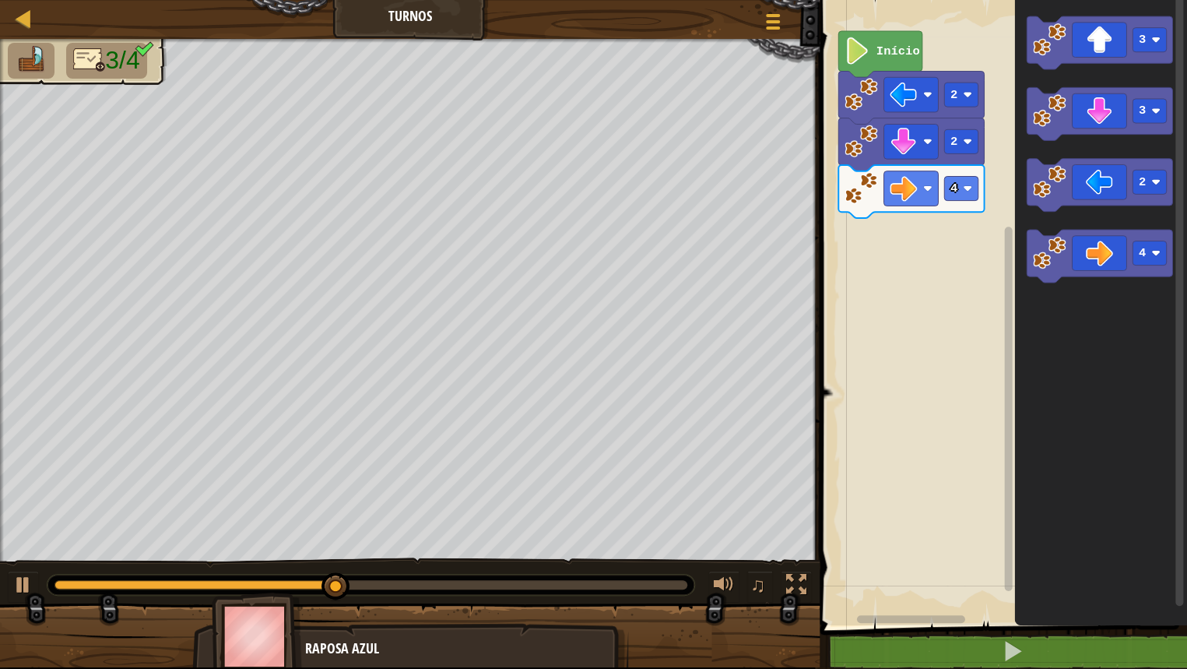
click at [888, 342] on div "Início 2 4 2 3 3 2 4" at bounding box center [1001, 308] width 372 height 633
click at [931, 320] on div "Início 2 4 2 3 3 2 4" at bounding box center [1001, 308] width 372 height 633
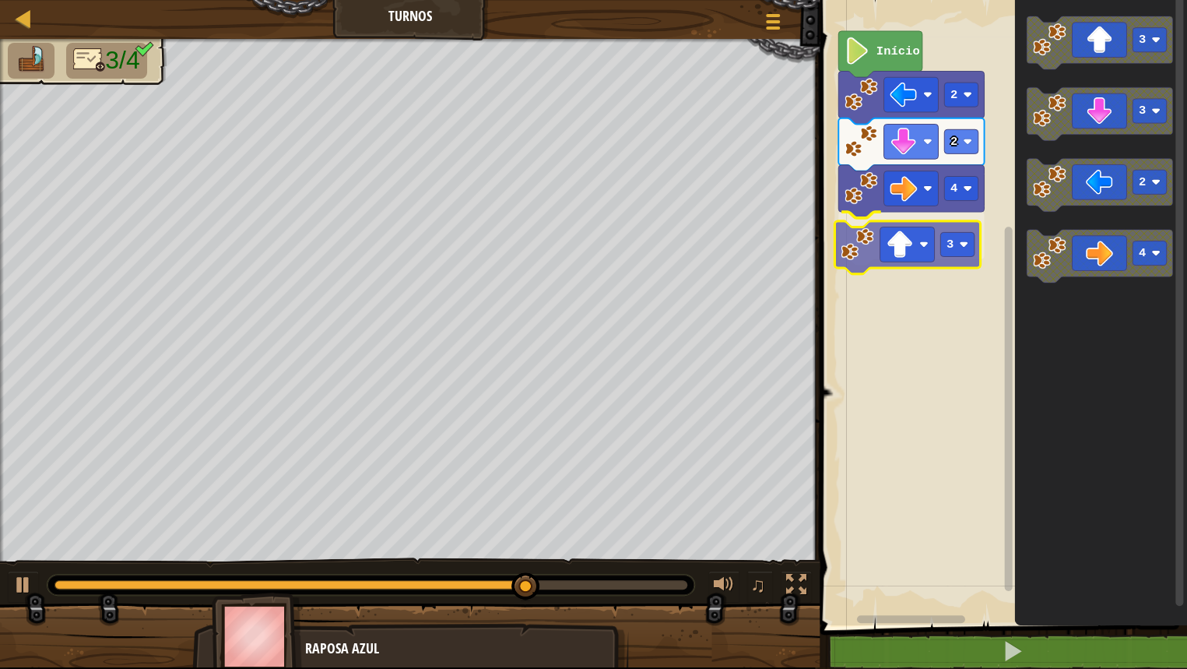
click at [876, 265] on div "Início 2 2 4 3 3 3 2 4 3" at bounding box center [1001, 308] width 372 height 633
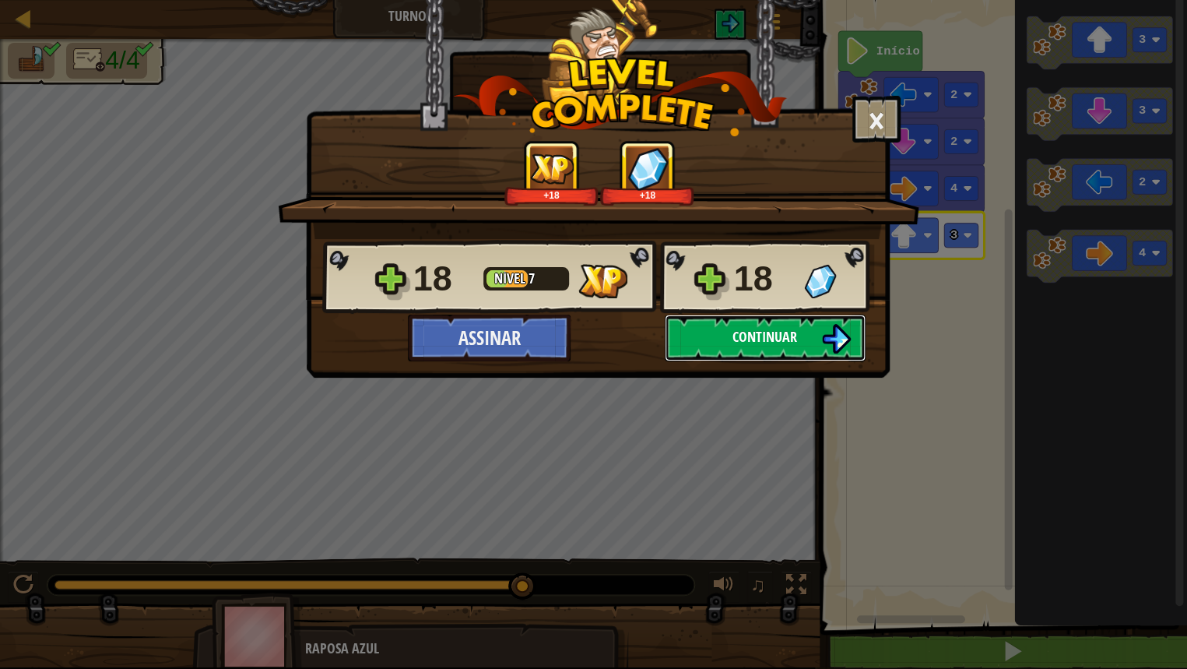
click at [823, 324] on img at bounding box center [836, 339] width 30 height 30
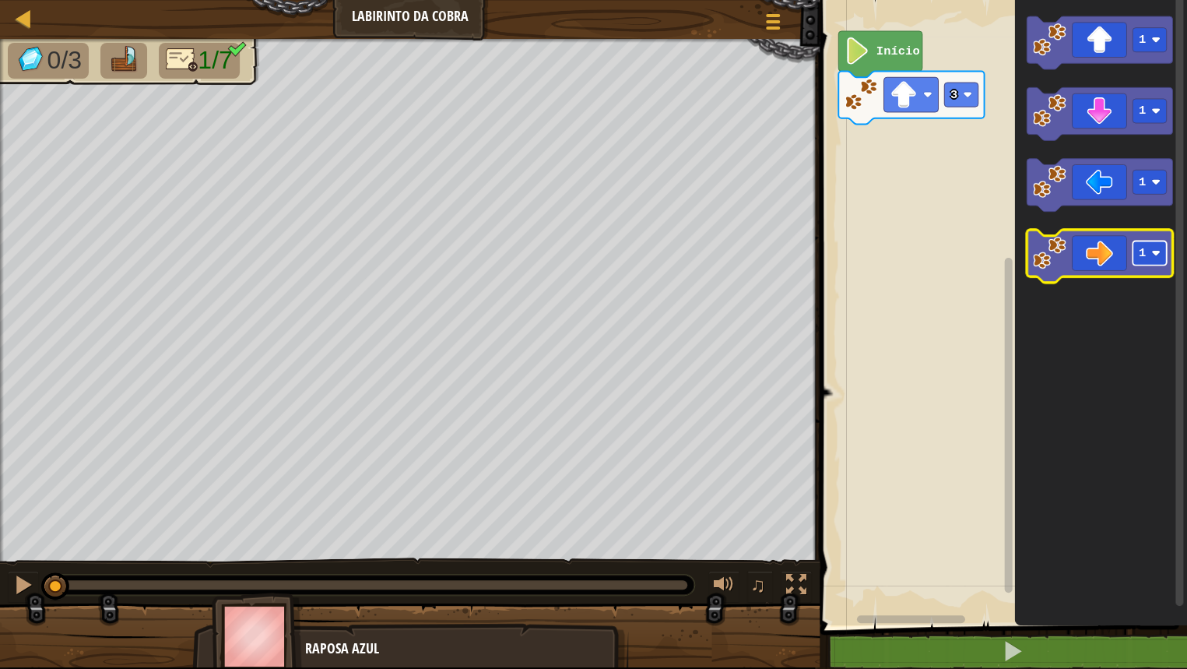
click at [1134, 248] on g "1" at bounding box center [1149, 252] width 34 height 24
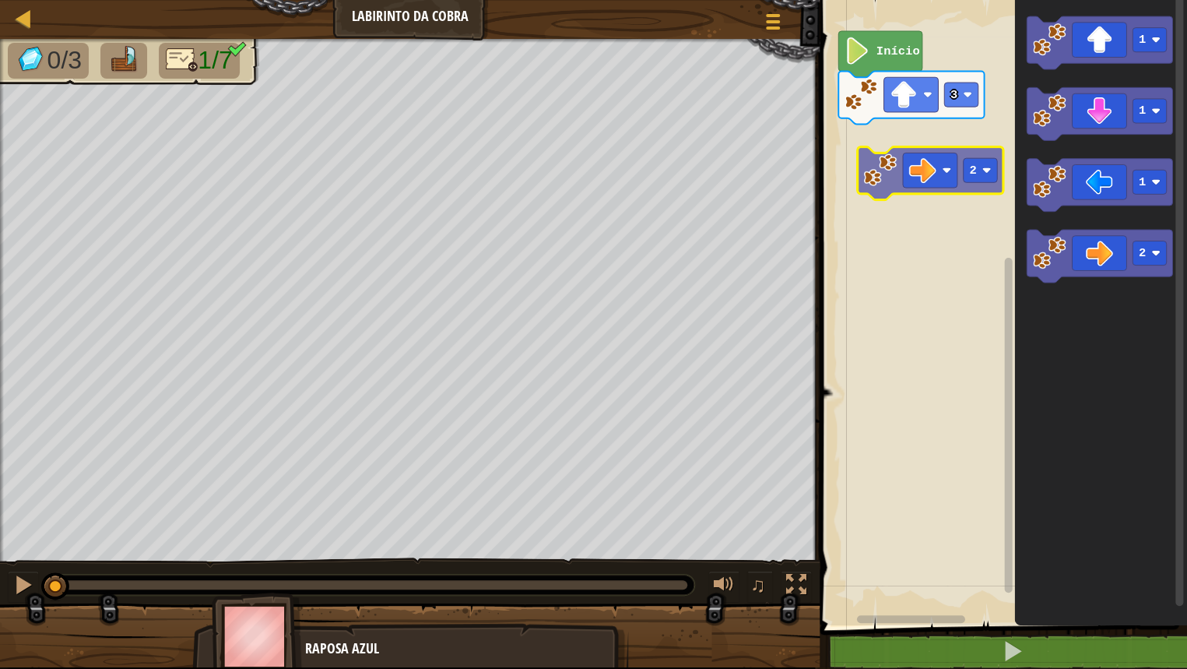
click at [900, 143] on div "3 Início 1 1 1 2 2" at bounding box center [1001, 308] width 372 height 633
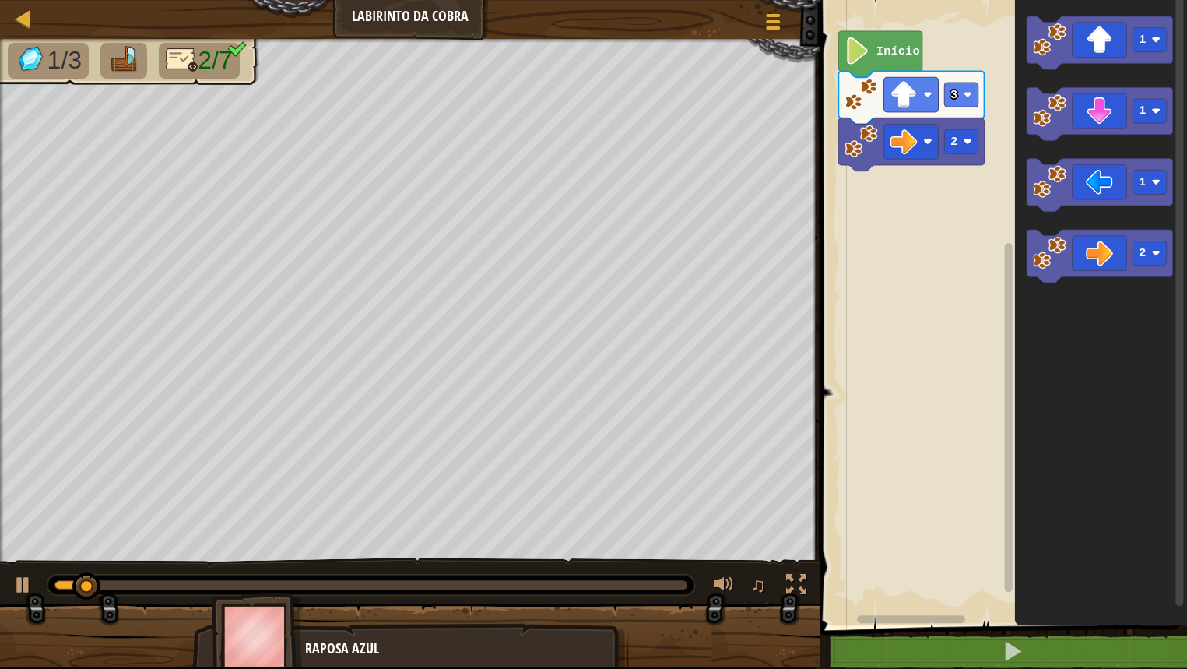
click at [944, 175] on div "3 2 Início 1 1 1 2" at bounding box center [1001, 308] width 372 height 633
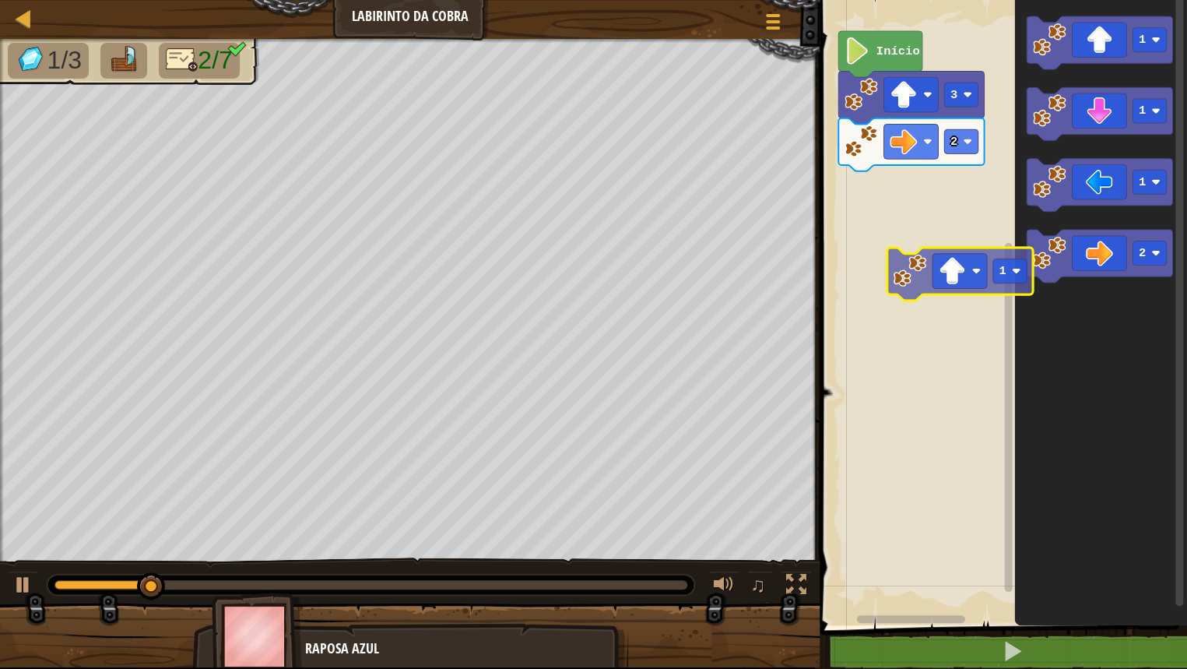
click at [992, 283] on div "3 2 Início 1 1 1 2 1" at bounding box center [1001, 308] width 372 height 633
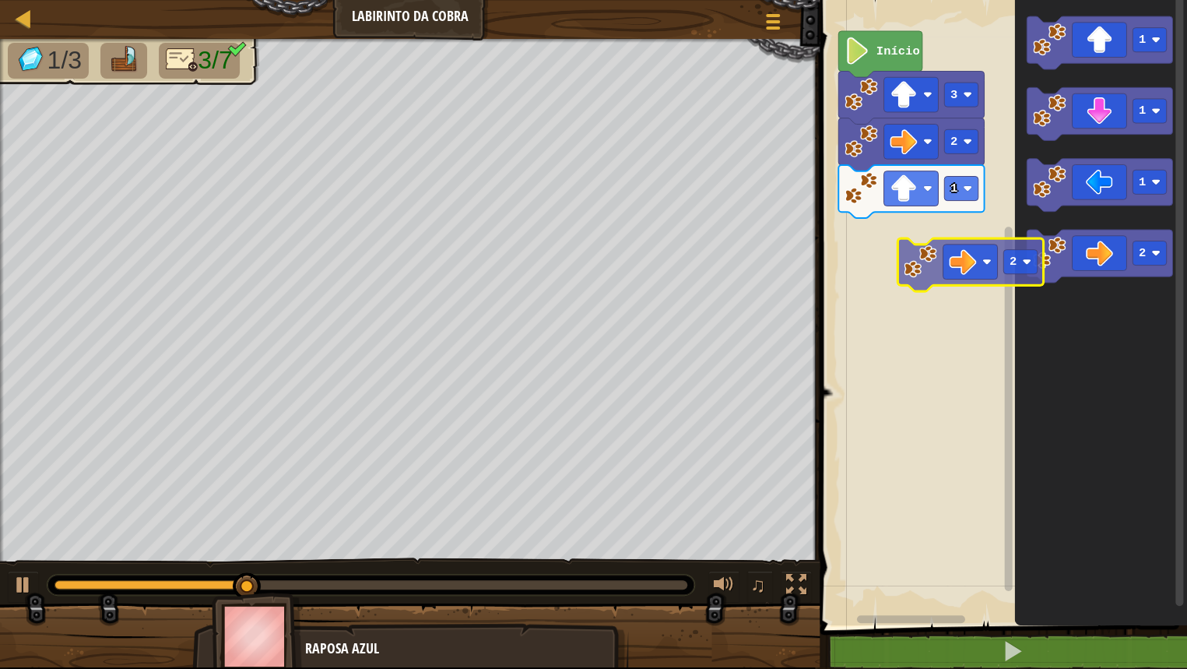
click at [929, 240] on div "1 2 3 Início 1 1 1 2 2" at bounding box center [1001, 308] width 372 height 633
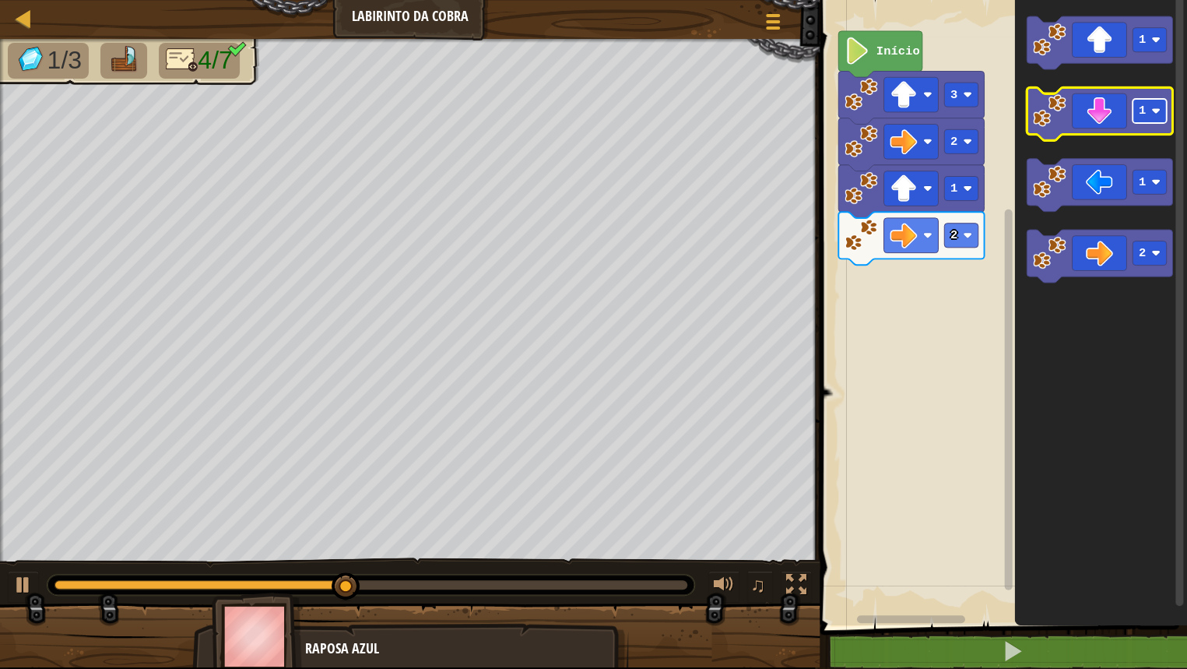
click at [1134, 116] on rect "Espaço de trabalho do Blockly" at bounding box center [1149, 111] width 34 height 24
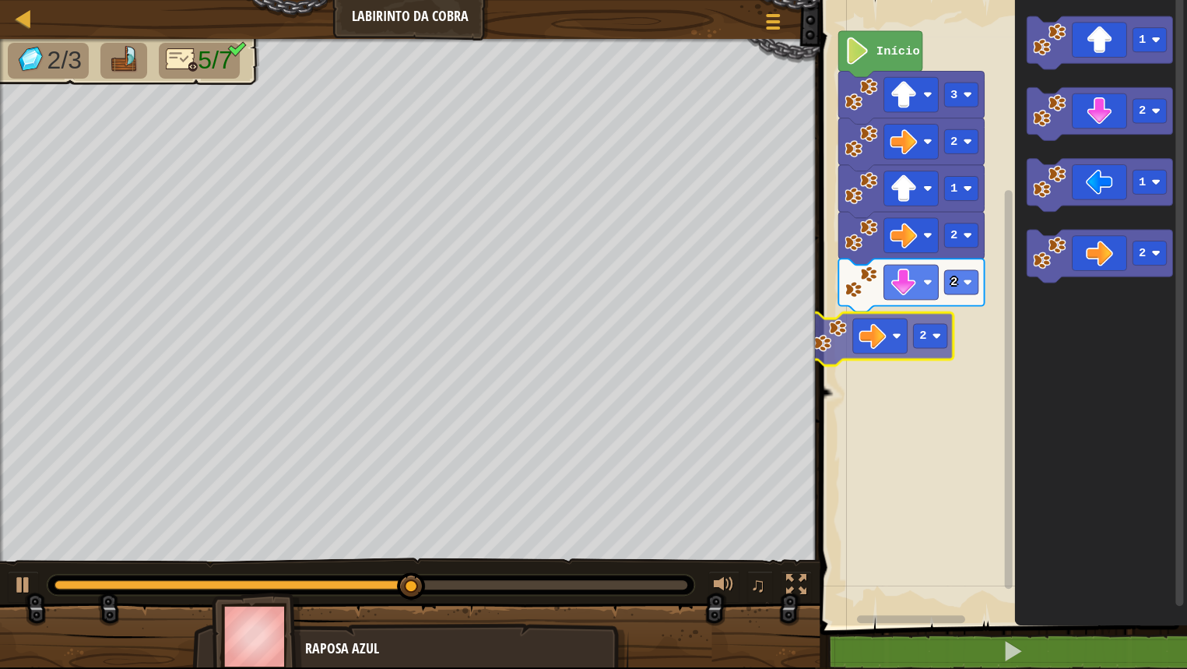
click at [864, 337] on div "2 2 1 2 3 Início 2 1 2 1 2 2" at bounding box center [1001, 308] width 372 height 633
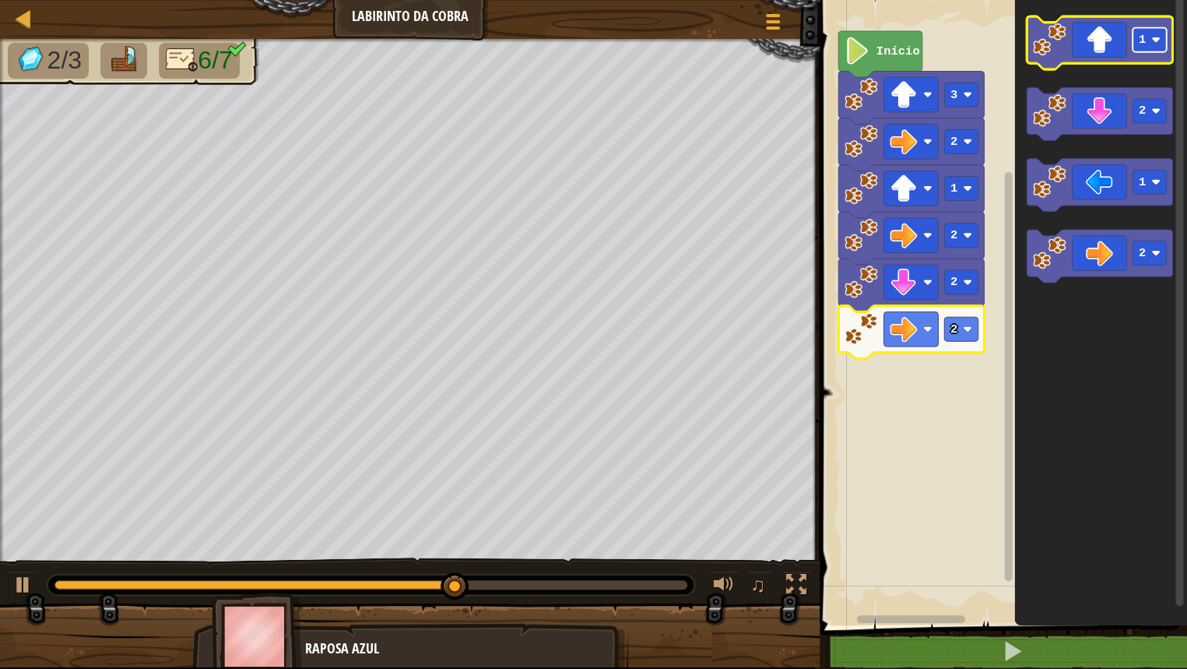
click at [1142, 51] on rect "Espaço de trabalho do Blockly" at bounding box center [1149, 40] width 34 height 24
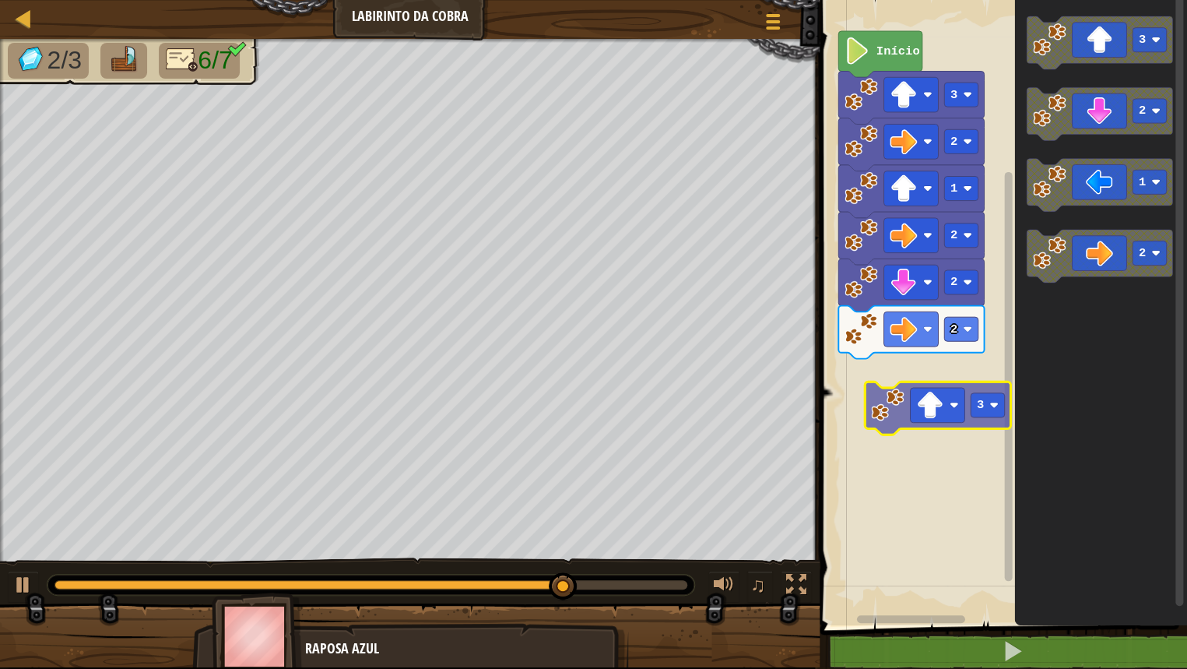
click at [939, 432] on div "2 2 2 1 2 3 Início 3 2 1 2 3" at bounding box center [1001, 308] width 372 height 633
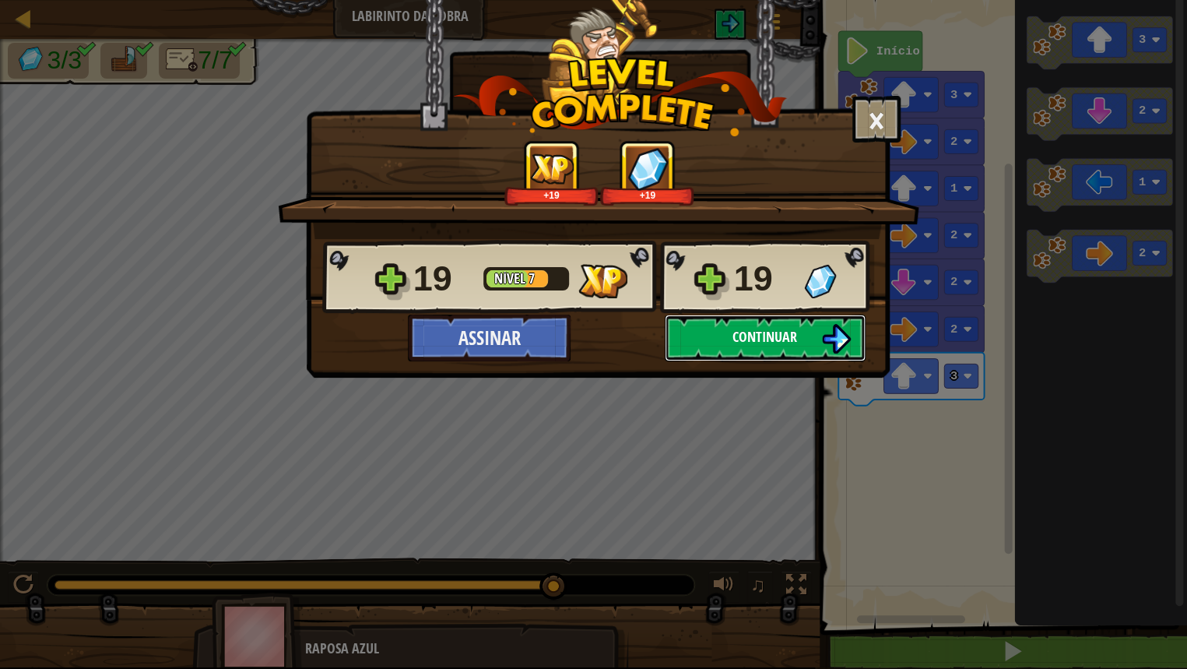
click at [797, 327] on button "Continuar" at bounding box center [765, 337] width 201 height 47
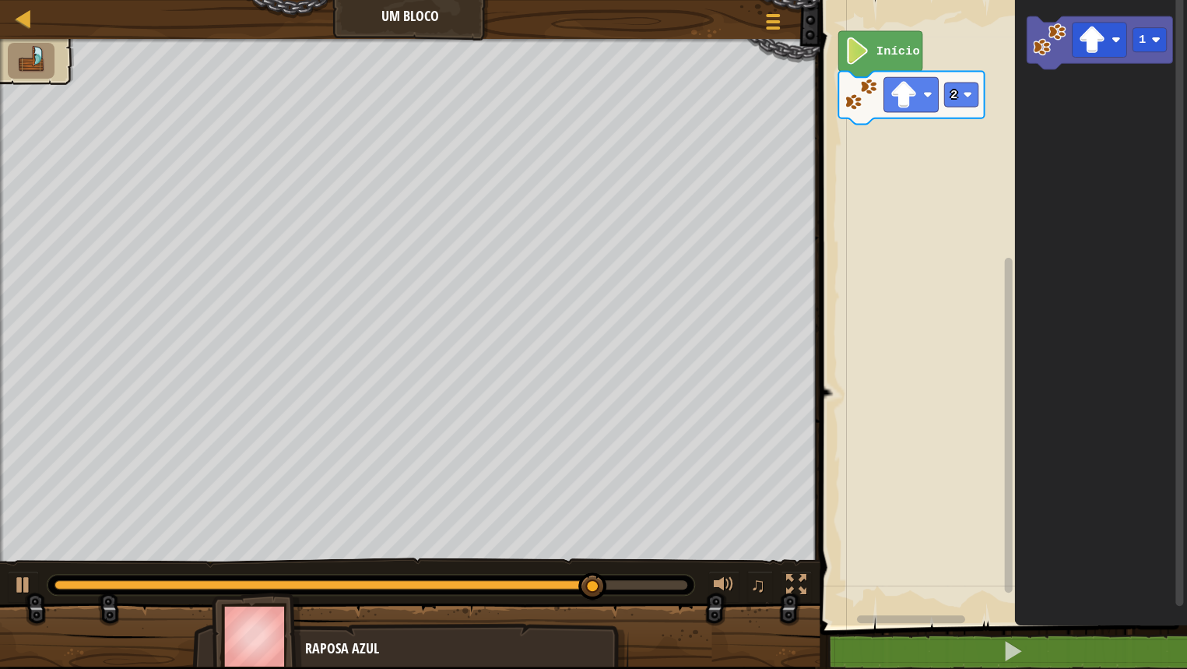
click at [1116, 168] on icon "1" at bounding box center [1101, 308] width 173 height 633
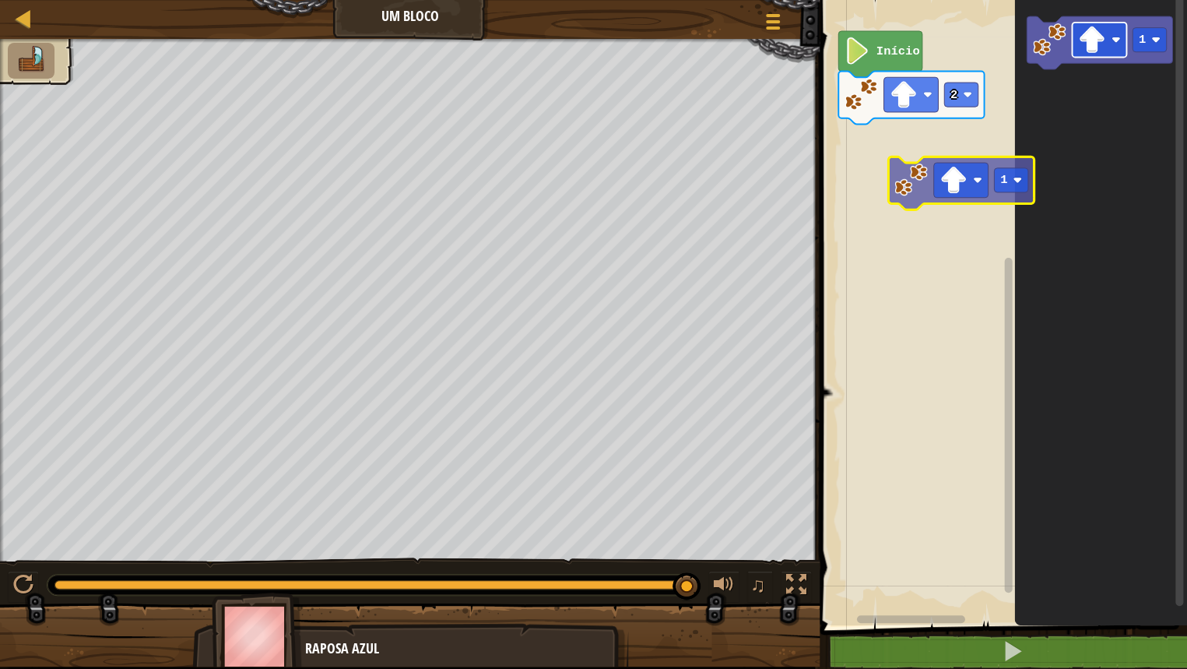
click at [928, 168] on div "Início 2 1 1" at bounding box center [1001, 308] width 372 height 633
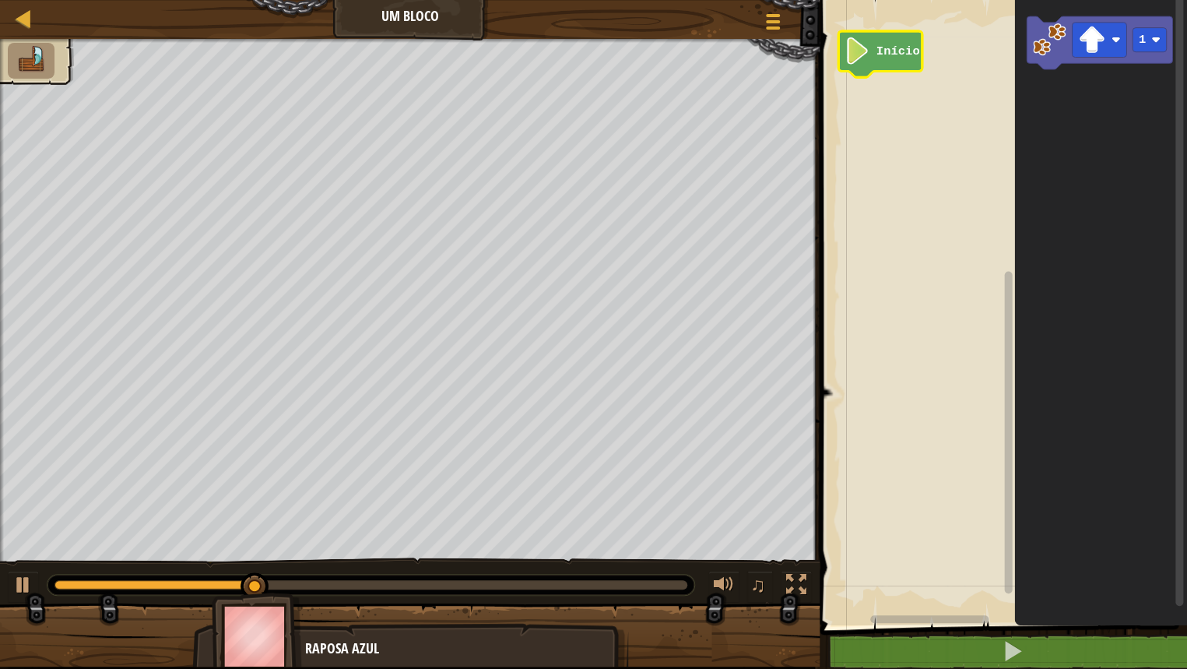
click at [907, 59] on icon "Espaço de trabalho do Blockly" at bounding box center [880, 54] width 84 height 46
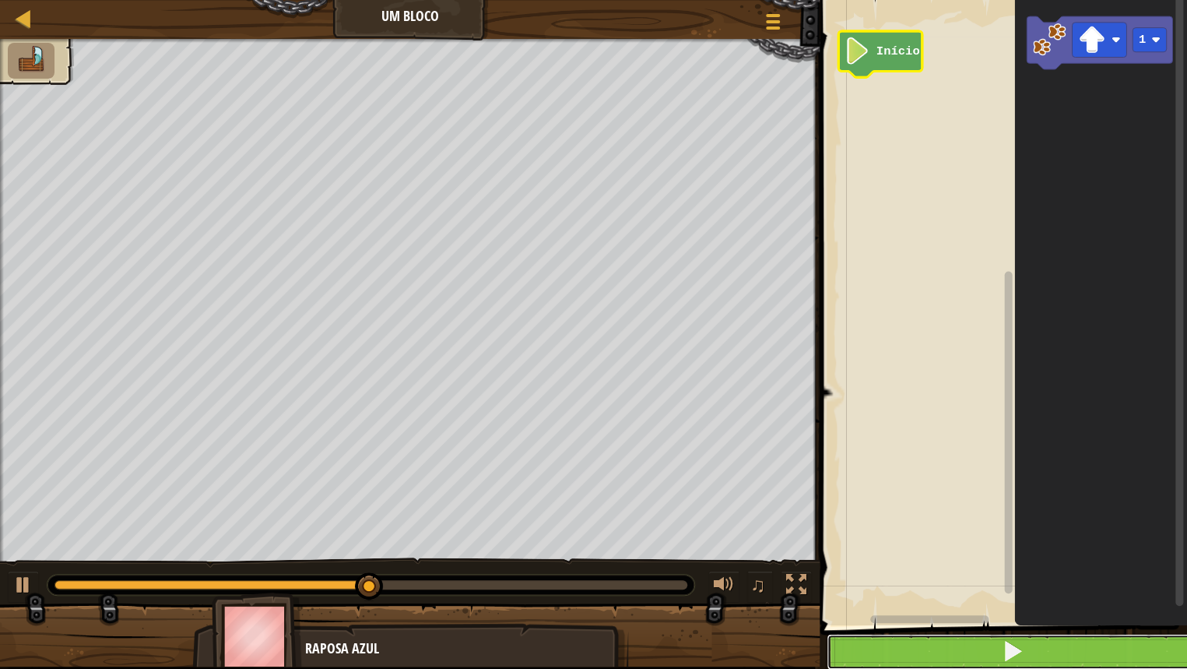
click at [973, 554] on button at bounding box center [1013, 652] width 372 height 36
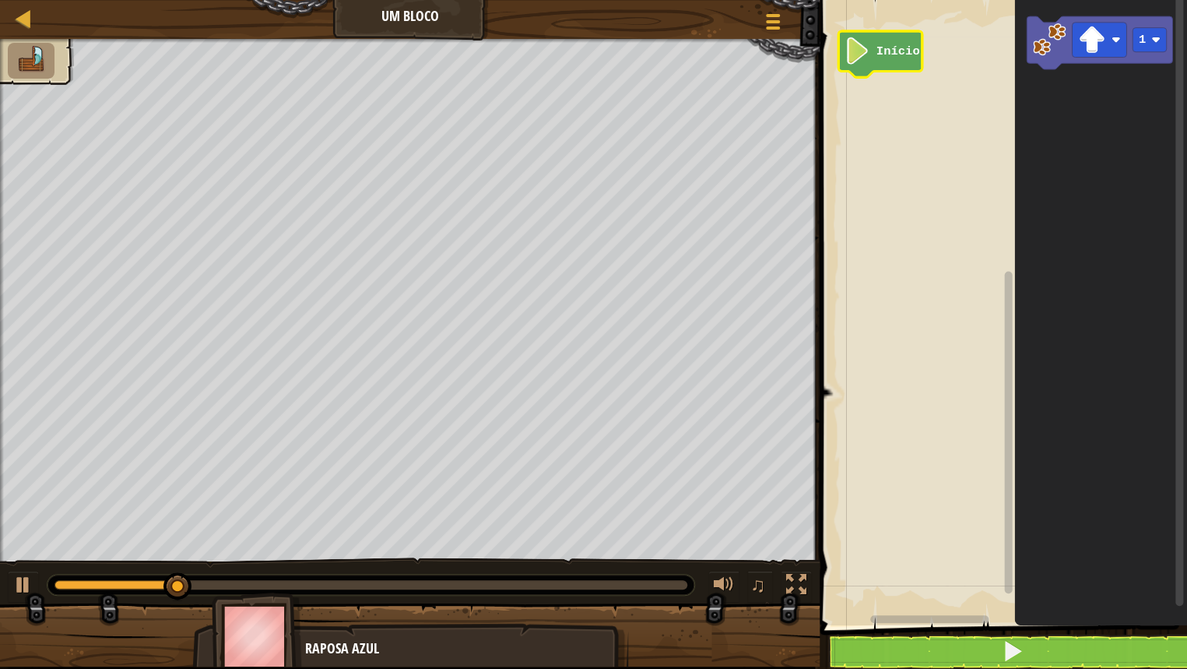
click at [0, 554] on div at bounding box center [410, 641] width 820 height 78
click at [31, 554] on div at bounding box center [23, 584] width 20 height 20
drag, startPoint x: 221, startPoint y: 576, endPoint x: 0, endPoint y: 574, distance: 221.0
click at [0, 554] on div "♫" at bounding box center [410, 580] width 820 height 47
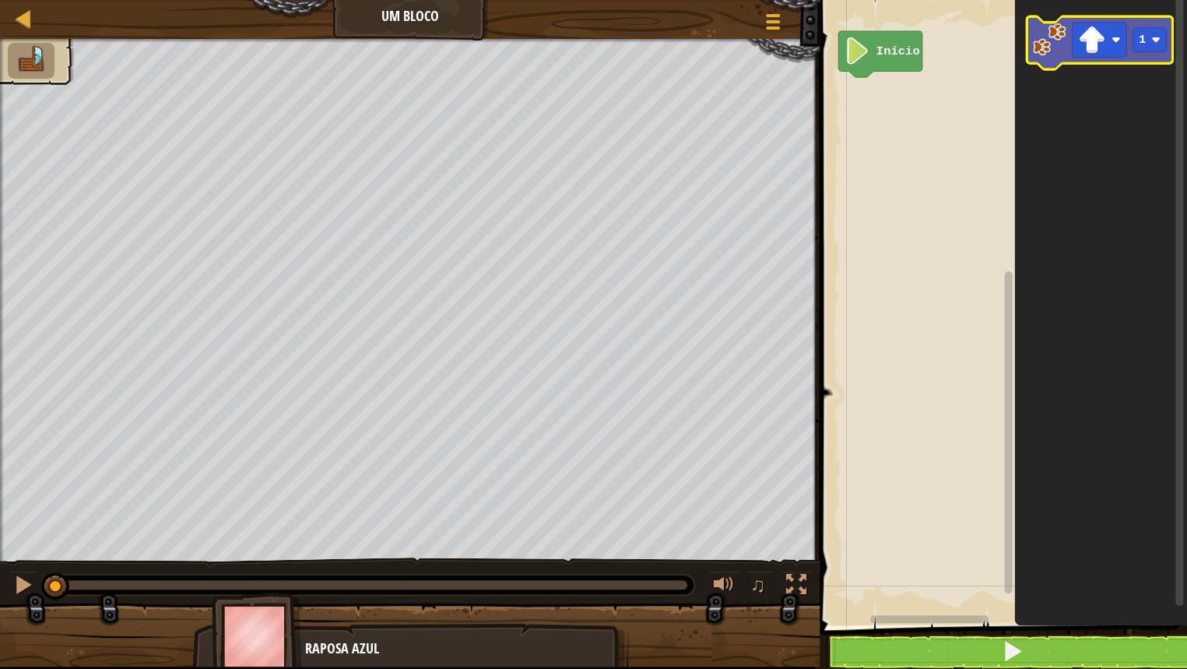
click at [1048, 47] on image "Espaço de trabalho do Blockly" at bounding box center [1049, 39] width 33 height 33
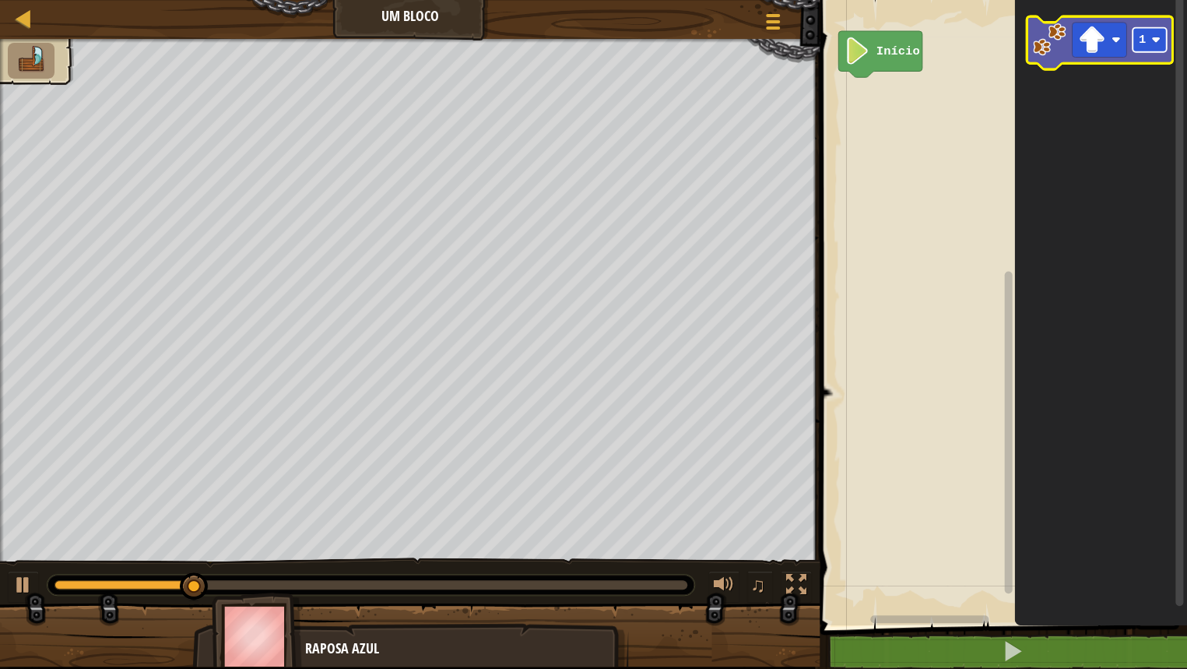
click at [1133, 40] on rect "Espaço de trabalho do Blockly" at bounding box center [1149, 40] width 34 height 24
click at [1096, 36] on image "Espaço de trabalho do Blockly" at bounding box center [1091, 39] width 27 height 27
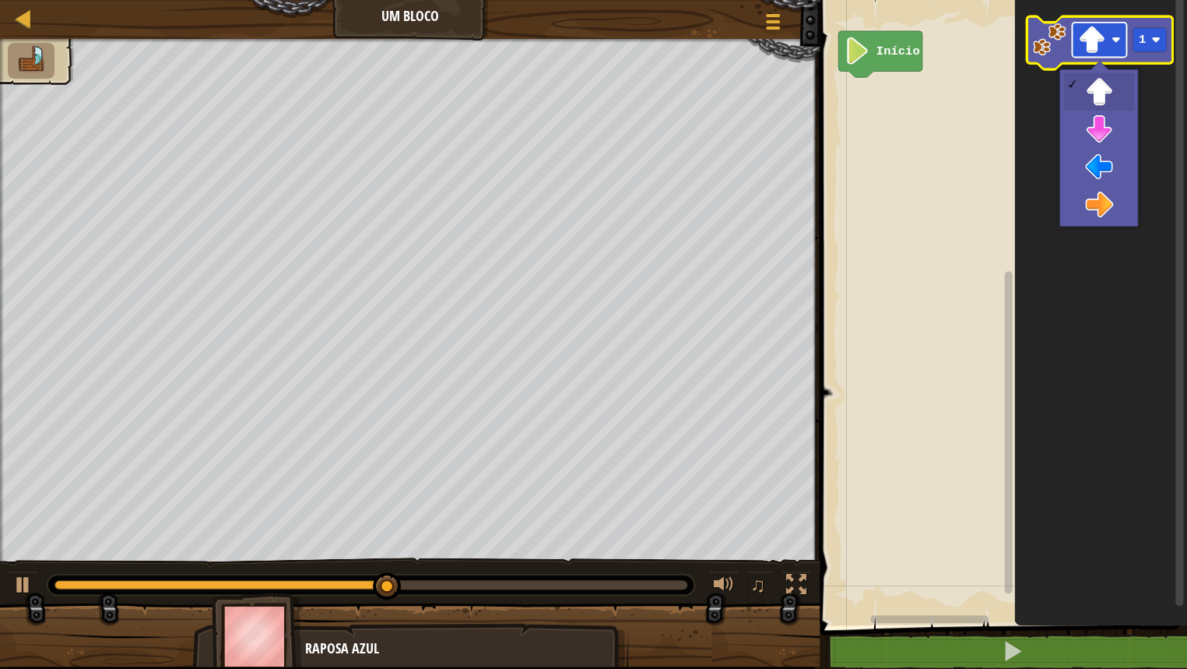
click at [1083, 45] on image "Espaço de trabalho do Blockly" at bounding box center [1091, 39] width 27 height 27
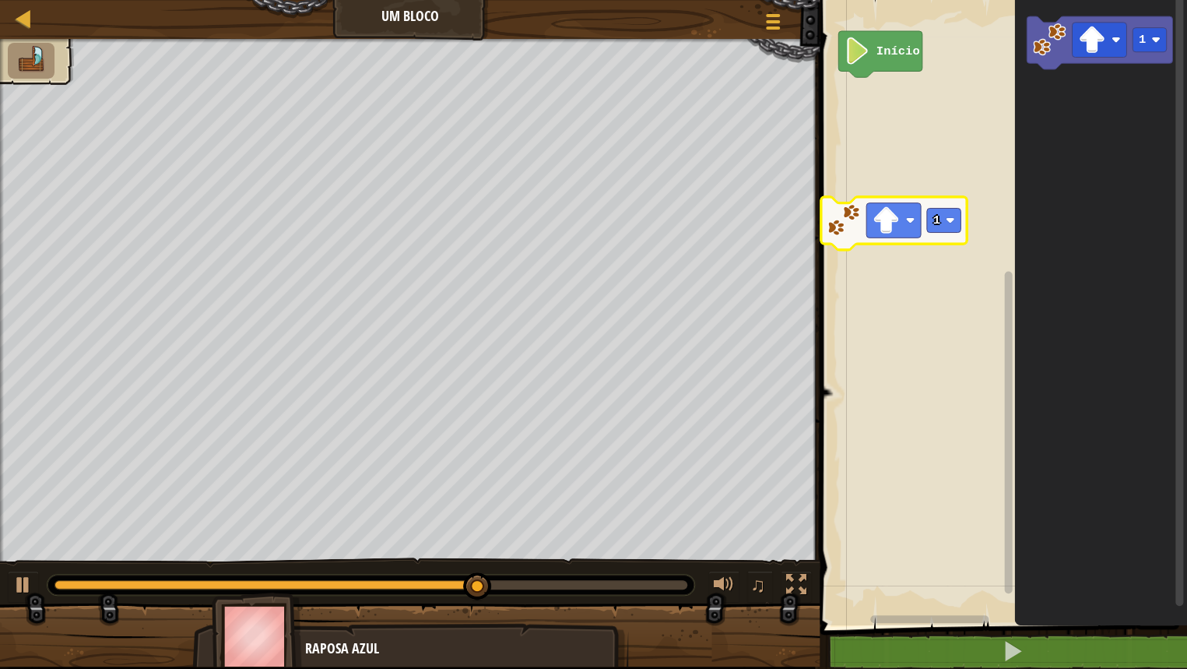
click at [861, 204] on div "Início 1 1" at bounding box center [1001, 308] width 372 height 633
click at [861, 204] on image "Espaço de trabalho do Blockly" at bounding box center [843, 219] width 33 height 33
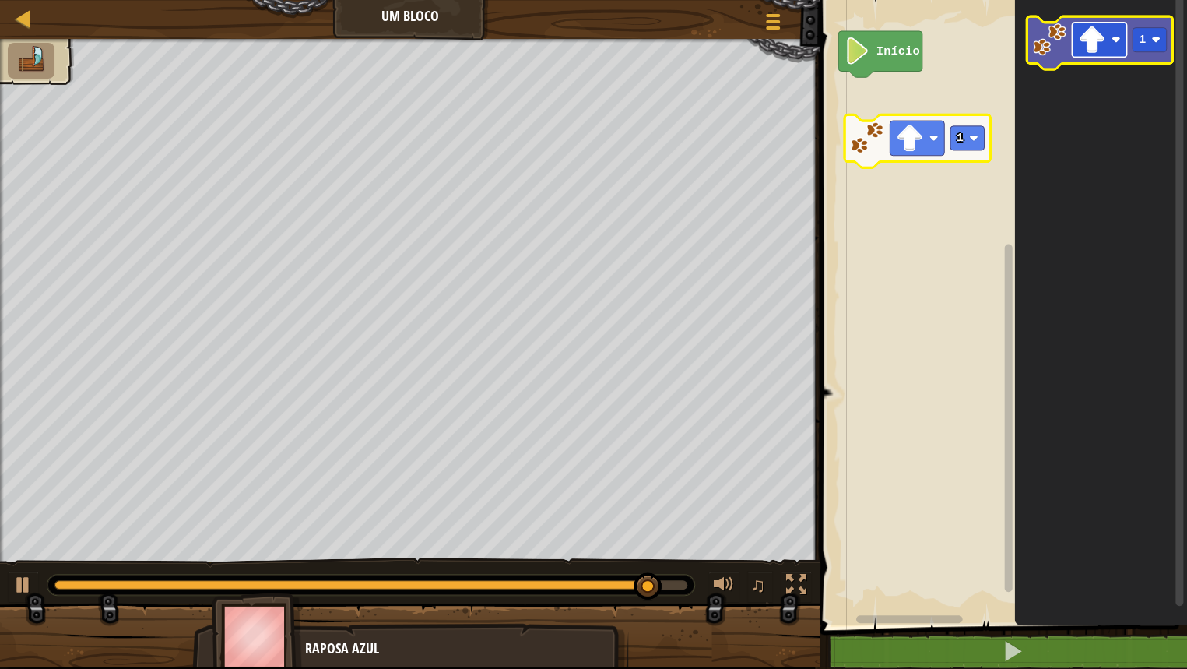
click at [1105, 45] on rect "Espaço de trabalho do Blockly" at bounding box center [1099, 40] width 54 height 35
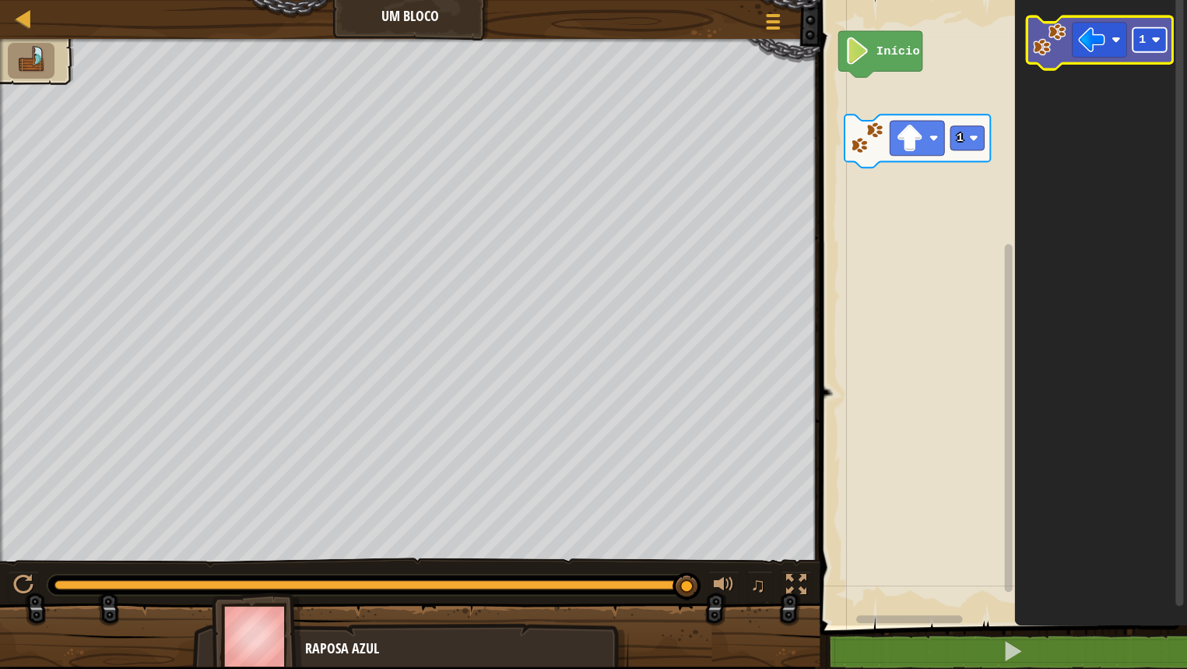
click at [1158, 38] on image "Espaço de trabalho do Blockly" at bounding box center [1155, 39] width 9 height 9
click at [1031, 221] on icon "3" at bounding box center [1101, 308] width 173 height 633
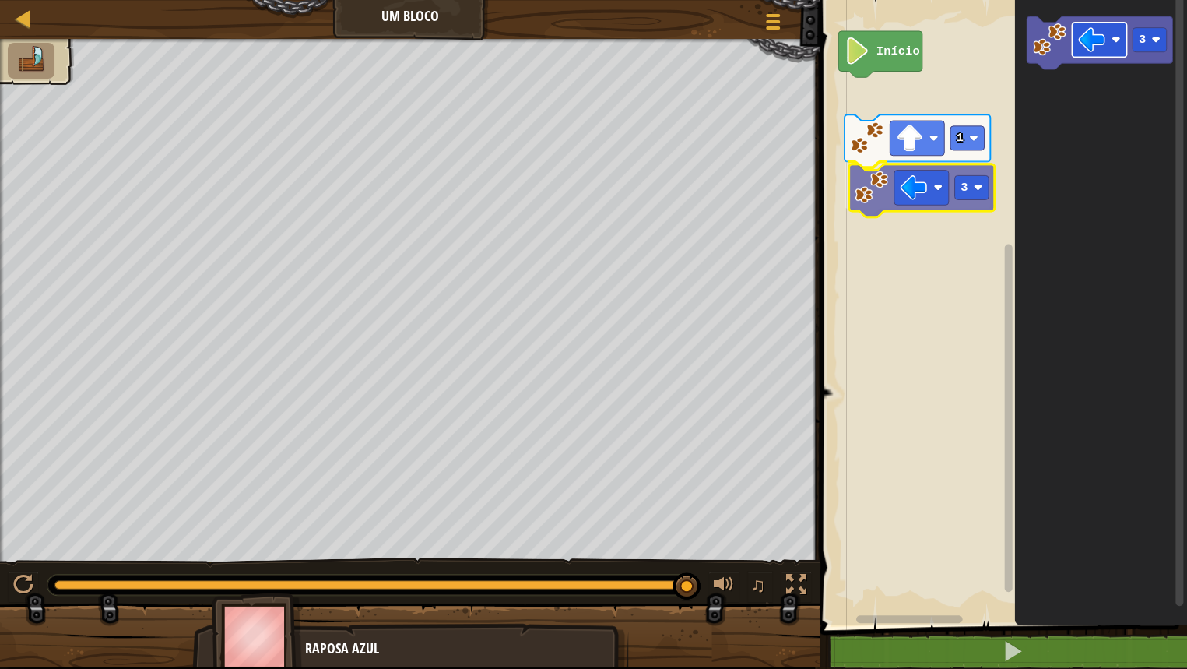
click at [921, 185] on div "Início 1 3 3 3" at bounding box center [1001, 308] width 372 height 633
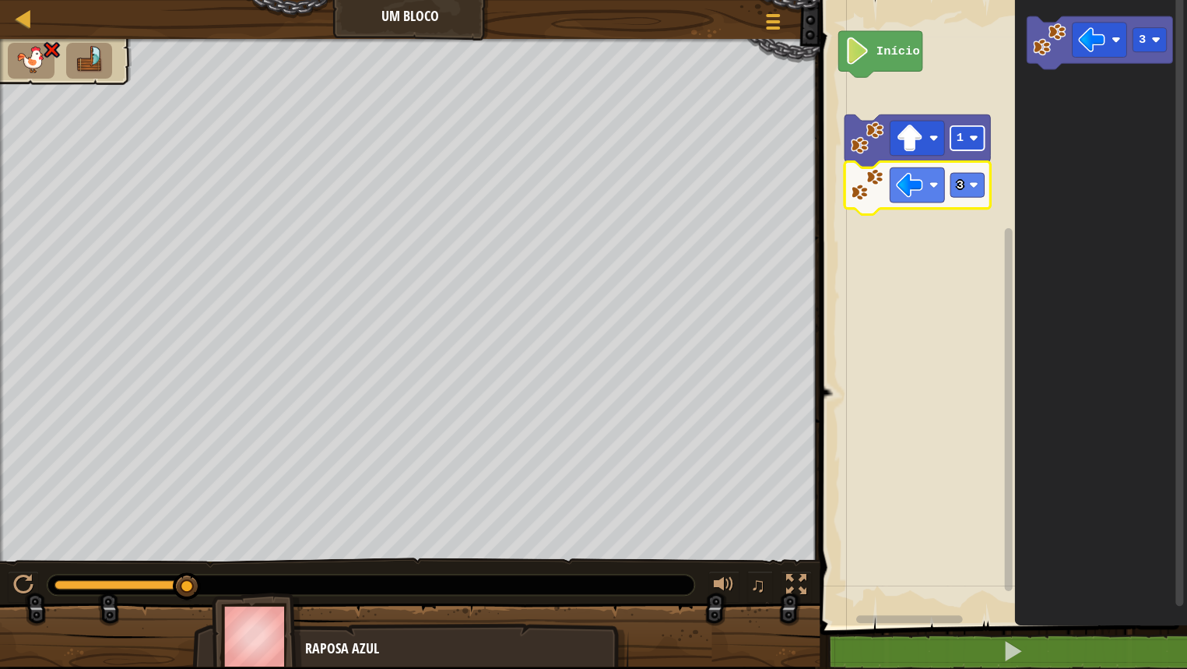
click at [961, 139] on text "1" at bounding box center [959, 138] width 7 height 14
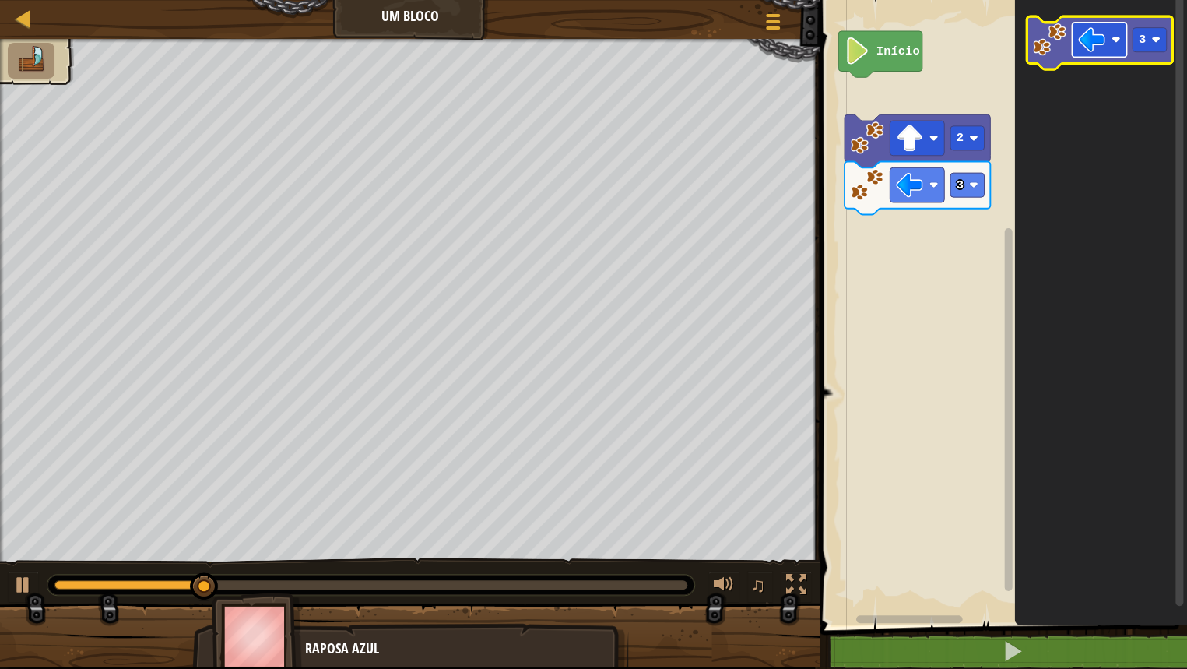
click at [1097, 49] on image "Espaço de trabalho do Blockly" at bounding box center [1091, 39] width 27 height 27
click at [1152, 44] on image "Espaço de trabalho do Blockly" at bounding box center [1155, 39] width 9 height 9
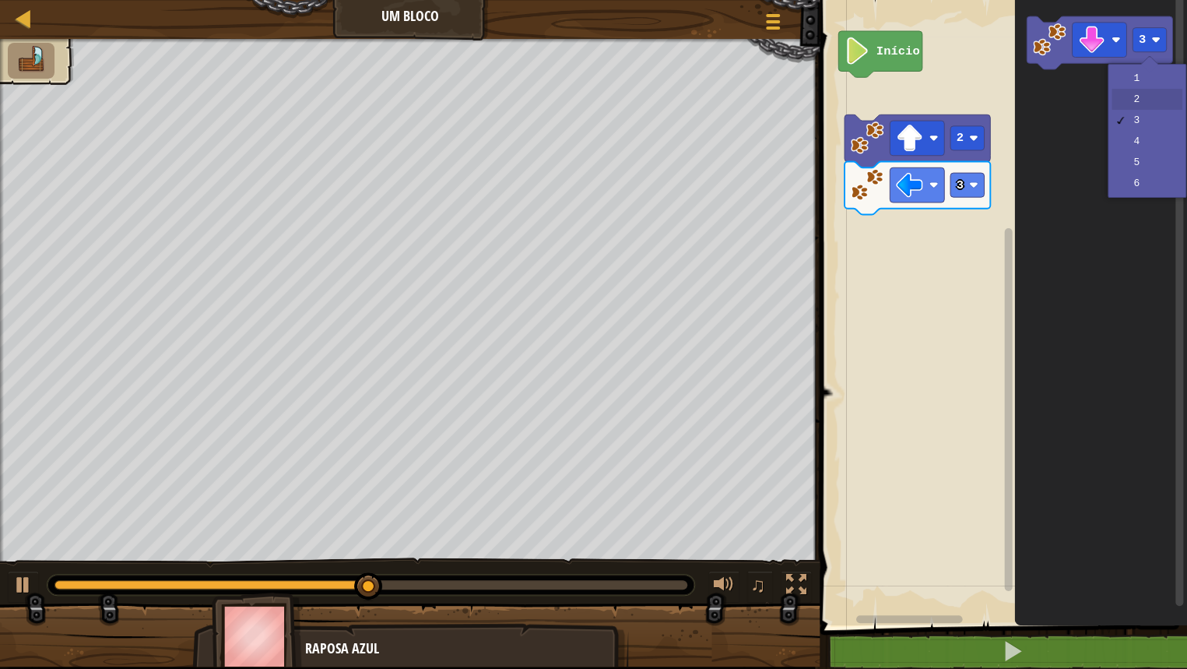
drag, startPoint x: 1149, startPoint y: 87, endPoint x: 1153, endPoint y: 97, distance: 9.8
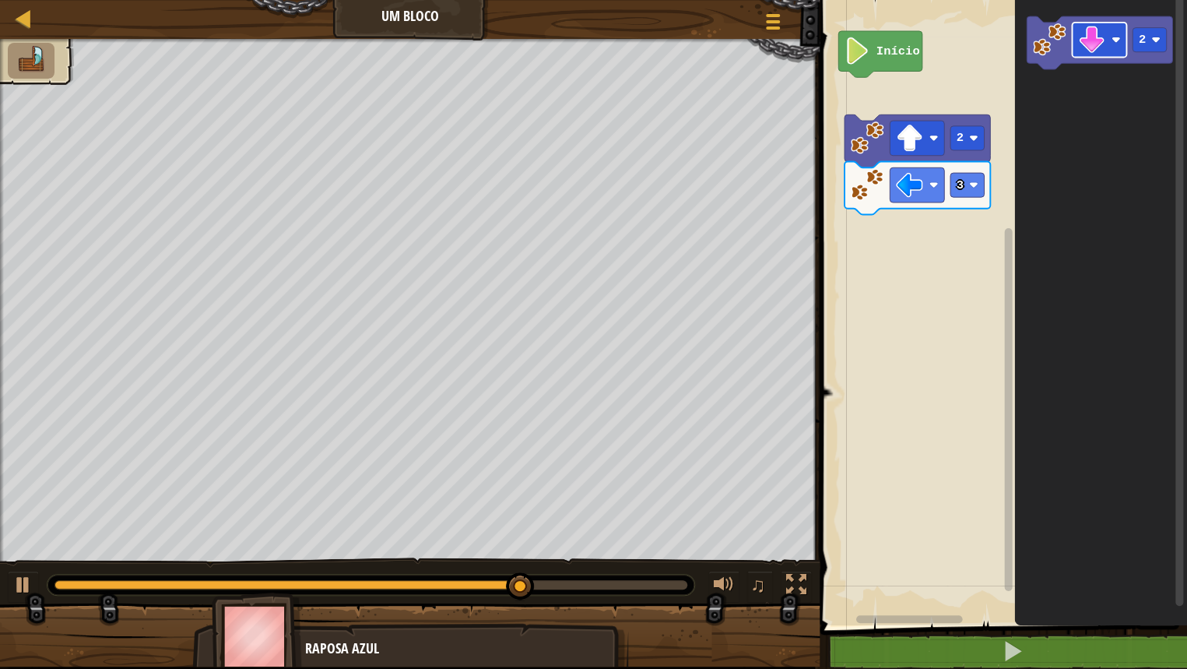
click at [1020, 189] on icon "2" at bounding box center [1101, 308] width 173 height 633
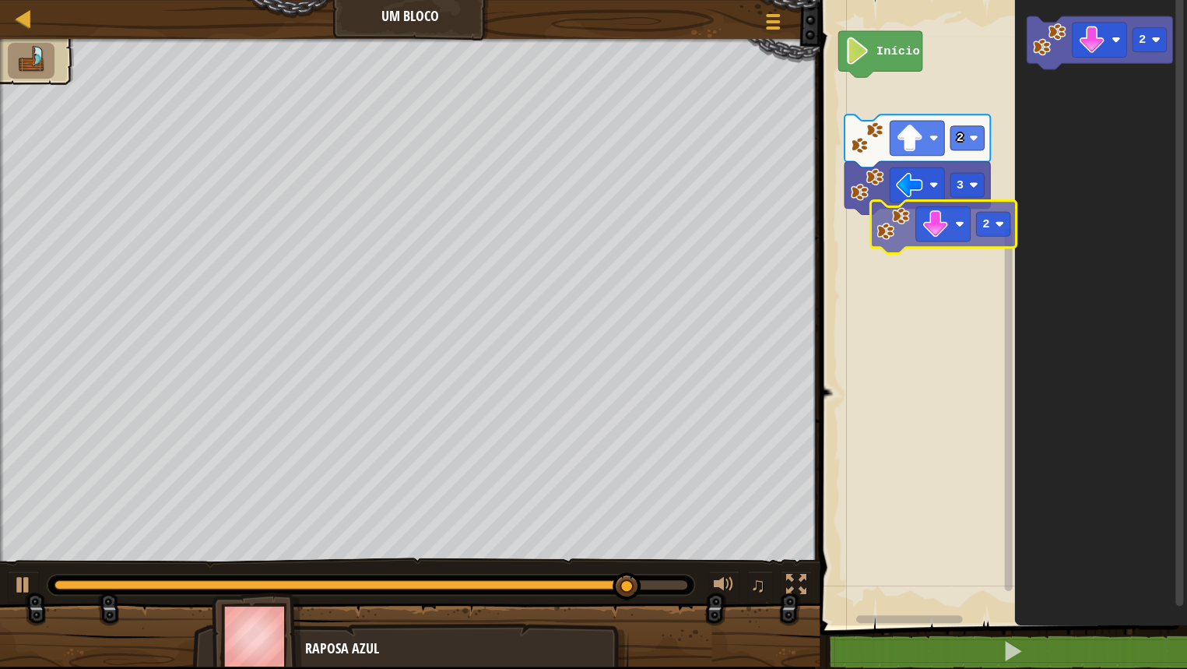
click at [865, 233] on div "Início 2 3 2 2" at bounding box center [1001, 308] width 372 height 633
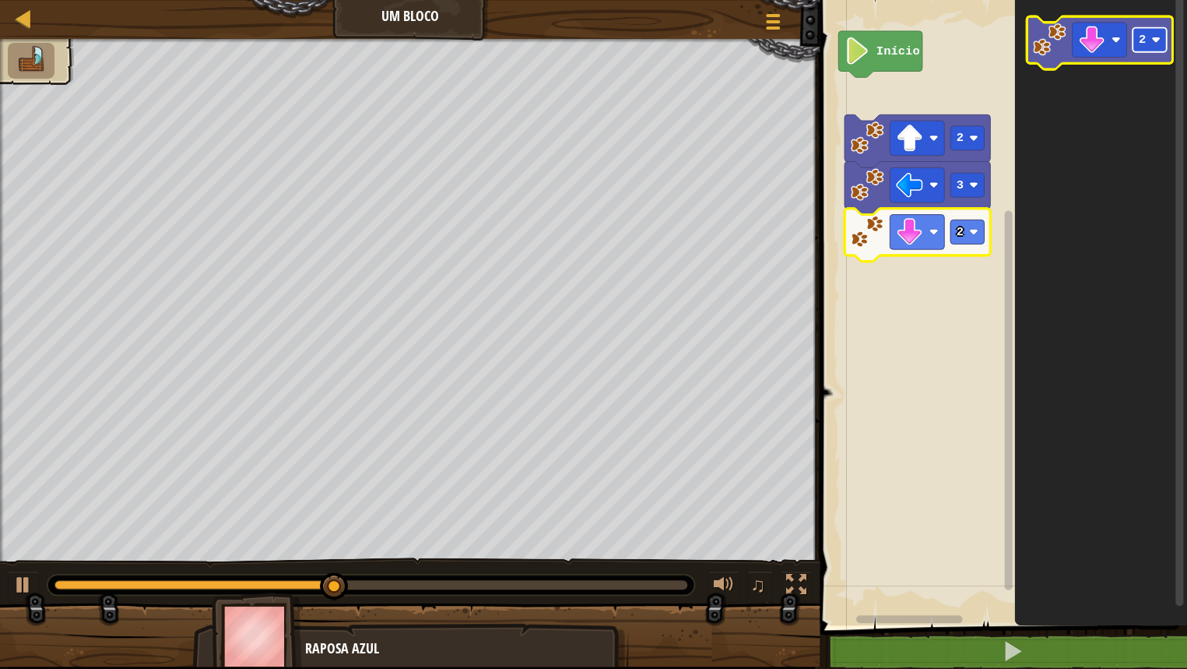
click at [1143, 39] on text "2" at bounding box center [1142, 40] width 7 height 14
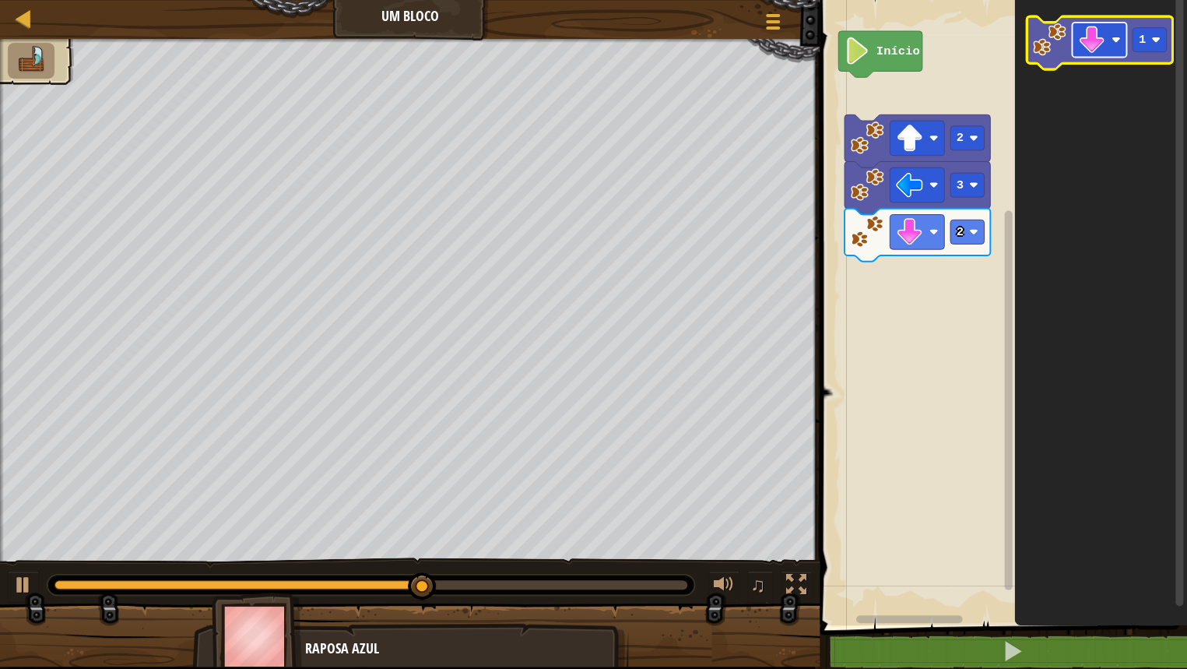
click at [1115, 33] on rect "Espaço de trabalho do Blockly" at bounding box center [1099, 40] width 54 height 35
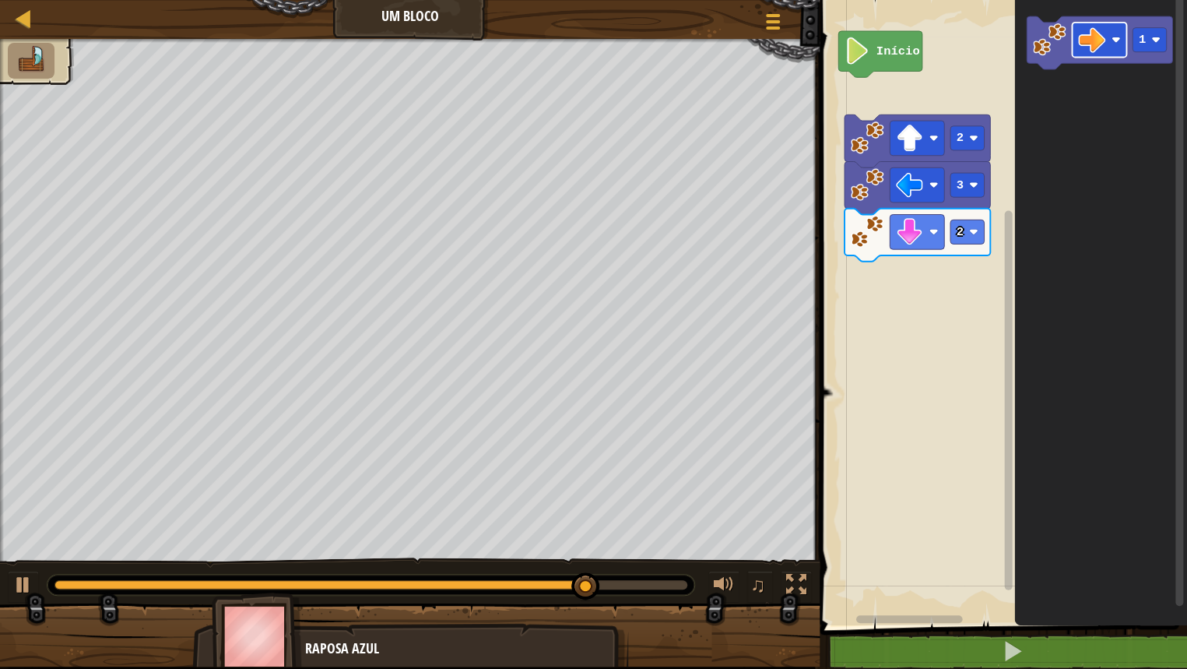
click at [1076, 135] on icon "1" at bounding box center [1101, 308] width 173 height 633
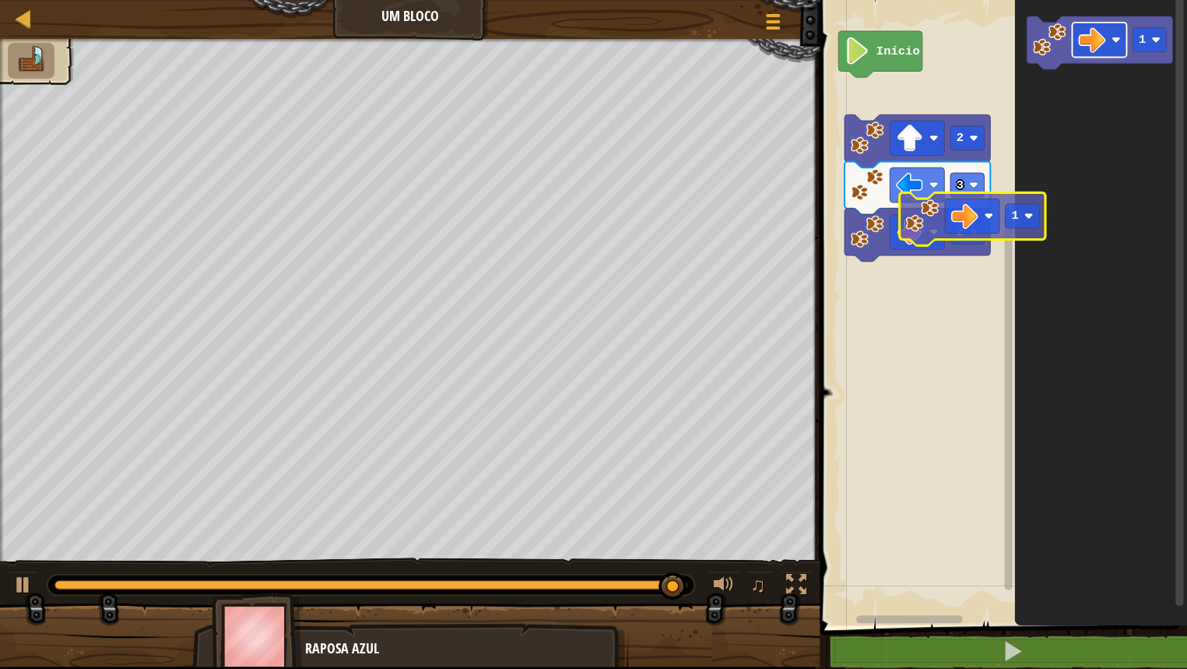
click at [941, 272] on div "Início 2 3 2 1 1" at bounding box center [1001, 308] width 372 height 633
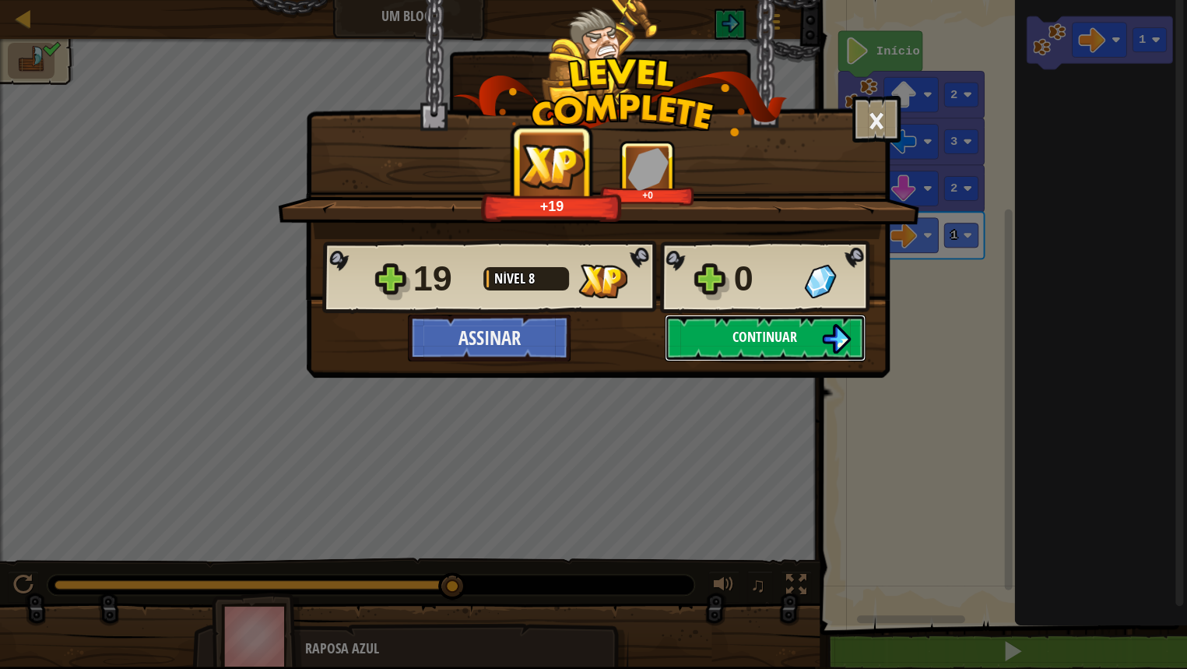
click at [775, 341] on span "Continuar" at bounding box center [764, 336] width 65 height 19
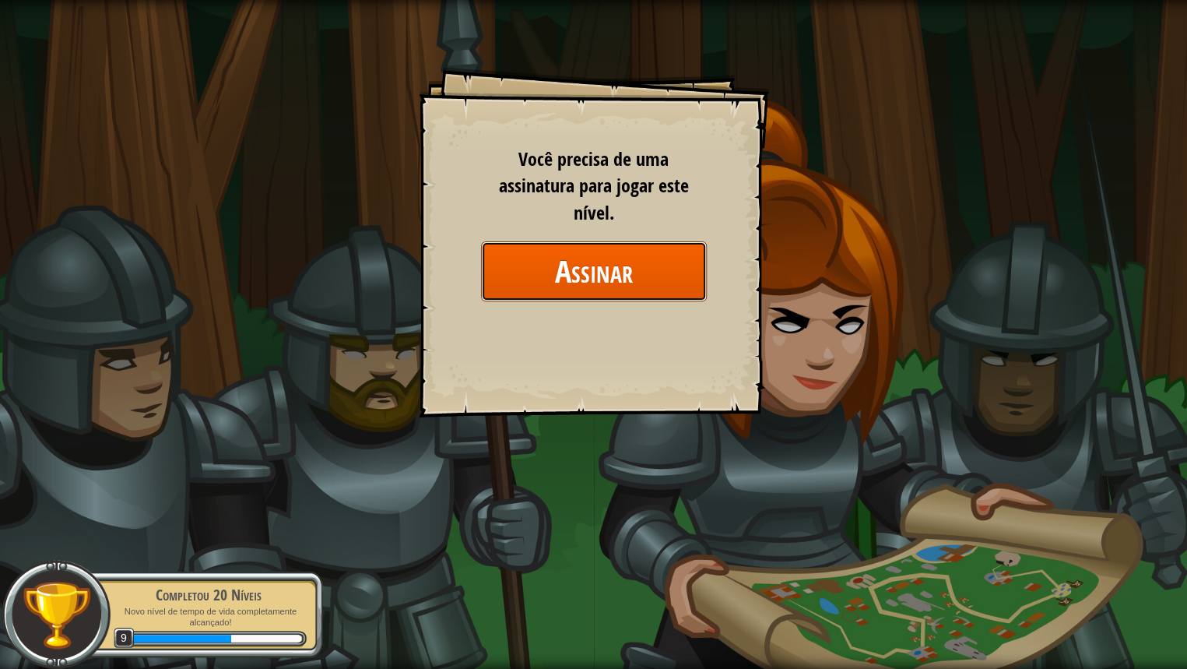
click at [644, 287] on button "Assinar" at bounding box center [594, 271] width 226 height 60
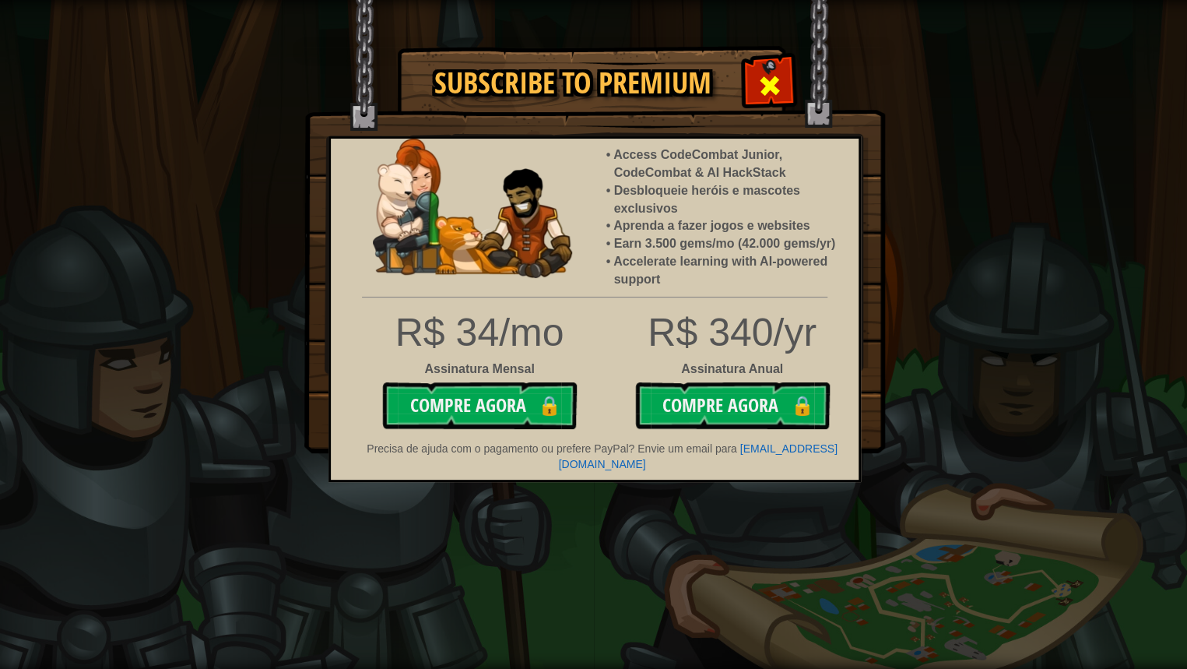
click at [784, 69] on div at bounding box center [769, 83] width 49 height 49
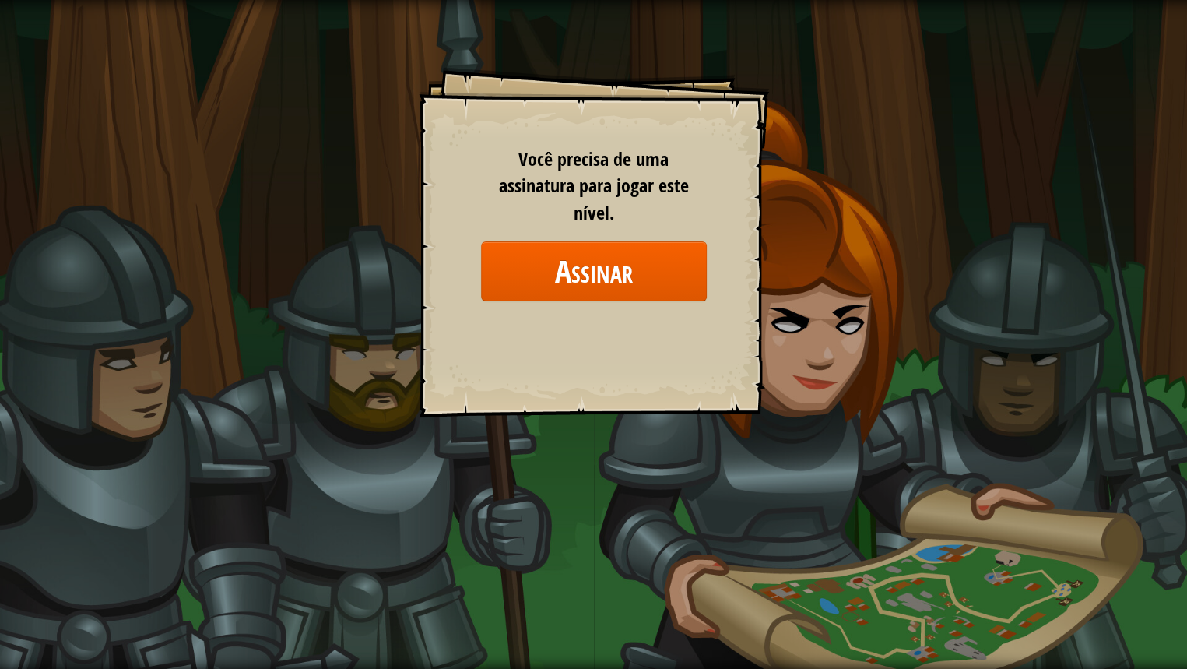
click at [897, 304] on div "Goals Start Level Erro ao carregar do servidor Você precisa de uma assinatura p…" at bounding box center [593, 334] width 1187 height 669
click at [904, 348] on div "Goals Start Level Erro ao carregar do servidor Você precisa de uma assinatura p…" at bounding box center [593, 334] width 1187 height 669
click at [806, 440] on div "Goals Start Level Erro ao carregar do servidor Você precisa de uma assinatura p…" at bounding box center [593, 334] width 1187 height 669
click at [848, 188] on div "Goals Start Level Erro ao carregar do servidor Você precisa de uma assinatura p…" at bounding box center [593, 334] width 1187 height 669
